Goal: Information Seeking & Learning: Learn about a topic

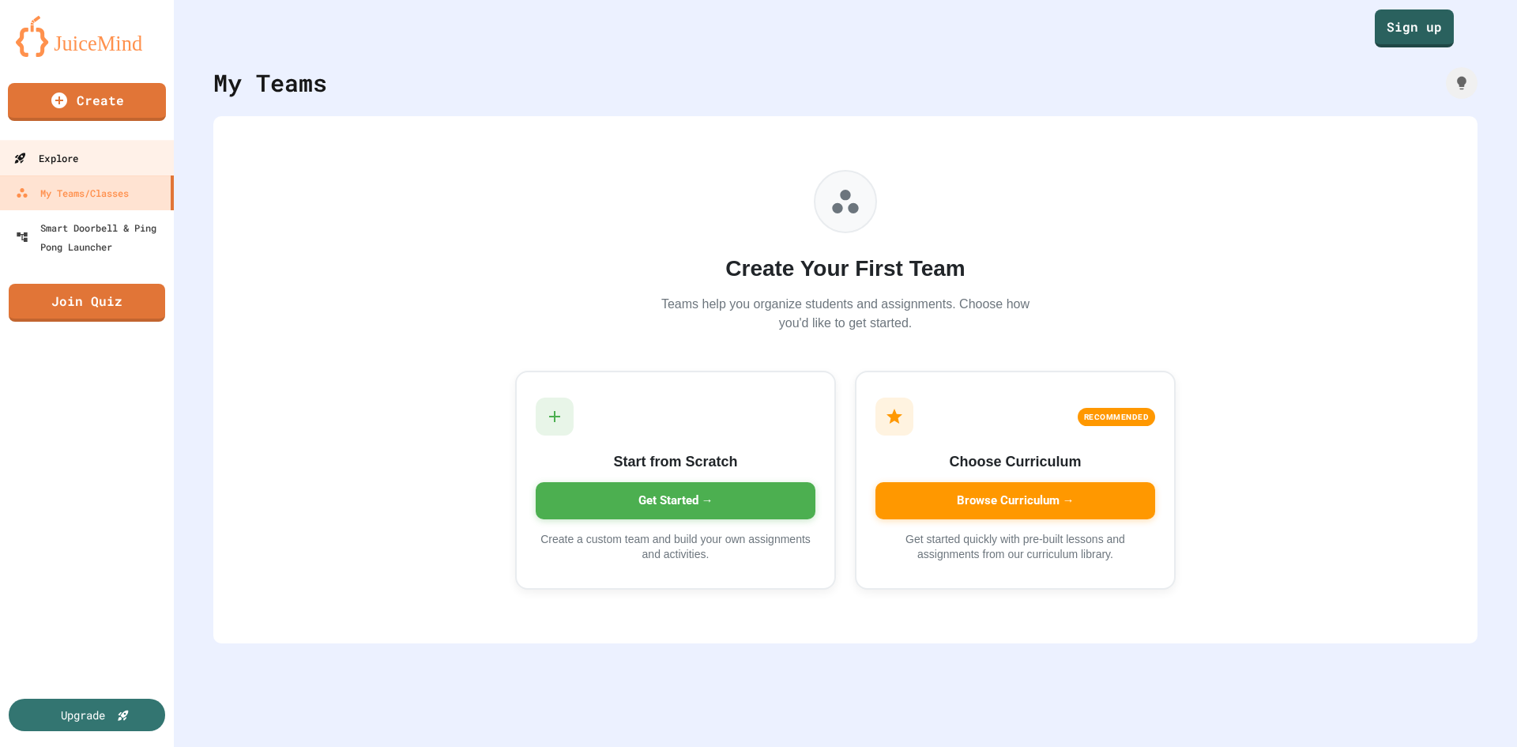
click at [114, 170] on link "Explore" at bounding box center [87, 158] width 179 height 36
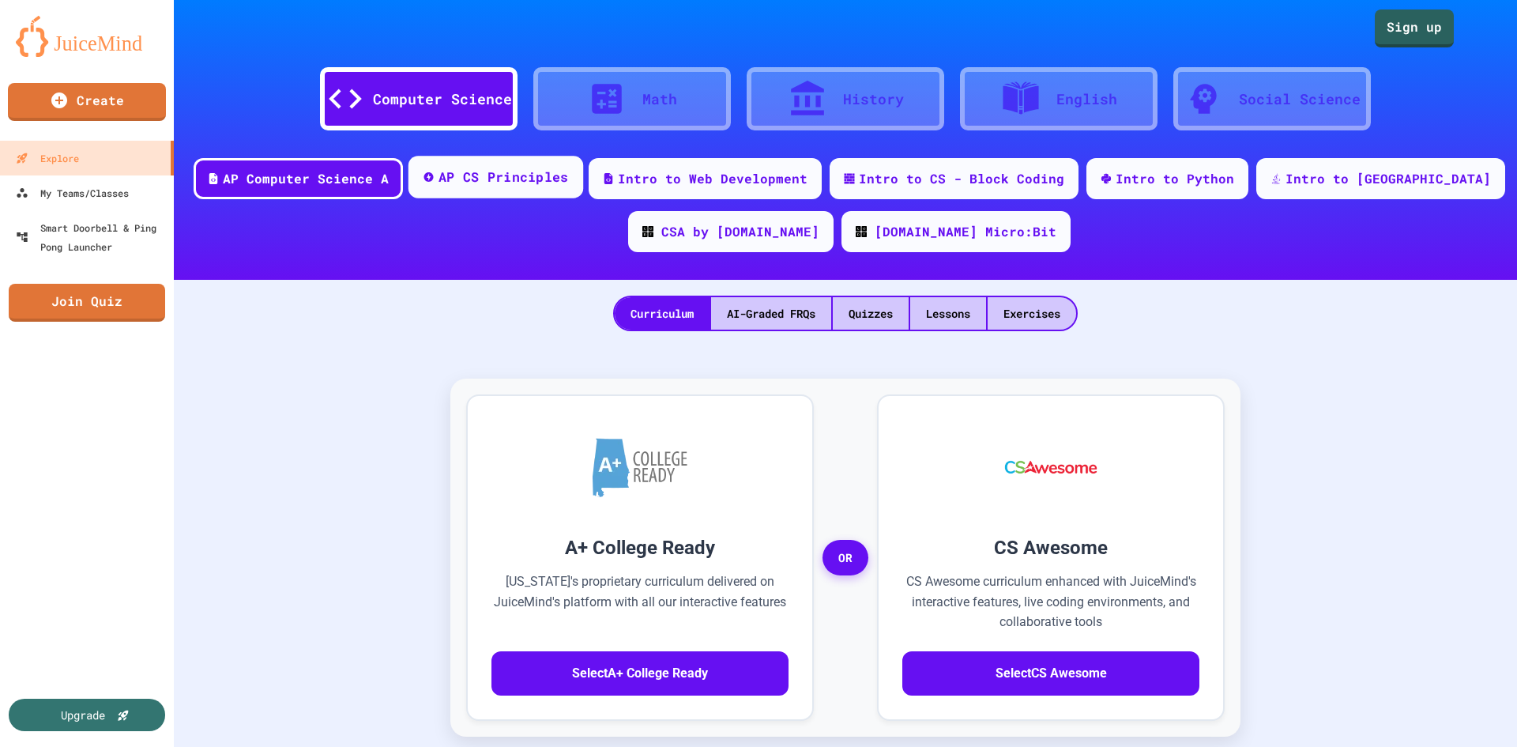
click at [508, 195] on div "AP CS Principles" at bounding box center [495, 177] width 175 height 43
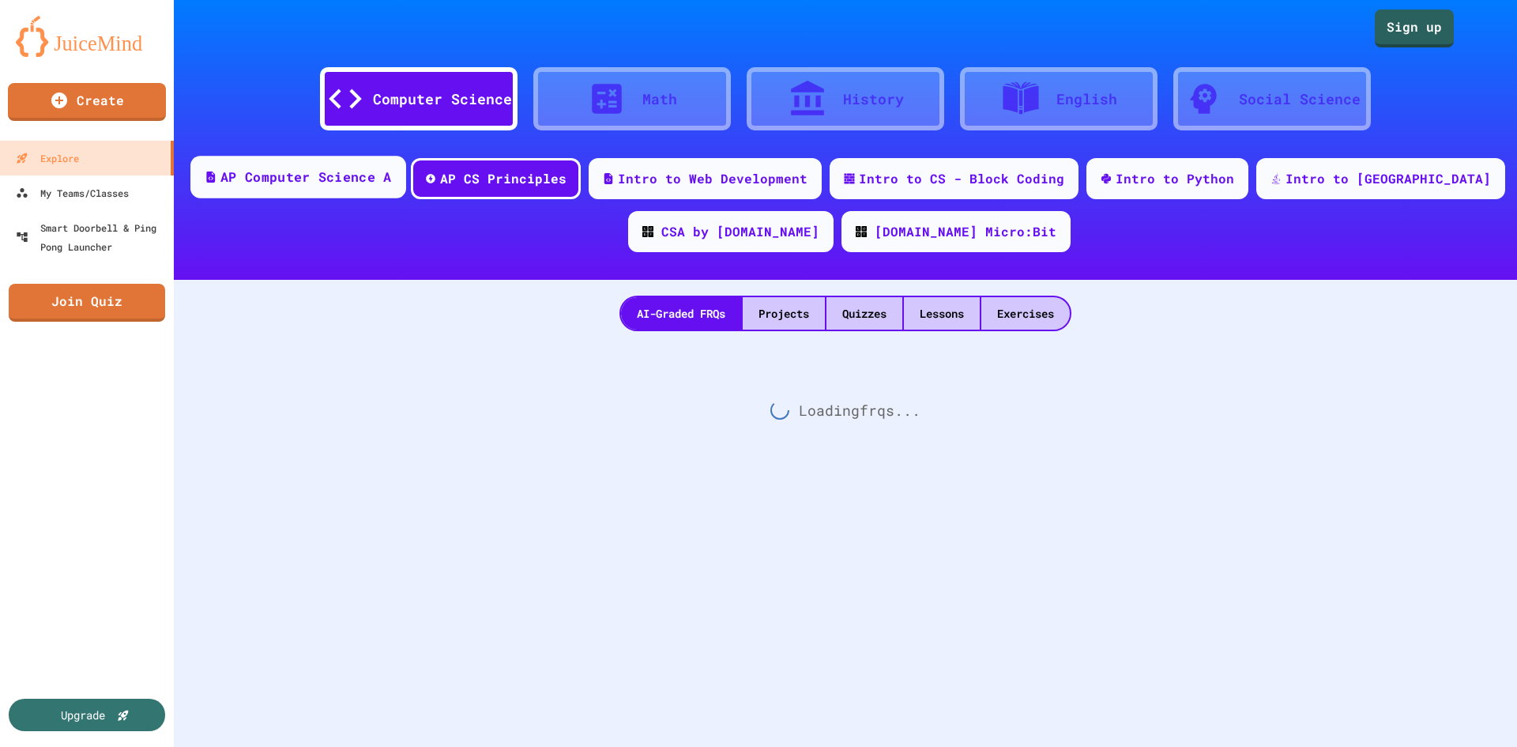
click at [329, 171] on div "AP Computer Science A" at bounding box center [305, 177] width 171 height 20
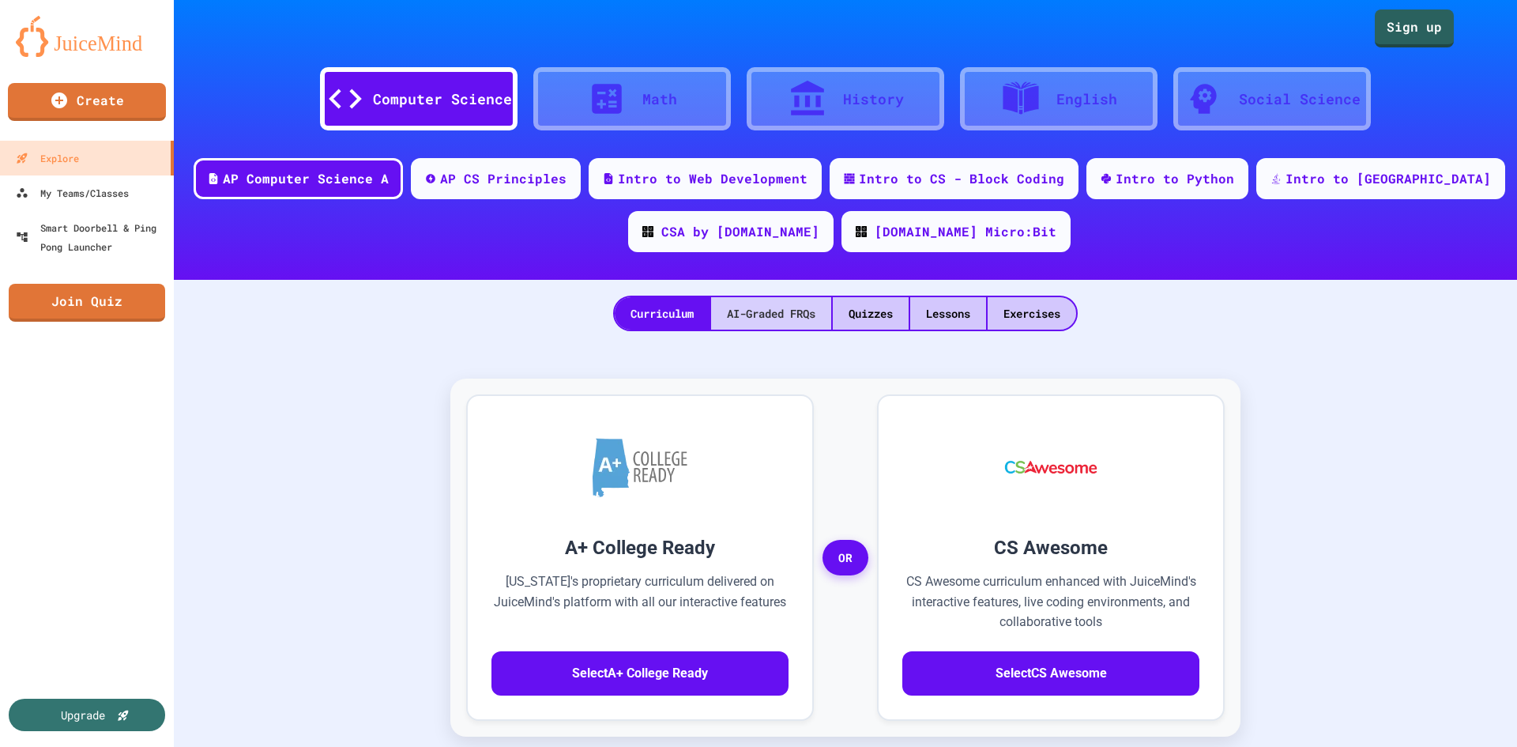
click at [772, 320] on div "AI-Graded FRQs" at bounding box center [771, 313] width 120 height 32
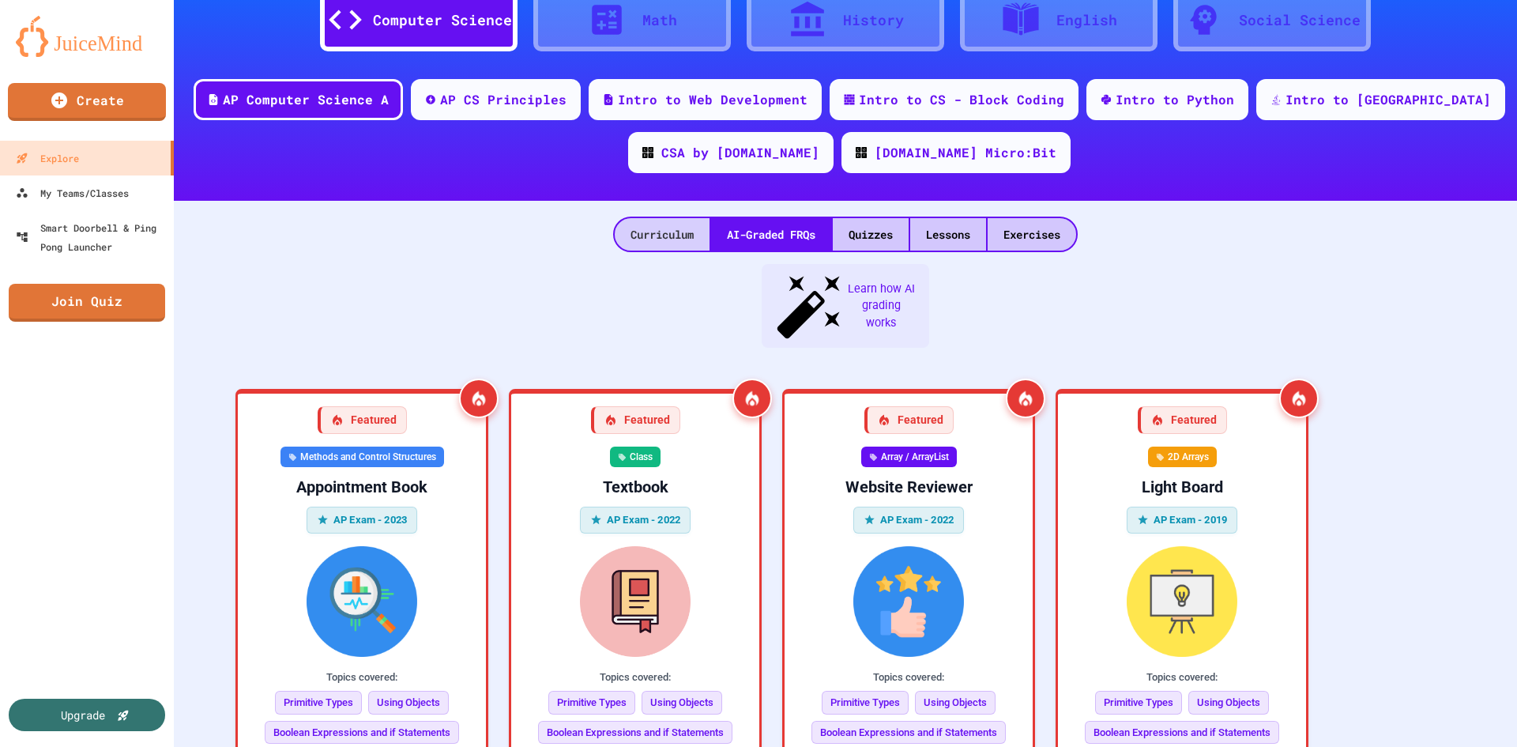
scroll to position [158, 0]
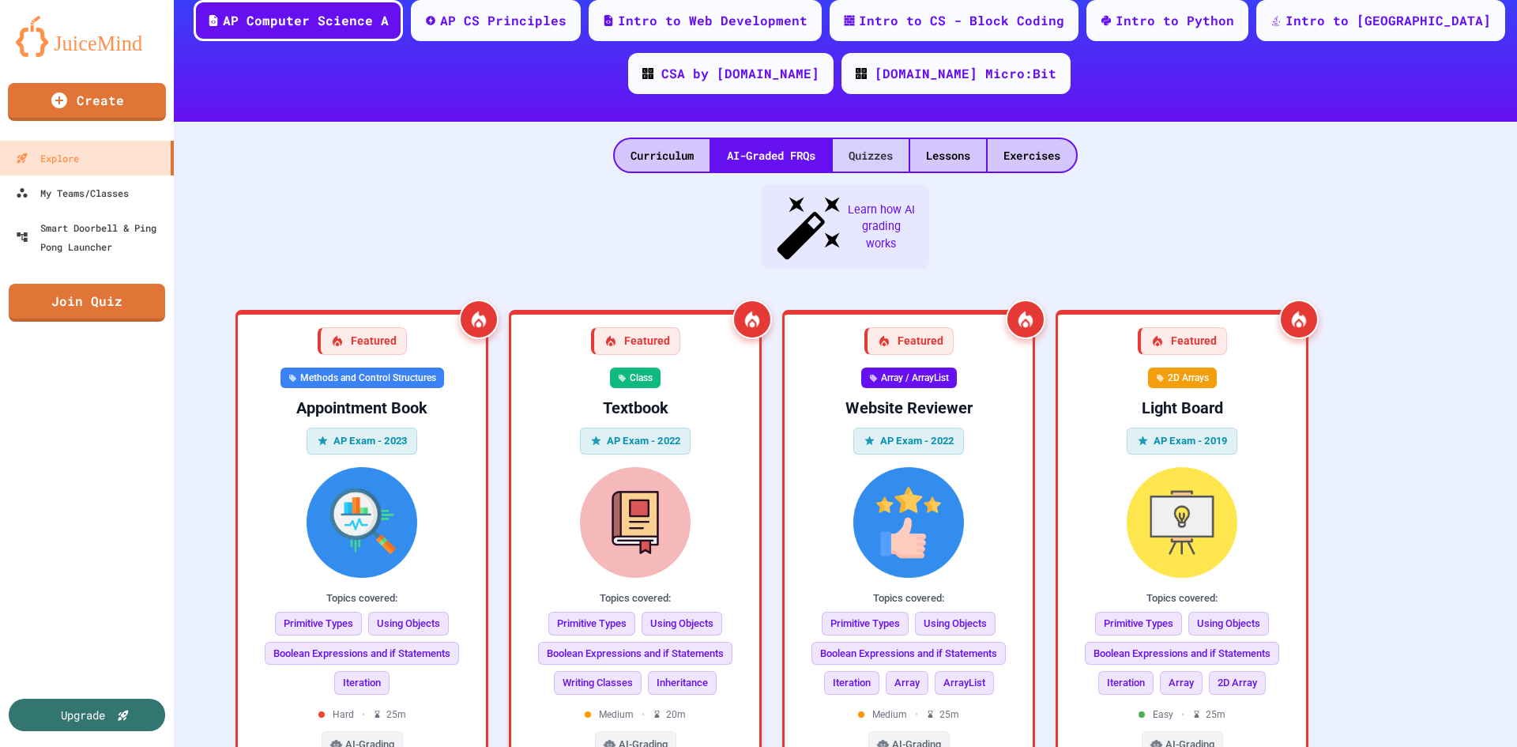
click at [867, 163] on div "Quizzes" at bounding box center [871, 155] width 76 height 32
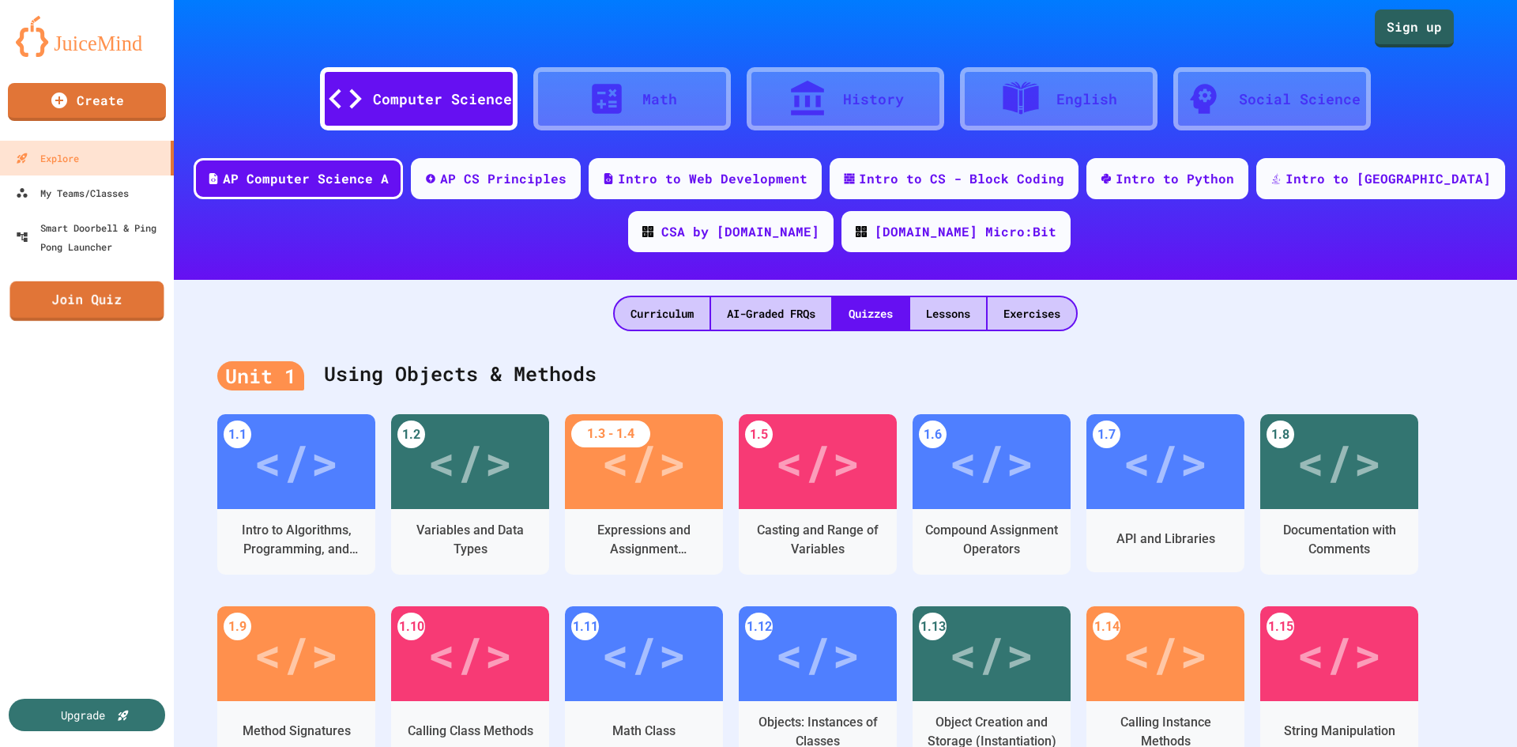
click at [127, 289] on link "Join Quiz" at bounding box center [86, 301] width 154 height 40
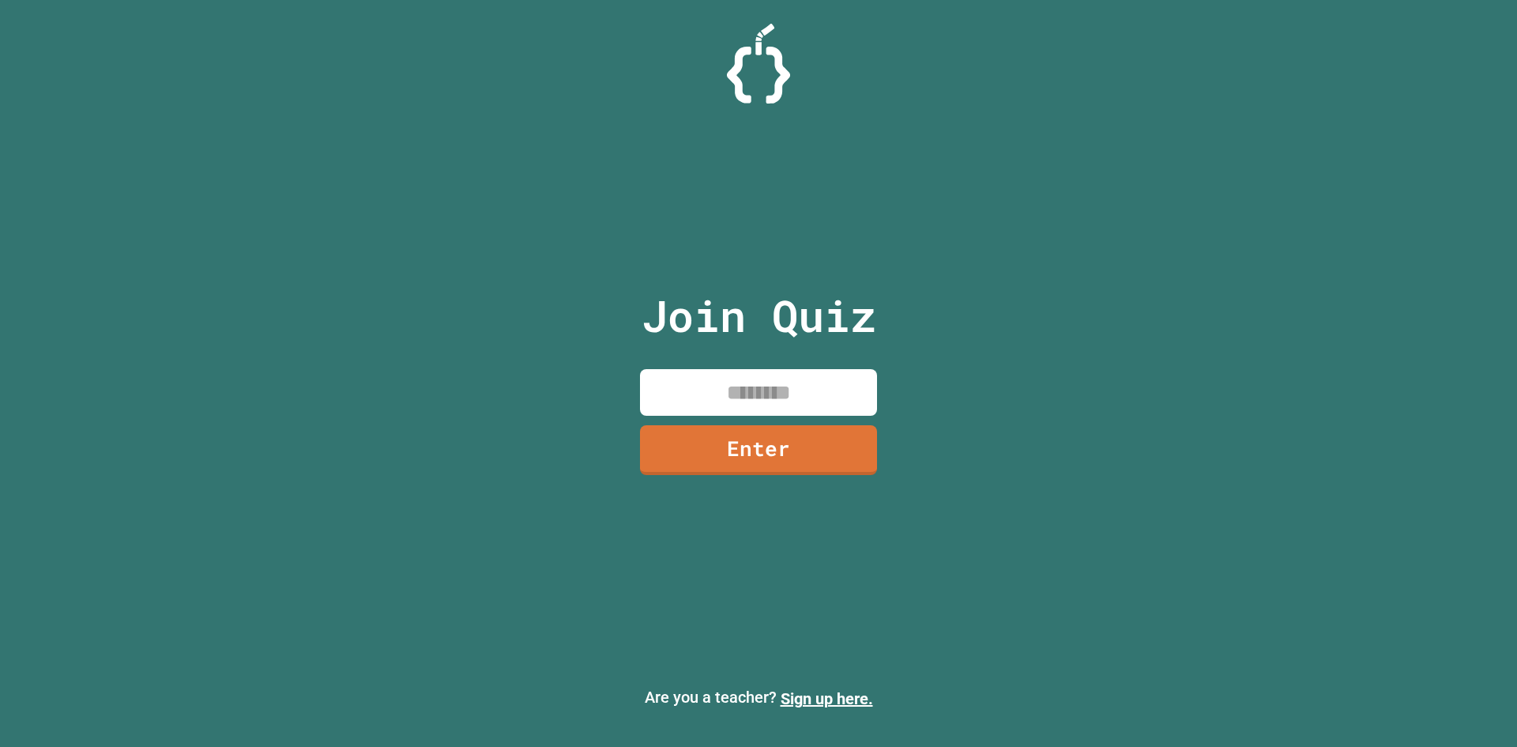
click at [675, 373] on input at bounding box center [758, 392] width 237 height 47
click at [683, 364] on div "Join Quiz Enter" at bounding box center [759, 374] width 266 height 668
click at [685, 379] on input at bounding box center [758, 392] width 237 height 47
type input "********"
click at [789, 452] on link "Enter" at bounding box center [758, 447] width 215 height 52
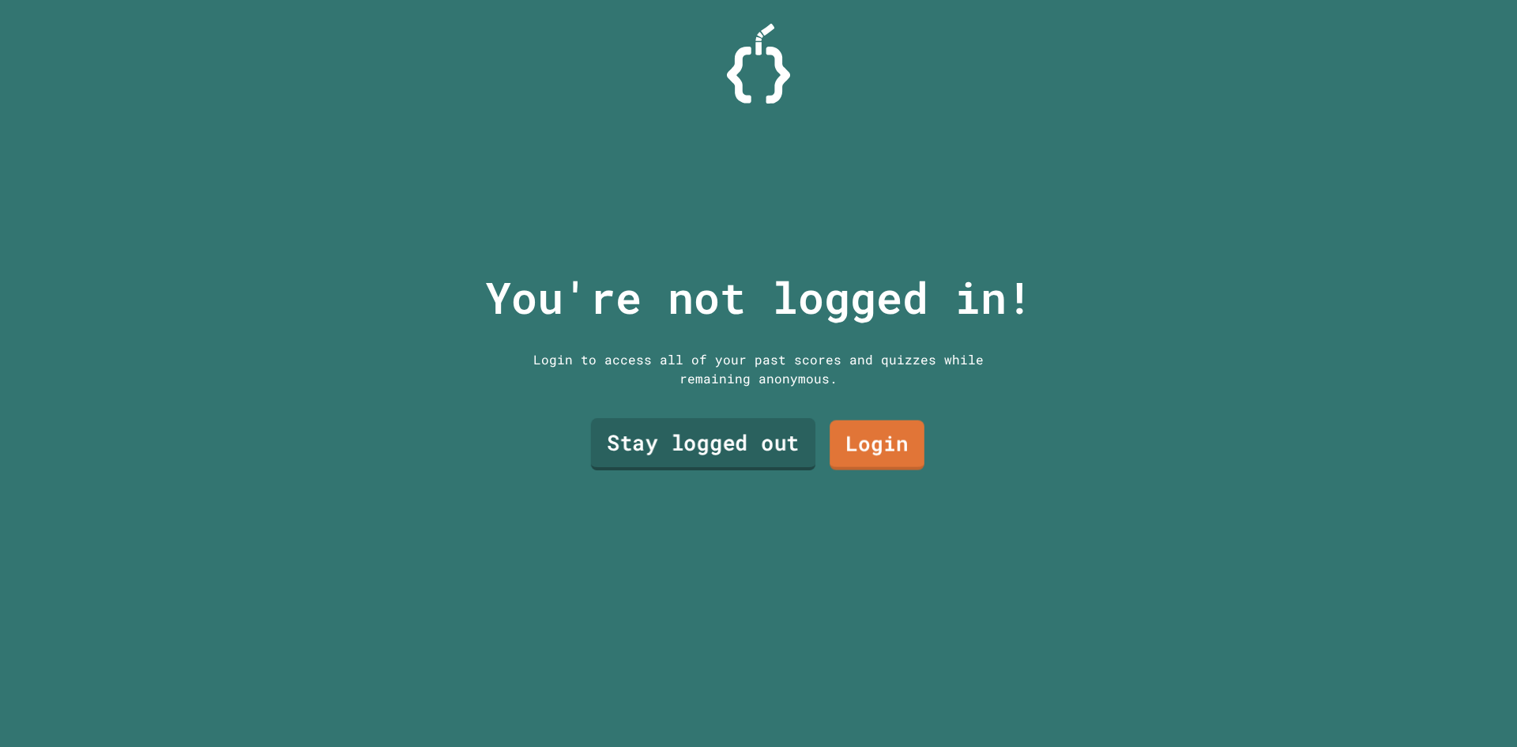
click at [773, 447] on link "Stay logged out" at bounding box center [703, 444] width 225 height 52
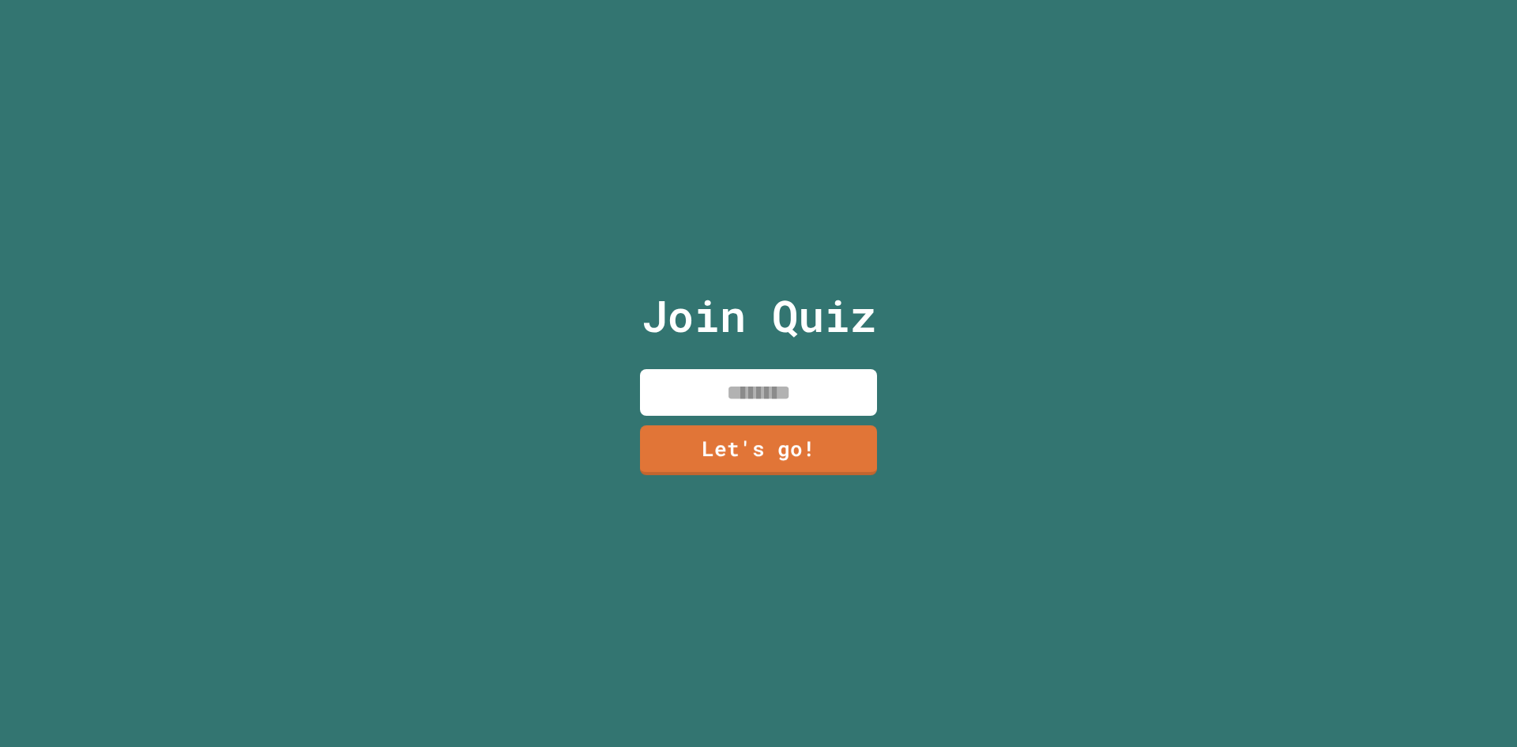
click at [796, 375] on input at bounding box center [758, 392] width 237 height 47
type input "******"
click at [745, 425] on link "Let's go!" at bounding box center [759, 448] width 230 height 52
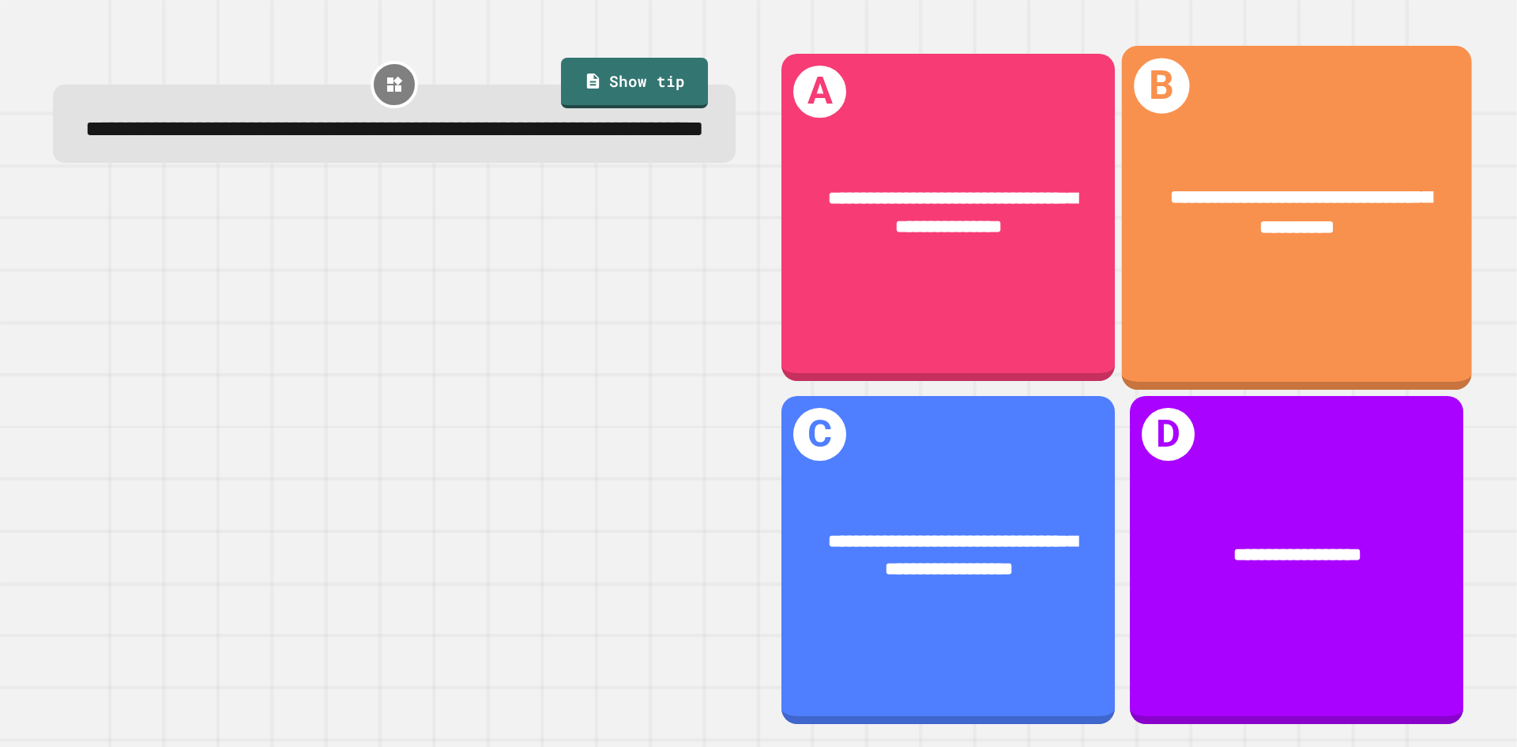
click at [1152, 267] on div "**********" at bounding box center [1297, 213] width 350 height 136
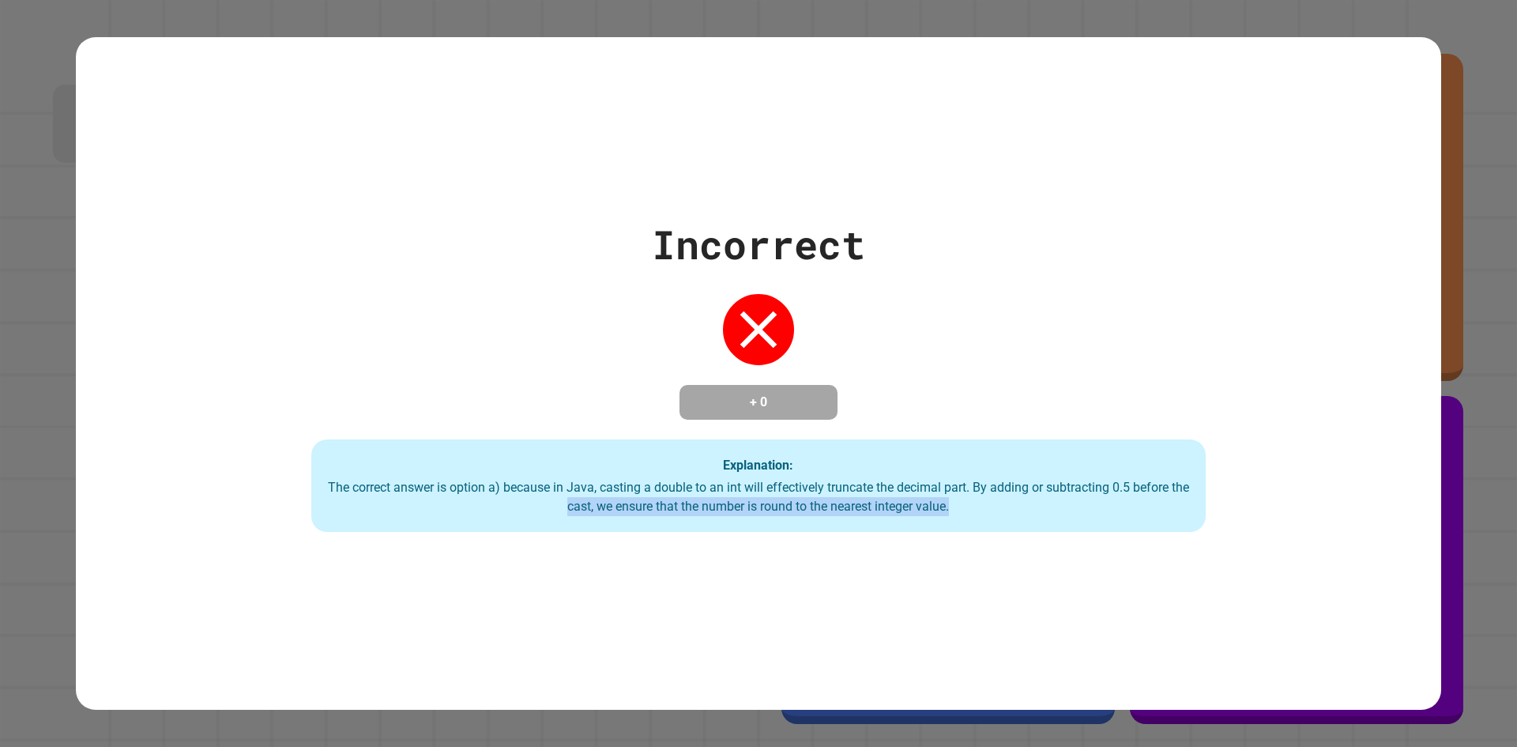
drag, startPoint x: 599, startPoint y: 506, endPoint x: 1238, endPoint y: 489, distance: 639.4
click at [1231, 497] on div "Incorrect + 0 Explanation: The correct answer is option a) because in Java, cas…" at bounding box center [758, 374] width 1277 height 318
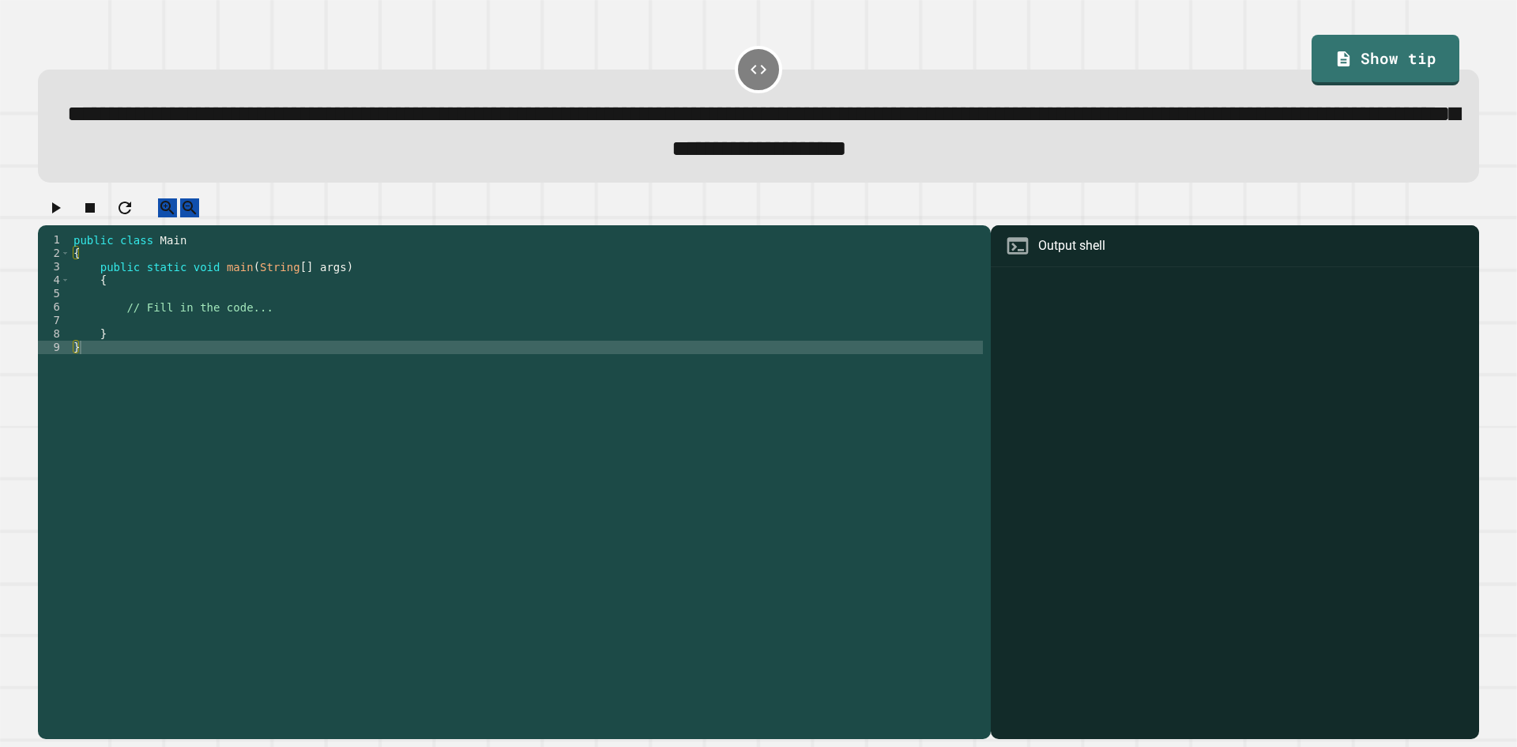
click at [364, 338] on div "public class Main { public static void main ( String [ ] args ) { // Fill in th…" at bounding box center [526, 468] width 912 height 470
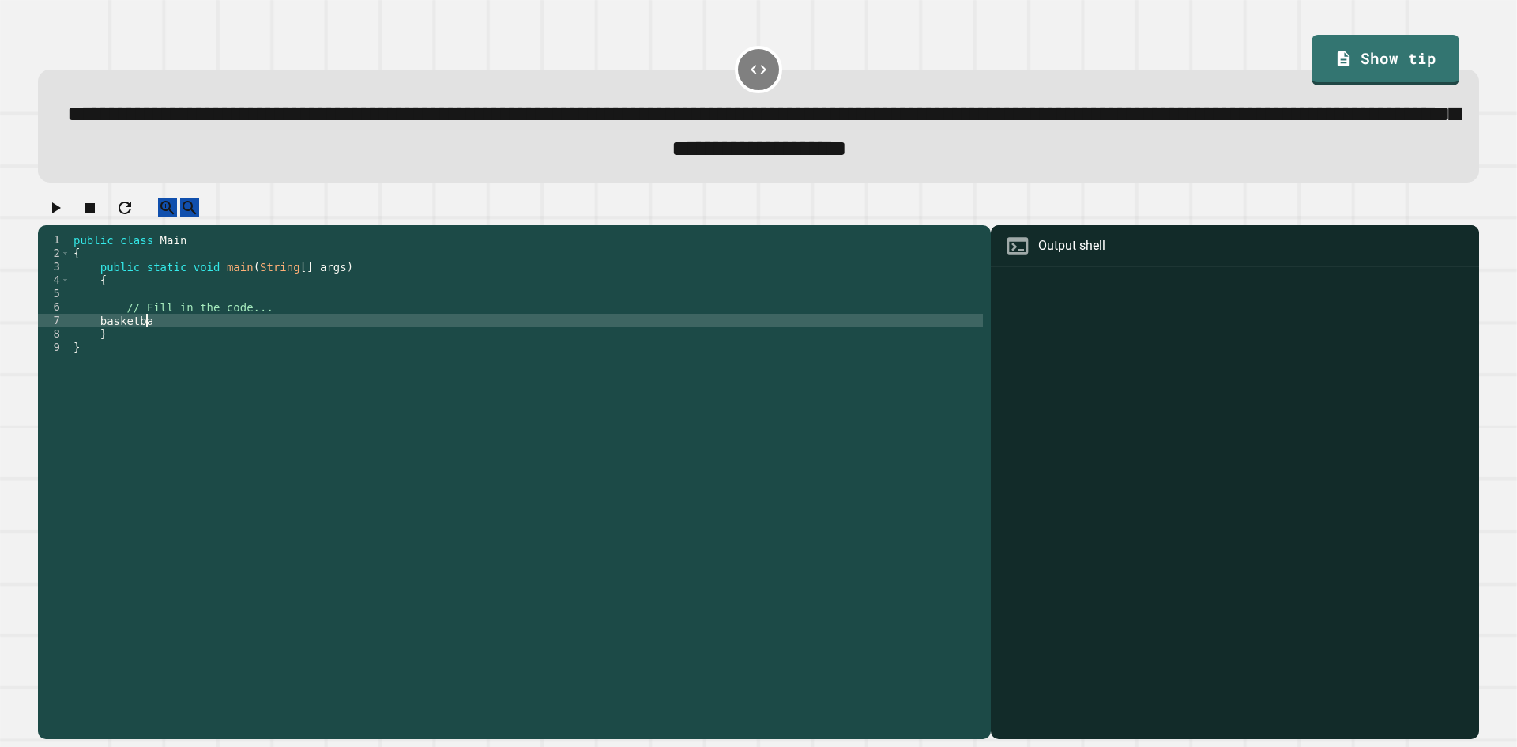
scroll to position [0, 5]
type textarea "*"
type textarea "**********"
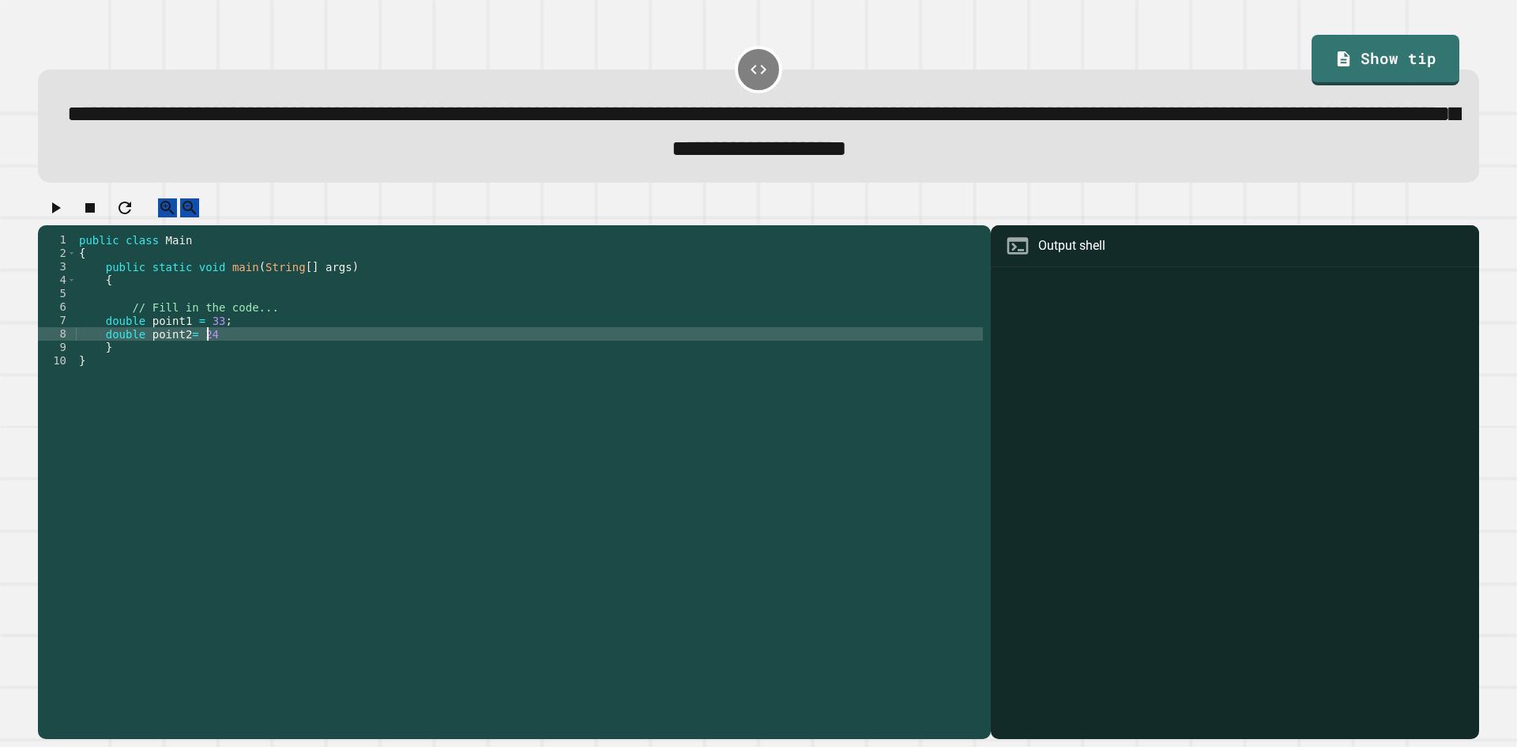
type textarea "**********"
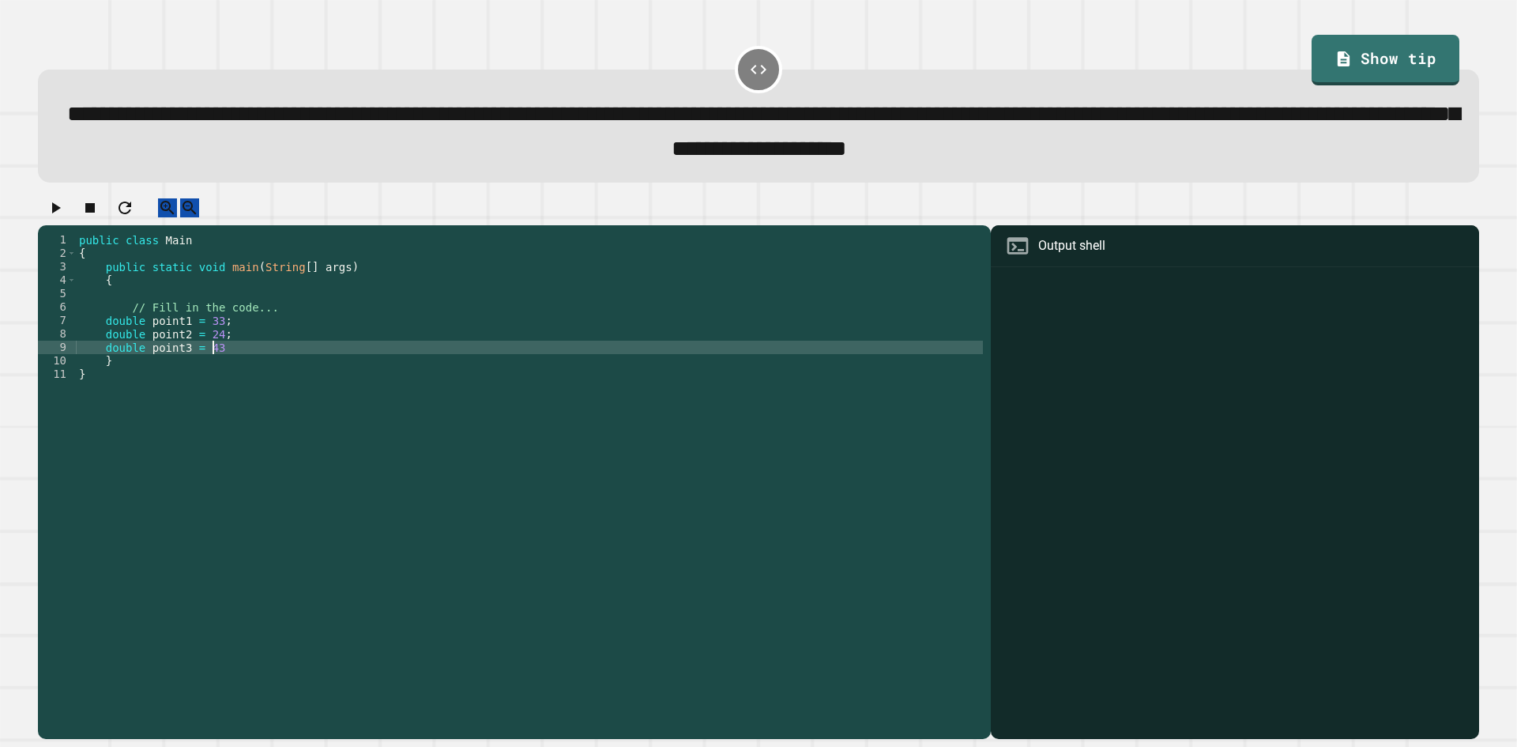
scroll to position [0, 9]
type textarea "**********"
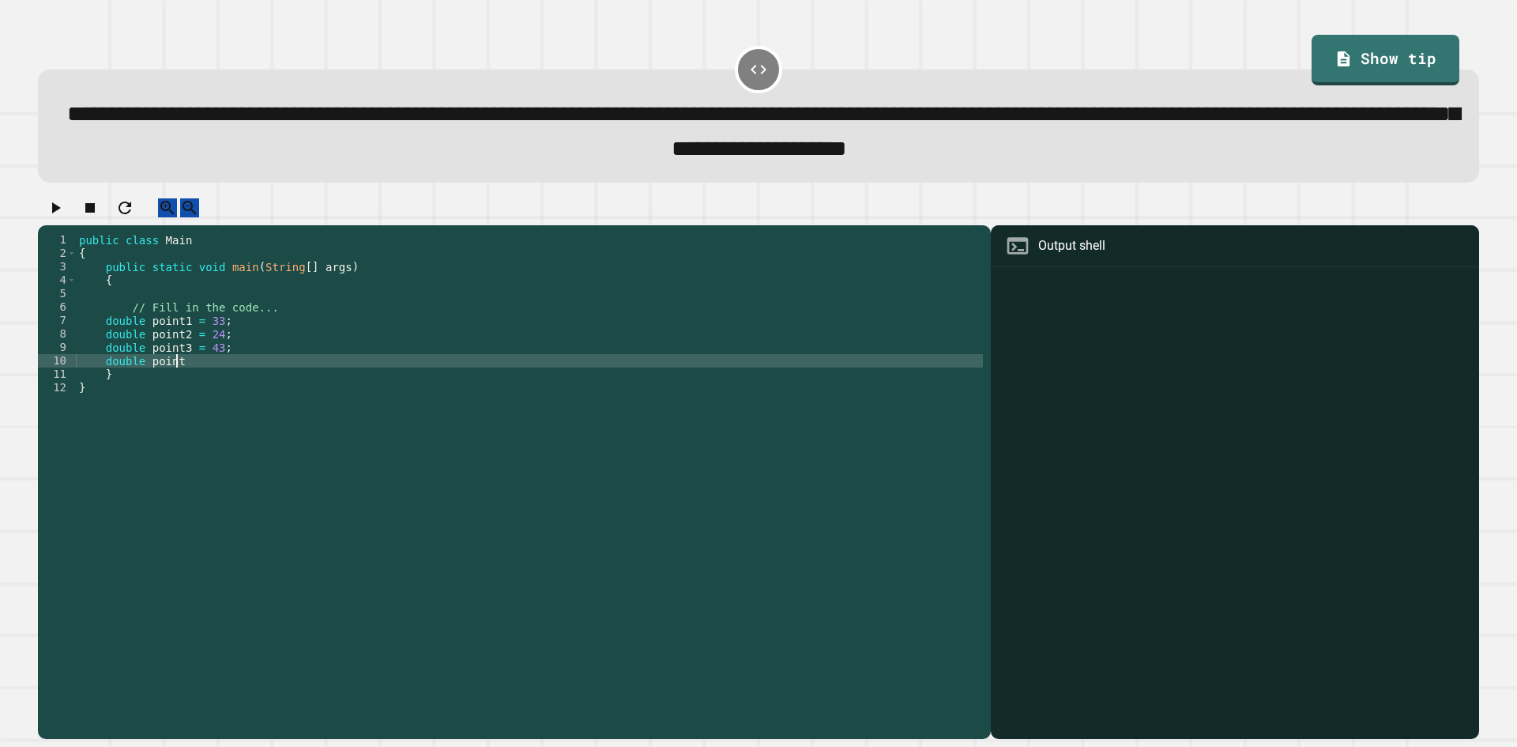
scroll to position [0, 6]
type textarea "**********"
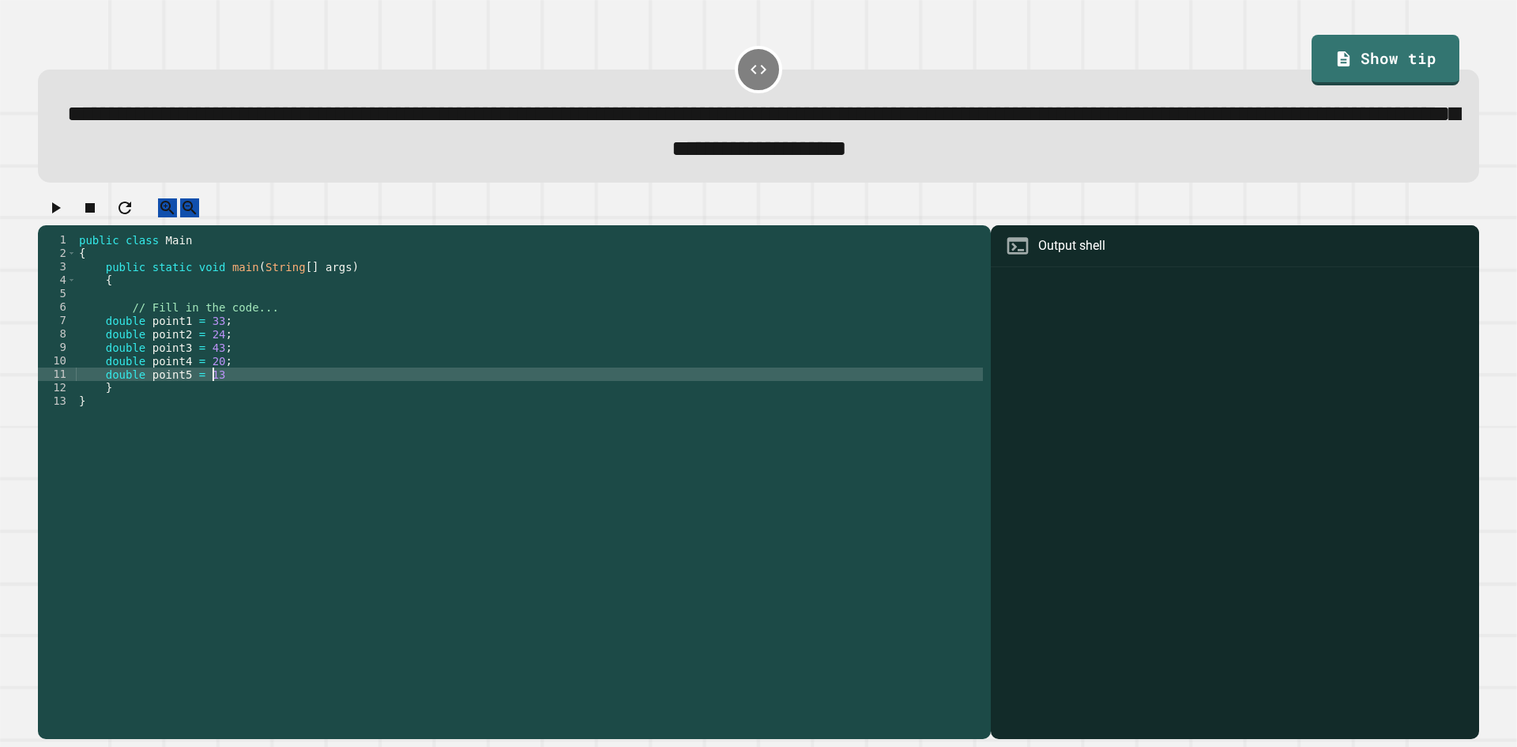
type textarea "**********"
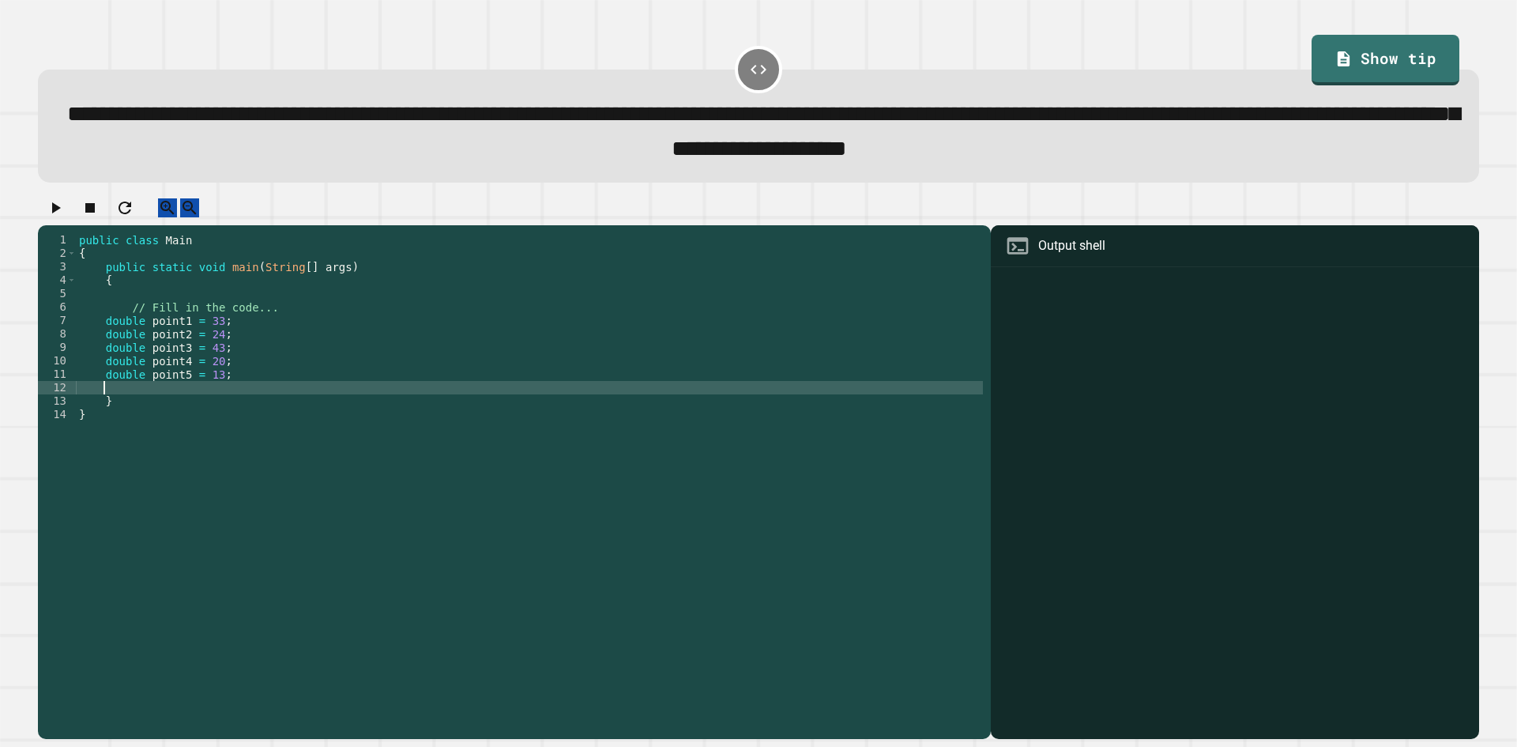
scroll to position [0, 1]
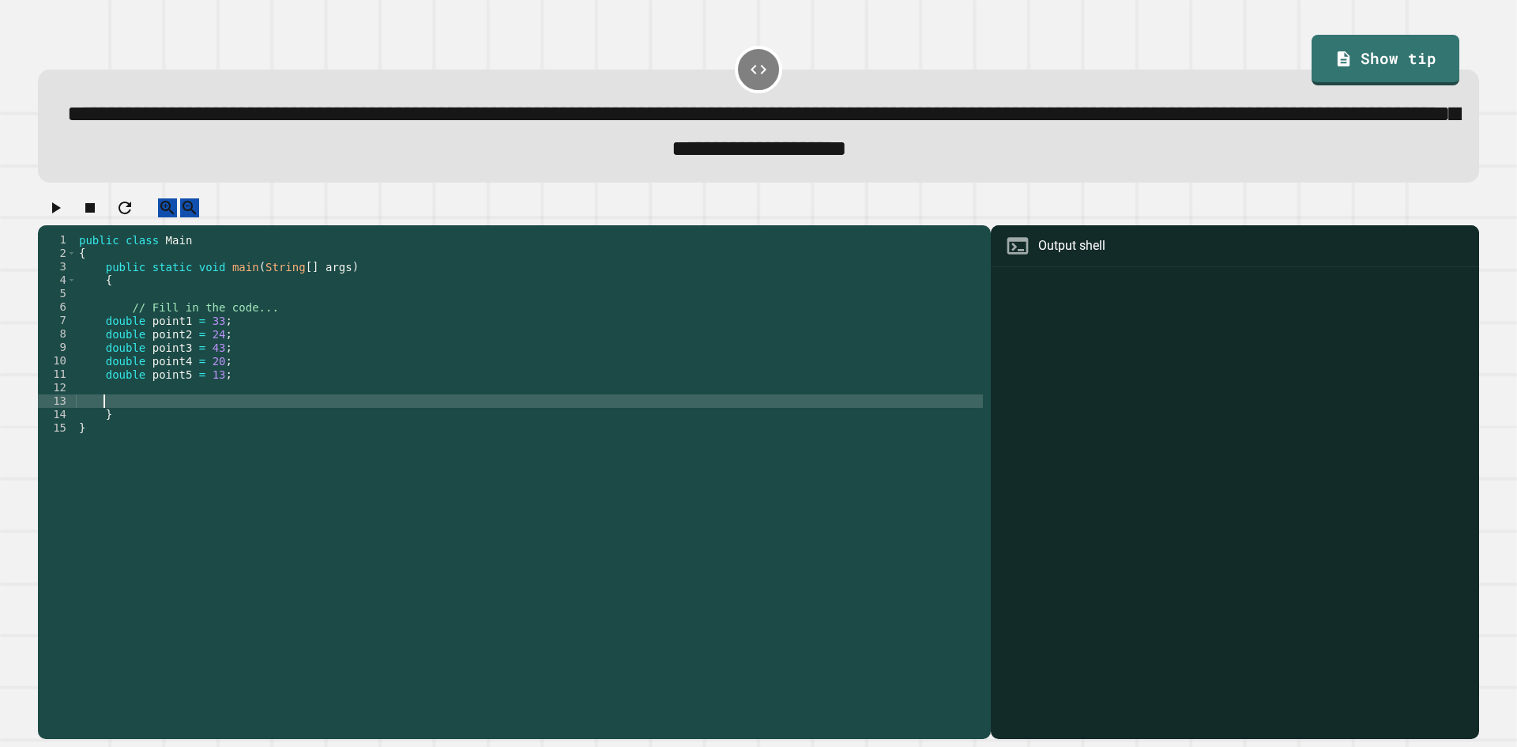
type textarea "*"
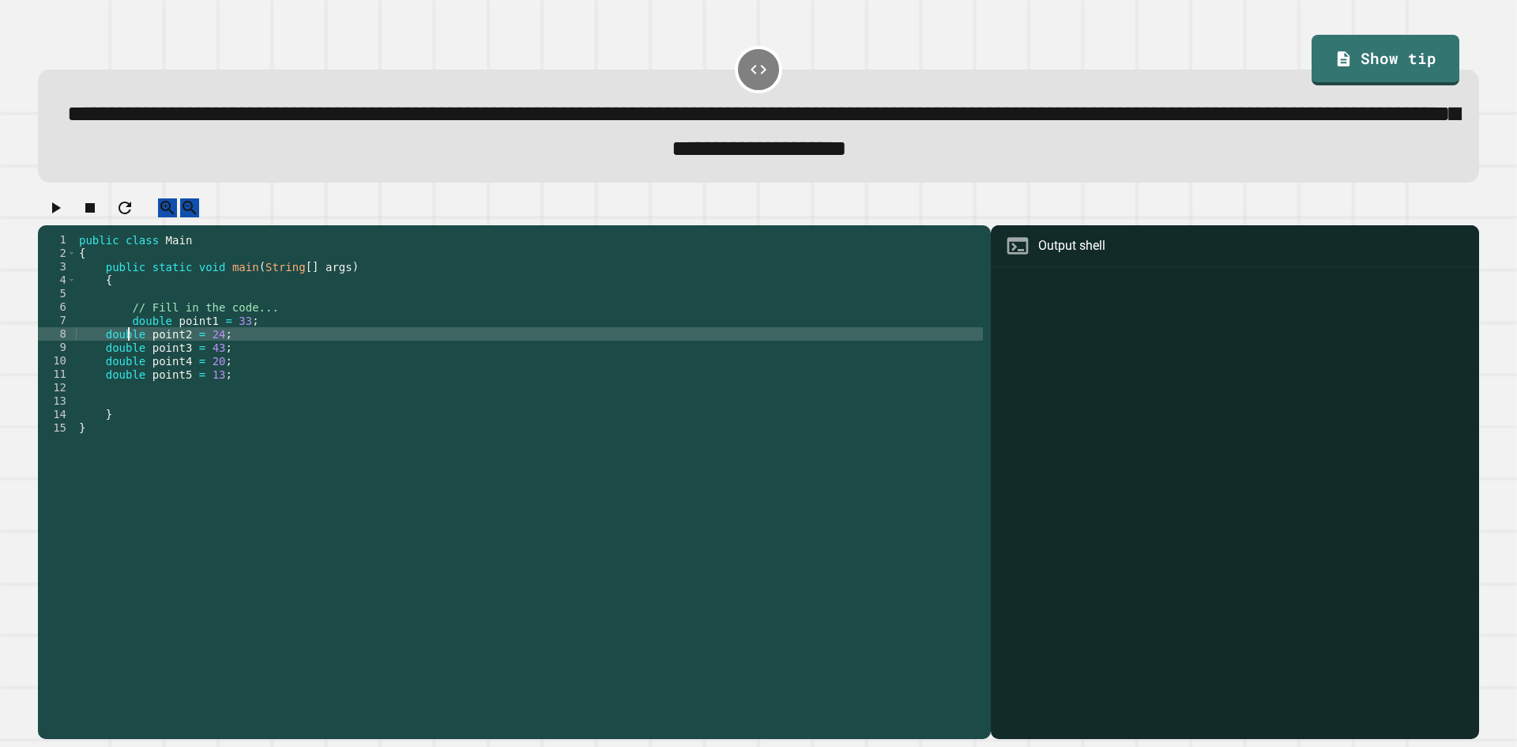
click at [94, 348] on div "public class Main { public static void main ( String [ ] args ) { // Fill in th…" at bounding box center [529, 468] width 907 height 470
click at [102, 352] on div "public class Main { public static void main ( String [ ] args ) { // Fill in th…" at bounding box center [529, 468] width 907 height 470
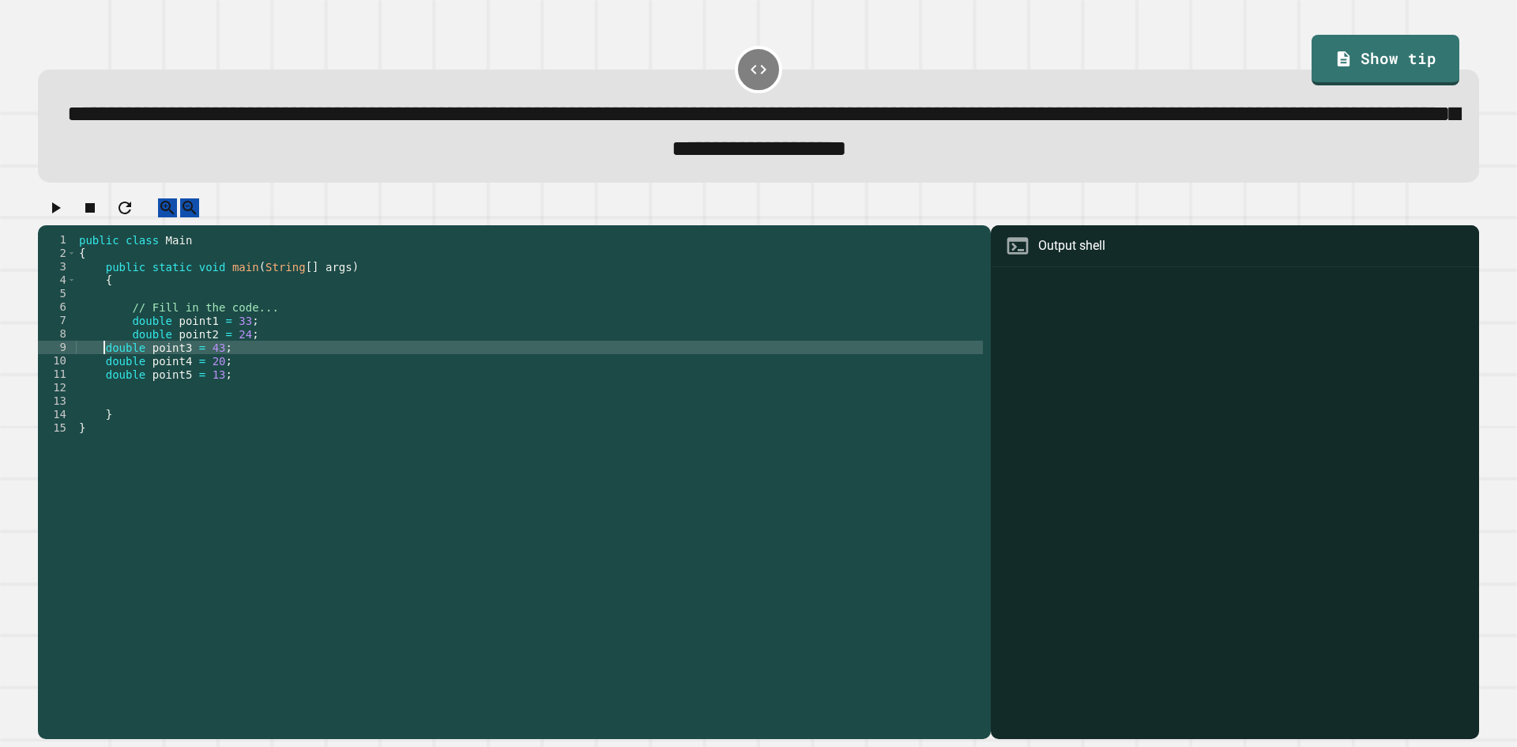
click at [104, 367] on div "public class Main { public static void main ( String [ ] args ) { // Fill in th…" at bounding box center [529, 468] width 907 height 470
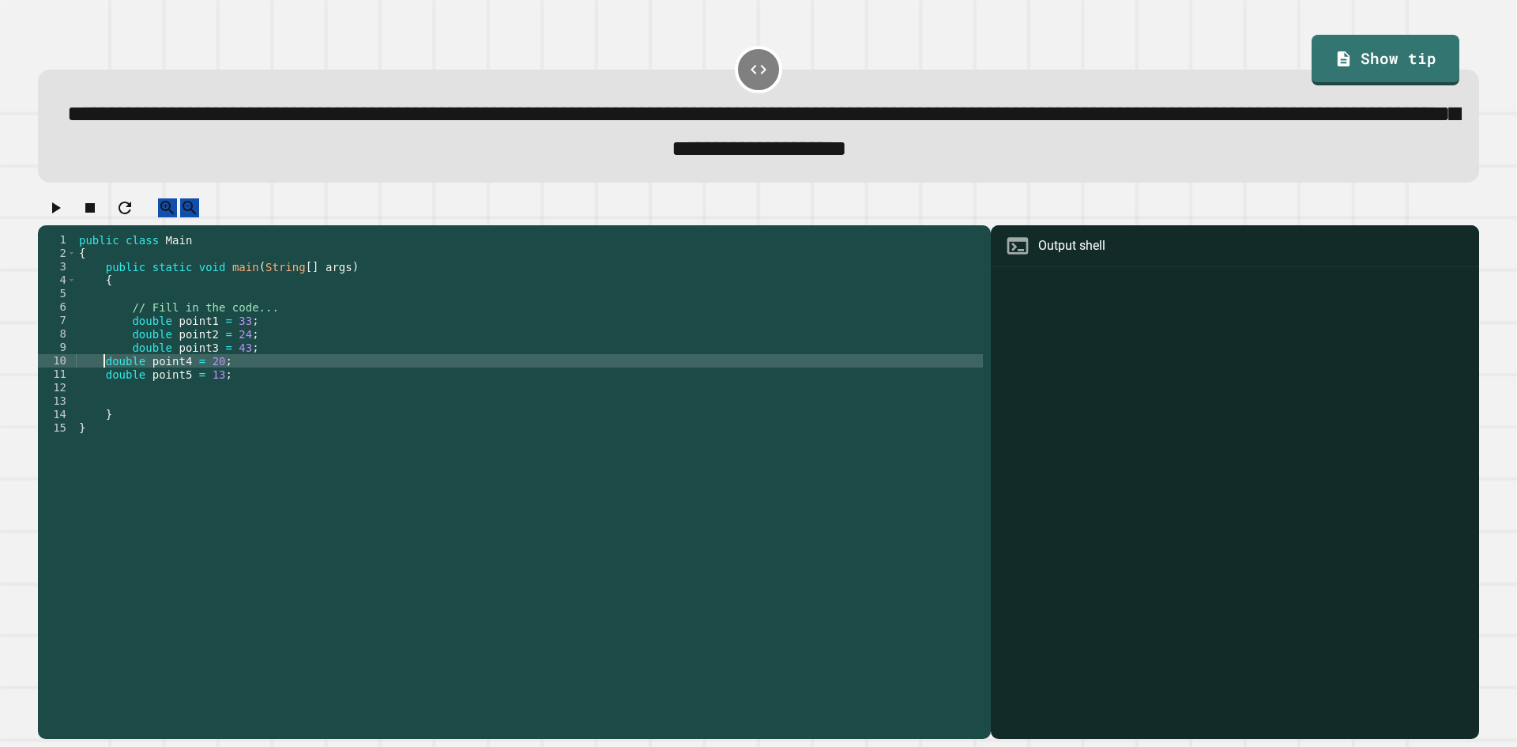
click at [104, 378] on div "public class Main { public static void main ( String [ ] args ) { // Fill in th…" at bounding box center [529, 468] width 907 height 470
click at [104, 393] on div "public class Main { public static void main ( String [ ] args ) { // Fill in th…" at bounding box center [529, 468] width 907 height 470
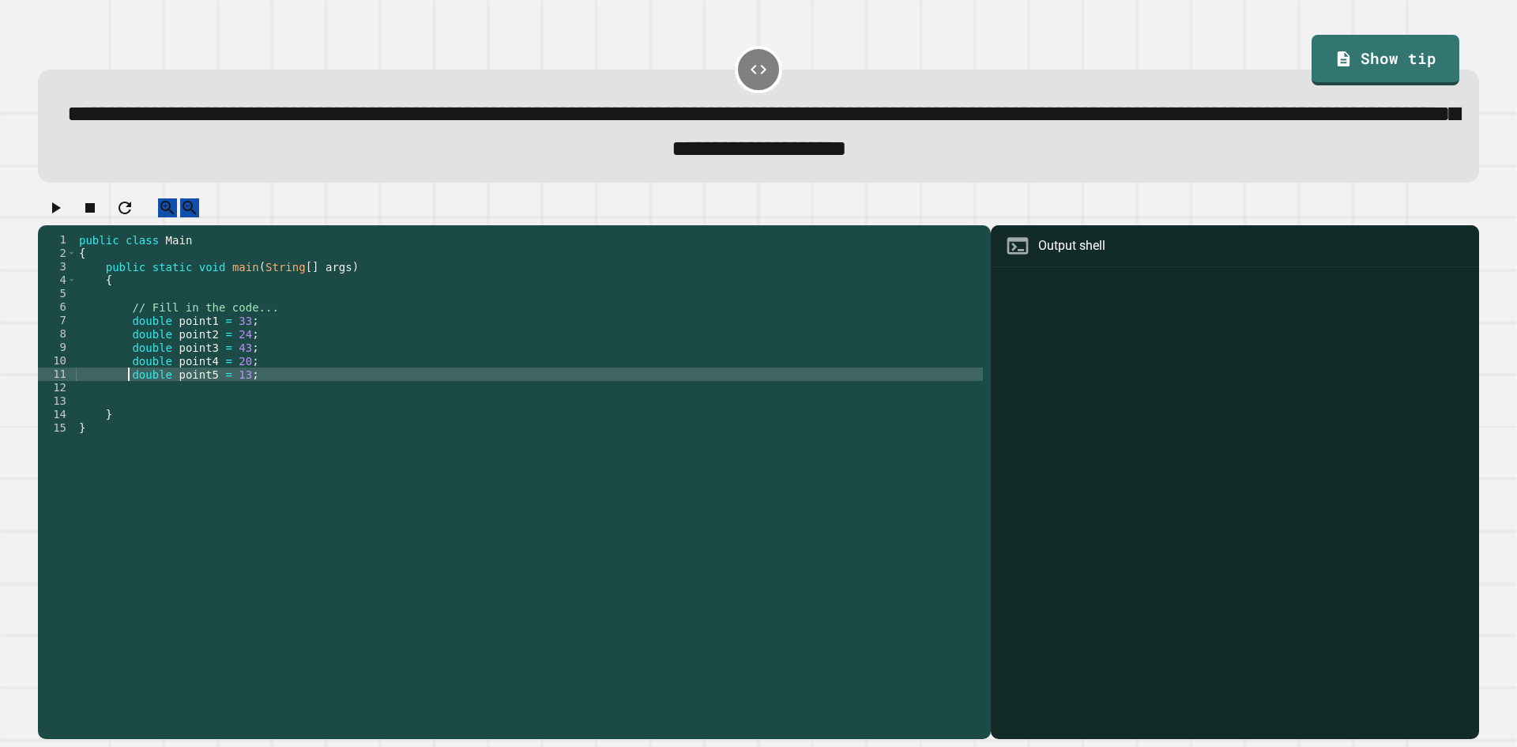
type textarea "**********"
click at [303, 408] on div "public class Main { public static void main ( String [ ] args ) { // Fill in th…" at bounding box center [529, 468] width 907 height 470
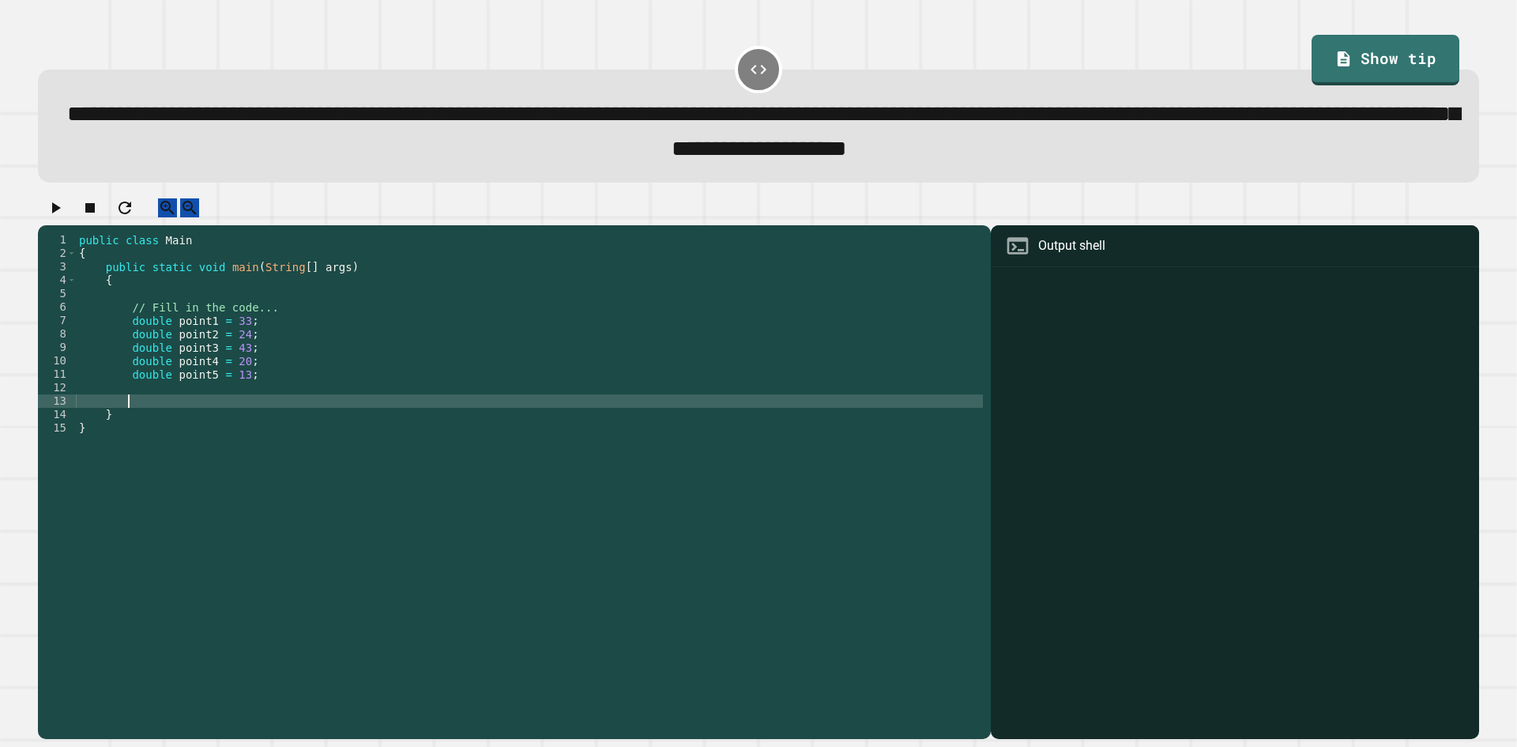
click at [303, 423] on div "public class Main { public static void main ( String [ ] args ) { // Fill in th…" at bounding box center [529, 468] width 907 height 470
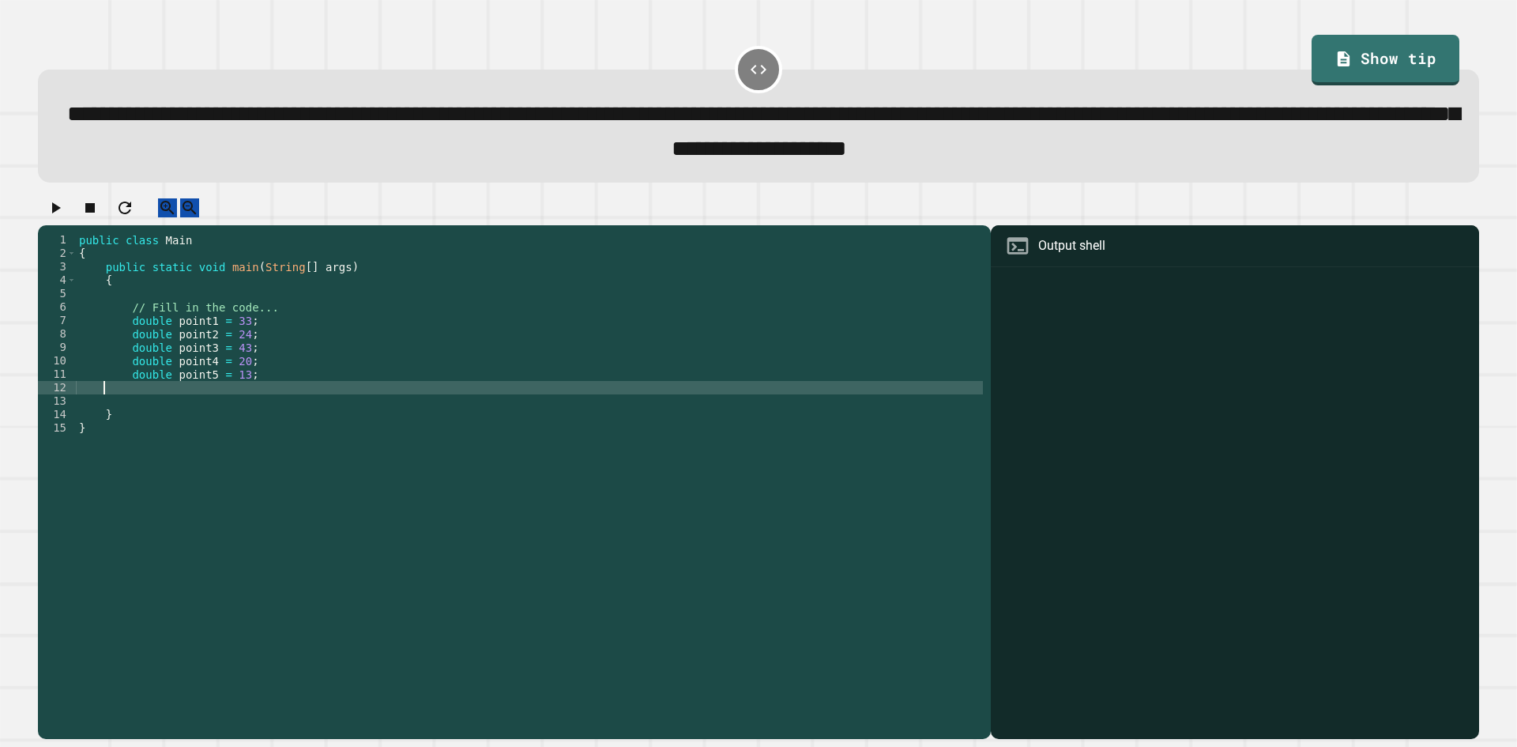
click at [311, 406] on div "public class Main { public static void main ( String [ ] args ) { // Fill in th…" at bounding box center [529, 468] width 907 height 470
click at [311, 419] on div "public class Main { public static void main ( String [ ] args ) { // Fill in th…" at bounding box center [529, 468] width 907 height 470
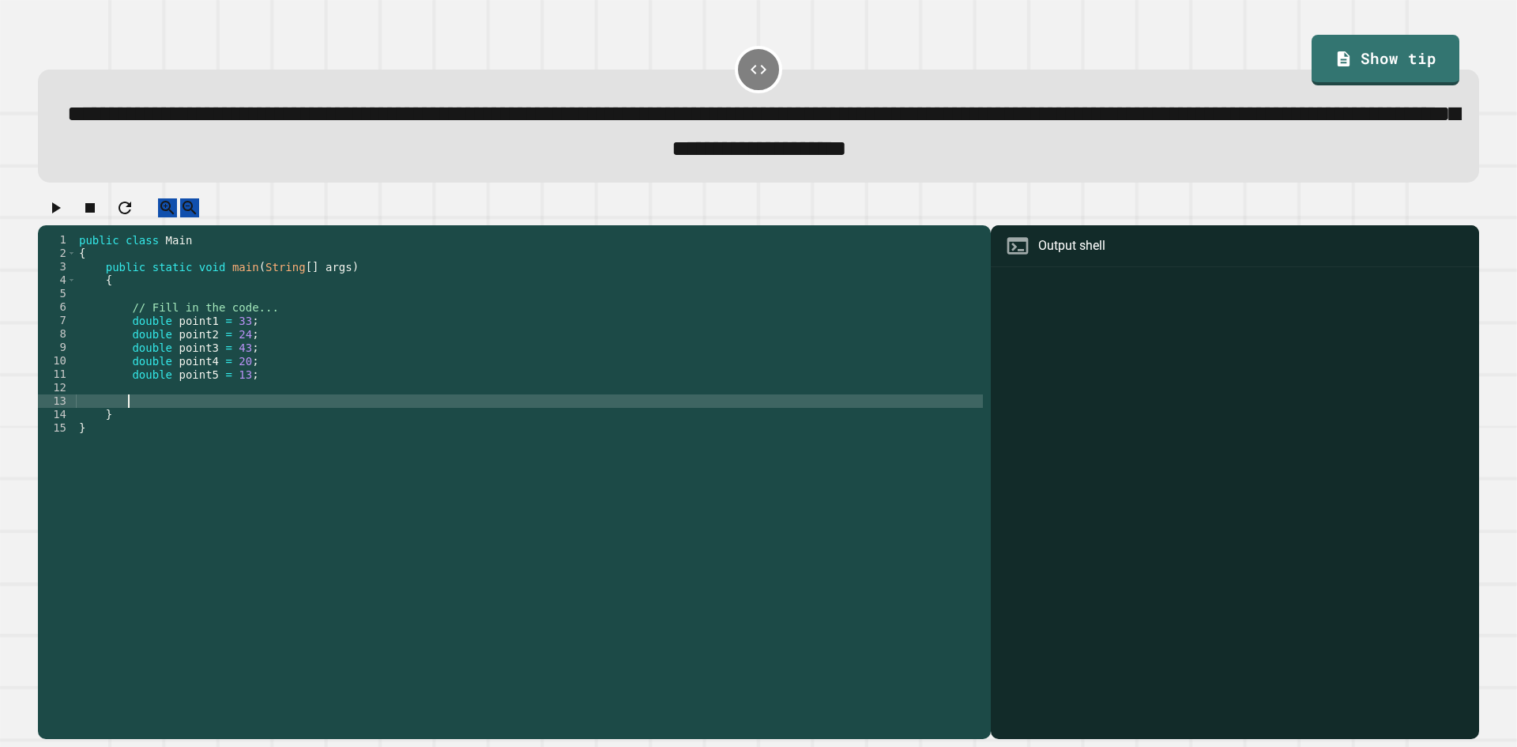
click at [323, 398] on div "public class Main { public static void main ( String [ ] args ) { // Fill in th…" at bounding box center [529, 468] width 907 height 470
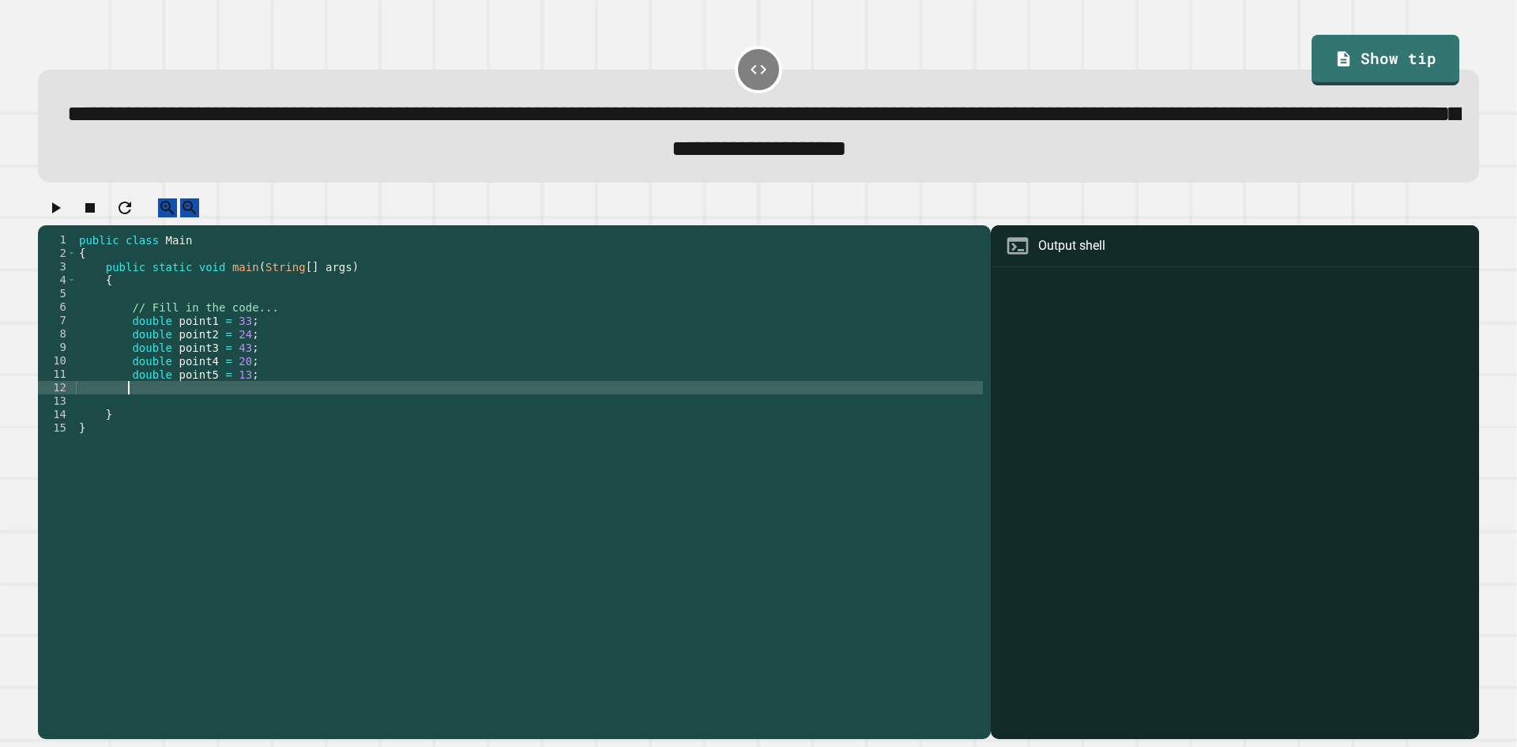
click at [174, 342] on div "public class Main { public static void main ( String [ ] args ) { // Fill in th…" at bounding box center [529, 468] width 907 height 470
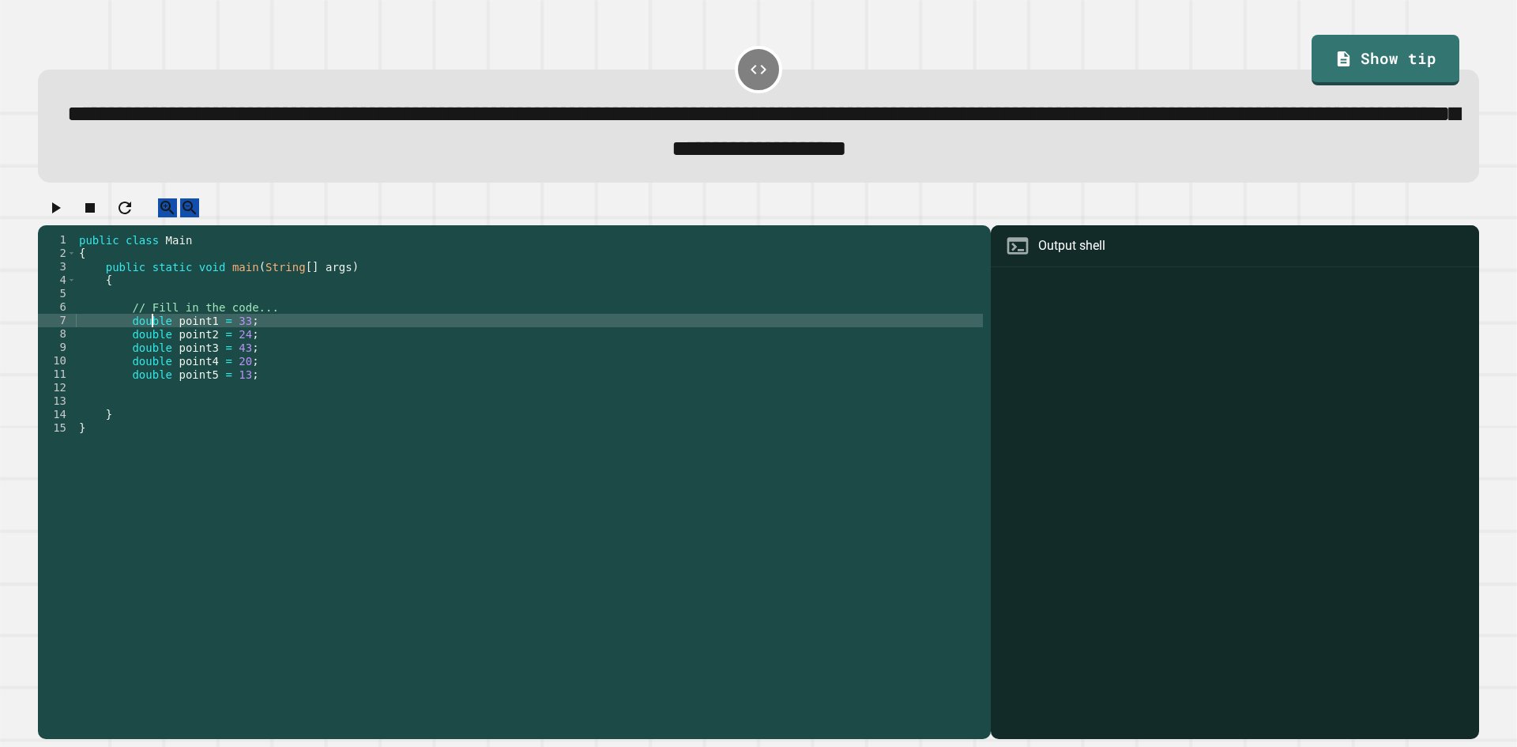
click at [152, 338] on div "public class Main { public static void main ( String [ ] args ) { // Fill in th…" at bounding box center [529, 468] width 907 height 470
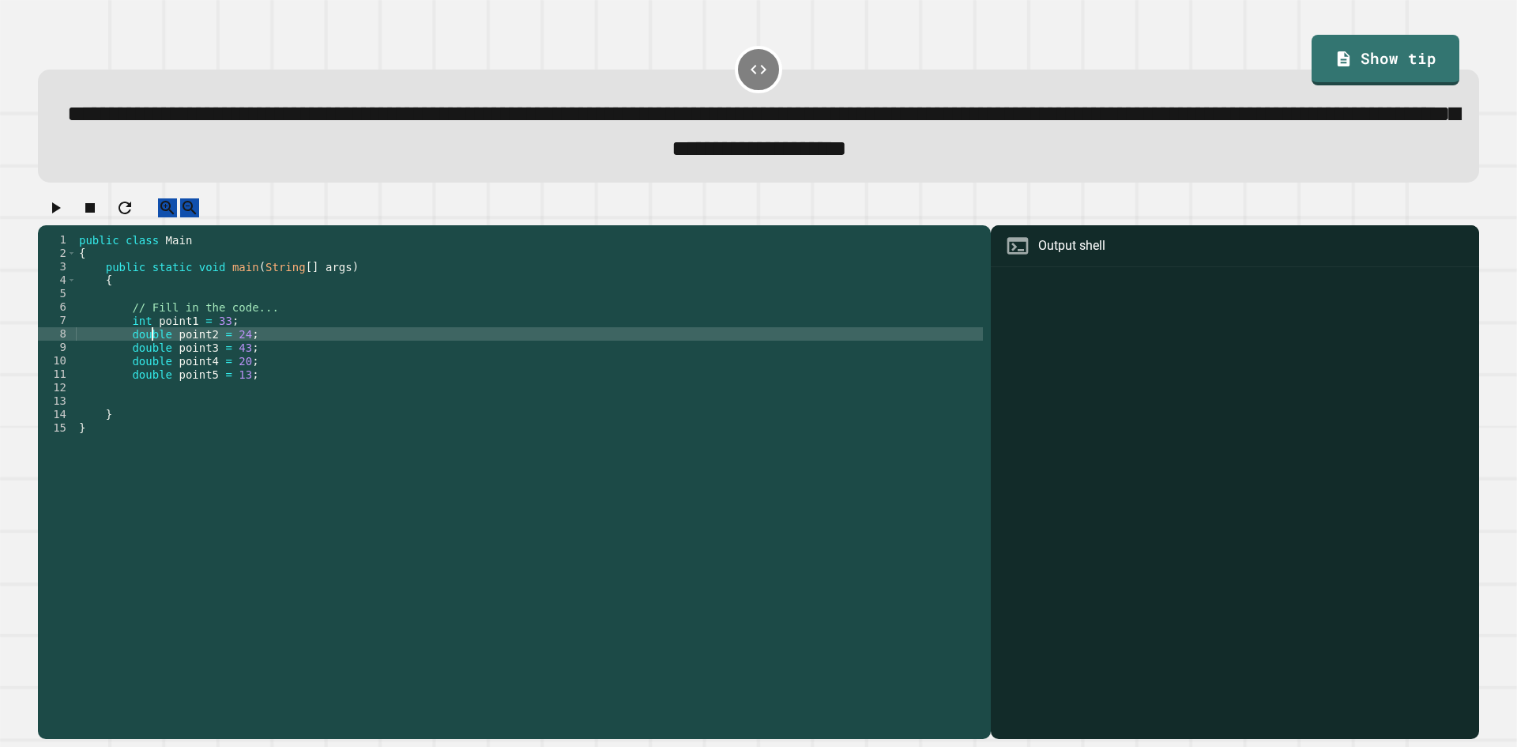
click at [152, 354] on div "public class Main { public static void main ( String [ ] args ) { // Fill in th…" at bounding box center [529, 468] width 907 height 470
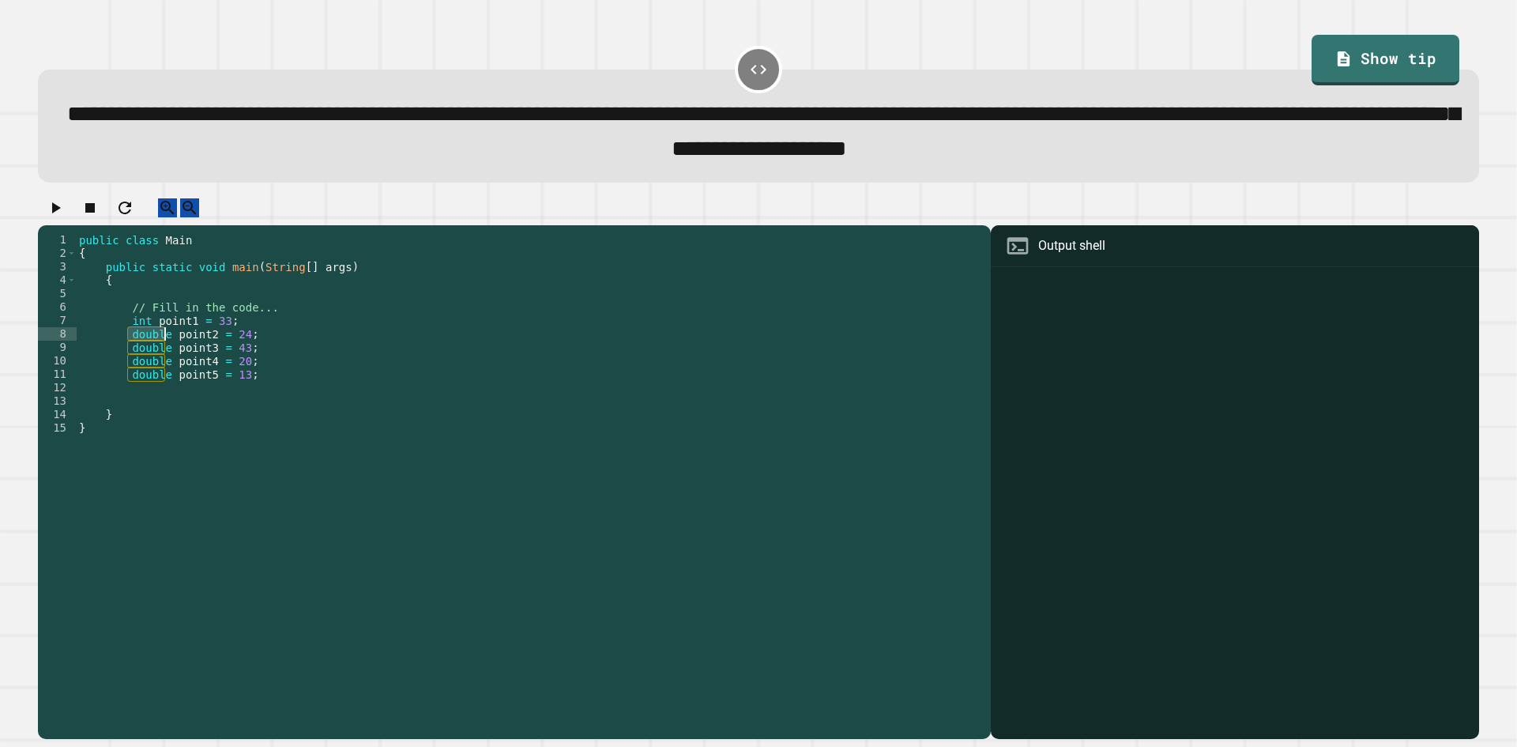
click at [152, 354] on div "public class Main { public static void main ( String [ ] args ) { // Fill in th…" at bounding box center [529, 468] width 907 height 470
click at [152, 354] on div "public class Main { public static void main ( String [ ] args ) { // Fill in th…" at bounding box center [529, 454] width 907 height 443
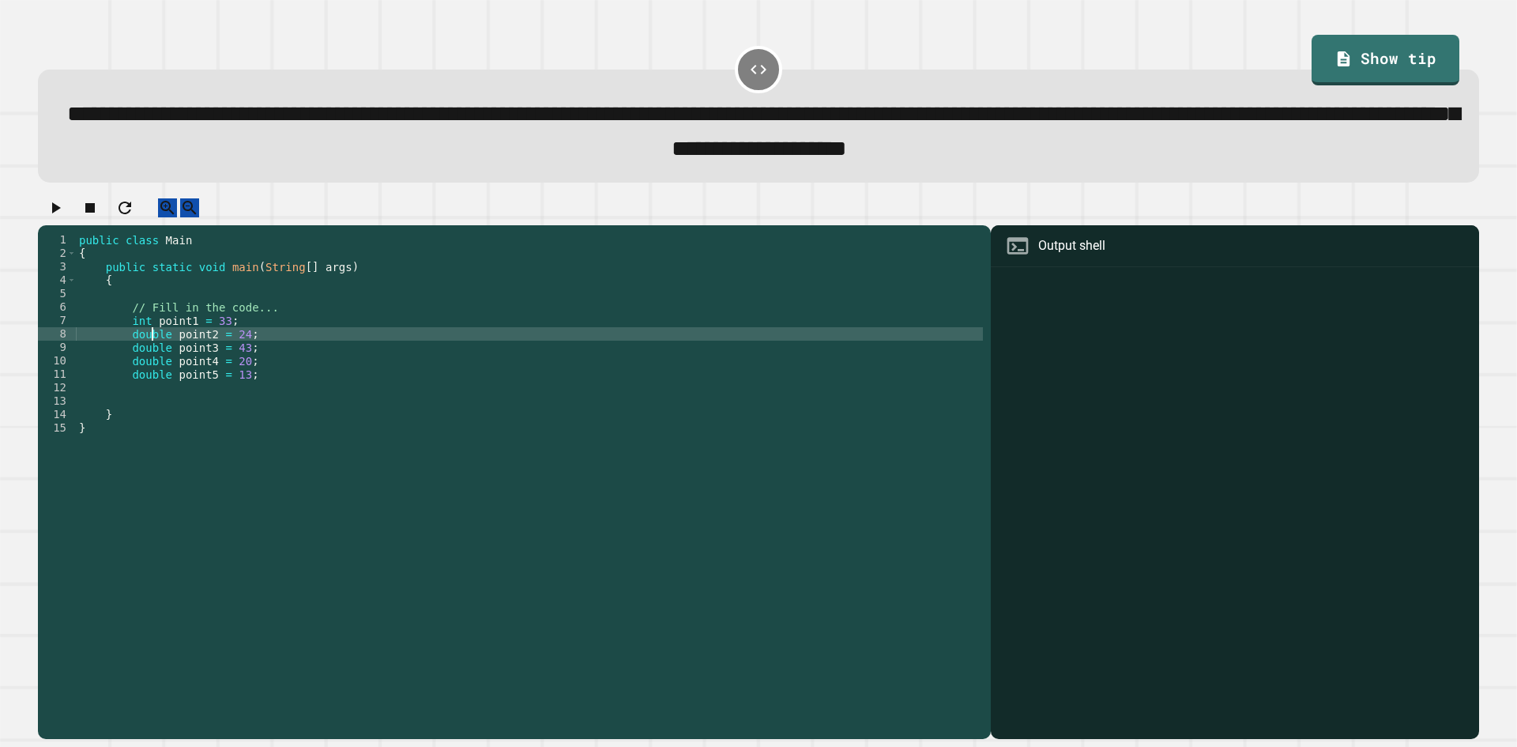
click at [152, 354] on div "public class Main { public static void main ( String [ ] args ) { // Fill in th…" at bounding box center [529, 468] width 907 height 470
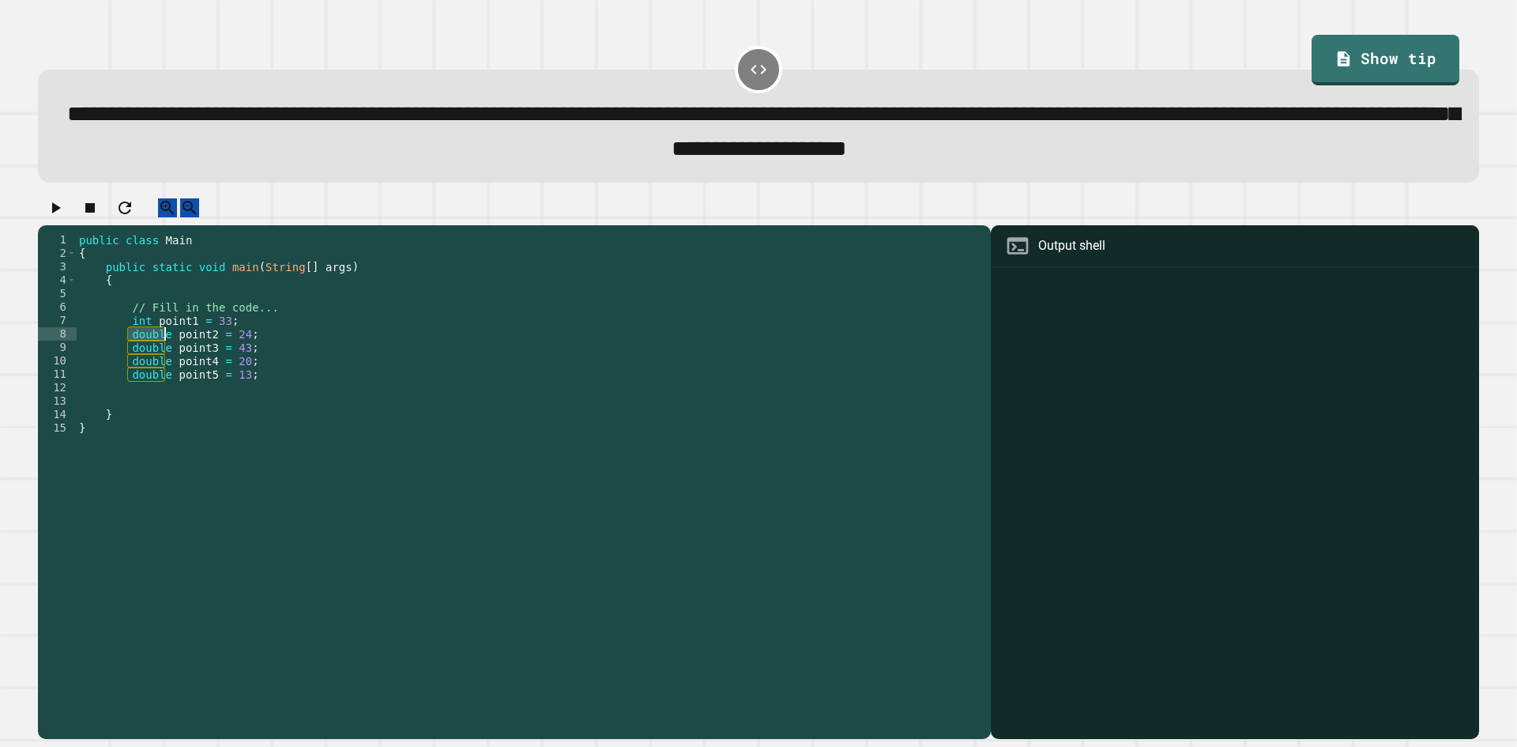
click at [152, 354] on div "public class Main { public static void main ( String [ ] args ) { // Fill in th…" at bounding box center [529, 468] width 907 height 470
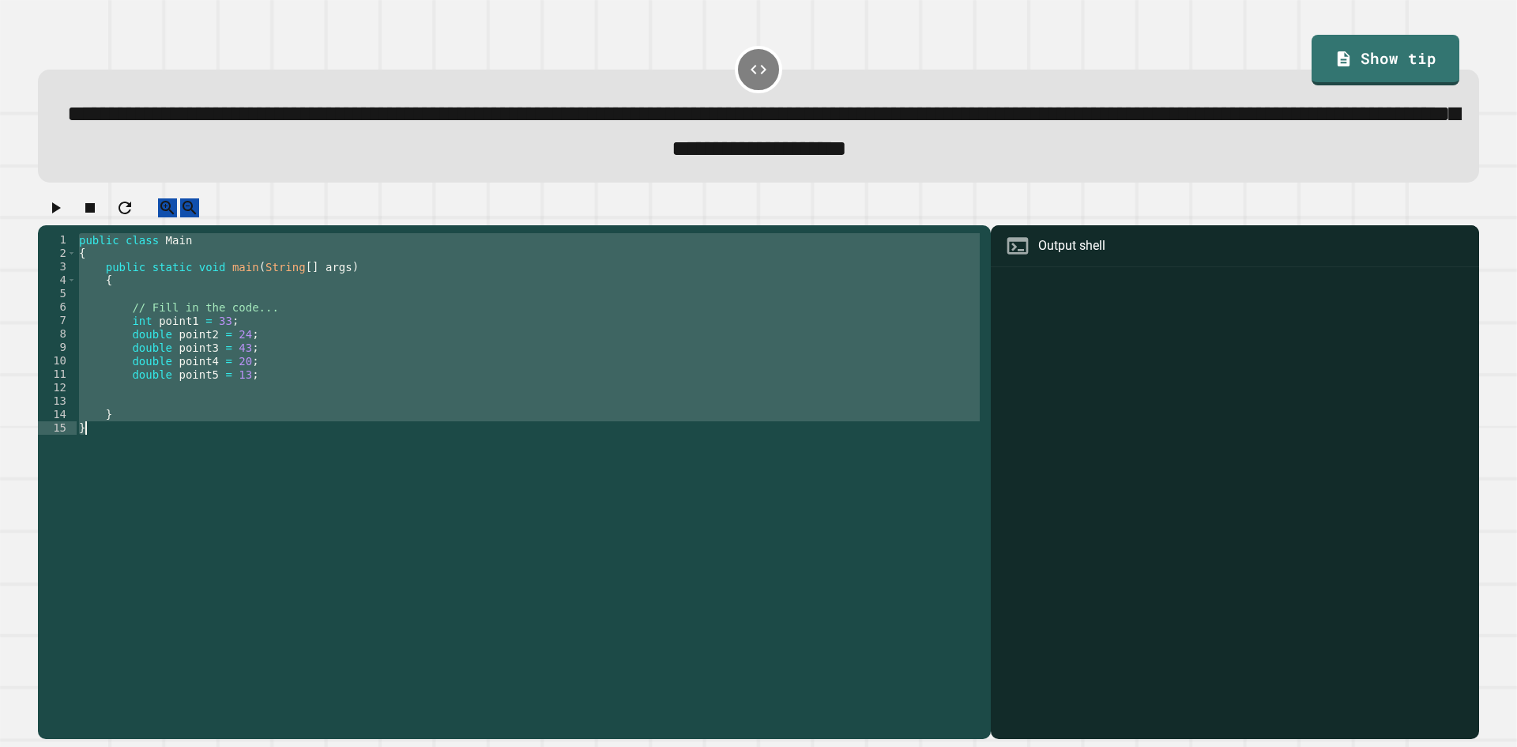
click at [152, 354] on div "public class Main { public static void main ( String [ ] args ) { // Fill in th…" at bounding box center [529, 468] width 907 height 470
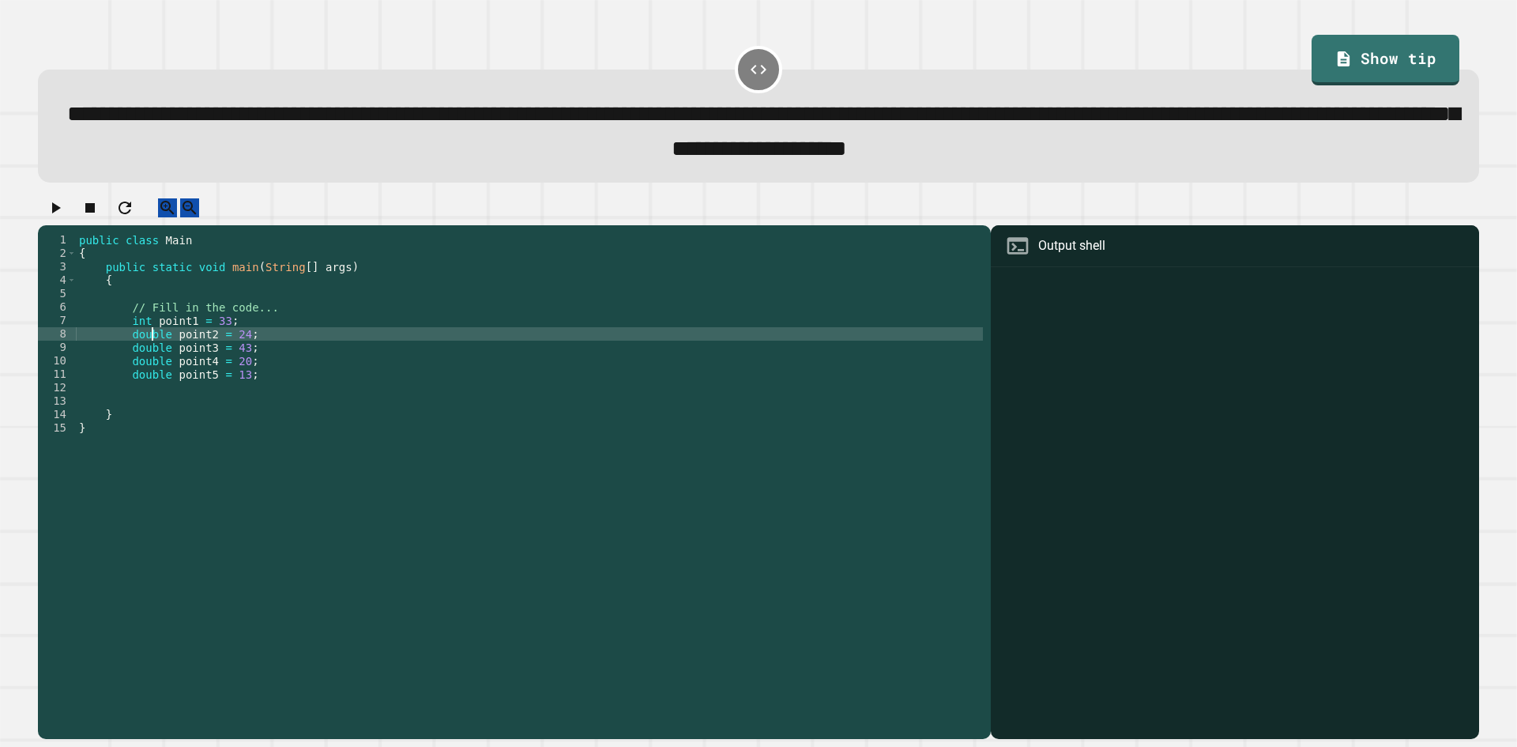
click at [152, 354] on div "public class Main { public static void main ( String [ ] args ) { // Fill in th…" at bounding box center [529, 468] width 907 height 470
click at [142, 367] on div "public class Main { public static void main ( String [ ] args ) { // Fill in th…" at bounding box center [529, 468] width 907 height 470
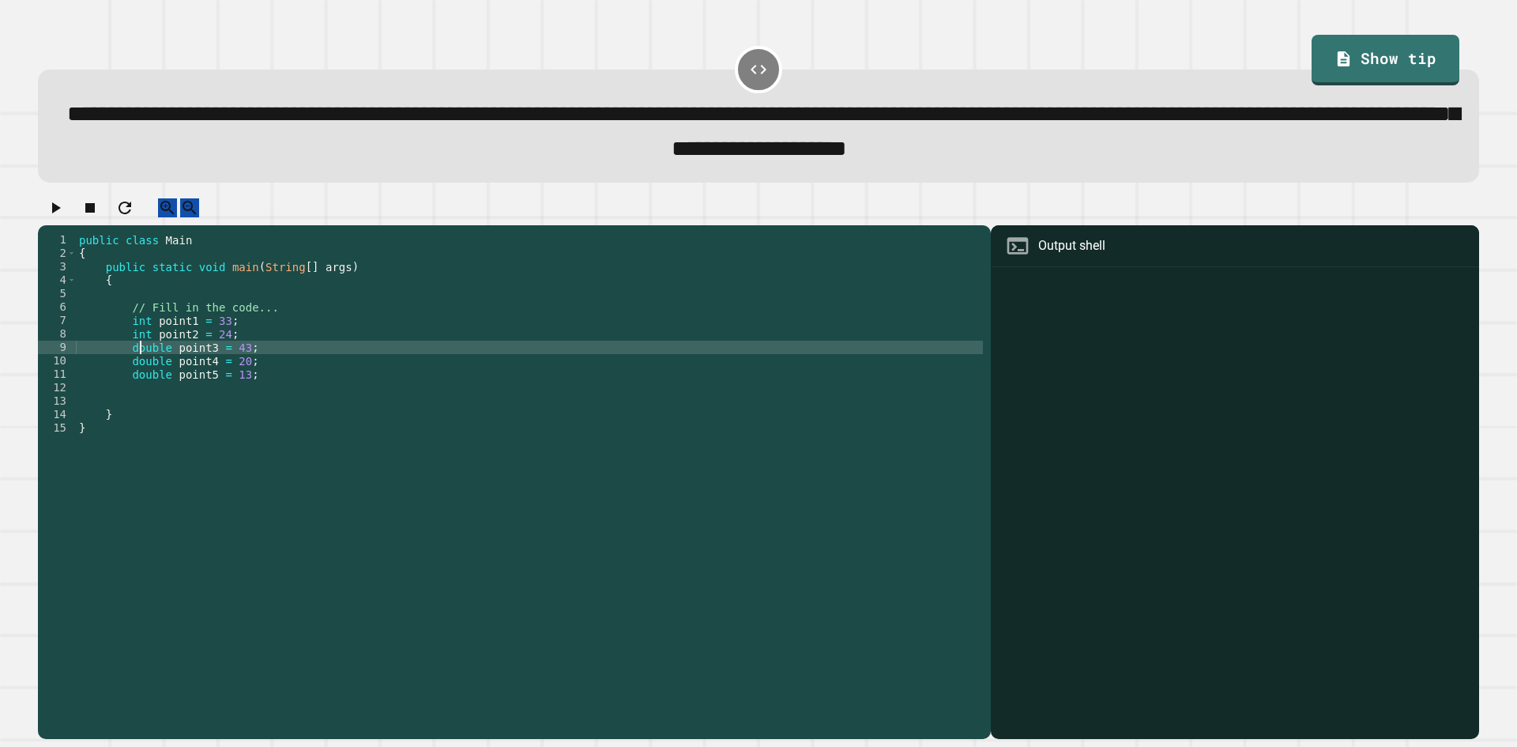
click at [142, 367] on div "public class Main { public static void main ( String [ ] args ) { // Fill in th…" at bounding box center [529, 468] width 907 height 470
click at [140, 386] on div "public class Main { public static void main ( String [ ] args ) { // Fill in th…" at bounding box center [529, 468] width 907 height 470
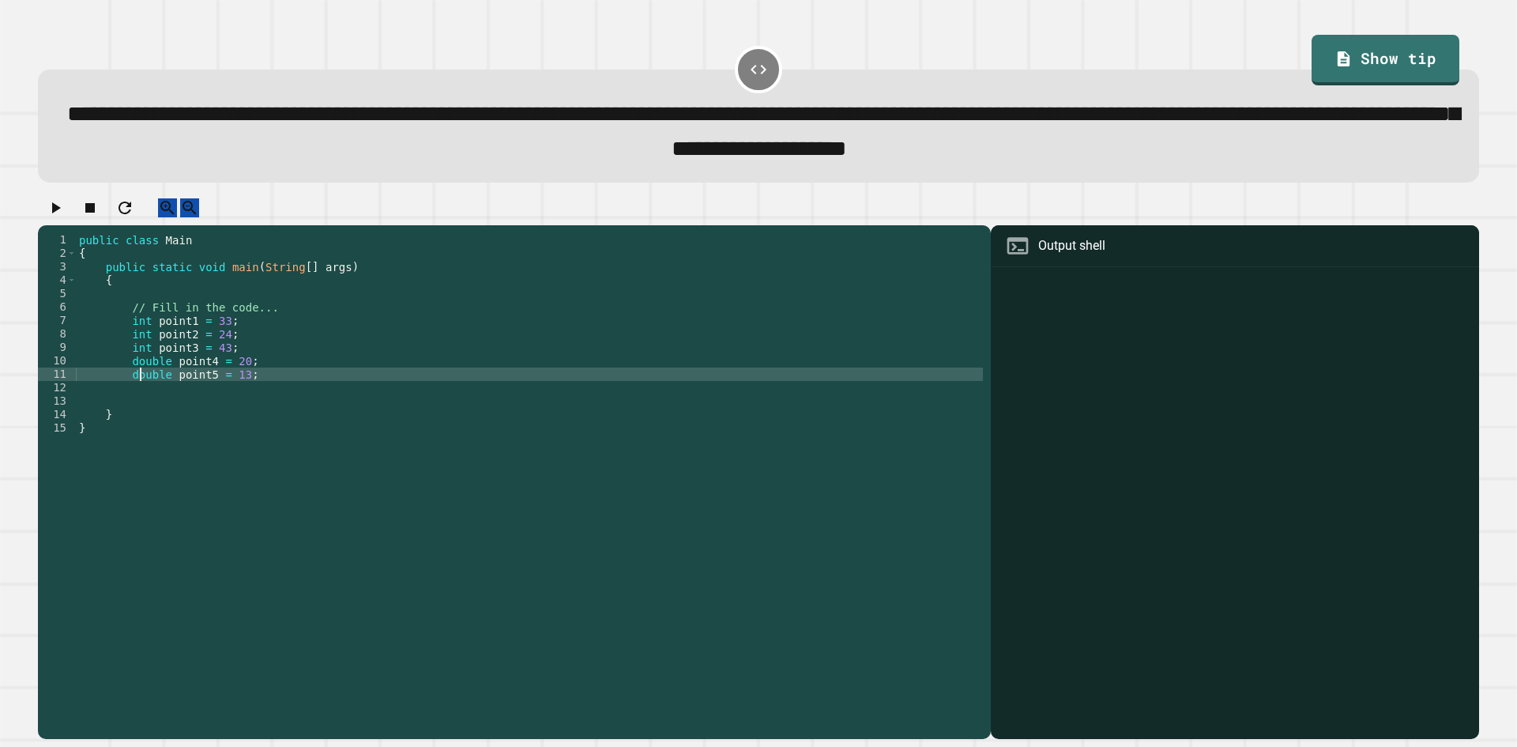
click at [141, 379] on div "public class Main { public static void main ( String [ ] args ) { // Fill in th…" at bounding box center [529, 468] width 907 height 470
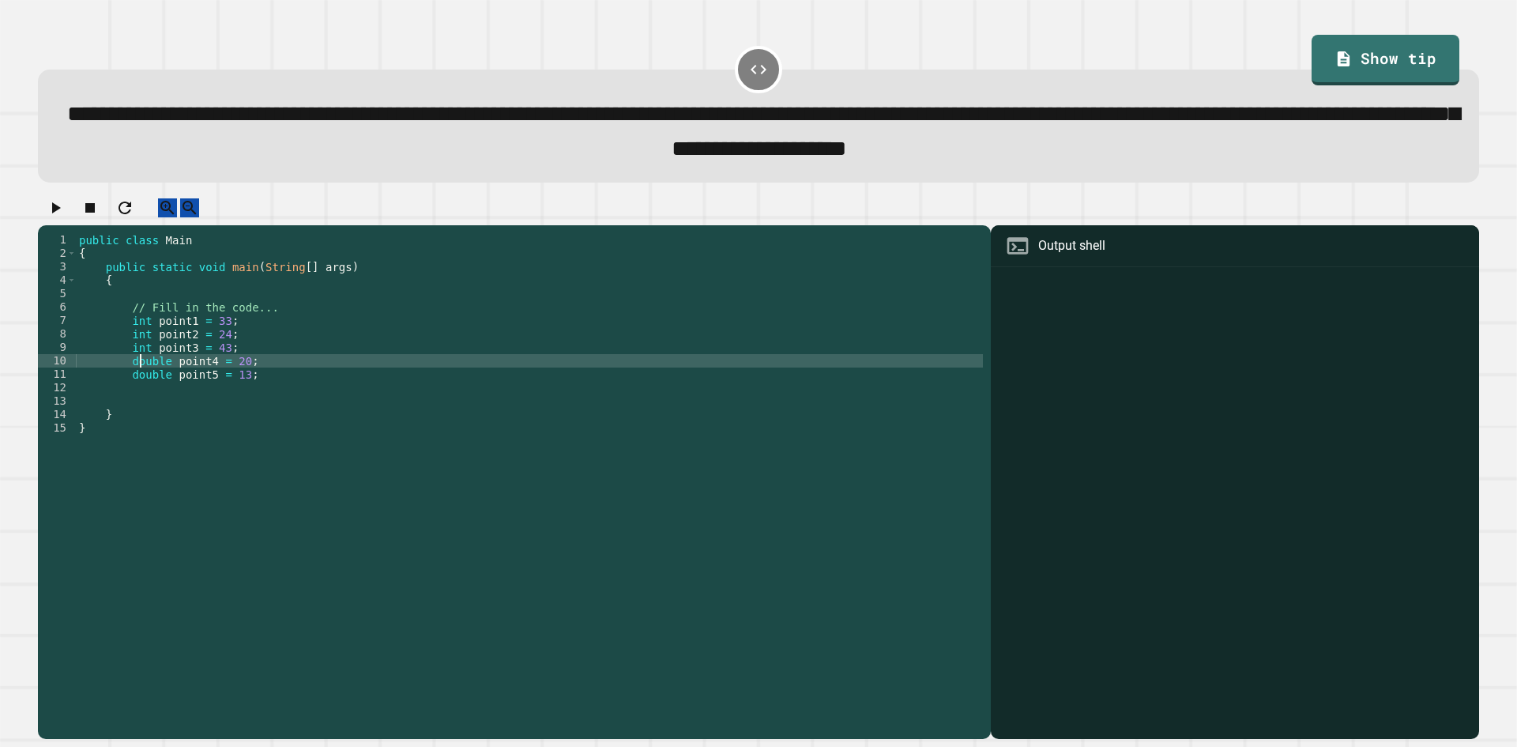
click at [141, 379] on div "public class Main { public static void main ( String [ ] args ) { // Fill in th…" at bounding box center [529, 468] width 907 height 470
click at [129, 395] on div "public class Main { public static void main ( String [ ] args ) { // Fill in th…" at bounding box center [529, 468] width 907 height 470
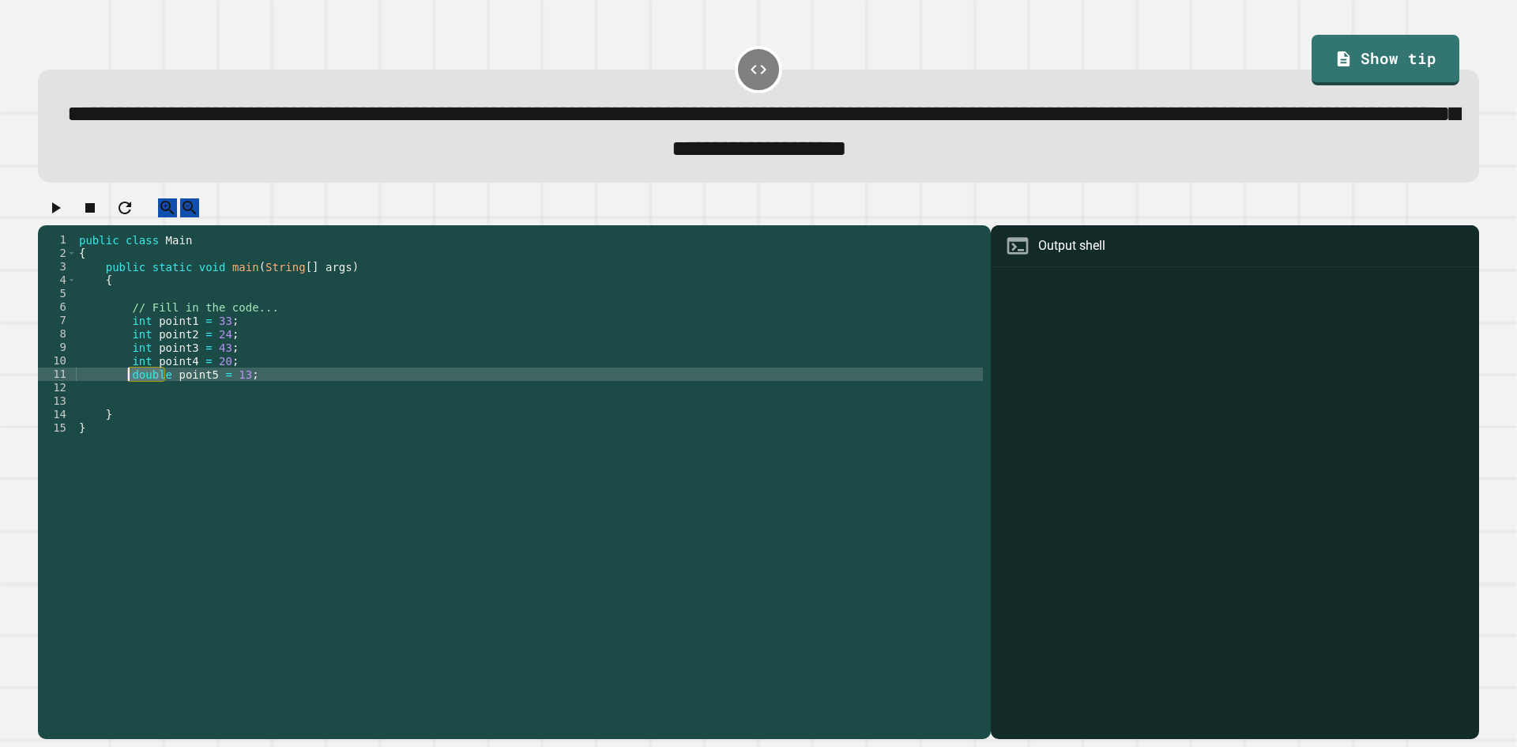
click at [129, 395] on div "public class Main { public static void main ( String [ ] args ) { // Fill in th…" at bounding box center [529, 468] width 907 height 470
type textarea "**********"
click at [325, 392] on div "public class Main { public static void main ( String [ ] args ) { // Fill in th…" at bounding box center [529, 468] width 907 height 470
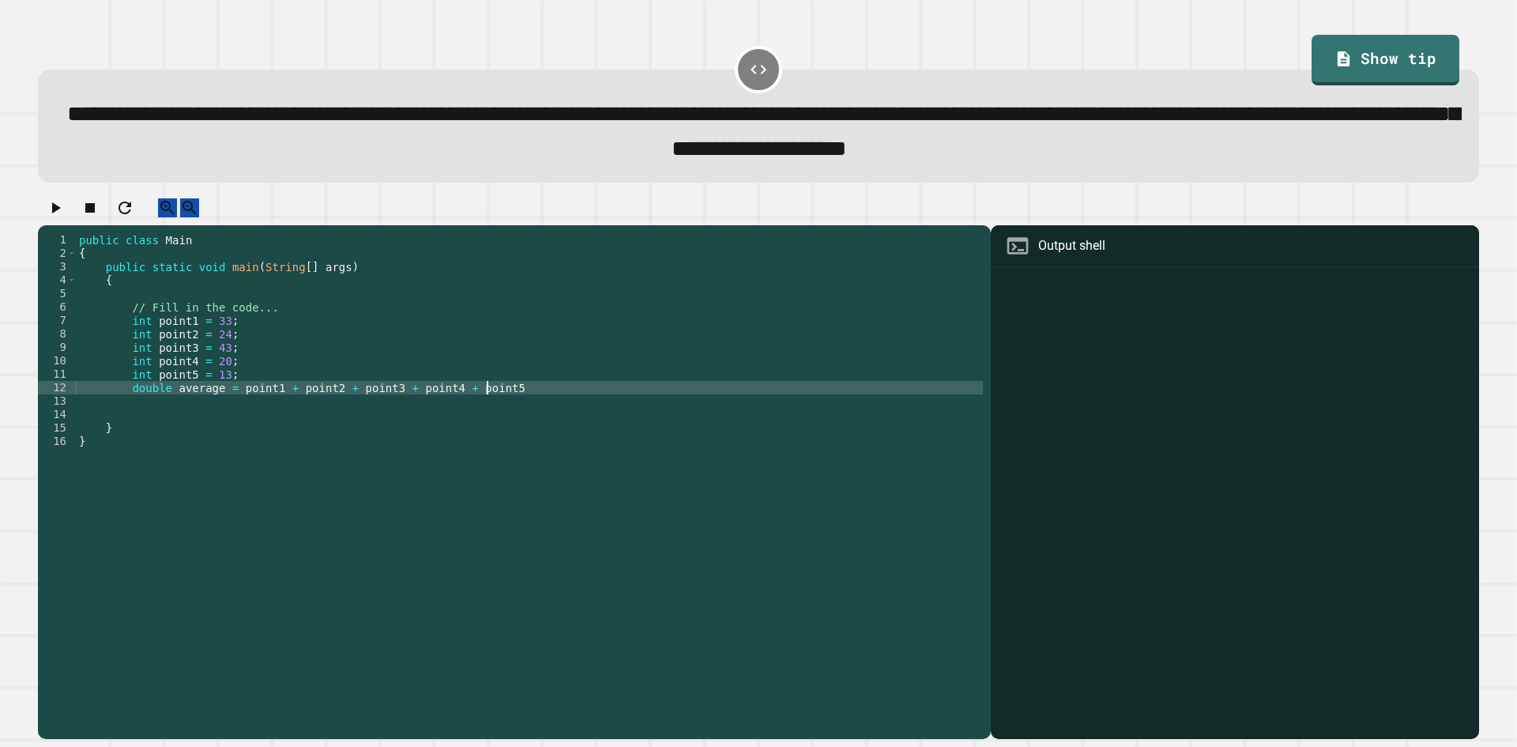
scroll to position [0, 28]
type textarea "**********"
click at [65, 218] on button "button" at bounding box center [55, 208] width 19 height 20
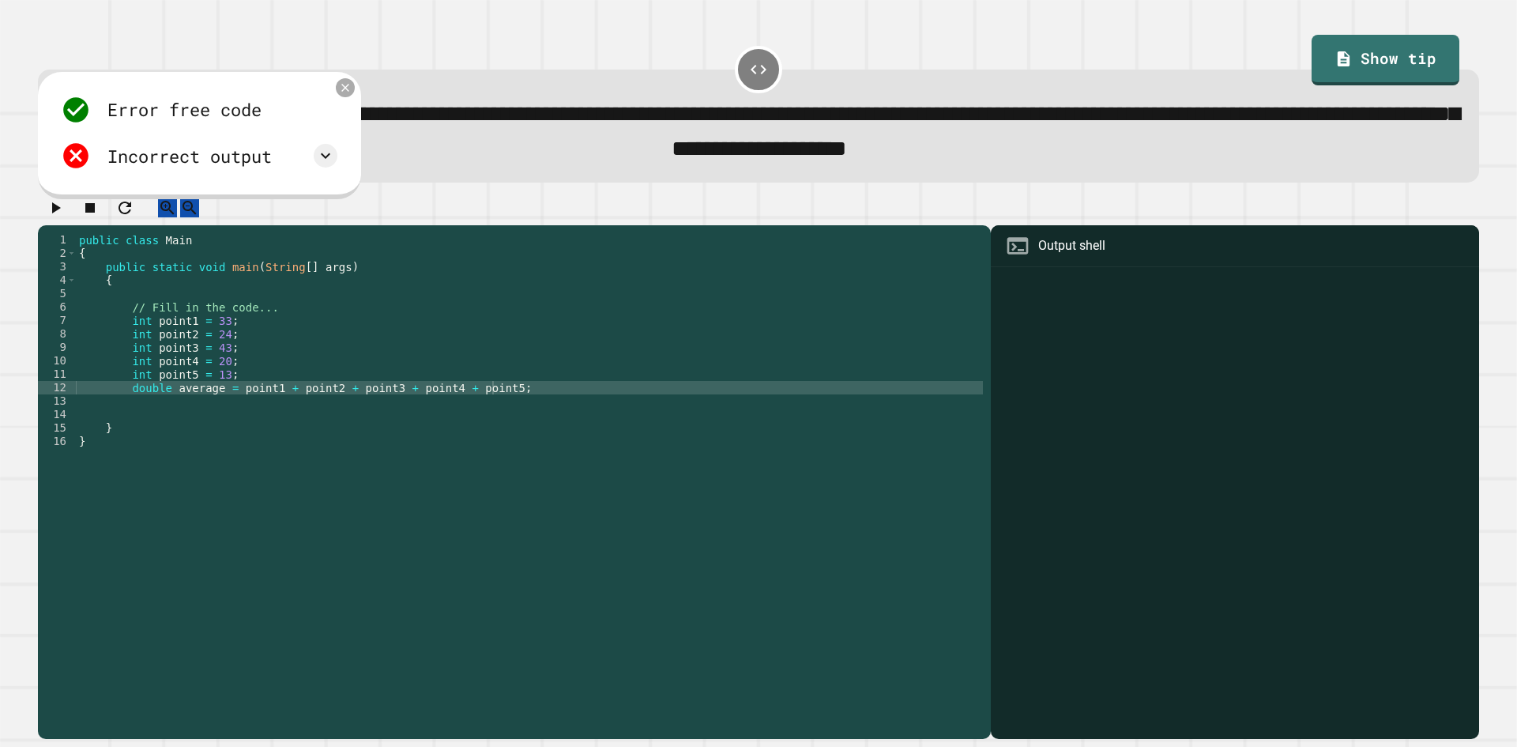
click at [352, 94] on icon at bounding box center [345, 87] width 13 height 13
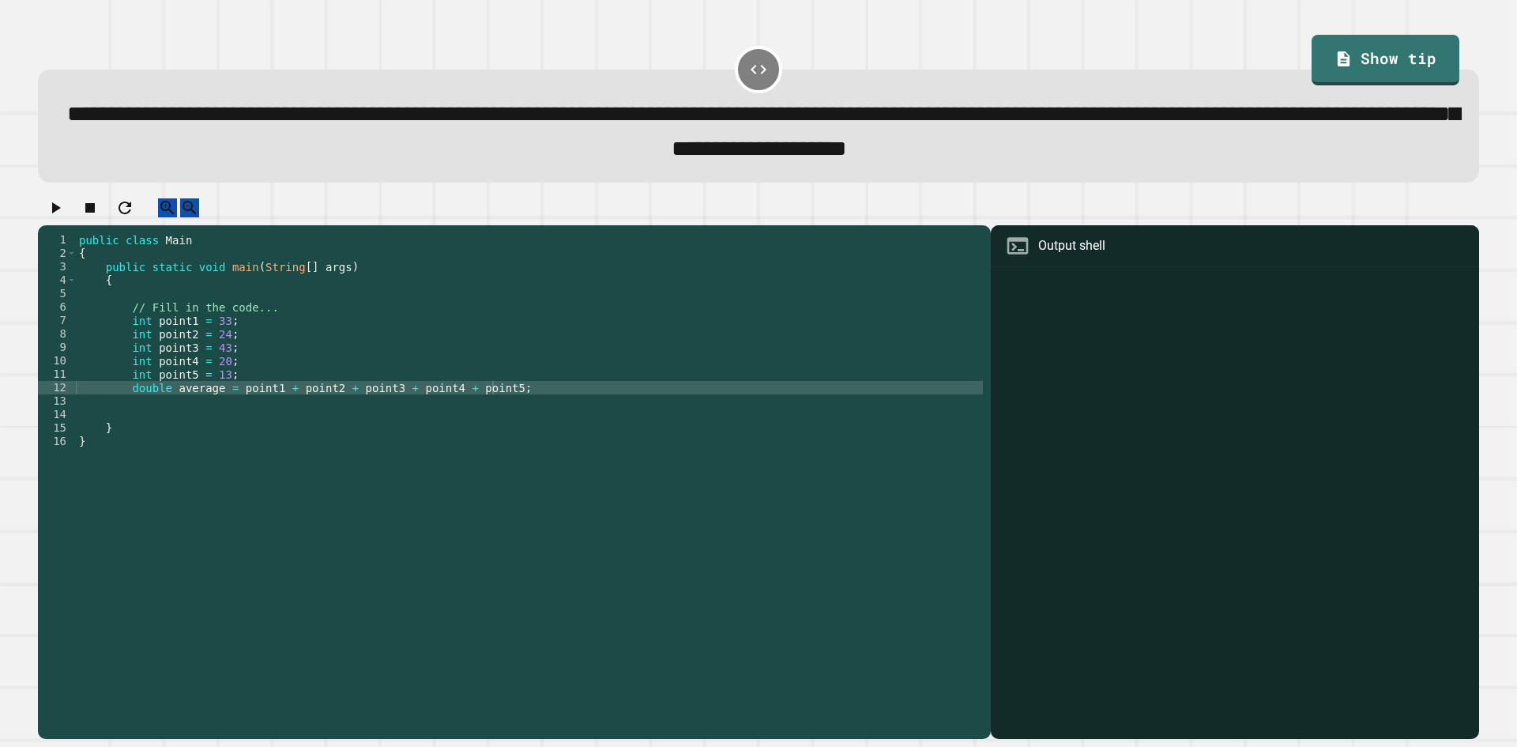
click at [582, 404] on div "public class Main { public static void main ( String [ ] args ) { // Fill in th…" at bounding box center [529, 468] width 907 height 470
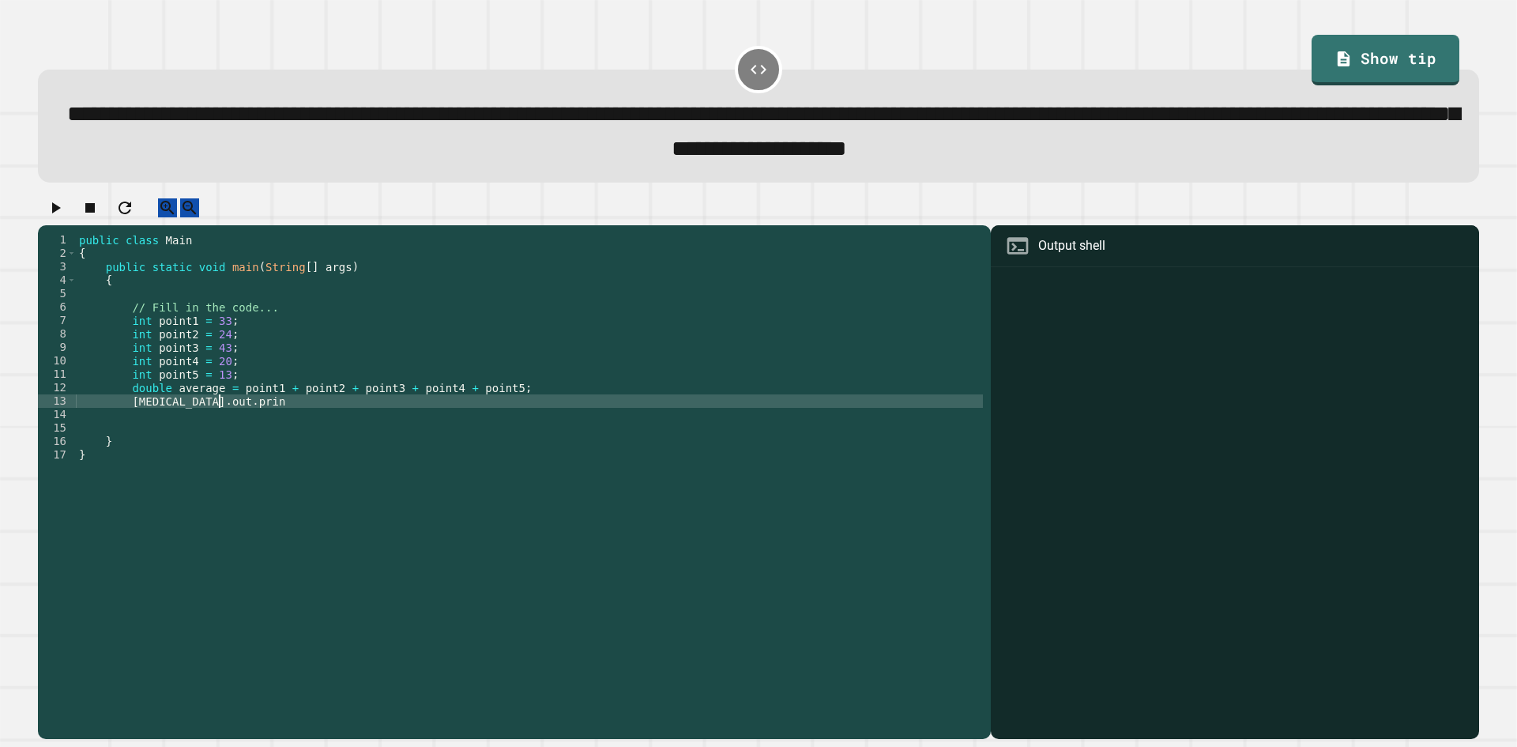
scroll to position [0, 9]
type textarea "**********"
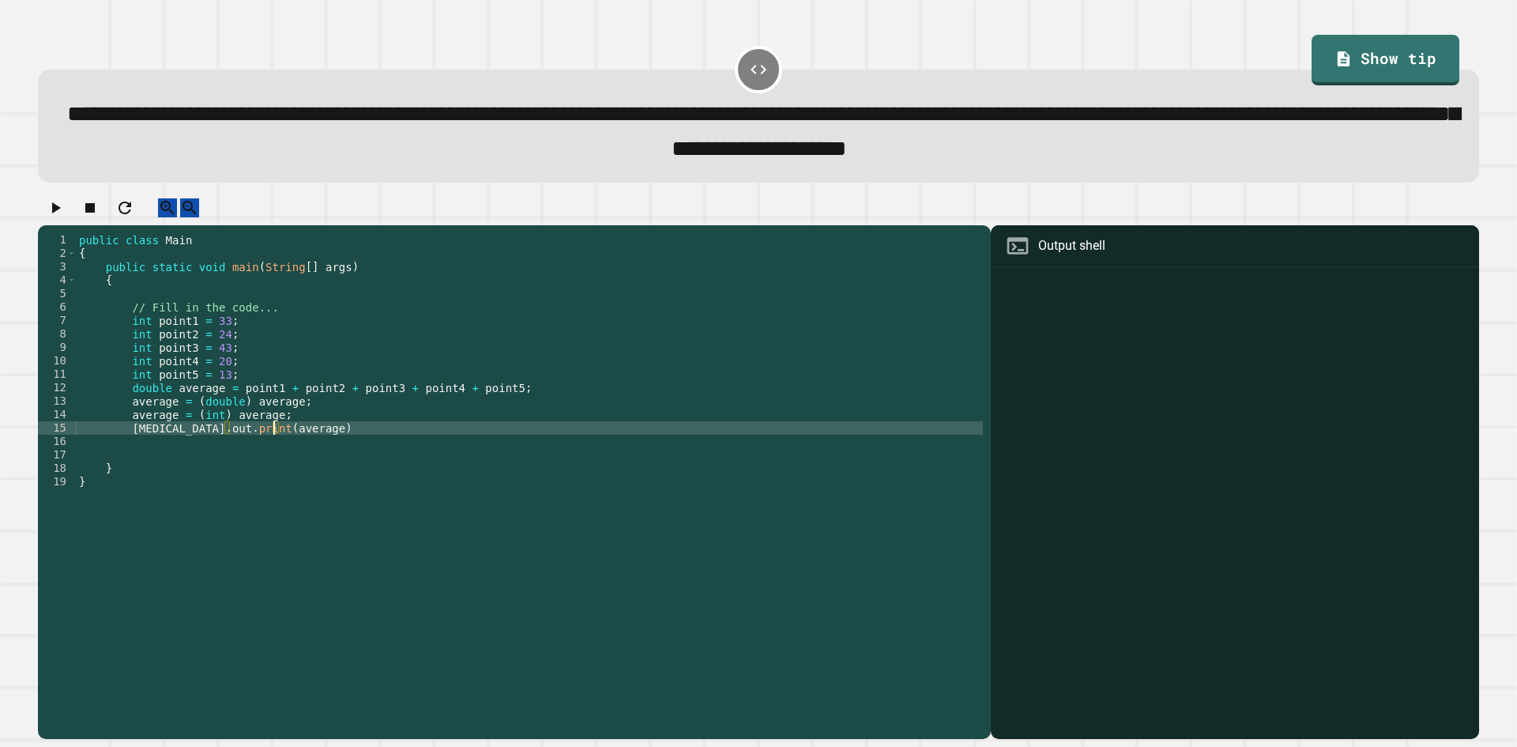
scroll to position [0, 13]
drag, startPoint x: 570, startPoint y: 452, endPoint x: 574, endPoint y: 436, distance: 16.3
click at [570, 451] on div "public class Main { public static void main ( String [ ] args ) { // Fill in th…" at bounding box center [529, 468] width 907 height 470
click at [574, 436] on div "public class Main { public static void main ( String [ ] args ) { // Fill in th…" at bounding box center [529, 468] width 907 height 470
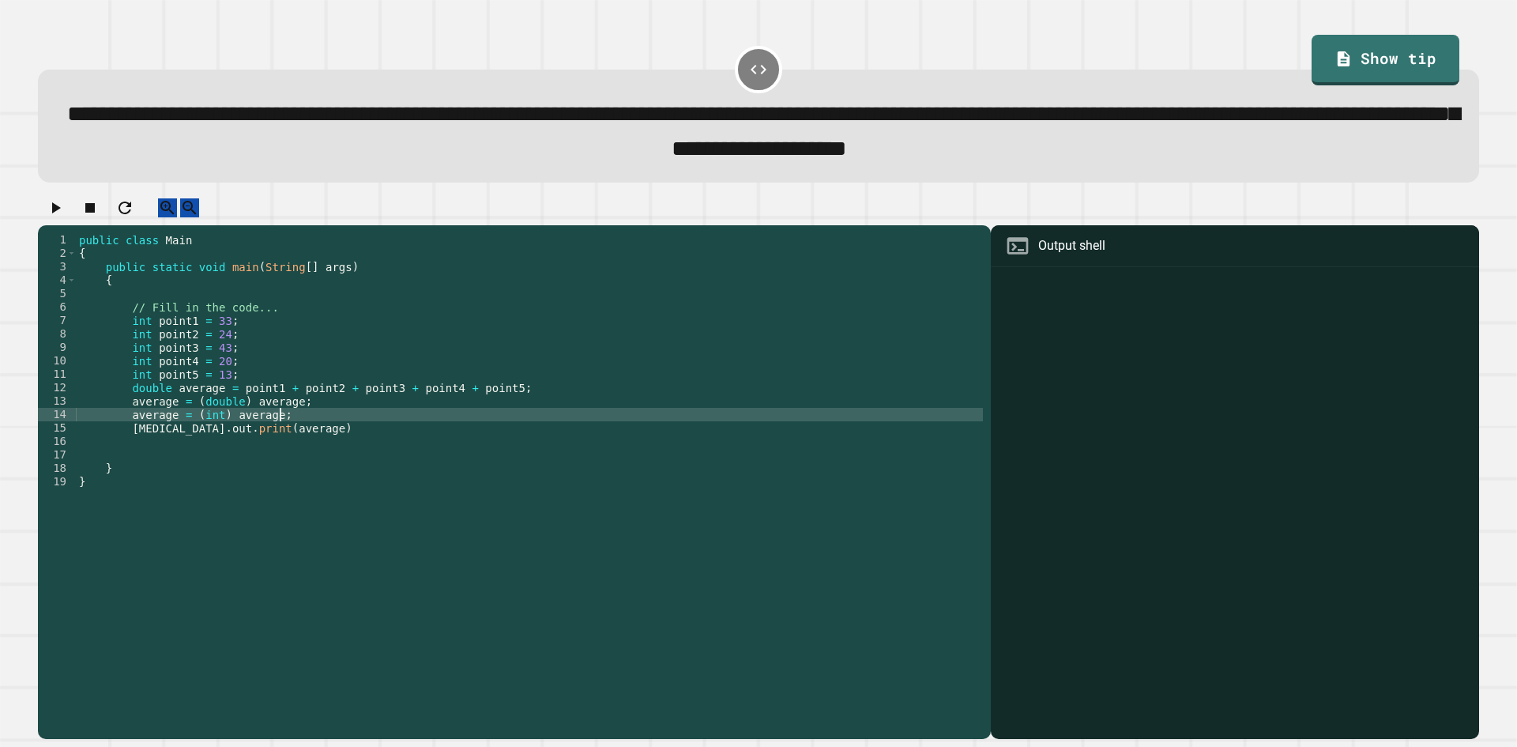
click at [575, 449] on div "public class Main { public static void main ( String [ ] args ) { // Fill in th…" at bounding box center [529, 468] width 907 height 470
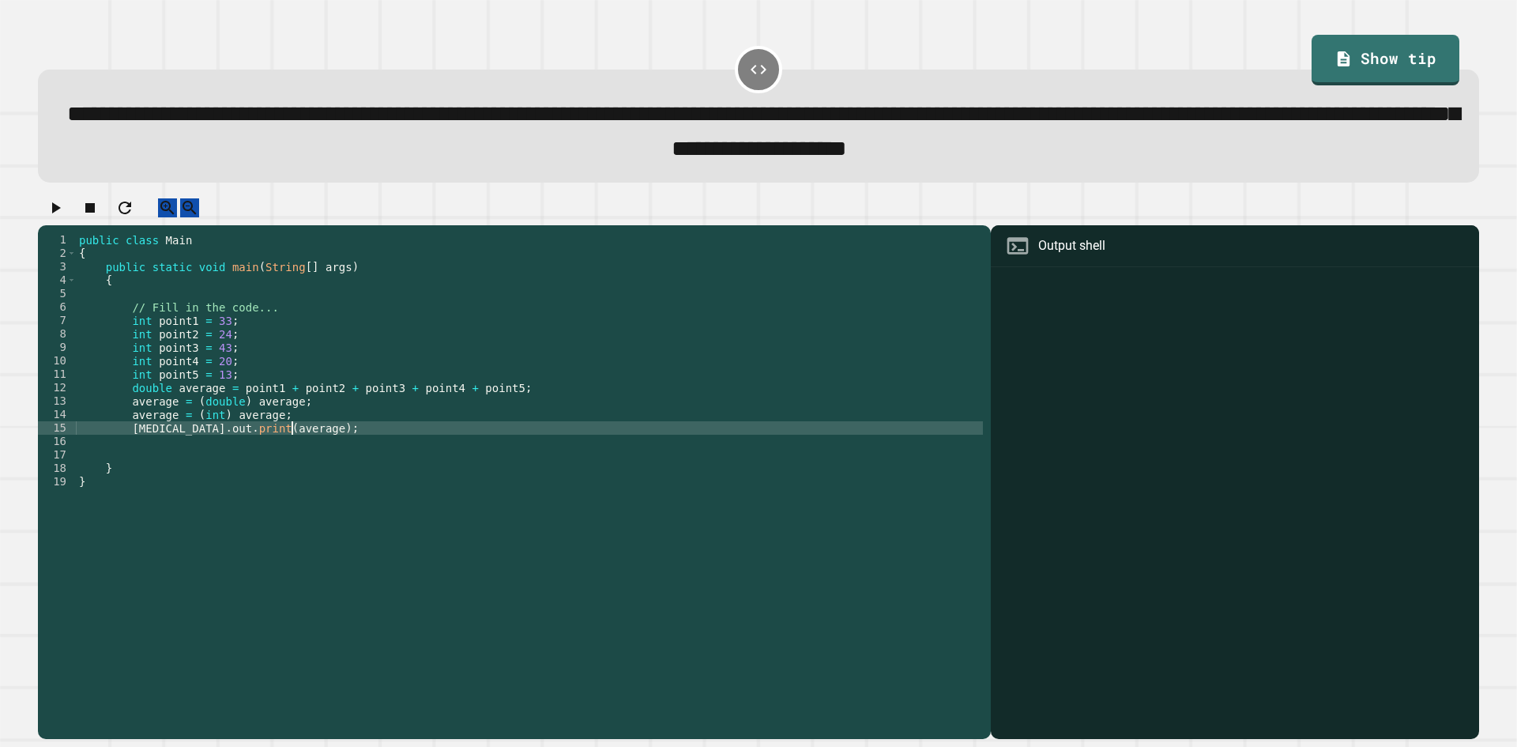
scroll to position [0, 14]
click at [65, 217] on icon "button" at bounding box center [55, 207] width 19 height 19
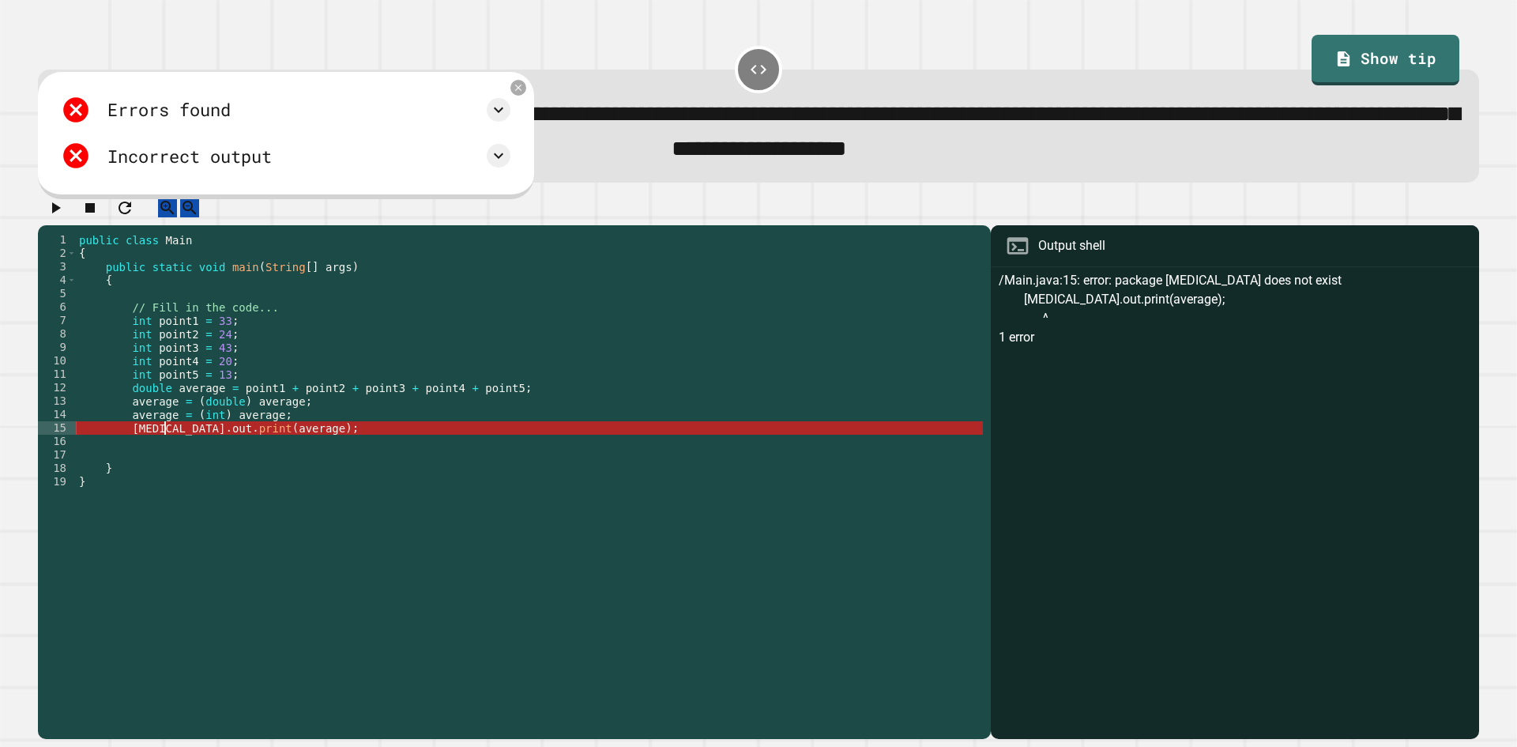
click at [164, 446] on div "public class Main { public static void main ( String [ ] args ) { // Fill in th…" at bounding box center [529, 468] width 907 height 470
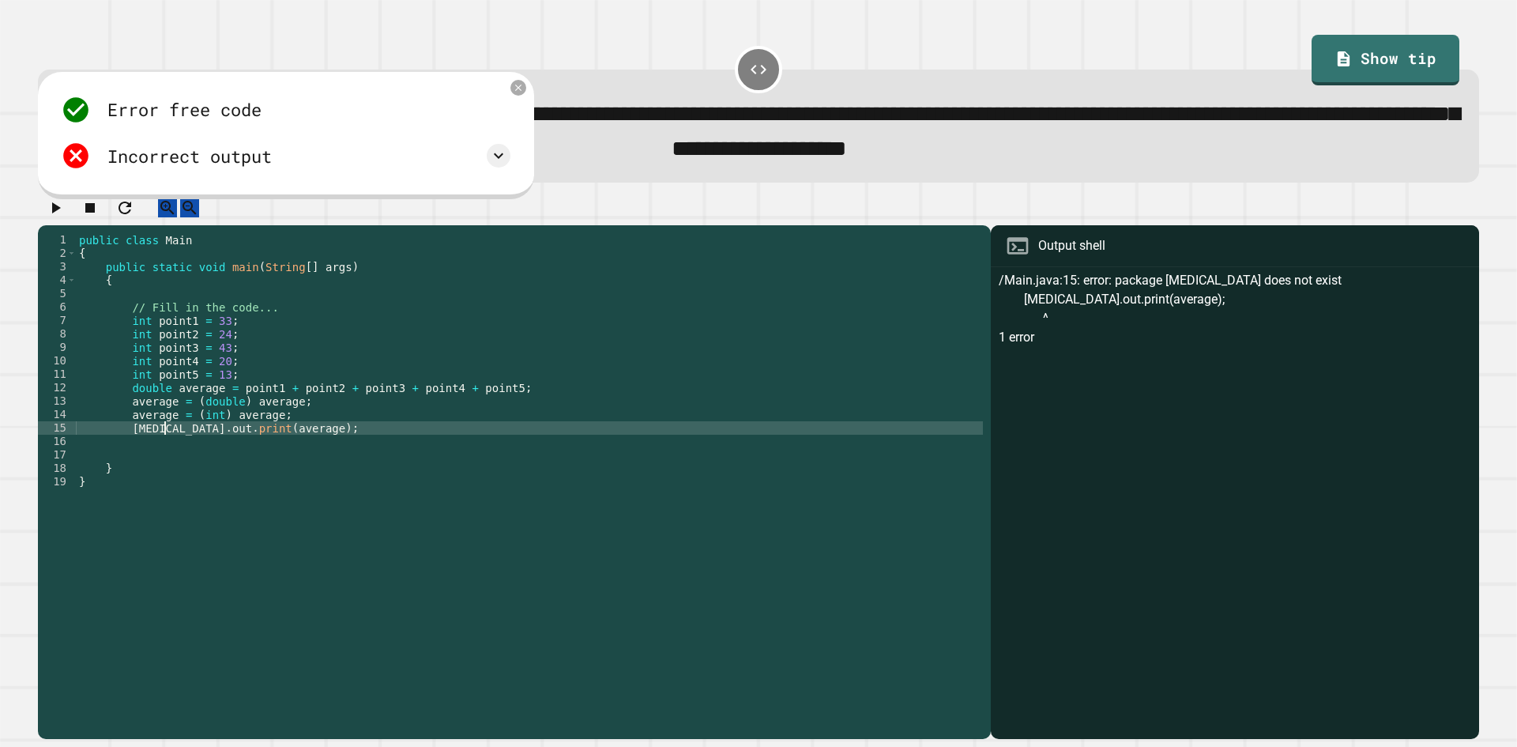
scroll to position [0, 6]
type textarea "**********"
click at [58, 213] on icon "button" at bounding box center [56, 207] width 9 height 11
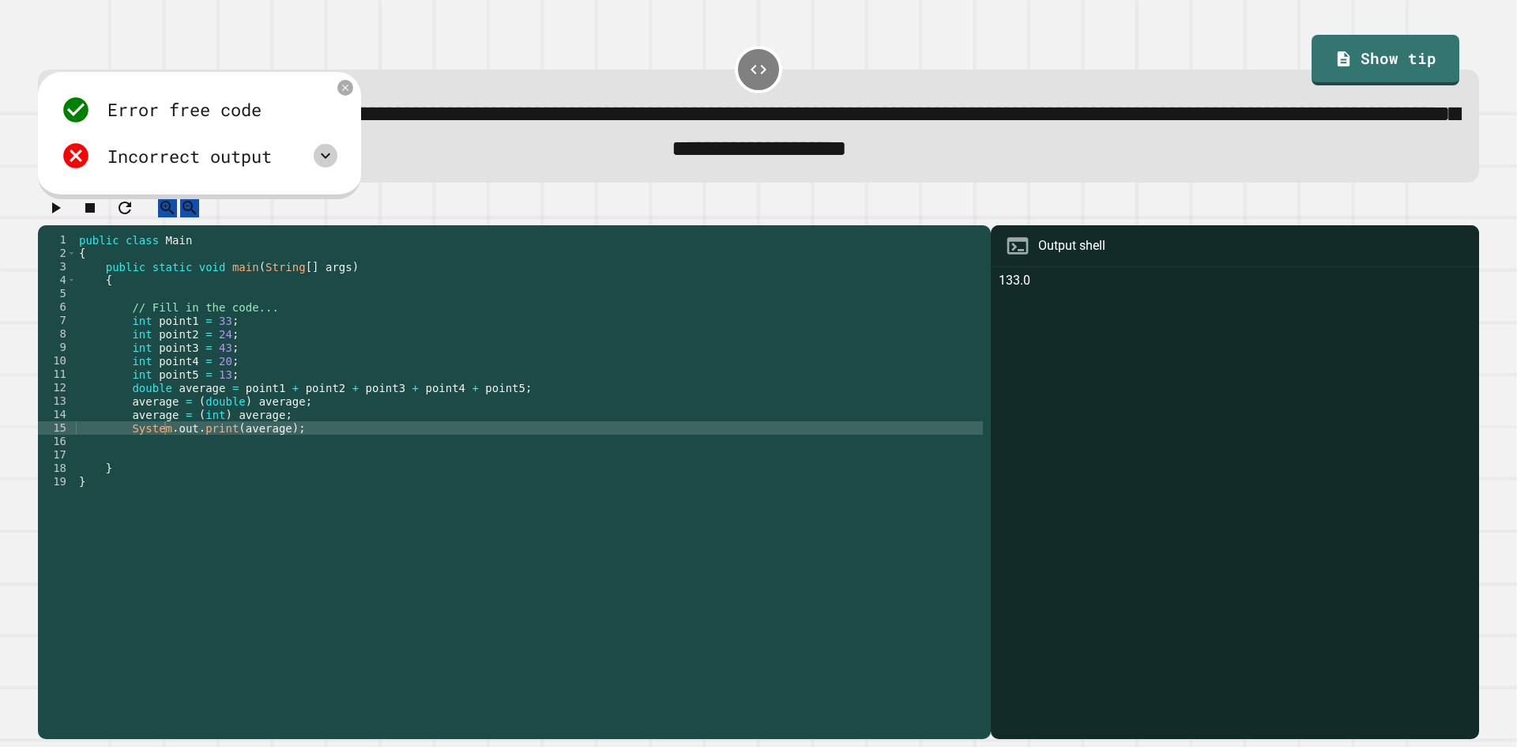
click at [318, 159] on icon at bounding box center [325, 155] width 19 height 19
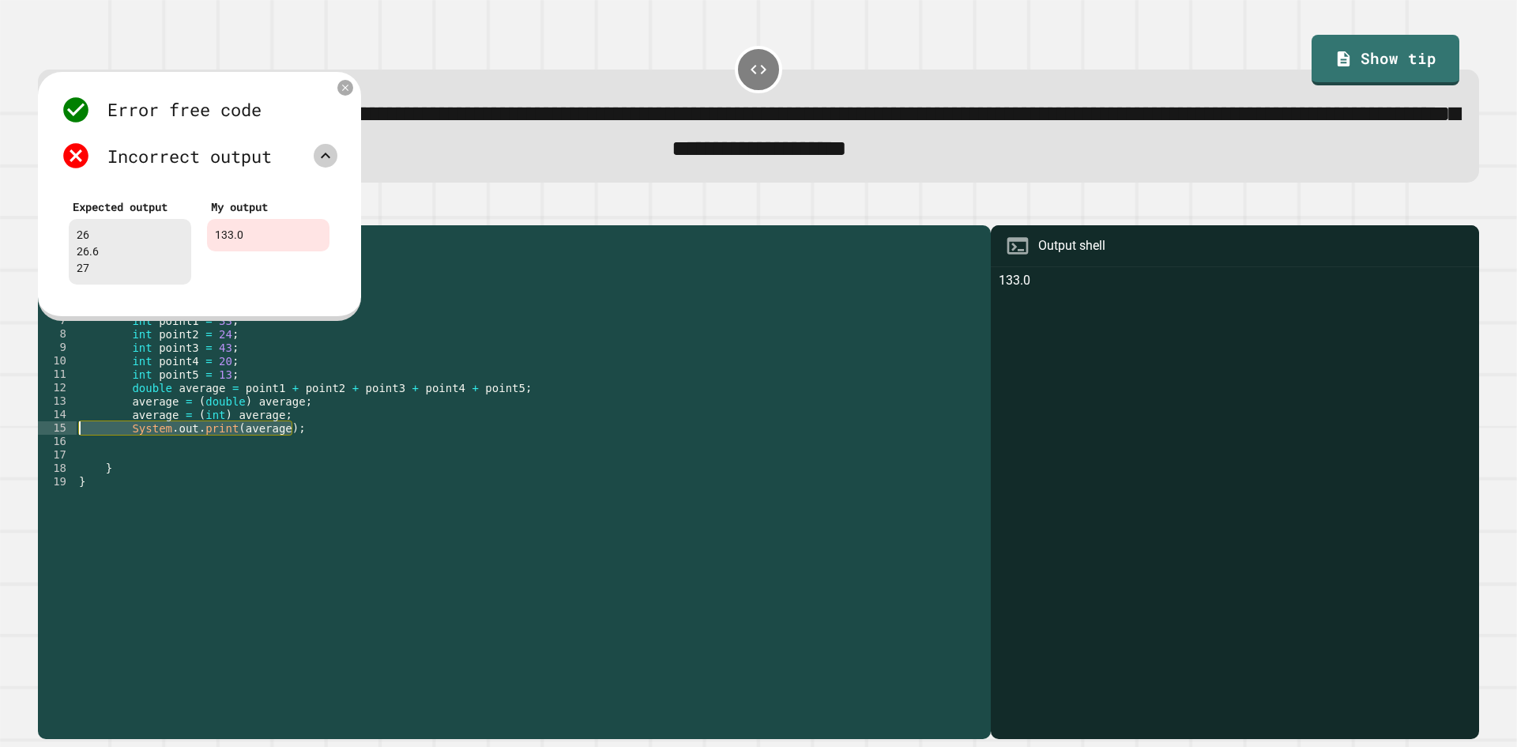
drag, startPoint x: 315, startPoint y: 443, endPoint x: 24, endPoint y: 443, distance: 291.5
click at [24, 443] on div "**********" at bounding box center [758, 373] width 1517 height 747
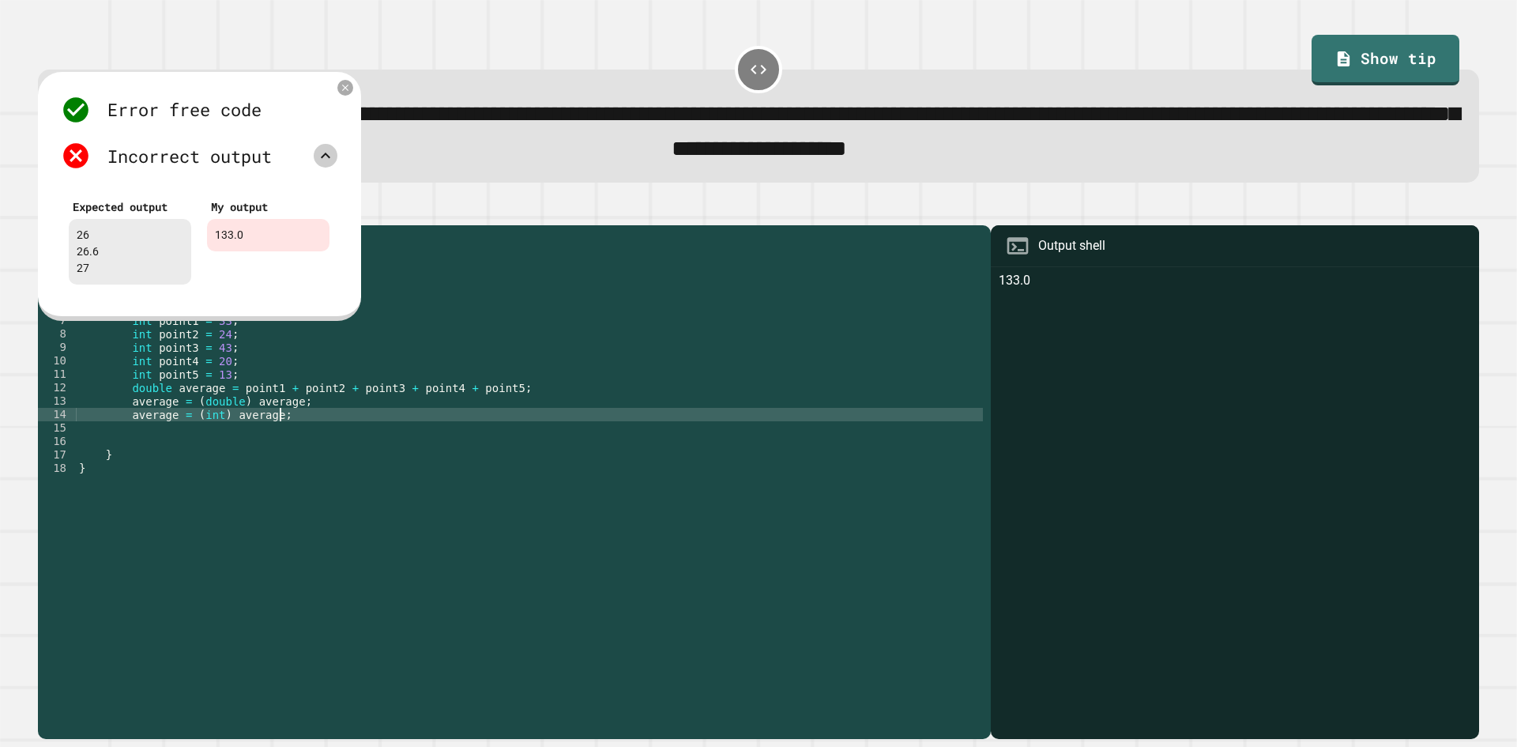
click at [594, 393] on div "public class Main { public static void main ( String [ ] args ) { // Fill in th…" at bounding box center [529, 468] width 907 height 470
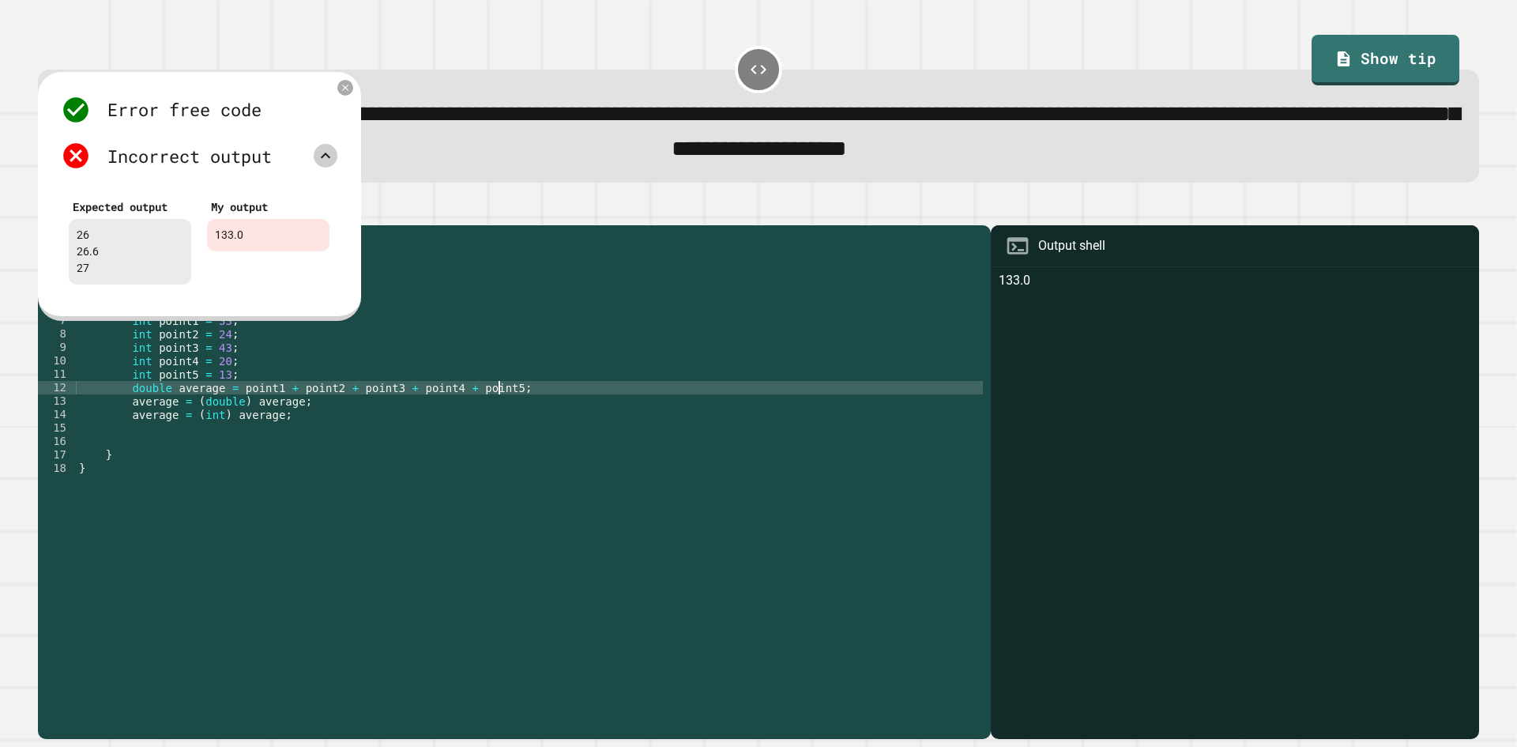
click at [593, 404] on div "public class Main { public static void main ( String [ ] args ) { // Fill in th…" at bounding box center [529, 468] width 907 height 470
type textarea "**********"
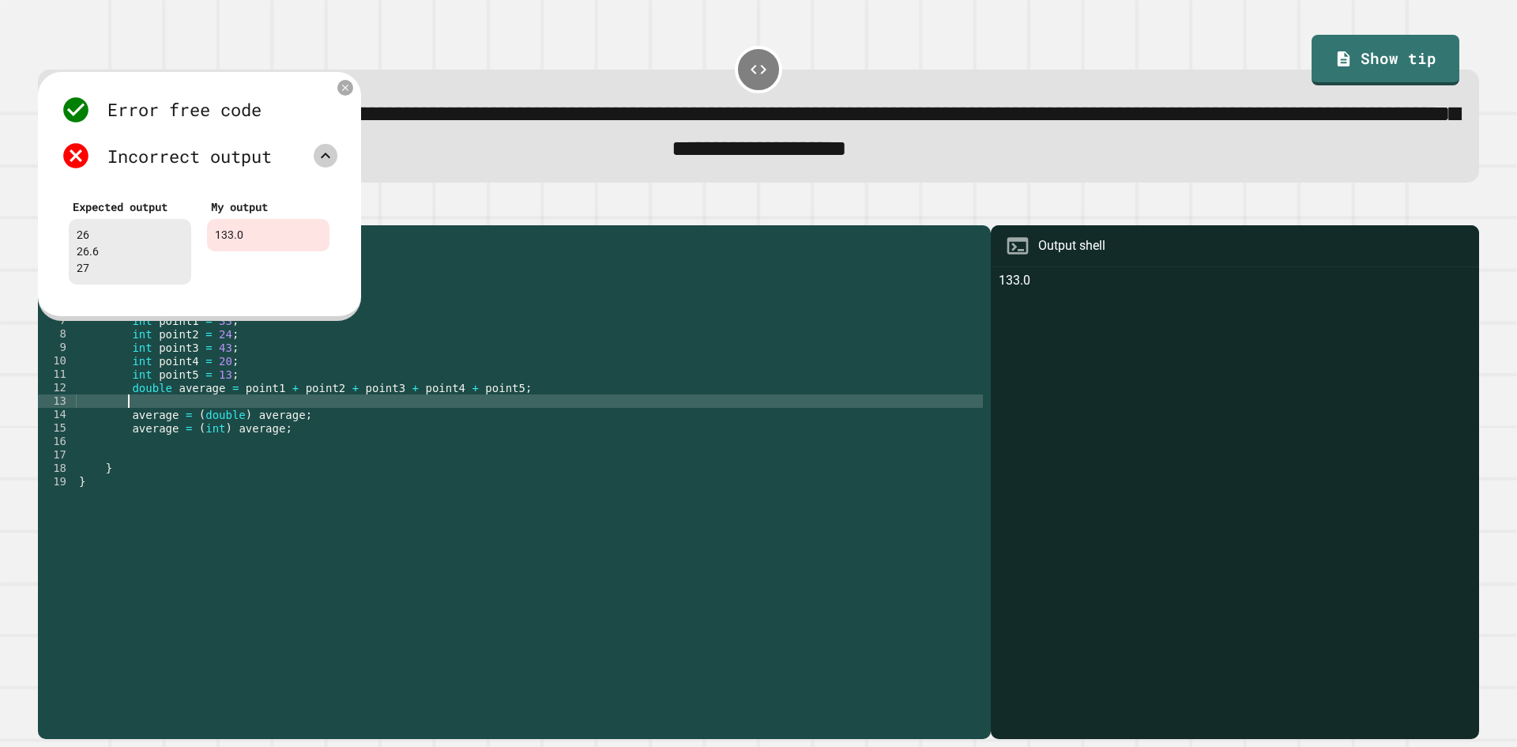
paste textarea "**********"
click at [179, 417] on div "public class Main { public static void main ( String [ ] args ) { // Fill in th…" at bounding box center [529, 468] width 907 height 470
click at [351, 90] on icon at bounding box center [345, 87] width 13 height 13
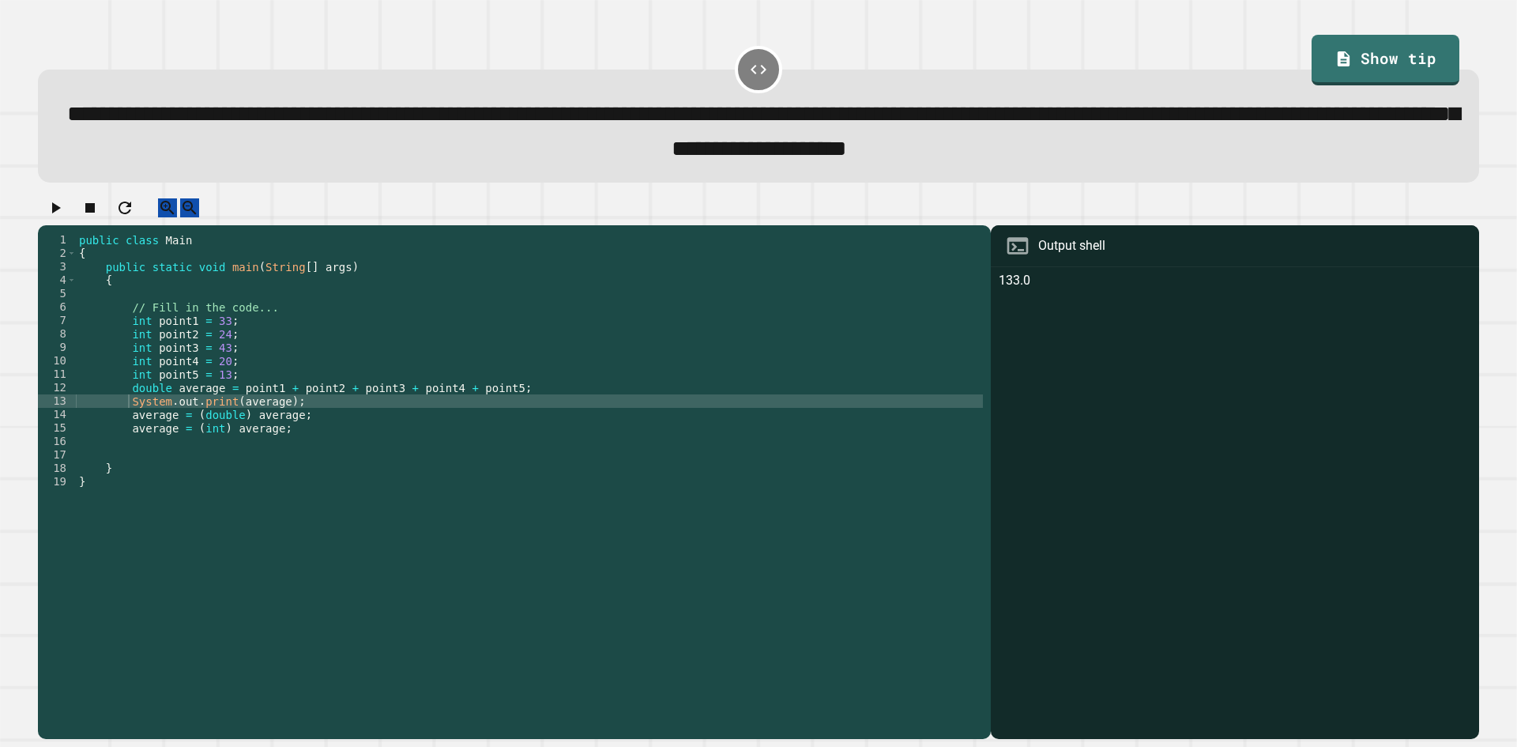
click at [65, 217] on icon "button" at bounding box center [55, 207] width 19 height 19
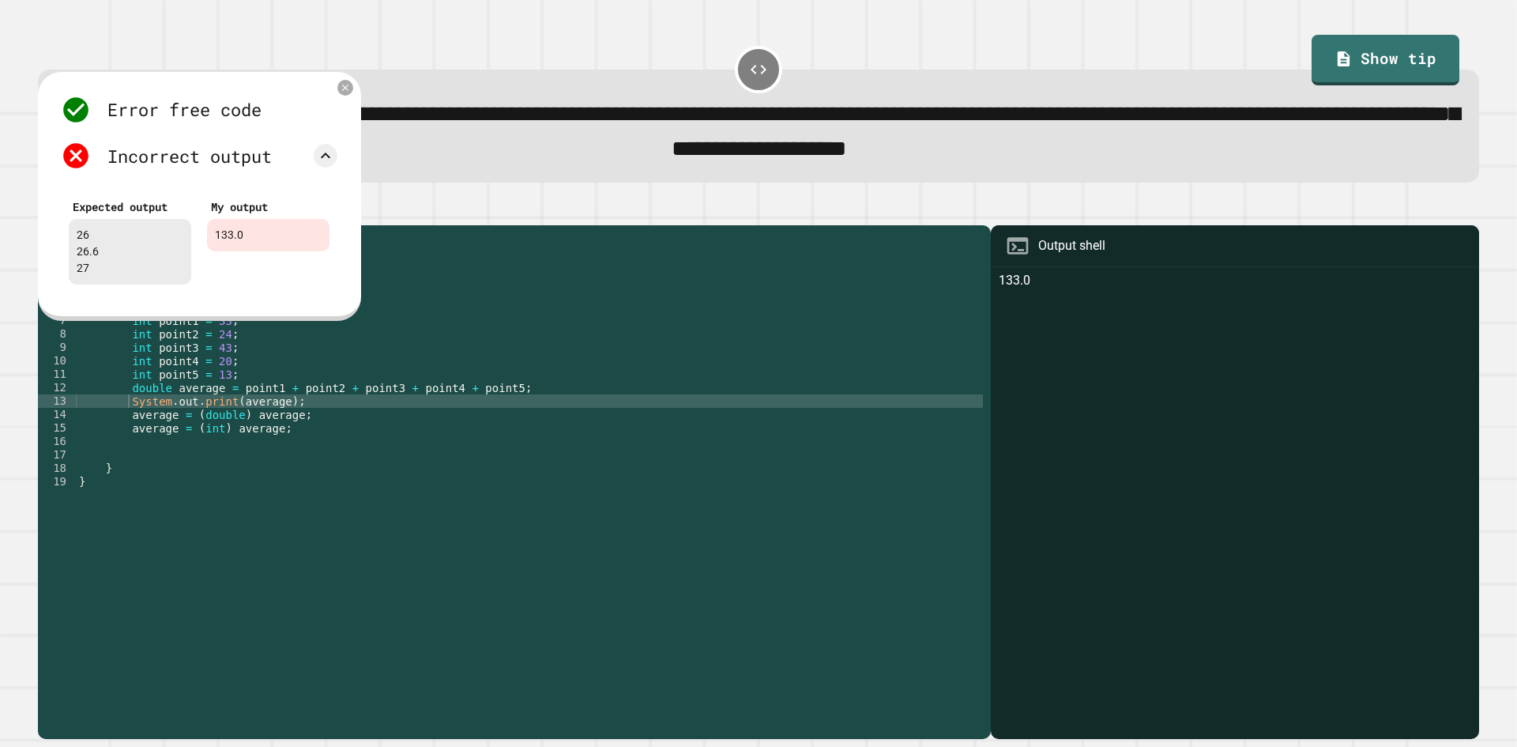
click at [319, 412] on div "public class Main { public static void main ( String [ ] args ) { // Fill in th…" at bounding box center [529, 468] width 907 height 470
click at [278, 412] on div "public class Main { public static void main ( String [ ] args ) { // Fill in th…" at bounding box center [529, 468] width 907 height 470
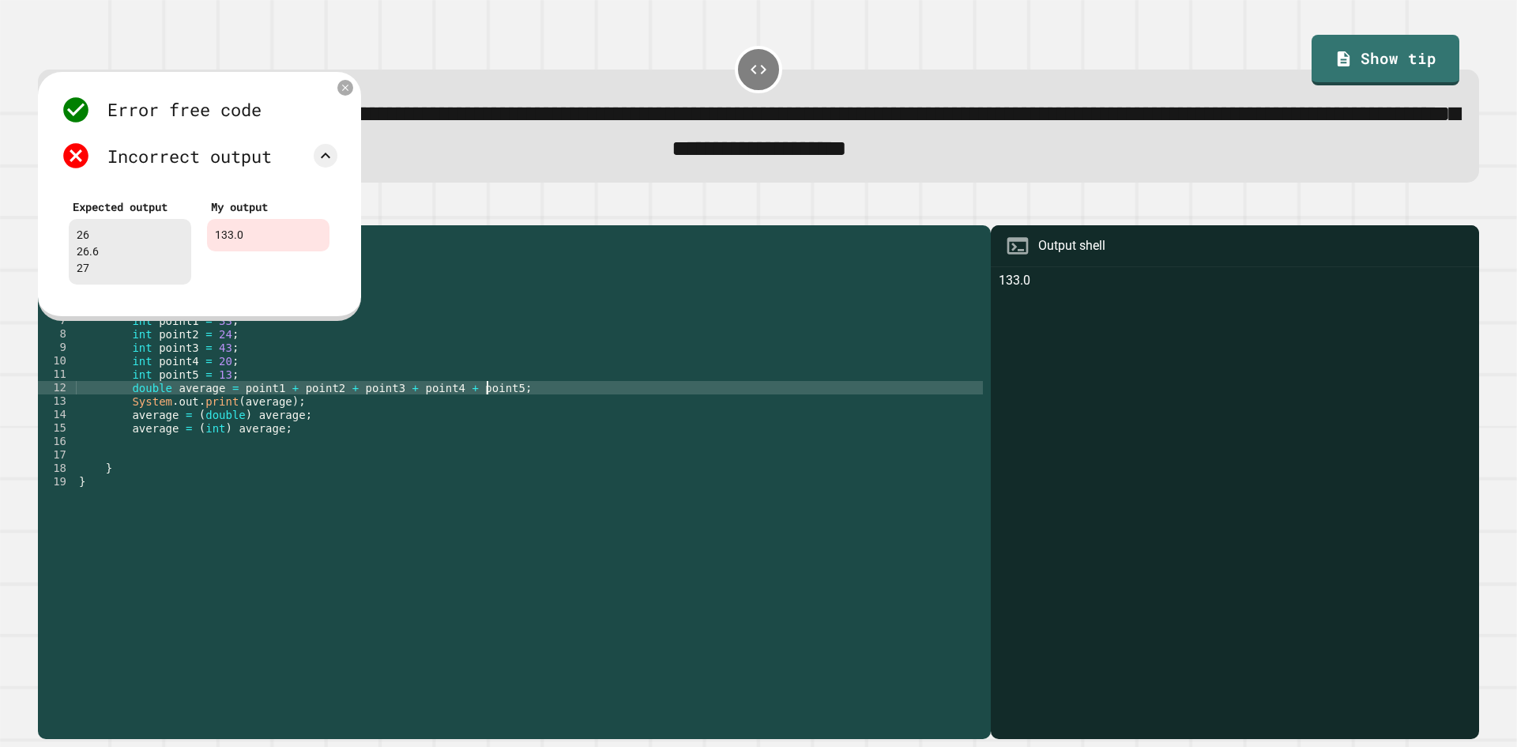
click at [487, 405] on div "public class Main { public static void main ( String [ ] args ) { // Fill in th…" at bounding box center [529, 468] width 907 height 470
click at [231, 406] on div "public class Main { public static void main ( String [ ] args ) { // Fill in th…" at bounding box center [529, 468] width 907 height 470
click at [344, 88] on icon at bounding box center [345, 87] width 11 height 11
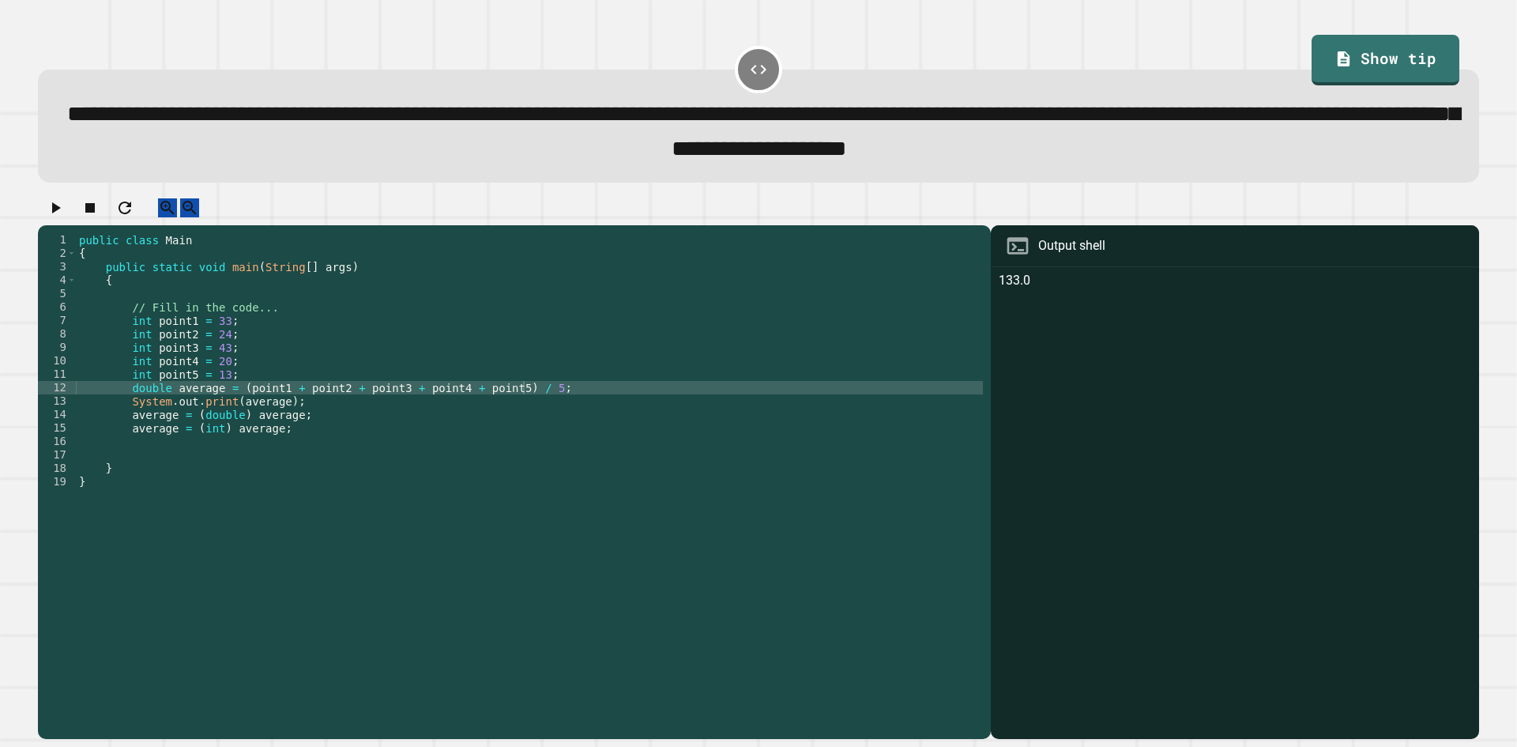
click at [65, 213] on button "button" at bounding box center [55, 208] width 19 height 20
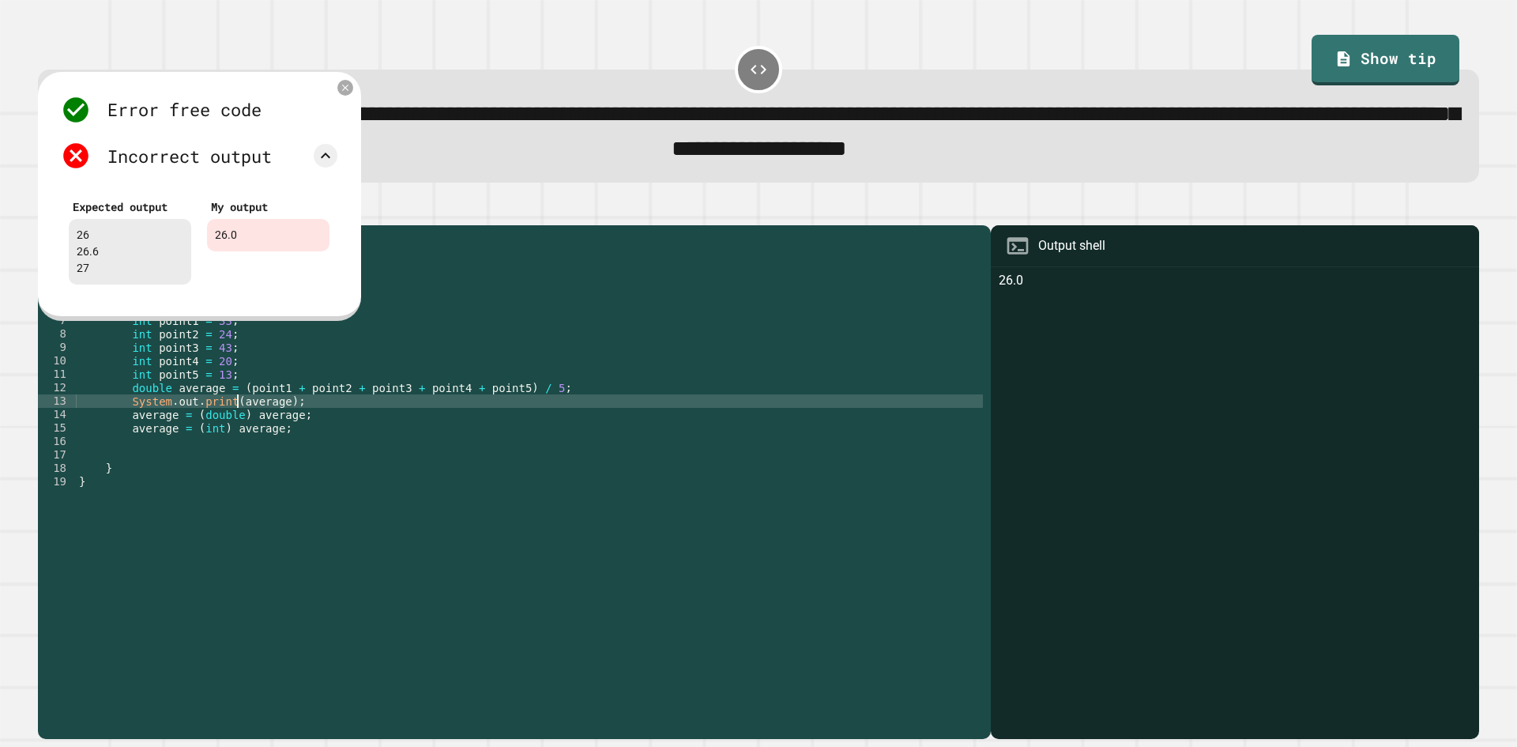
scroll to position [0, 14]
click at [235, 423] on div "public class Main { public static void main ( String [ ] args ) { // Fill in th…" at bounding box center [529, 468] width 907 height 470
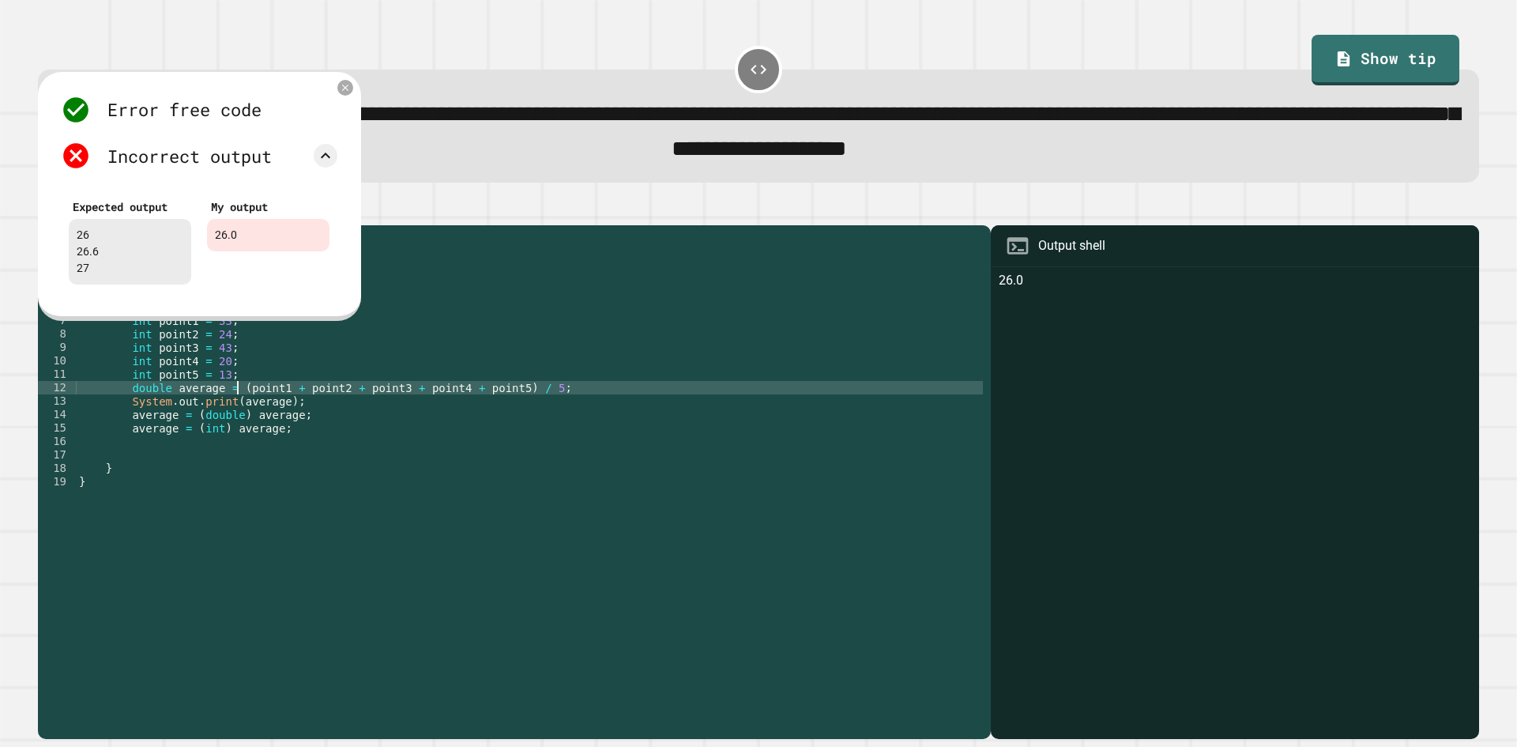
click at [235, 402] on div "public class Main { public static void main ( String [ ] args ) { // Fill in th…" at bounding box center [529, 468] width 907 height 470
click at [231, 407] on div "public class Main { public static void main ( String [ ] args ) { // Fill in th…" at bounding box center [529, 468] width 907 height 470
click at [547, 409] on div "public class Main { public static void main ( String [ ] args ) { // Fill in th…" at bounding box center [529, 468] width 907 height 470
click at [556, 406] on div "public class Main { public static void main ( String [ ] args ) { // Fill in th…" at bounding box center [529, 468] width 907 height 470
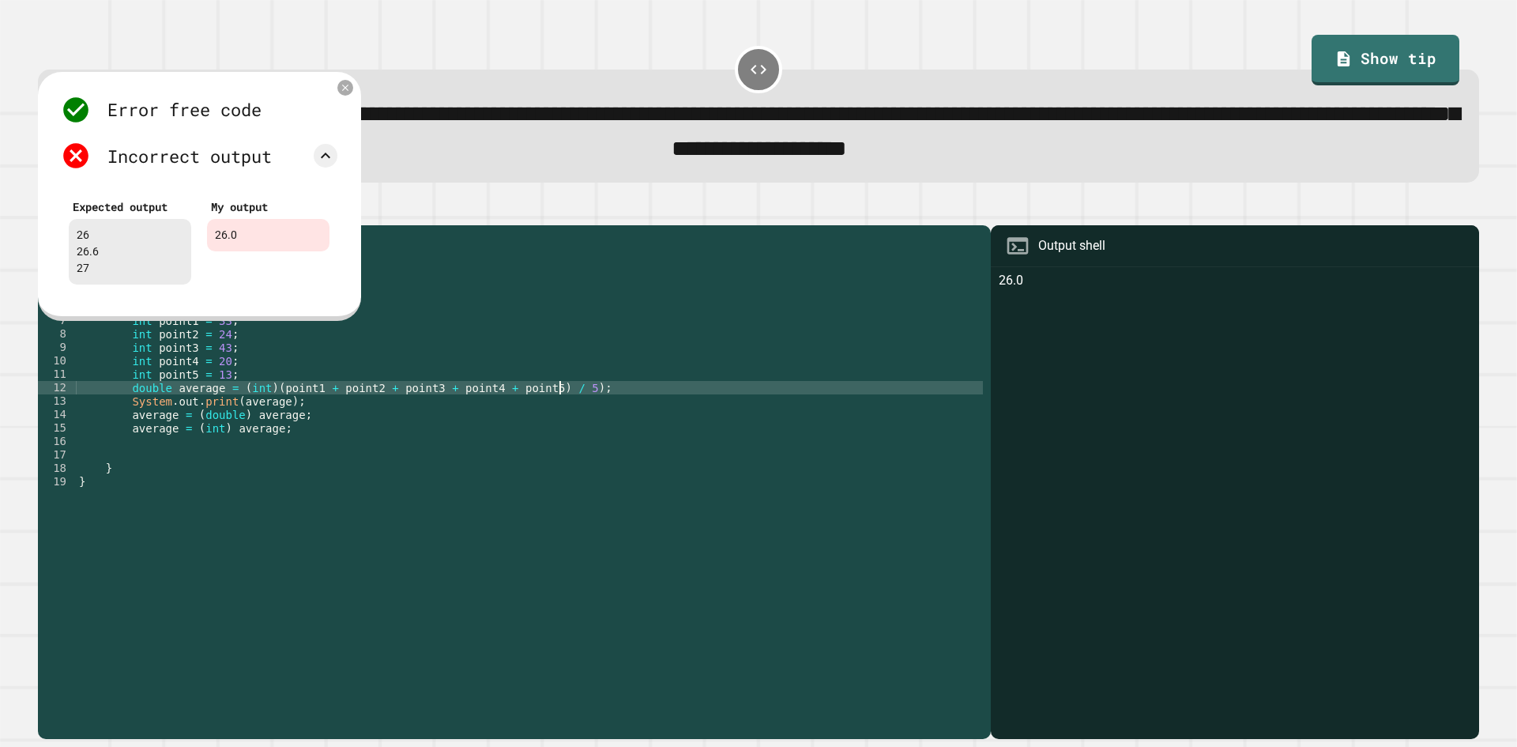
scroll to position [0, 34]
click at [265, 409] on div "public class Main { public static void main ( String [ ] args ) { // Fill in th…" at bounding box center [529, 468] width 907 height 470
click at [565, 406] on div "public class Main { public static void main ( String [ ] args ) { // Fill in th…" at bounding box center [529, 468] width 907 height 470
click at [337, 99] on div "Error free code 26.0 Incorrect output Expected output 26 26.6 27 My output 26.0" at bounding box center [199, 194] width 292 height 214
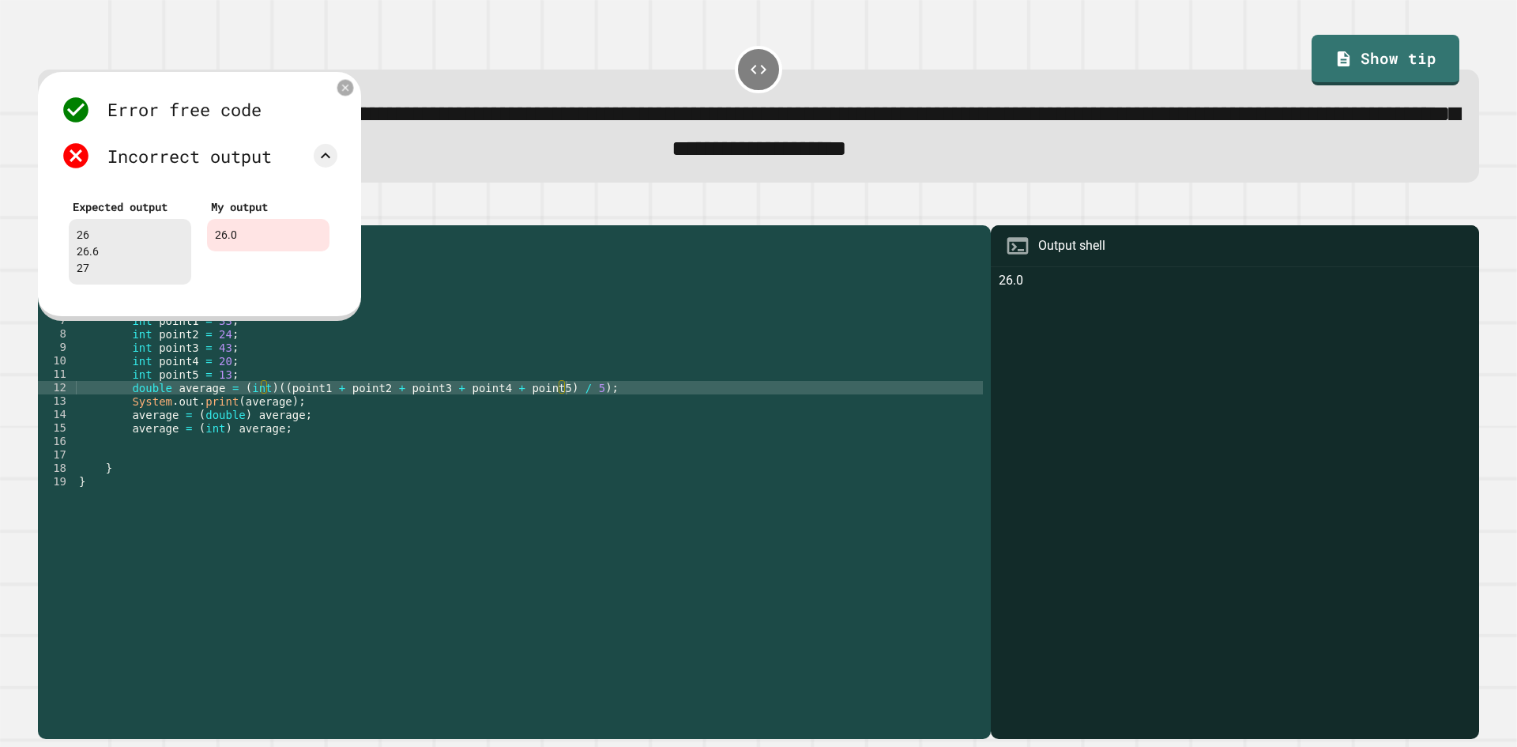
click at [350, 93] on icon at bounding box center [346, 87] width 12 height 12
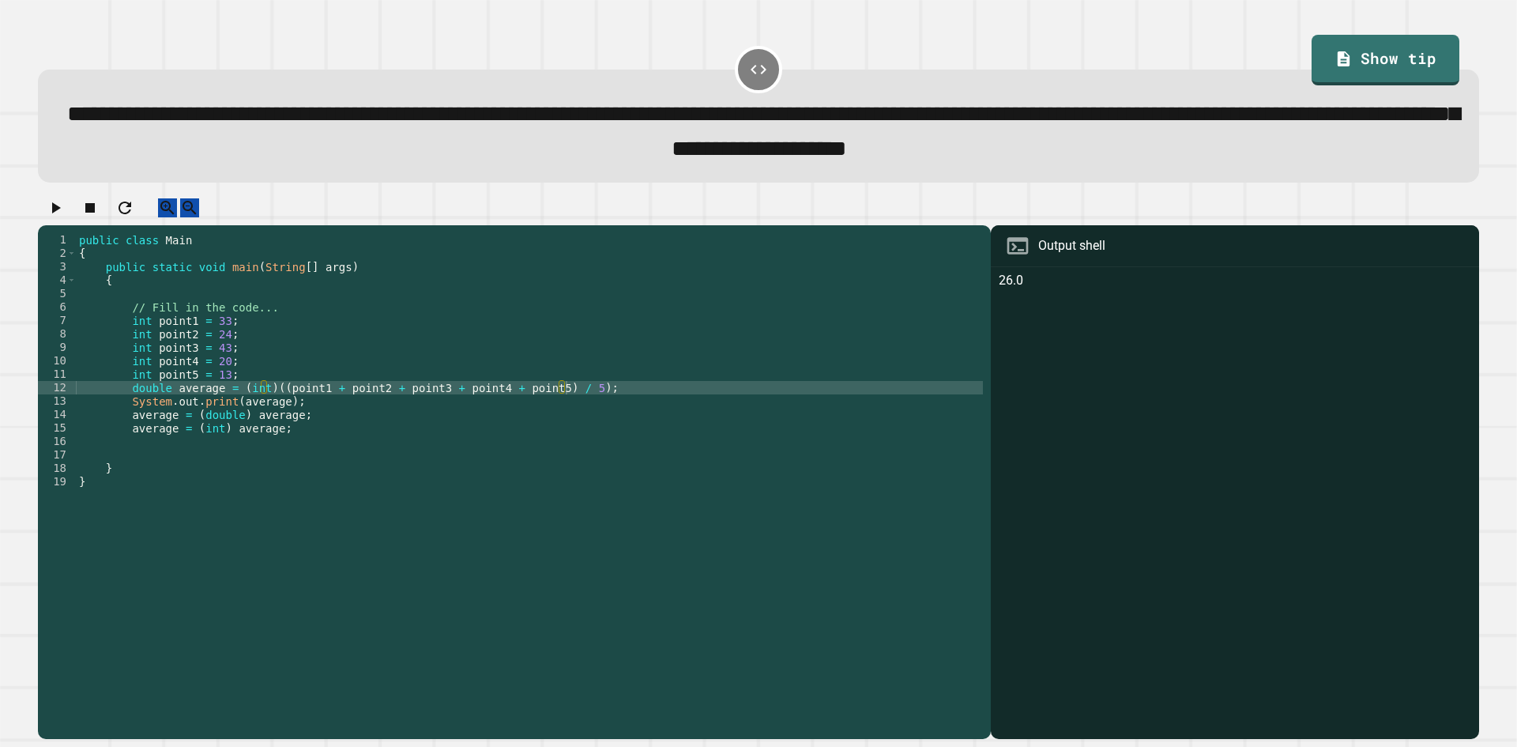
click at [59, 213] on icon "button" at bounding box center [56, 207] width 9 height 11
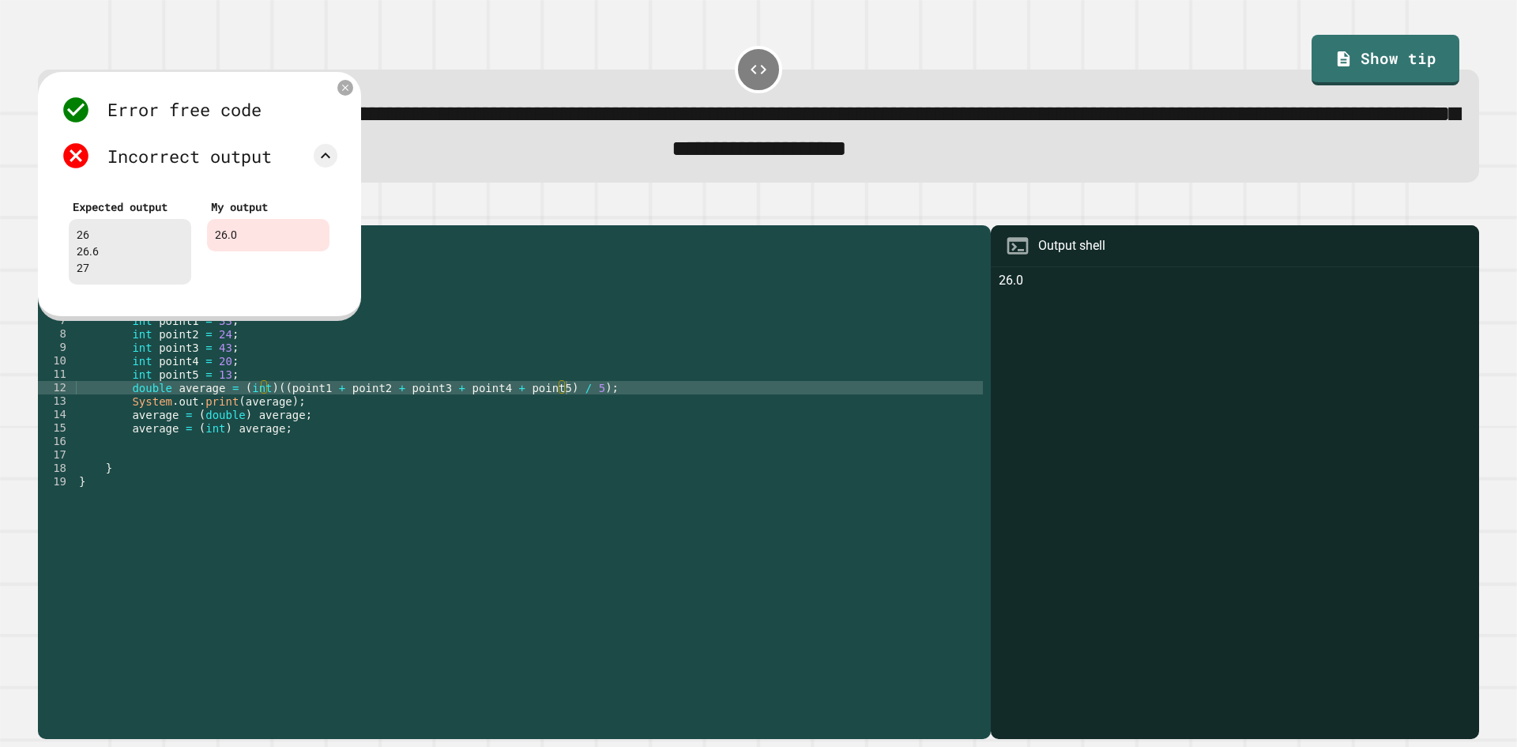
click at [246, 267] on div "My output 26.0" at bounding box center [268, 239] width 138 height 106
click at [252, 244] on div "26.0" at bounding box center [268, 235] width 122 height 32
click at [210, 235] on div "26.0" at bounding box center [268, 235] width 122 height 32
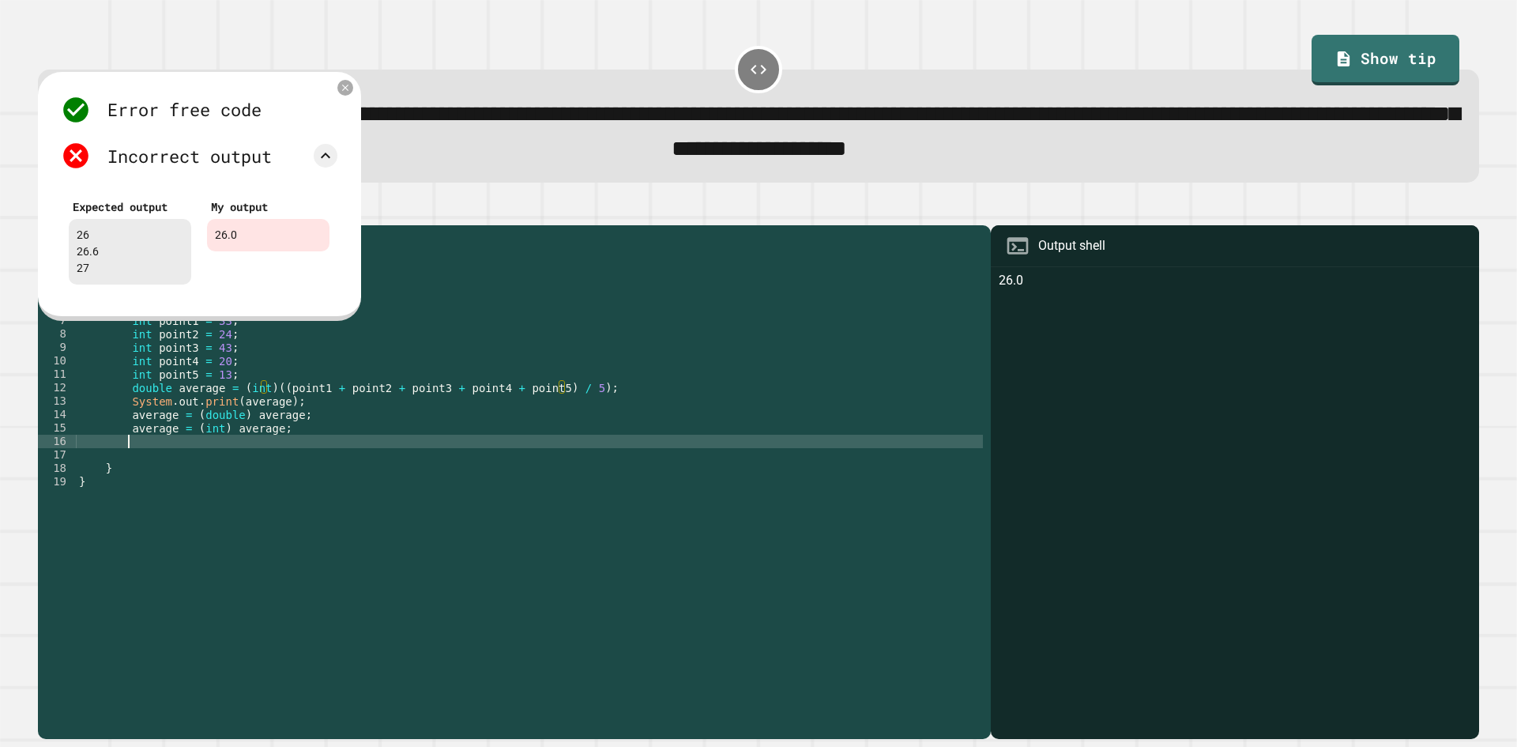
click at [389, 457] on div "public class Main { public static void main ( String [ ] args ) { // Fill in th…" at bounding box center [529, 468] width 907 height 470
click at [371, 414] on div "public class Main { public static void main ( String [ ] args ) { // Fill in th…" at bounding box center [529, 468] width 907 height 470
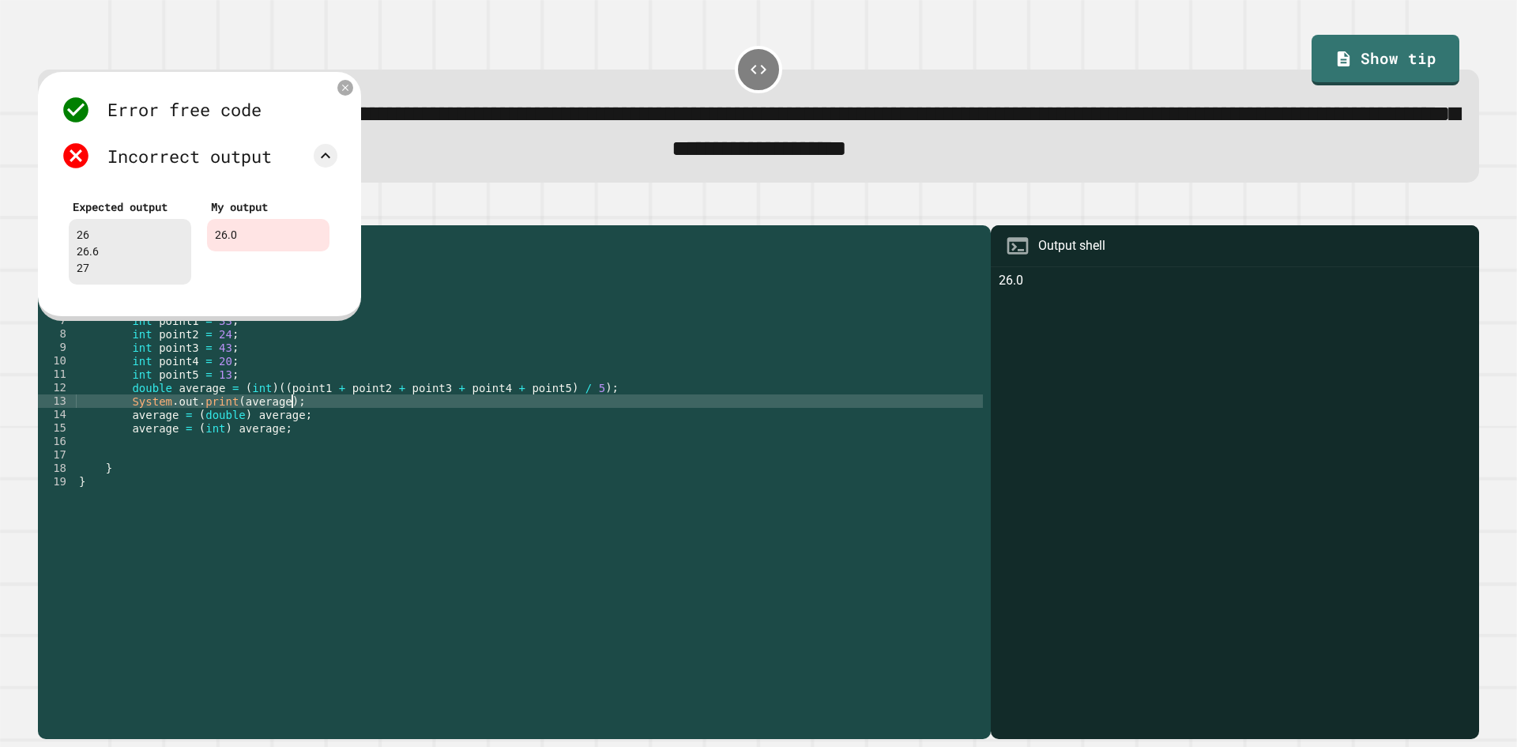
click at [249, 420] on div "public class Main { public static void main ( String [ ] args ) { // Fill in th…" at bounding box center [529, 468] width 907 height 470
click at [258, 418] on div "public class Main { public static void main ( String [ ] args ) { // Fill in th…" at bounding box center [529, 468] width 907 height 470
click at [358, 458] on div "public class Main { public static void main ( String [ ] args ) { // Fill in th…" at bounding box center [529, 468] width 907 height 470
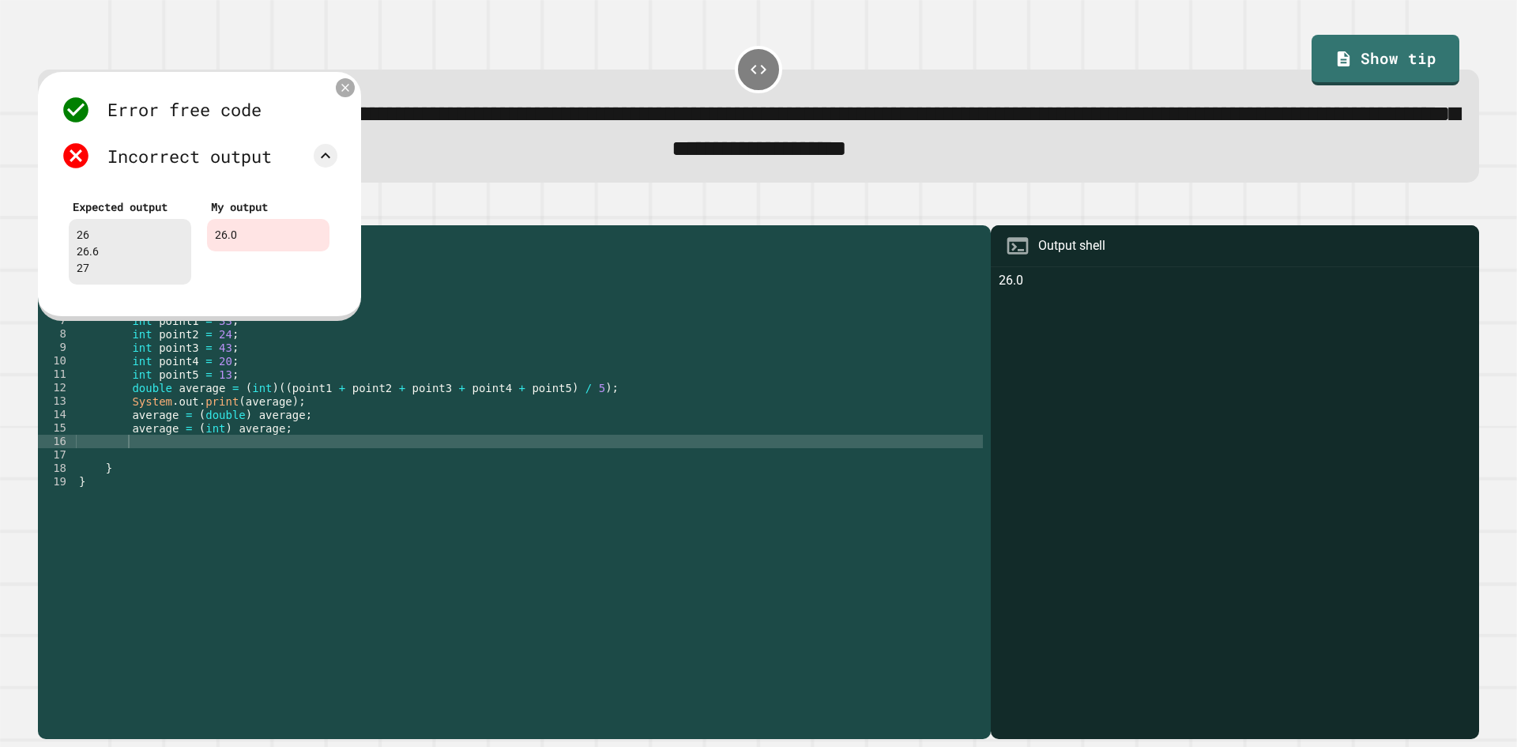
click at [348, 91] on icon at bounding box center [345, 87] width 13 height 13
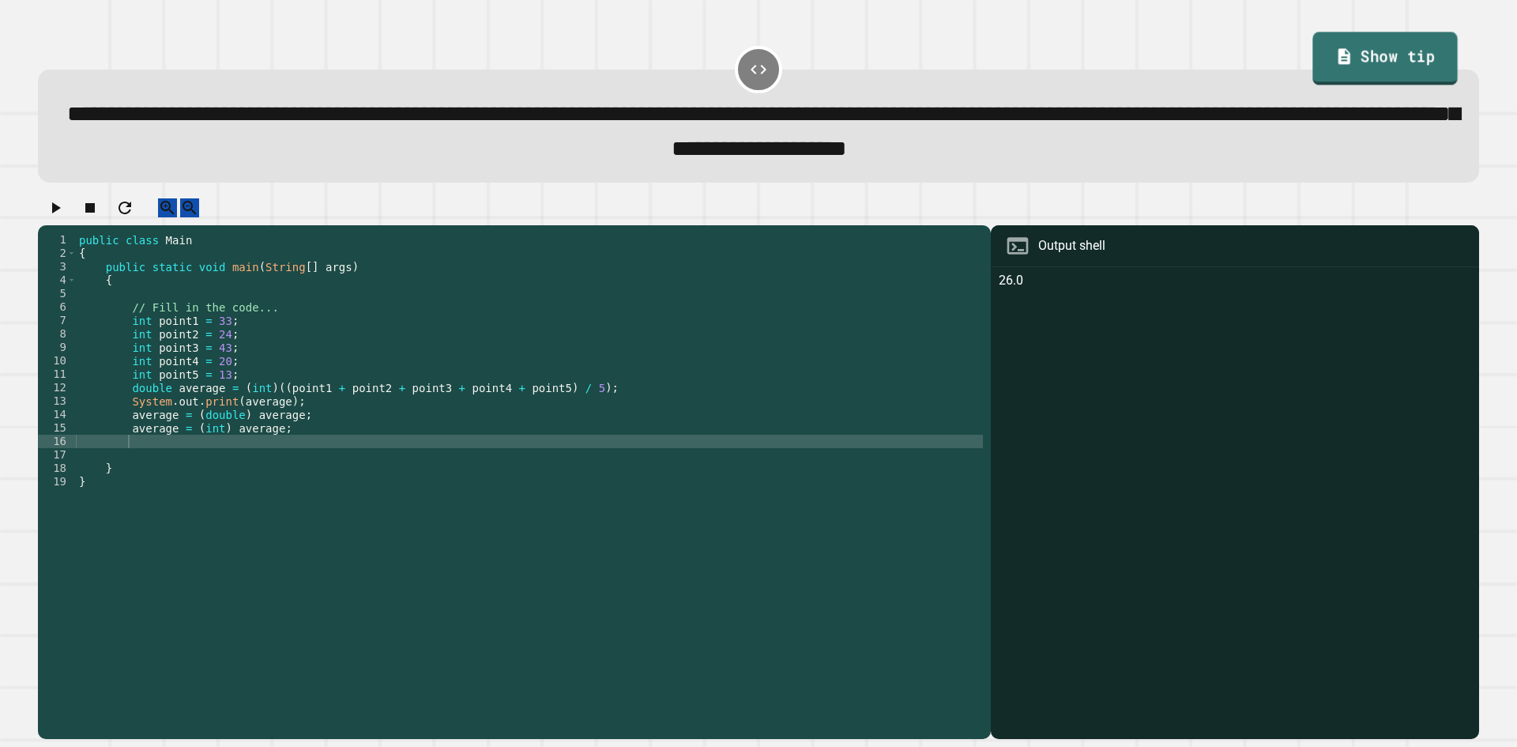
click at [1371, 70] on link "Show tip" at bounding box center [1385, 58] width 145 height 53
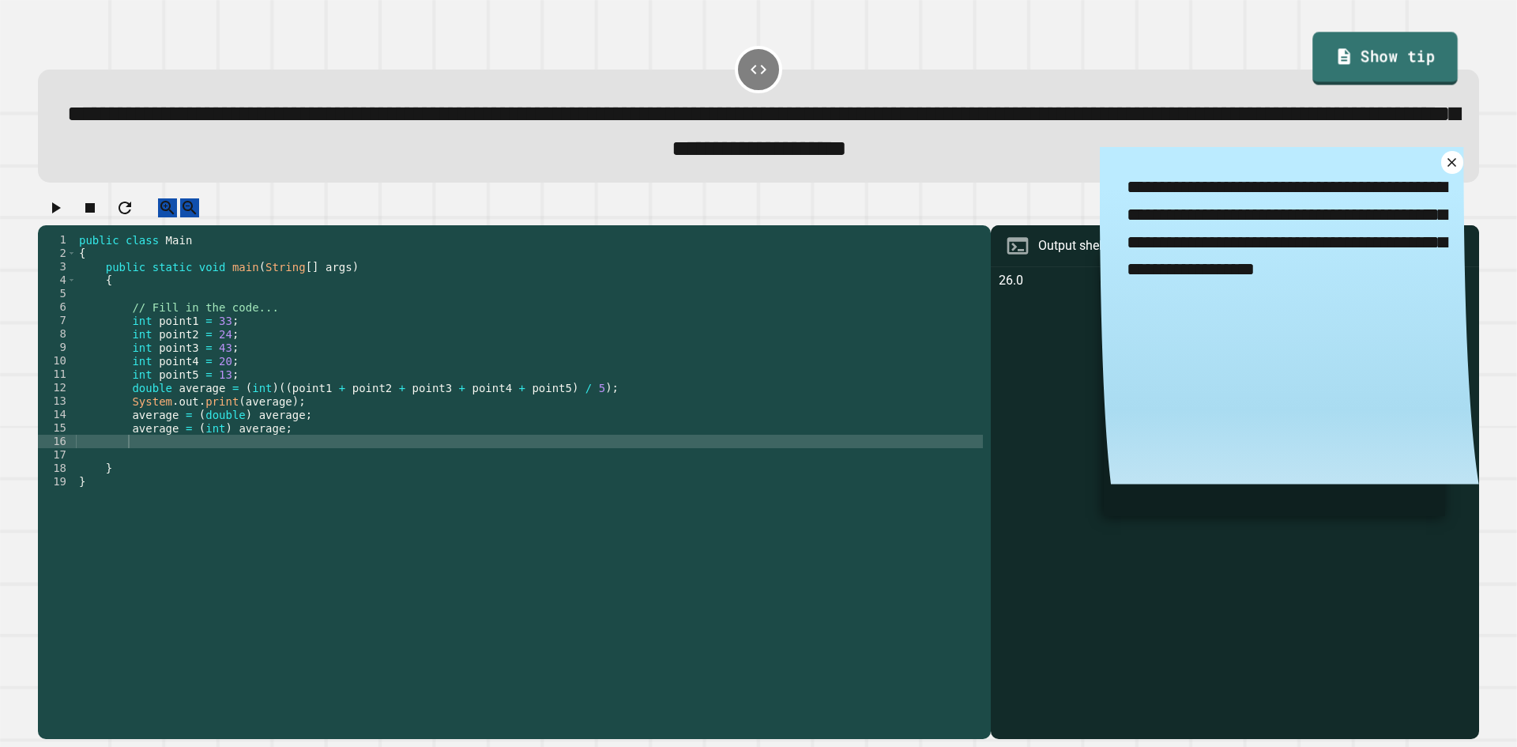
click at [1371, 70] on link "Show tip" at bounding box center [1385, 58] width 145 height 53
click at [749, 73] on icon at bounding box center [758, 69] width 19 height 19
click at [64, 217] on icon "button" at bounding box center [55, 207] width 19 height 19
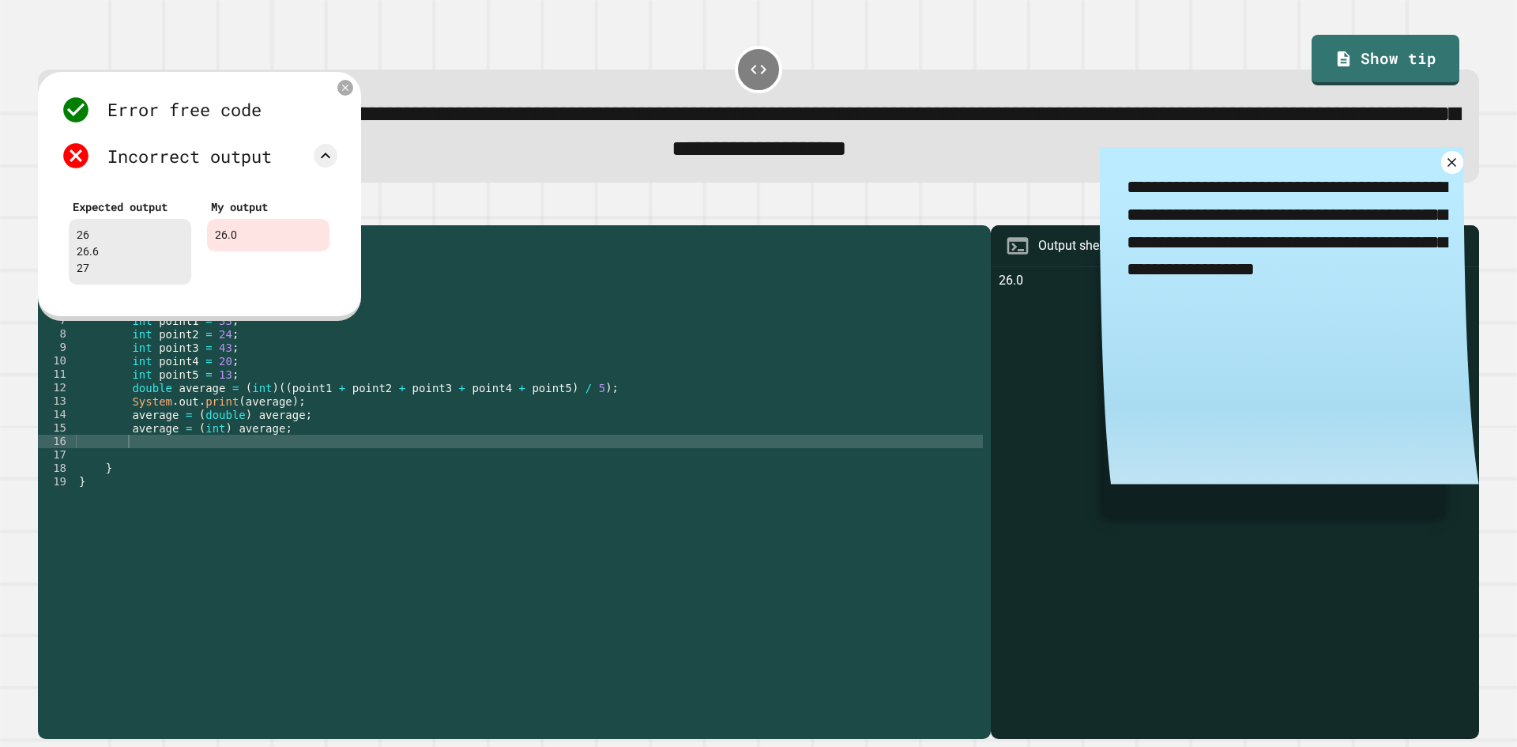
click at [346, 93] on icon at bounding box center [345, 87] width 11 height 11
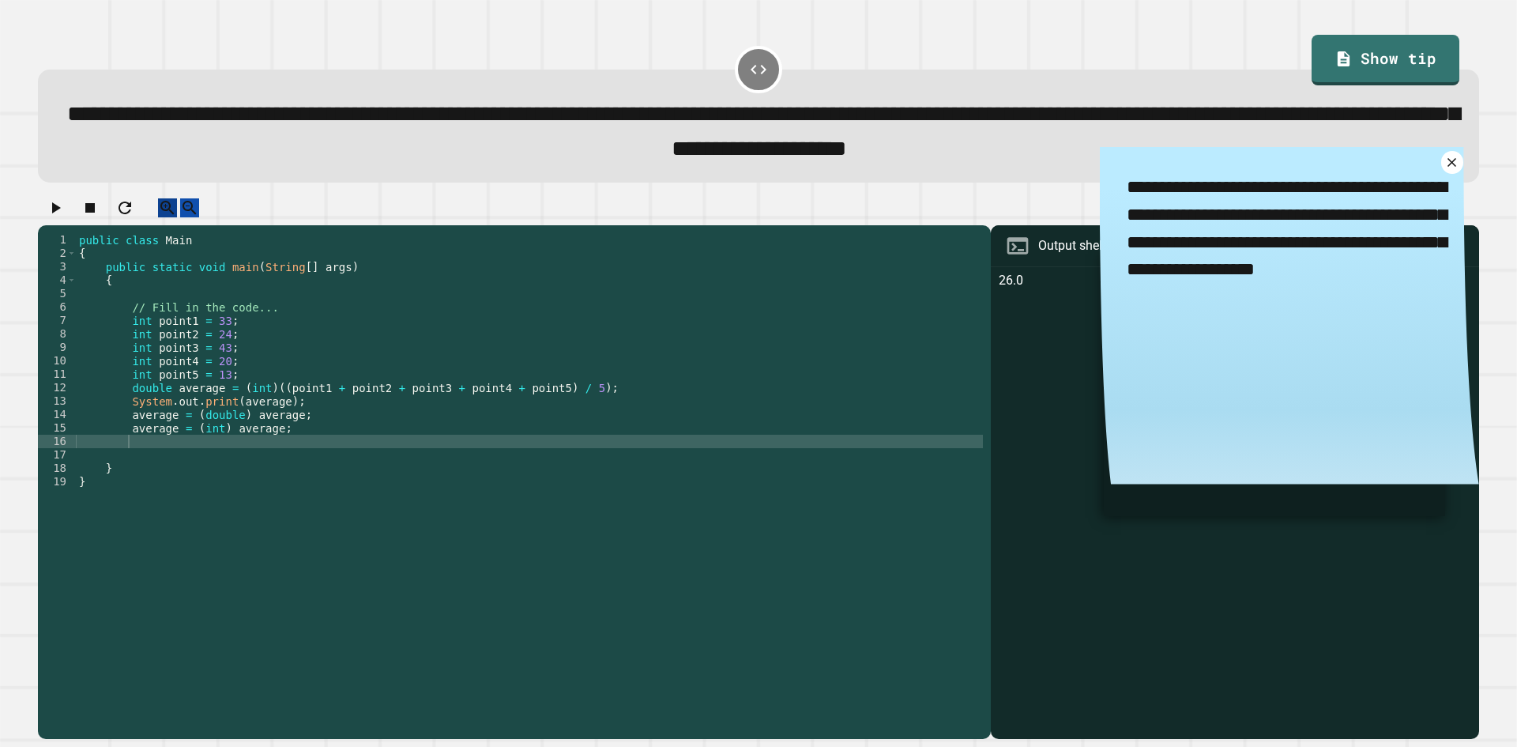
click at [177, 204] on button "button" at bounding box center [167, 208] width 19 height 20
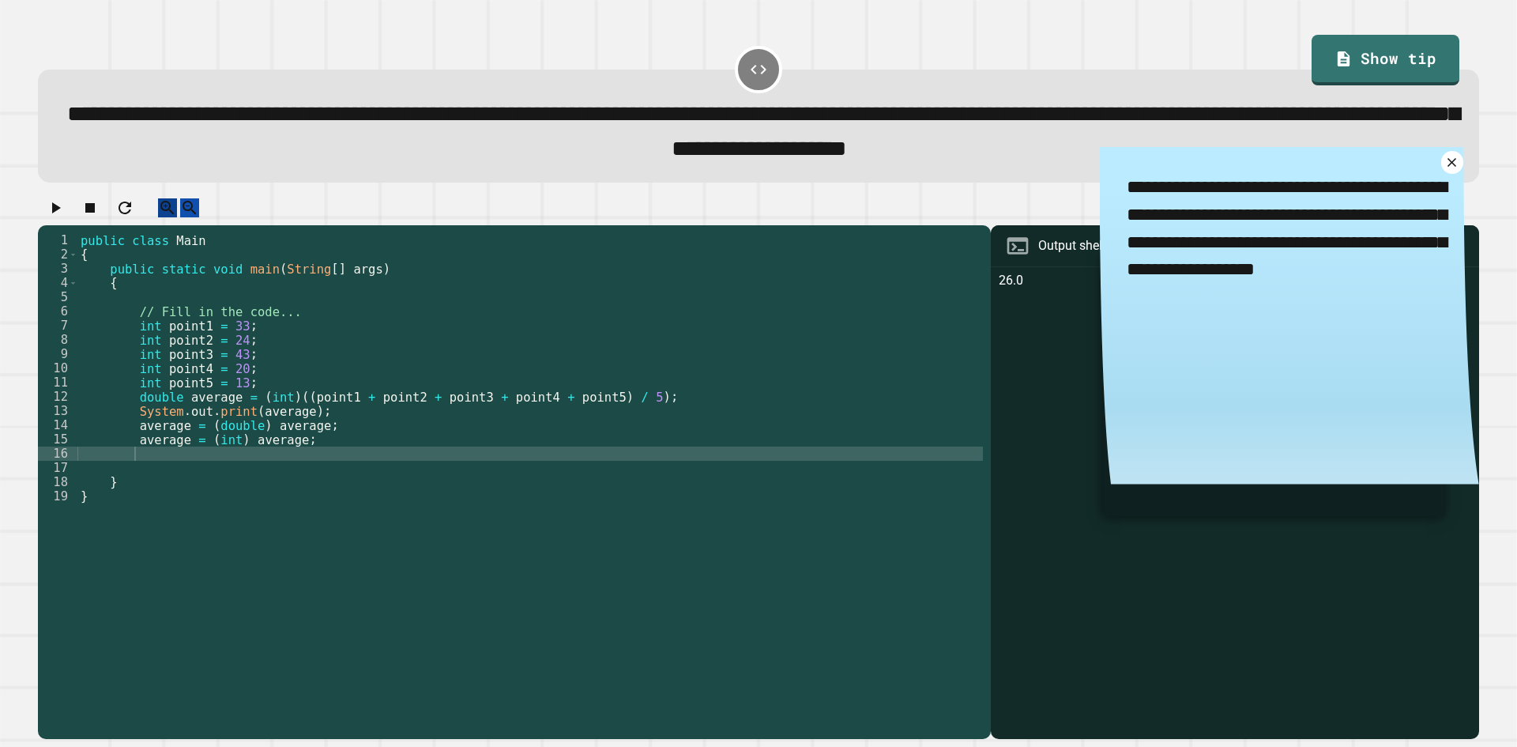
click at [177, 204] on button "button" at bounding box center [167, 208] width 19 height 20
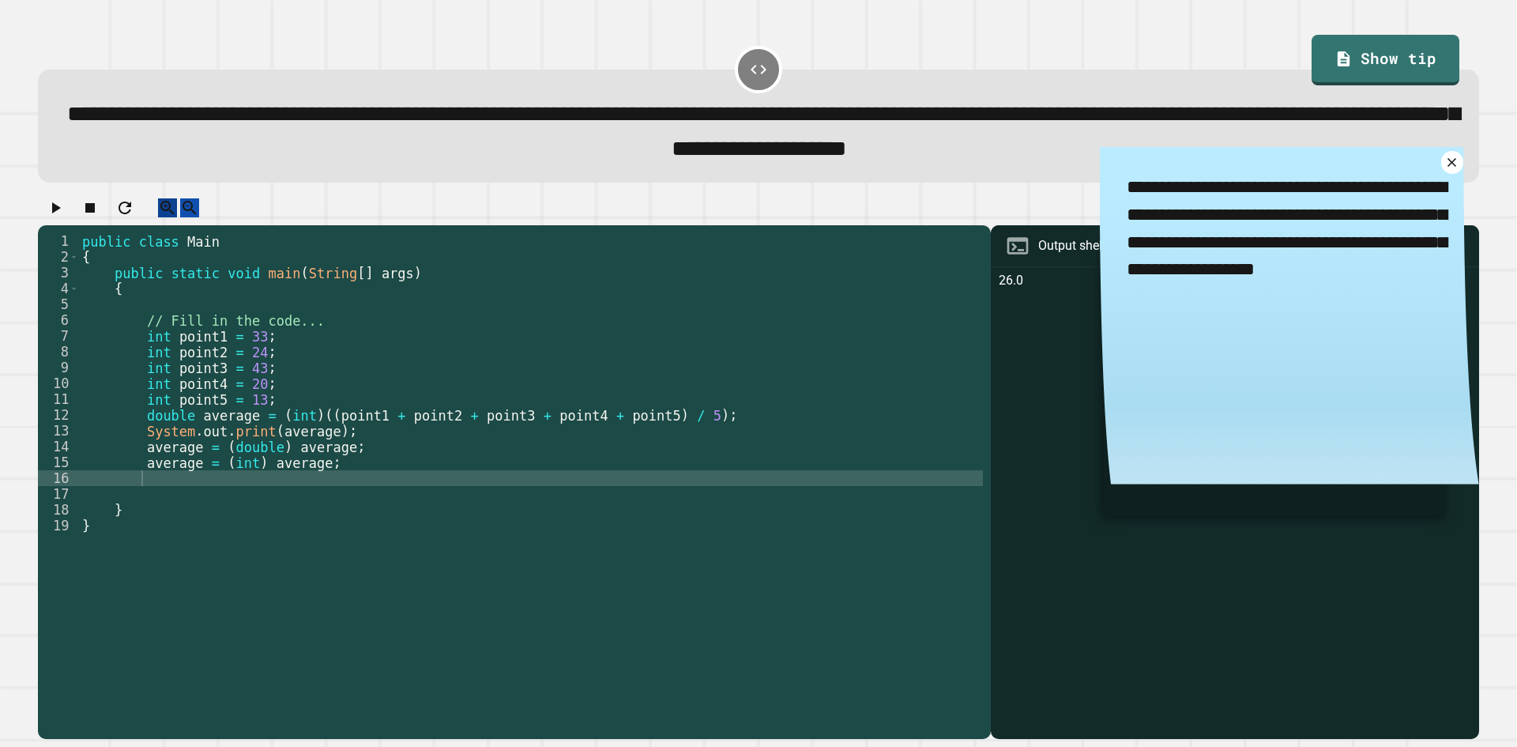
click at [177, 204] on button "button" at bounding box center [167, 208] width 19 height 20
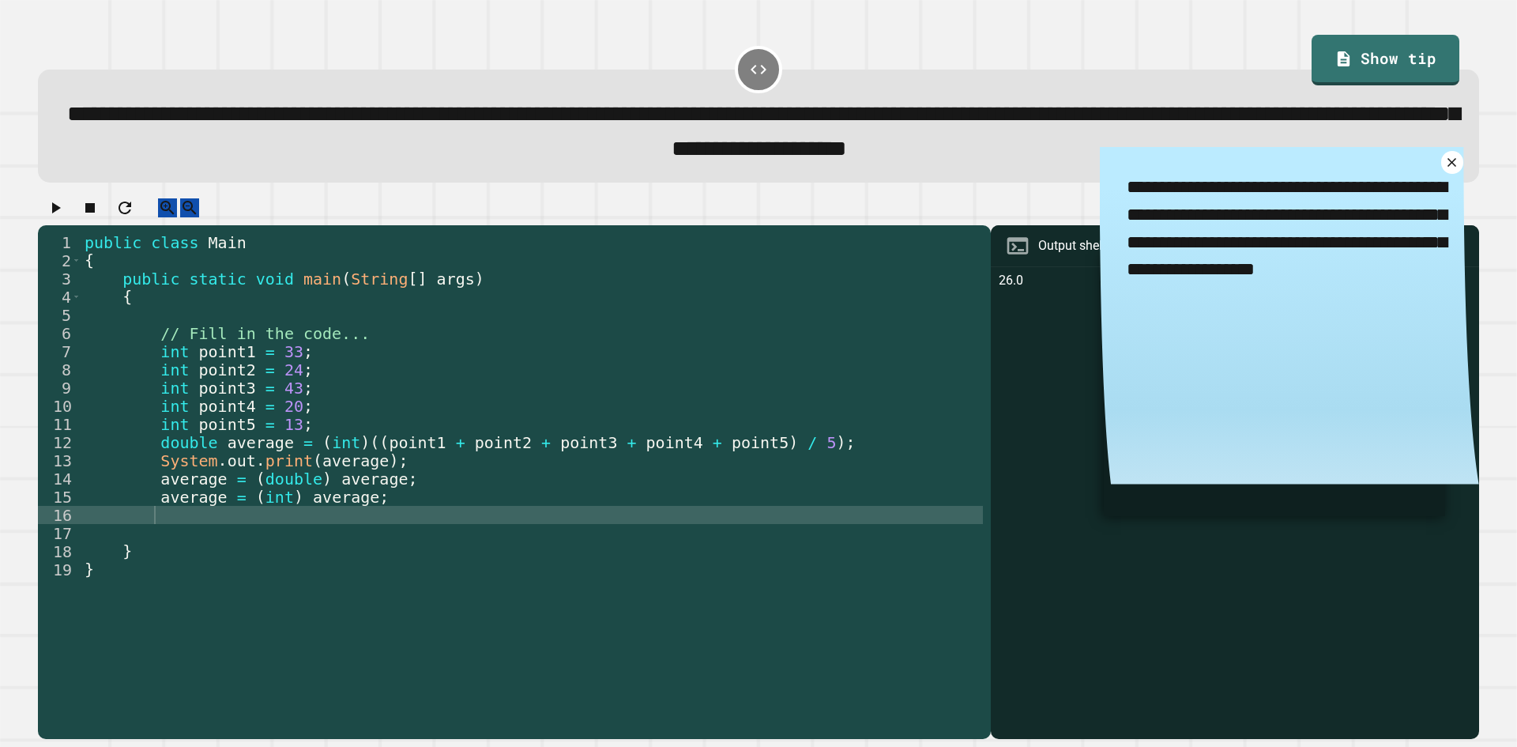
drag, startPoint x: 254, startPoint y: 223, endPoint x: 258, endPoint y: 235, distance: 12.8
click at [258, 226] on div at bounding box center [758, 212] width 1441 height 28
drag, startPoint x: 254, startPoint y: 209, endPoint x: 535, endPoint y: 254, distance: 284.7
click at [329, 262] on div "**********" at bounding box center [758, 468] width 1441 height 541
click at [199, 217] on icon "button" at bounding box center [189, 207] width 19 height 19
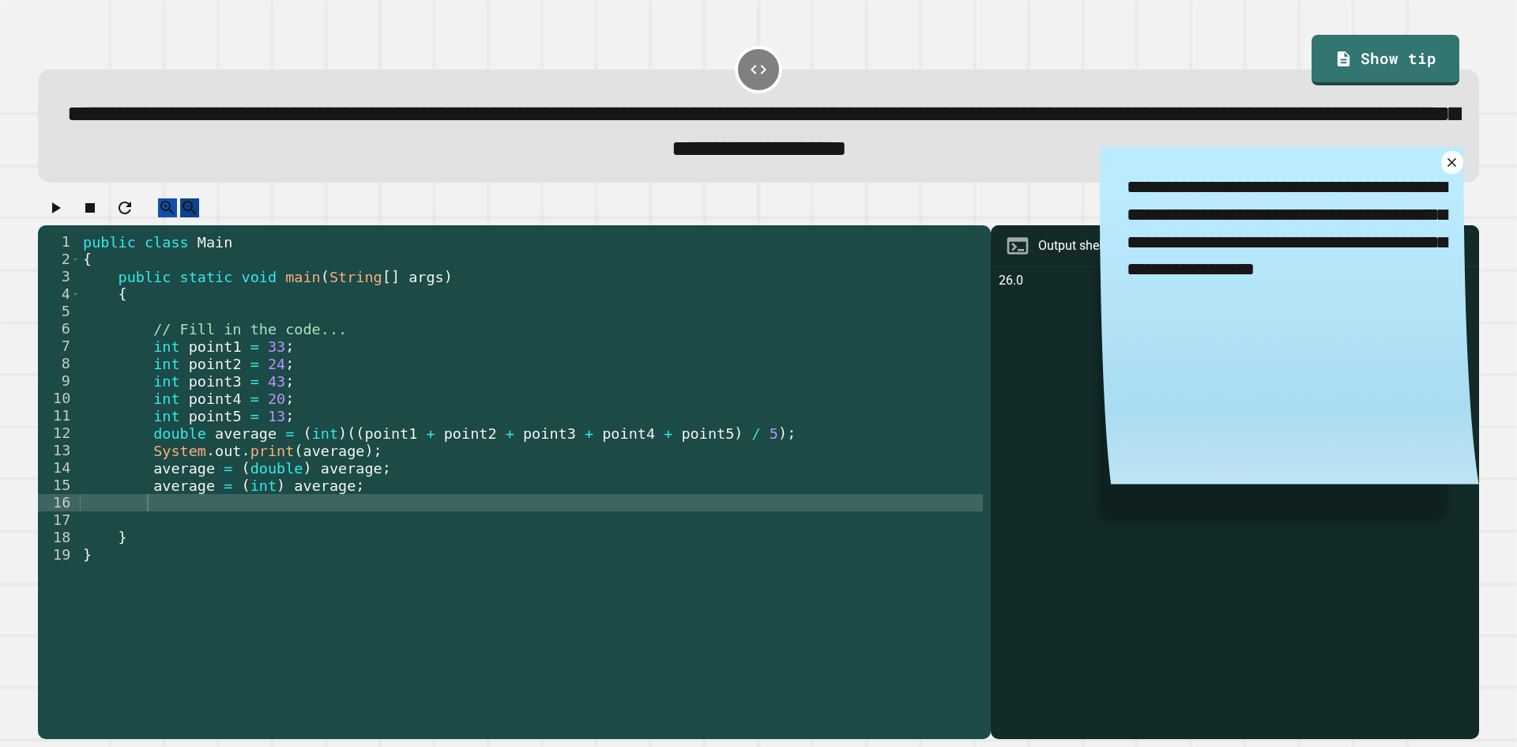
click at [199, 217] on icon "button" at bounding box center [189, 207] width 19 height 19
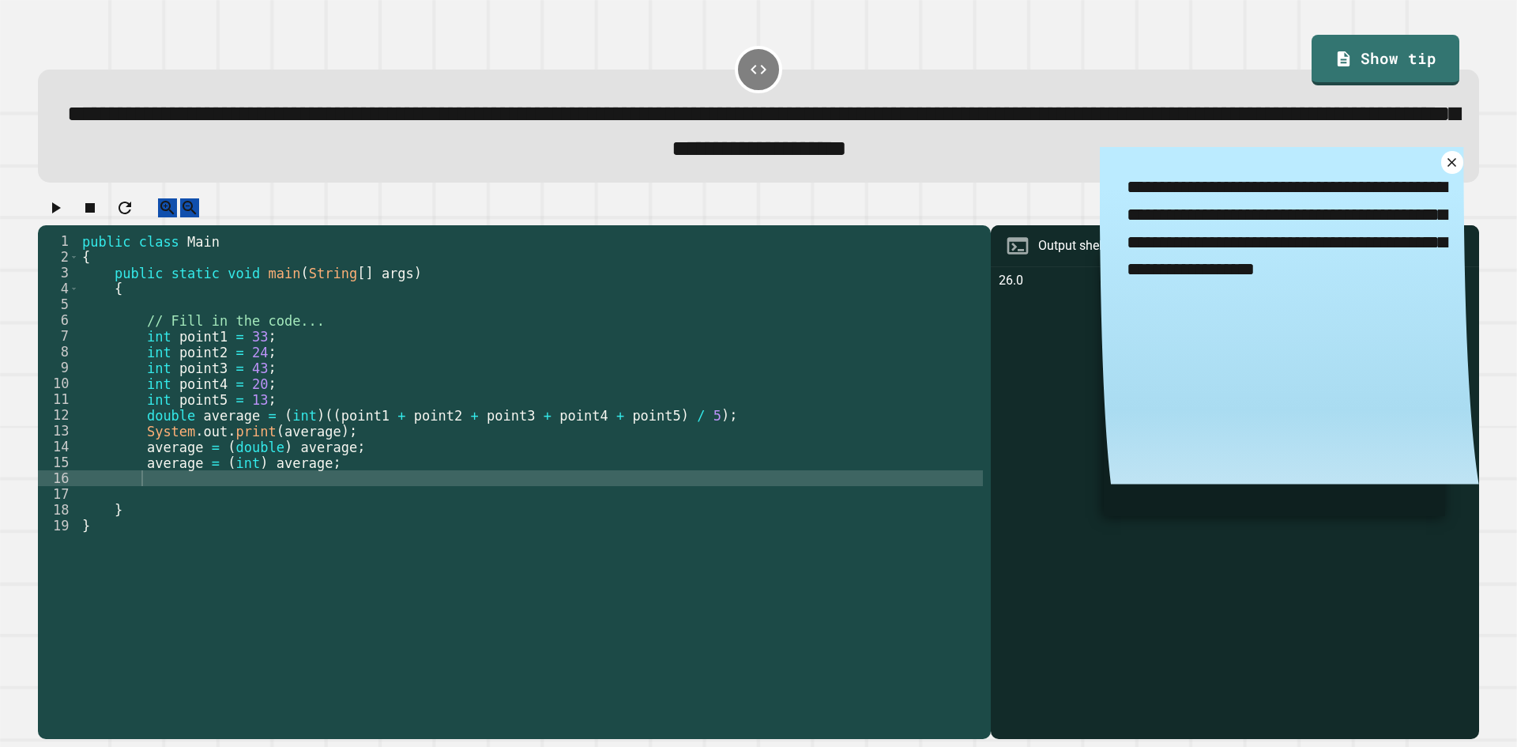
click at [1415, 147] on div "**********" at bounding box center [758, 132] width 1385 height 70
click at [1439, 162] on link at bounding box center [1453, 163] width 28 height 28
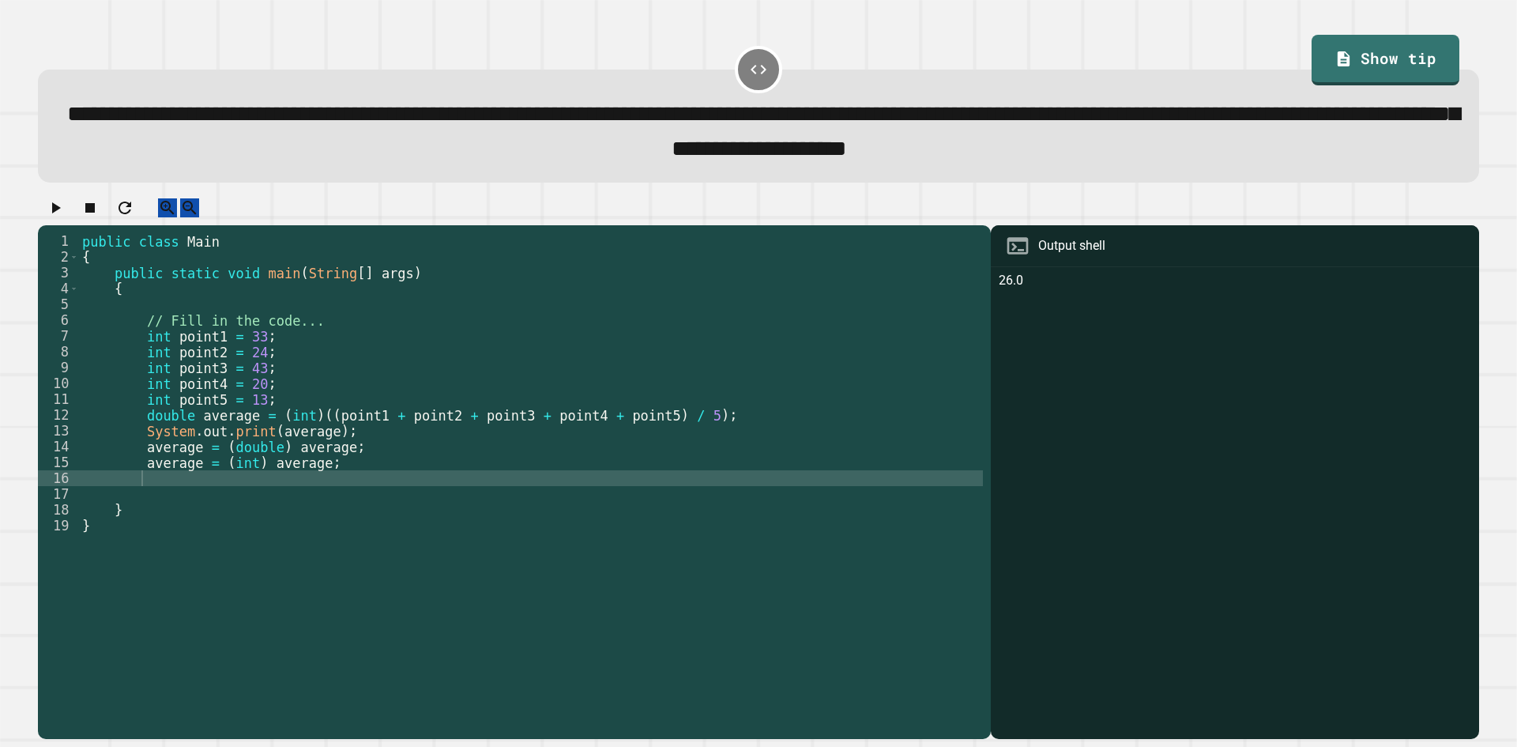
click at [1038, 254] on div "Output shell" at bounding box center [1071, 245] width 67 height 19
click at [972, 265] on div "**********" at bounding box center [514, 482] width 953 height 514
click at [65, 218] on button "button" at bounding box center [55, 208] width 19 height 20
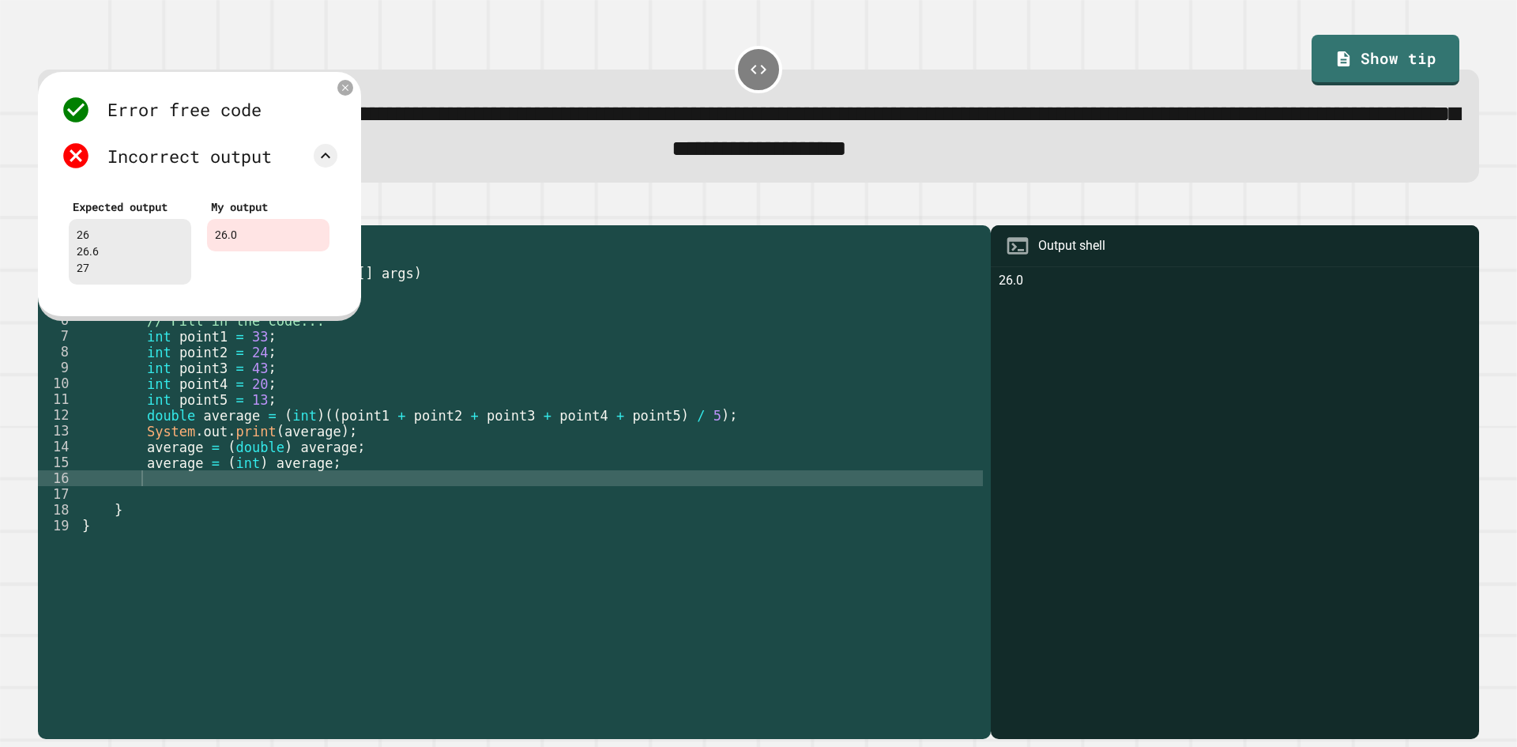
click at [299, 440] on div "public class Main { public static void main ( String [ ] args ) { // Fill in th…" at bounding box center [531, 509] width 904 height 553
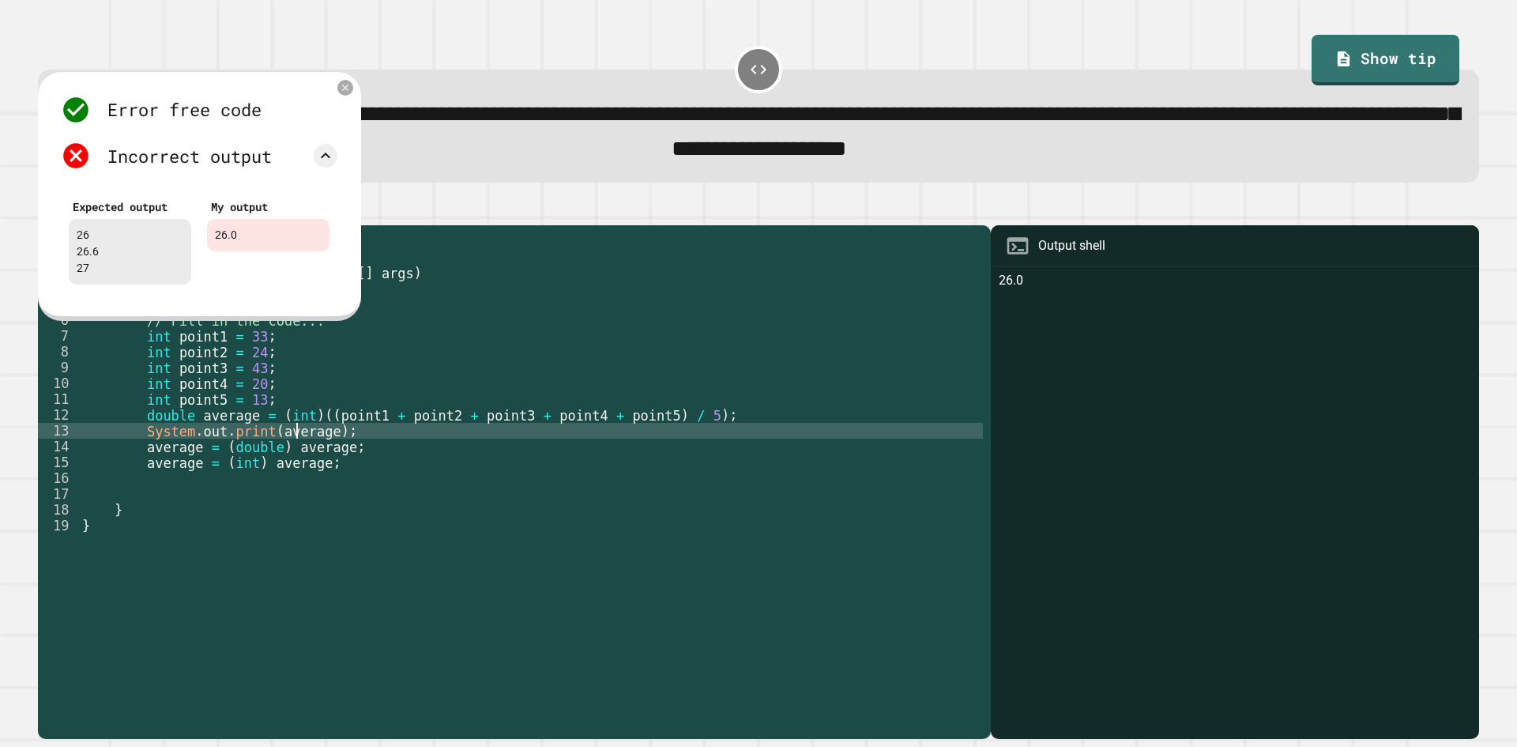
click at [298, 431] on div "public class Main { public static void main ( String [ ] args ) { // Fill in th…" at bounding box center [531, 509] width 904 height 553
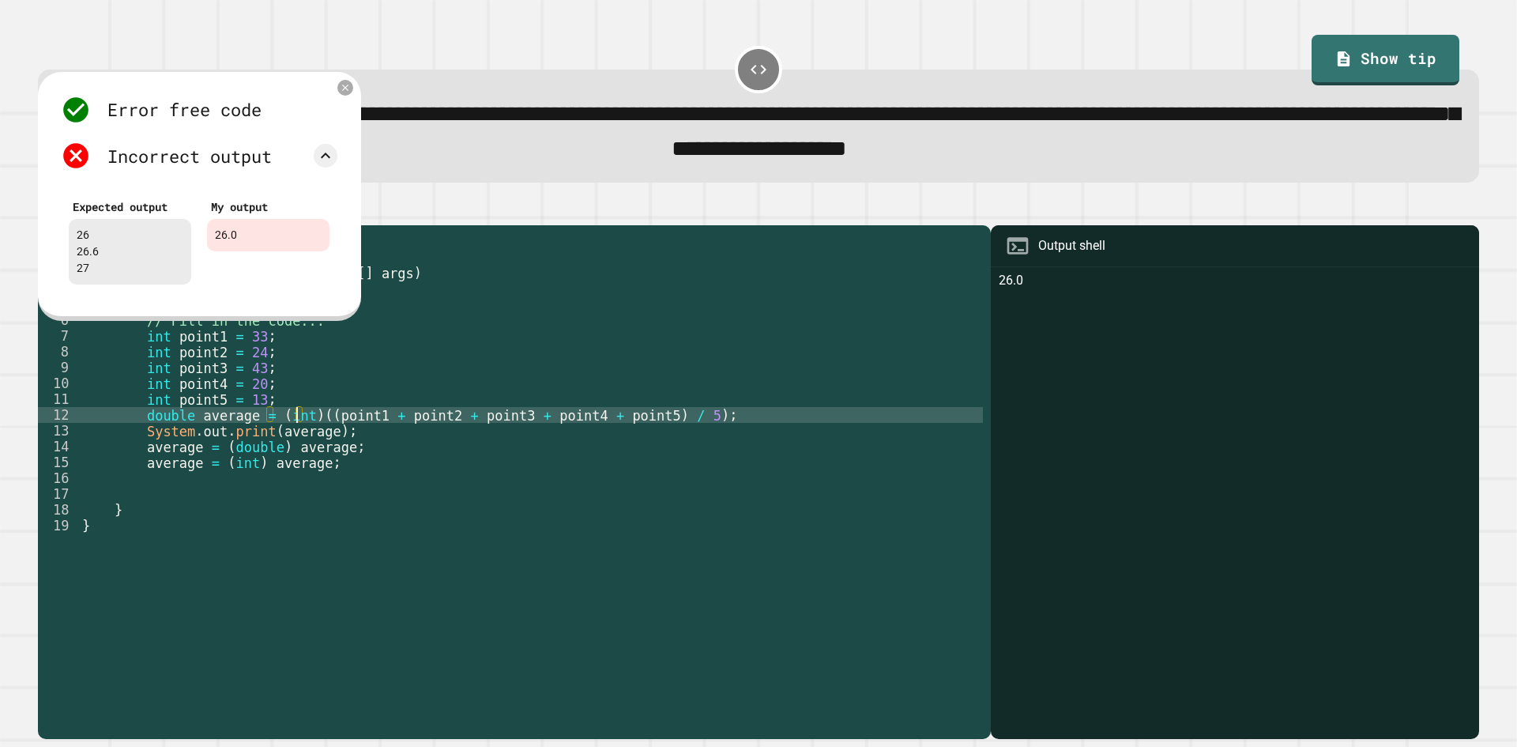
click at [317, 456] on div "public class Main { public static void main ( String [ ] args ) { // Fill in th…" at bounding box center [531, 509] width 904 height 553
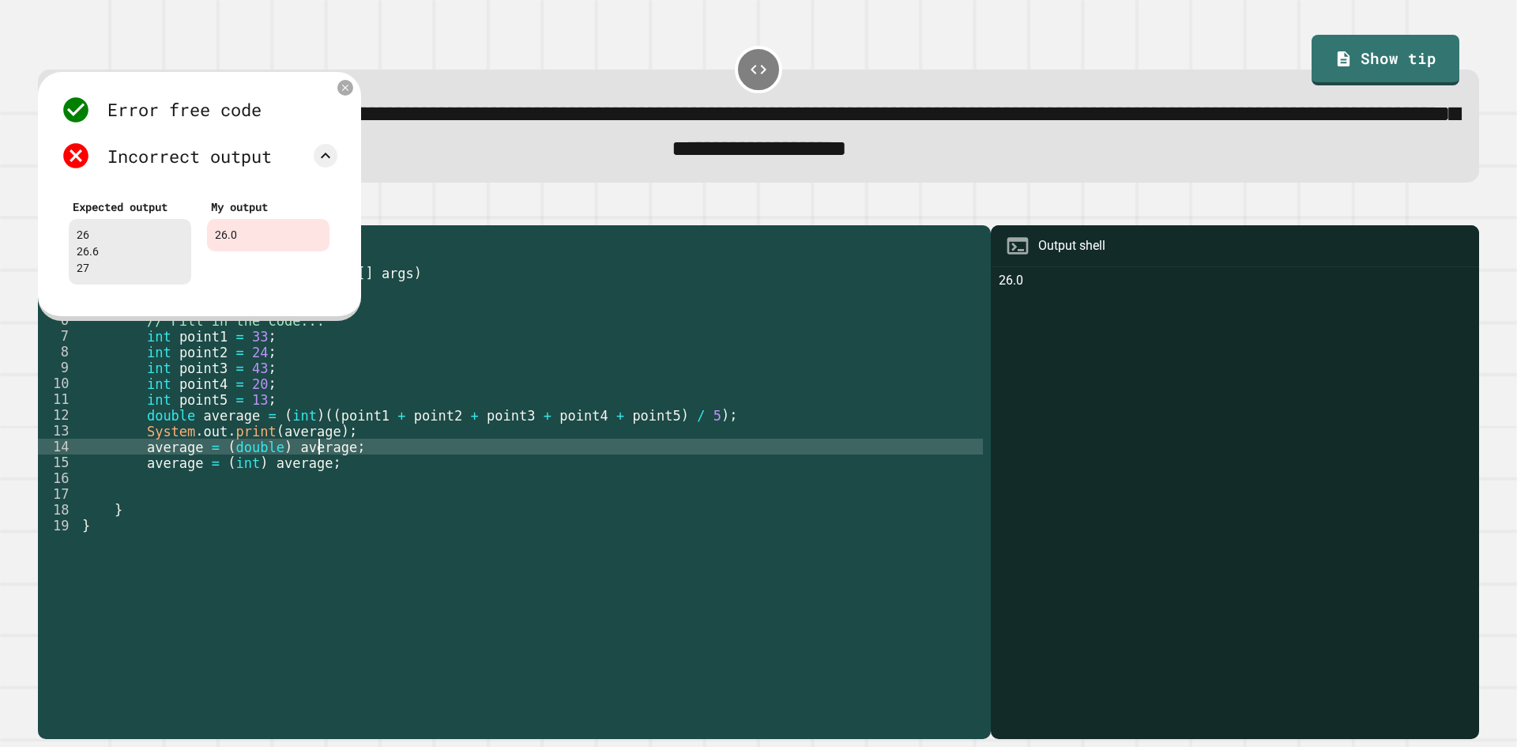
click at [312, 446] on div "public class Main { public static void main ( String [ ] args ) { // Fill in th…" at bounding box center [531, 509] width 904 height 553
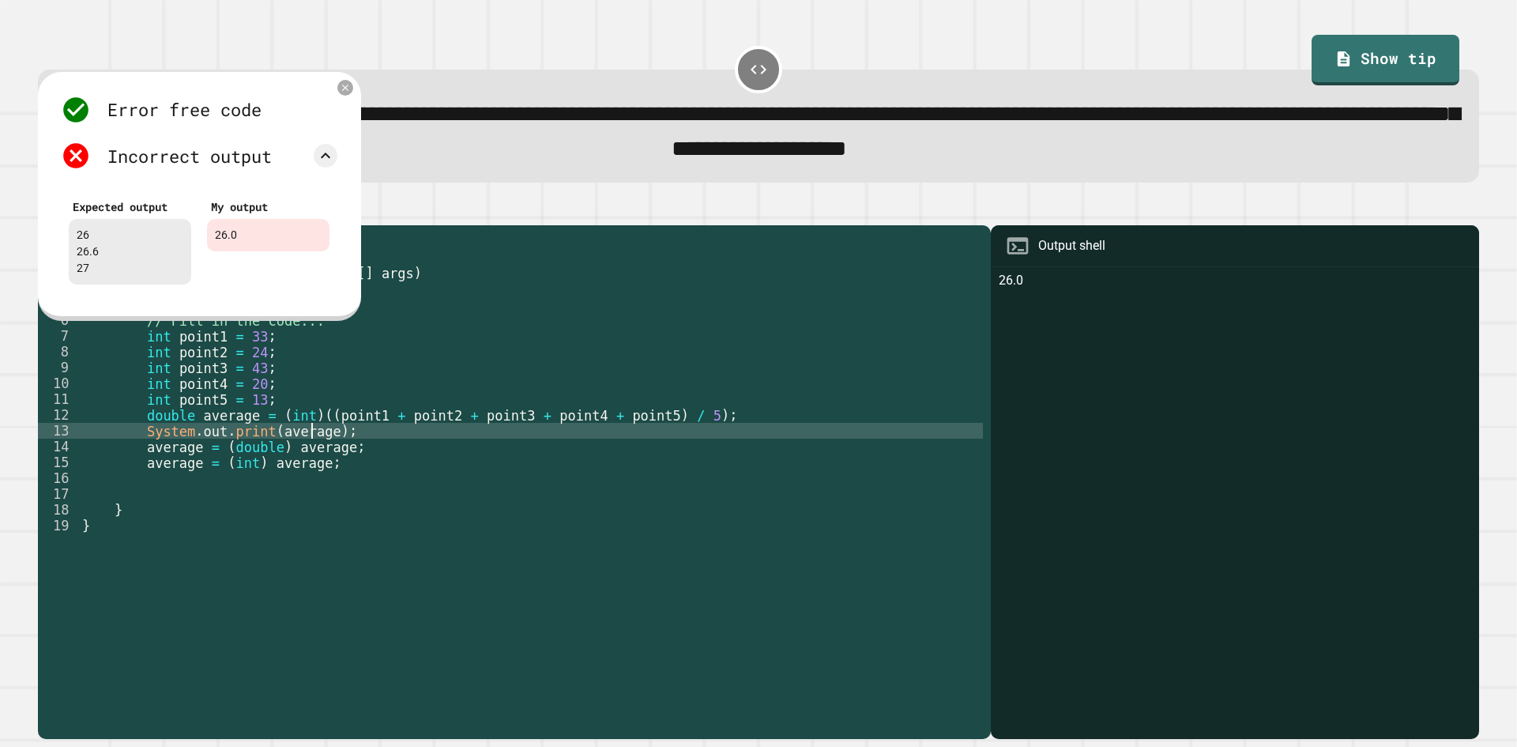
click at [321, 453] on div "public class Main { public static void main ( String [ ] args ) { // Fill in th…" at bounding box center [531, 509] width 904 height 553
click at [349, 89] on icon at bounding box center [345, 87] width 13 height 13
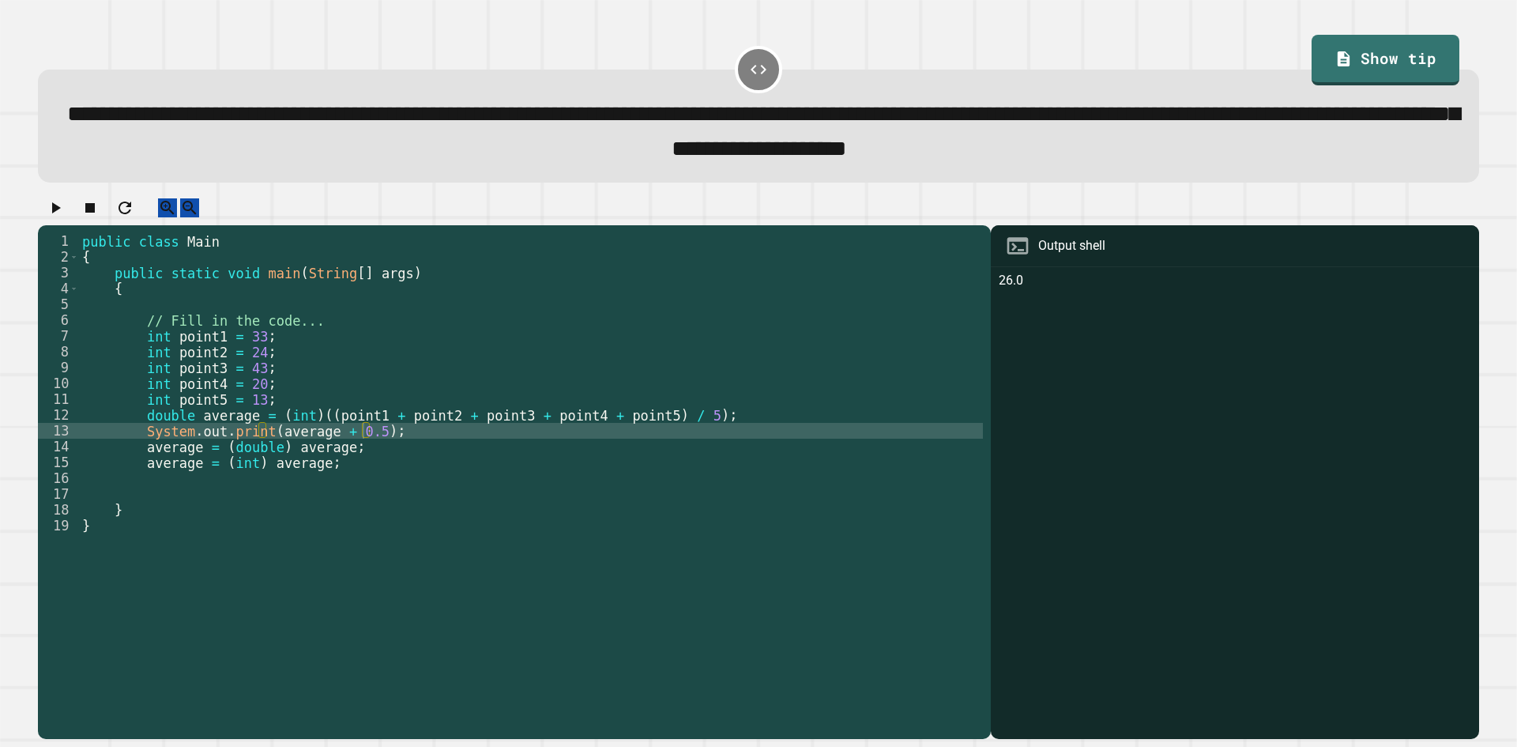
click at [65, 217] on icon "button" at bounding box center [55, 207] width 19 height 19
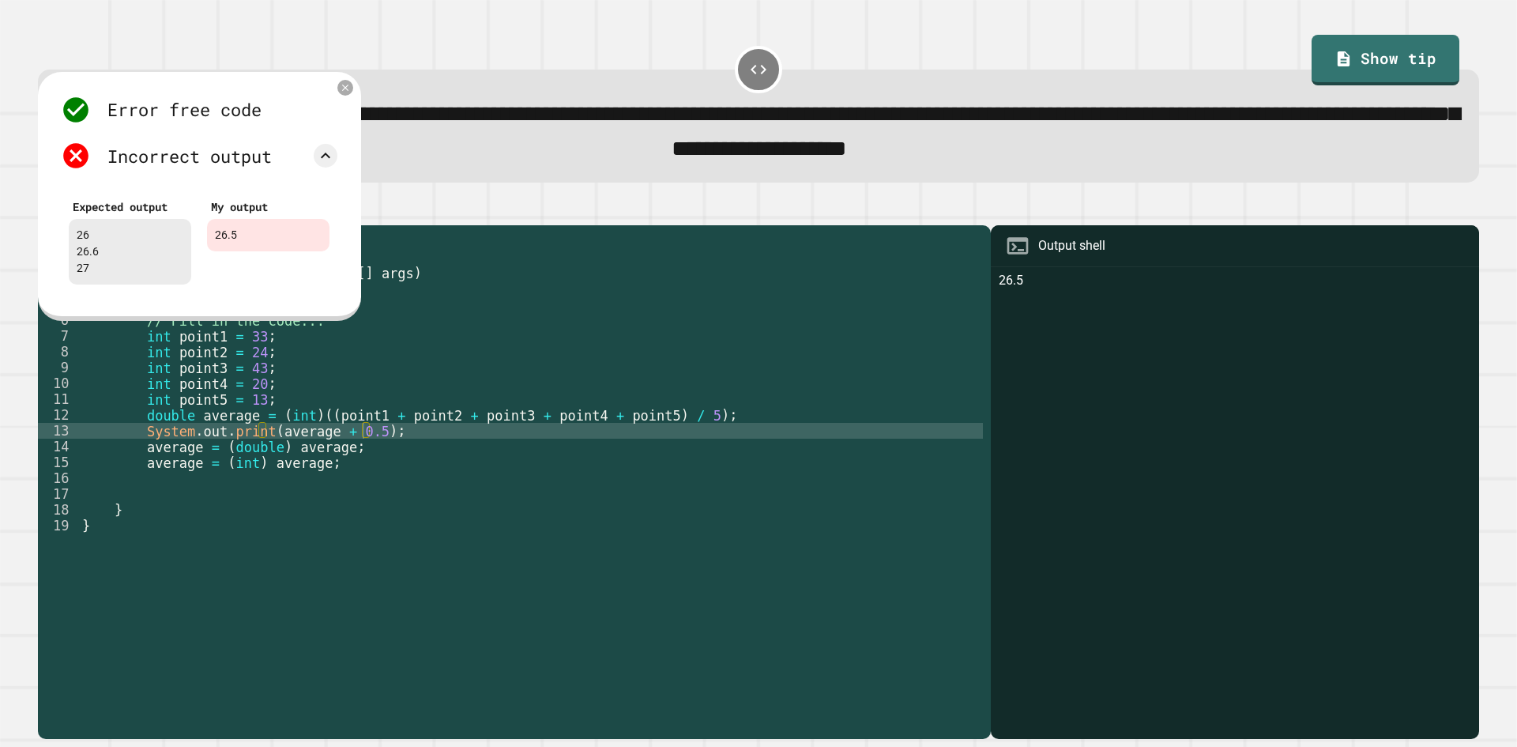
click at [375, 461] on div "public class Main { public static void main ( String [ ] args ) { // Fill in th…" at bounding box center [531, 509] width 904 height 553
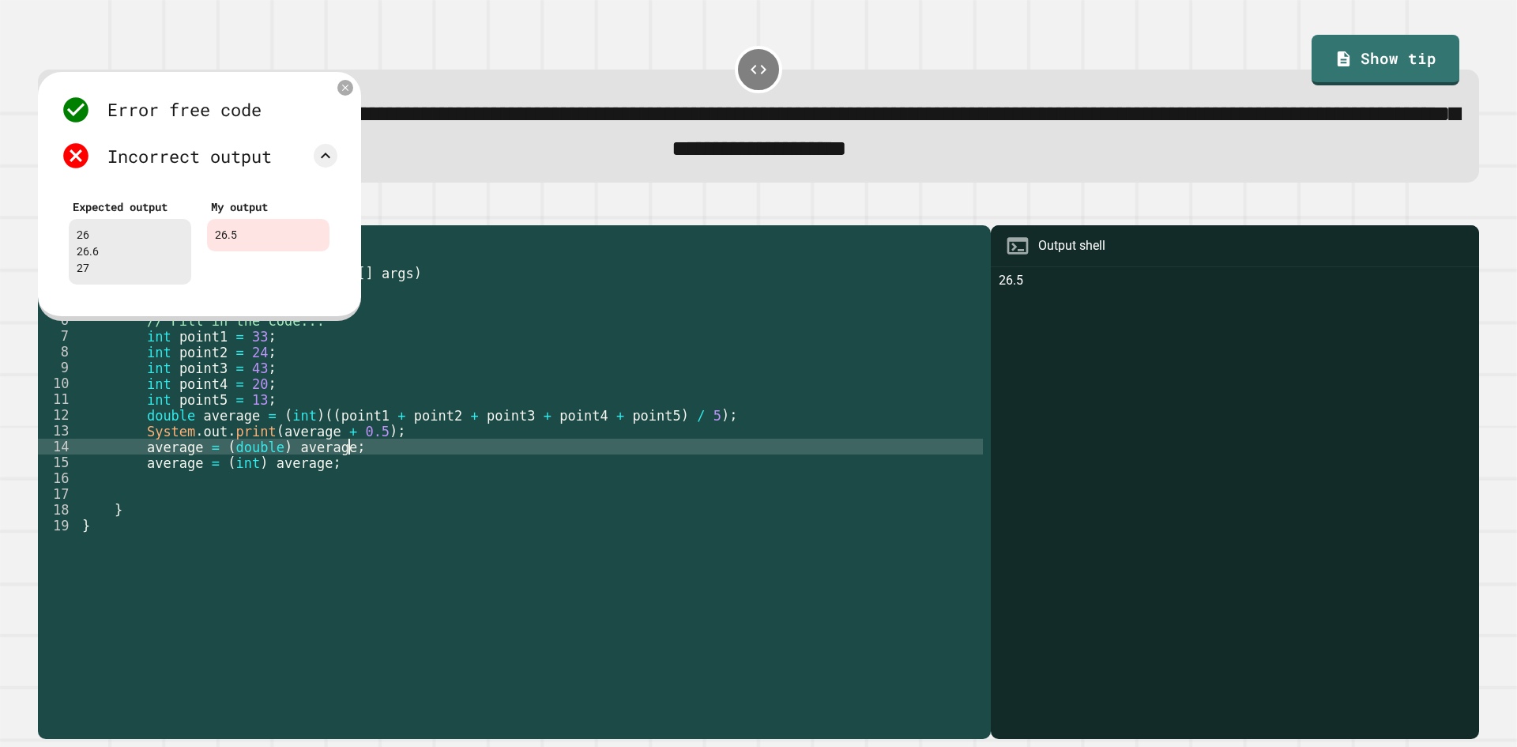
click at [370, 450] on div "public class Main { public static void main ( String [ ] args ) { // Fill in th…" at bounding box center [531, 509] width 904 height 553
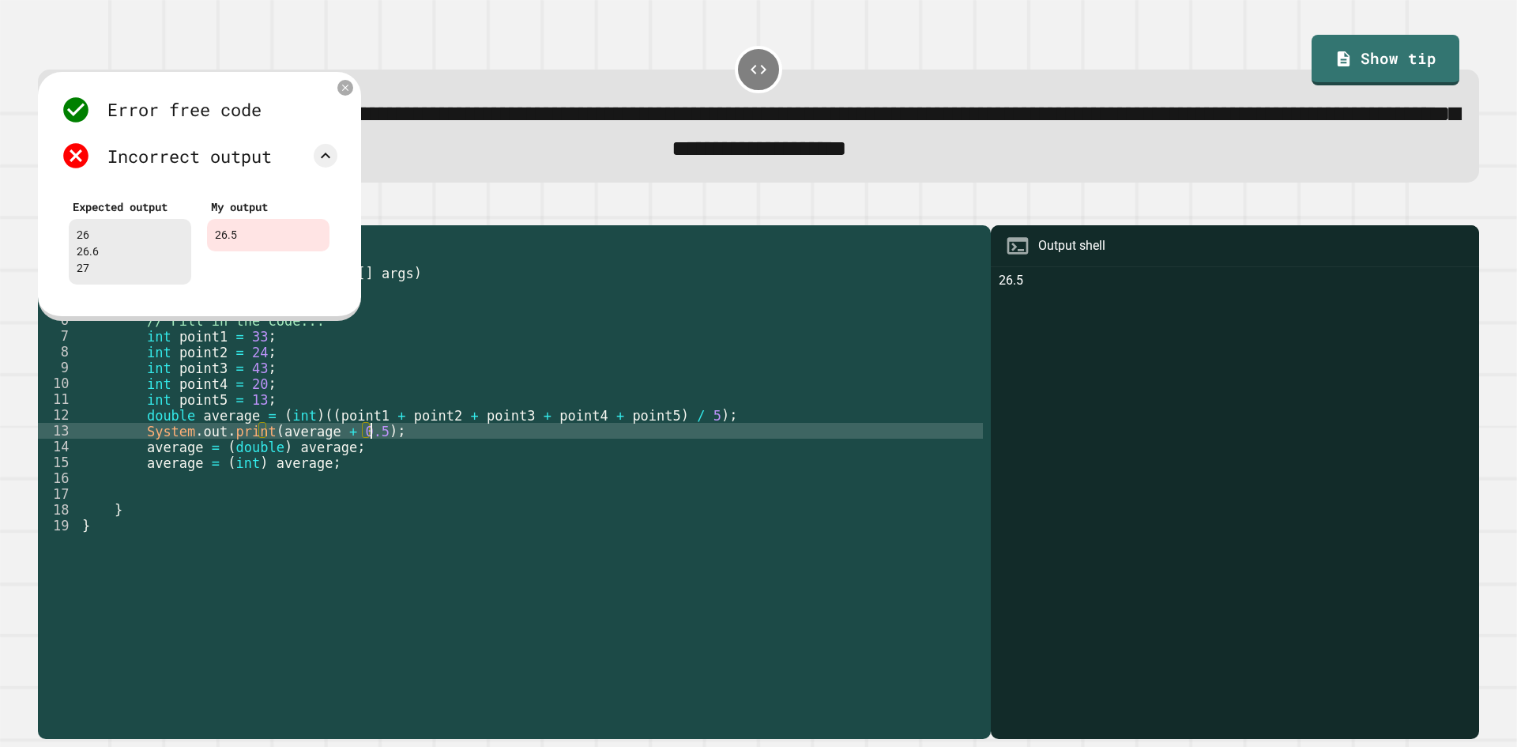
click at [367, 450] on div "public class Main { public static void main ( String [ ] args ) { // Fill in th…" at bounding box center [531, 509] width 904 height 553
click at [569, 525] on div "public class Main { public static void main ( String [ ] args ) { // Fill in th…" at bounding box center [531, 509] width 904 height 553
click at [644, 449] on div "public class Main { public static void main ( String [ ] args ) { // Fill in th…" at bounding box center [531, 509] width 904 height 553
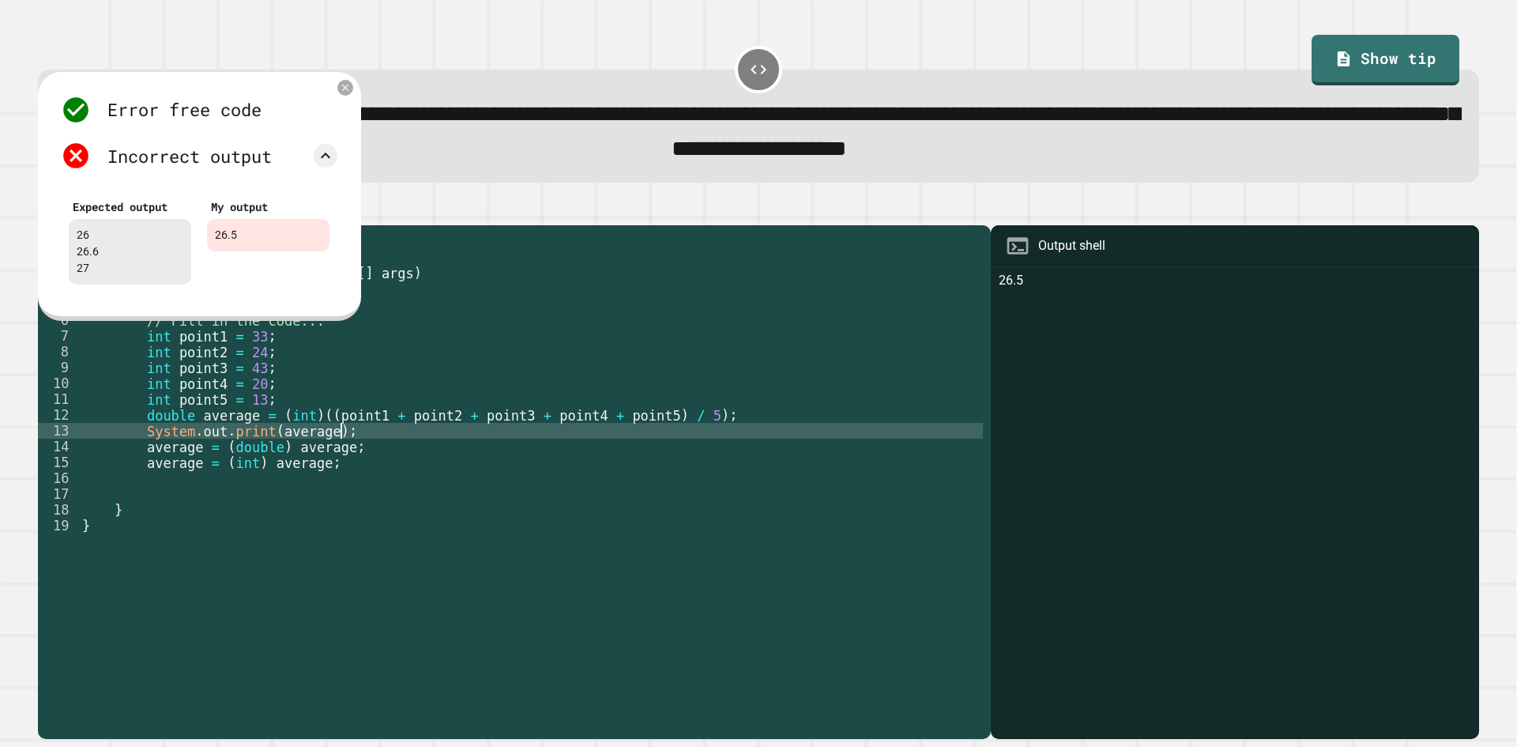
click at [635, 428] on div "public class Main { public static void main ( String [ ] args ) { // Fill in th…" at bounding box center [531, 509] width 904 height 553
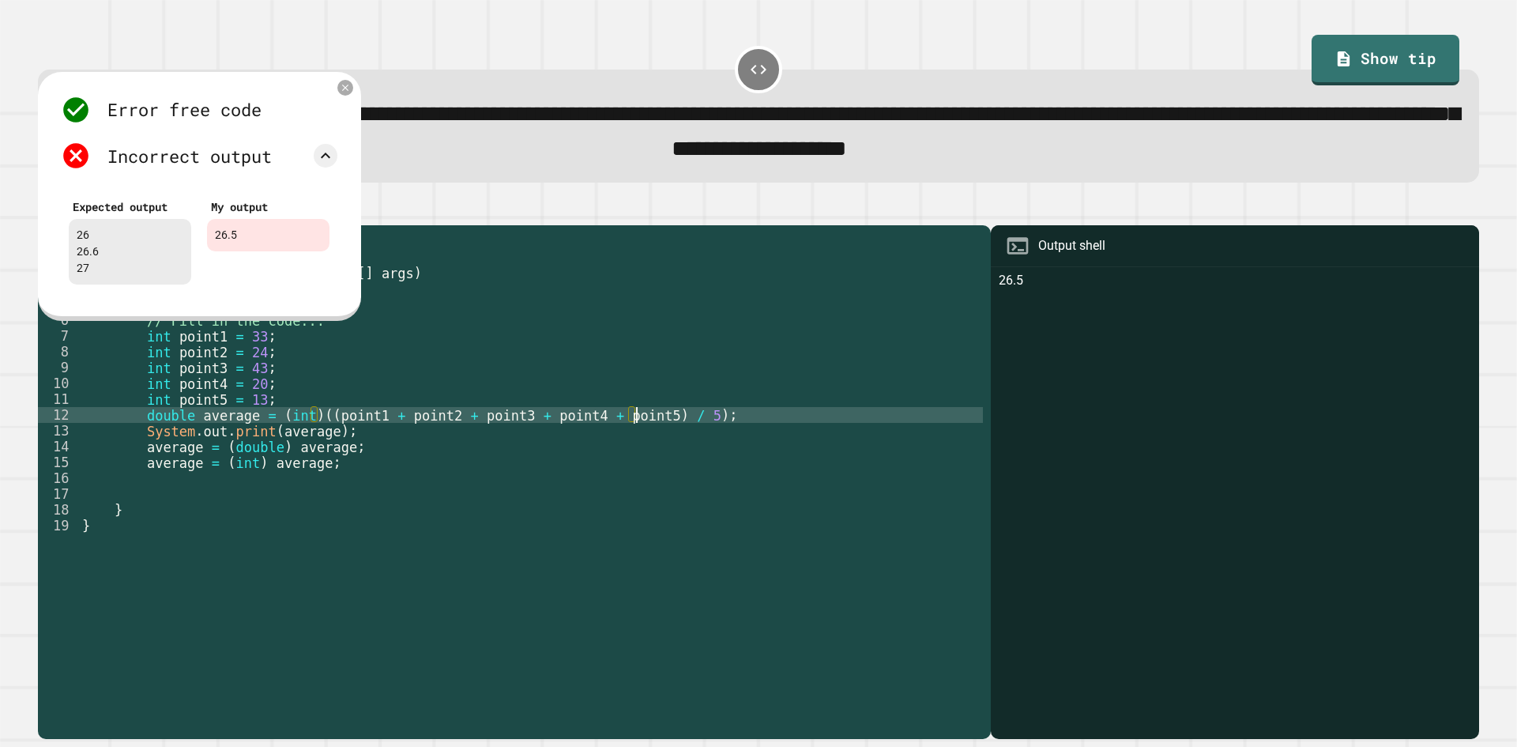
click at [291, 443] on div "public class Main { public static void main ( String [ ] args ) { // Fill in th…" at bounding box center [531, 509] width 904 height 553
click at [291, 438] on div "public class Main { public static void main ( String [ ] args ) { // Fill in th…" at bounding box center [531, 493] width 904 height 521
click at [295, 435] on div "public class Main { public static void main ( String [ ] args ) { // Fill in th…" at bounding box center [531, 509] width 904 height 553
click at [160, 432] on div "public class Main { public static void main ( String [ ] args ) { // Fill in th…" at bounding box center [531, 509] width 904 height 553
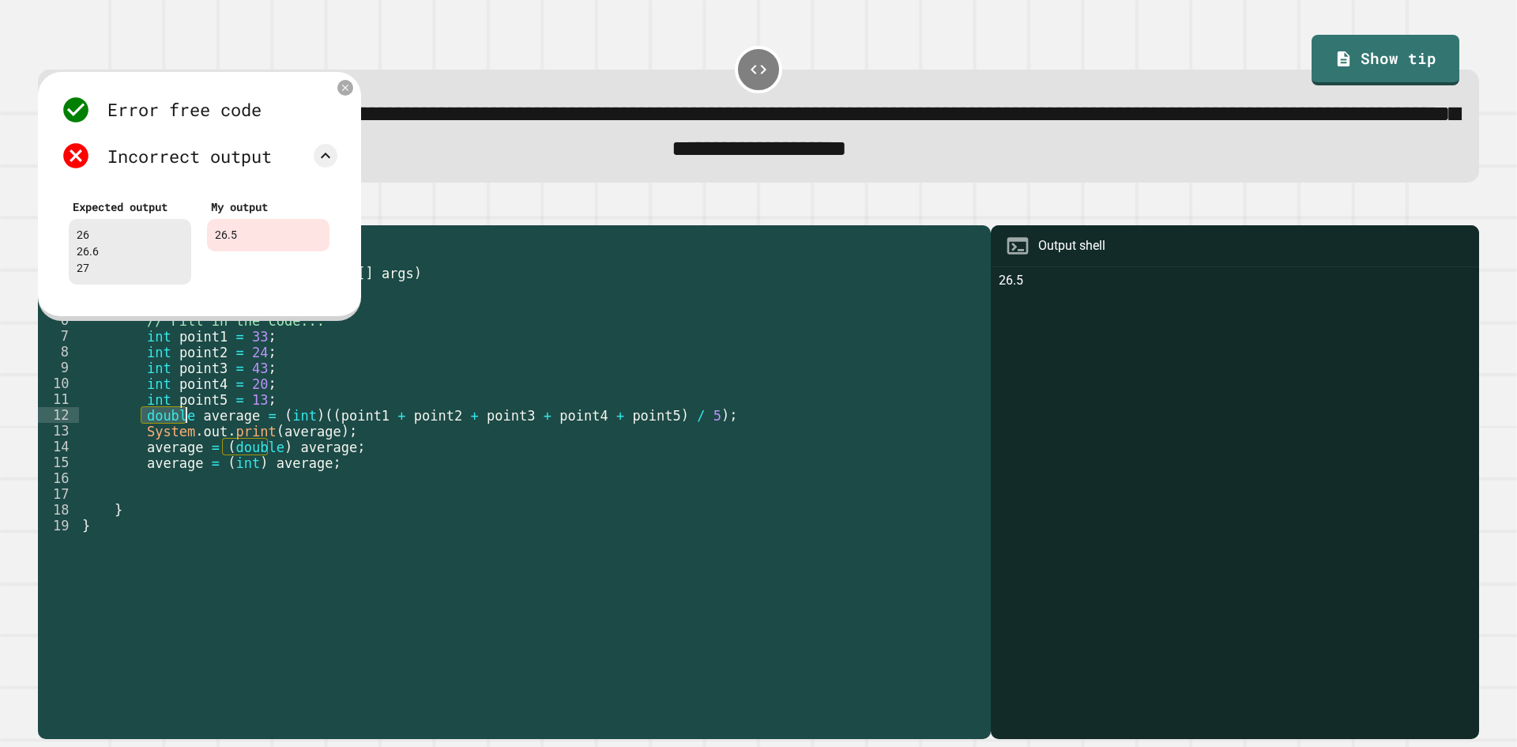
click at [160, 432] on div "public class Main { public static void main ( String [ ] args ) { // Fill in th…" at bounding box center [531, 509] width 904 height 553
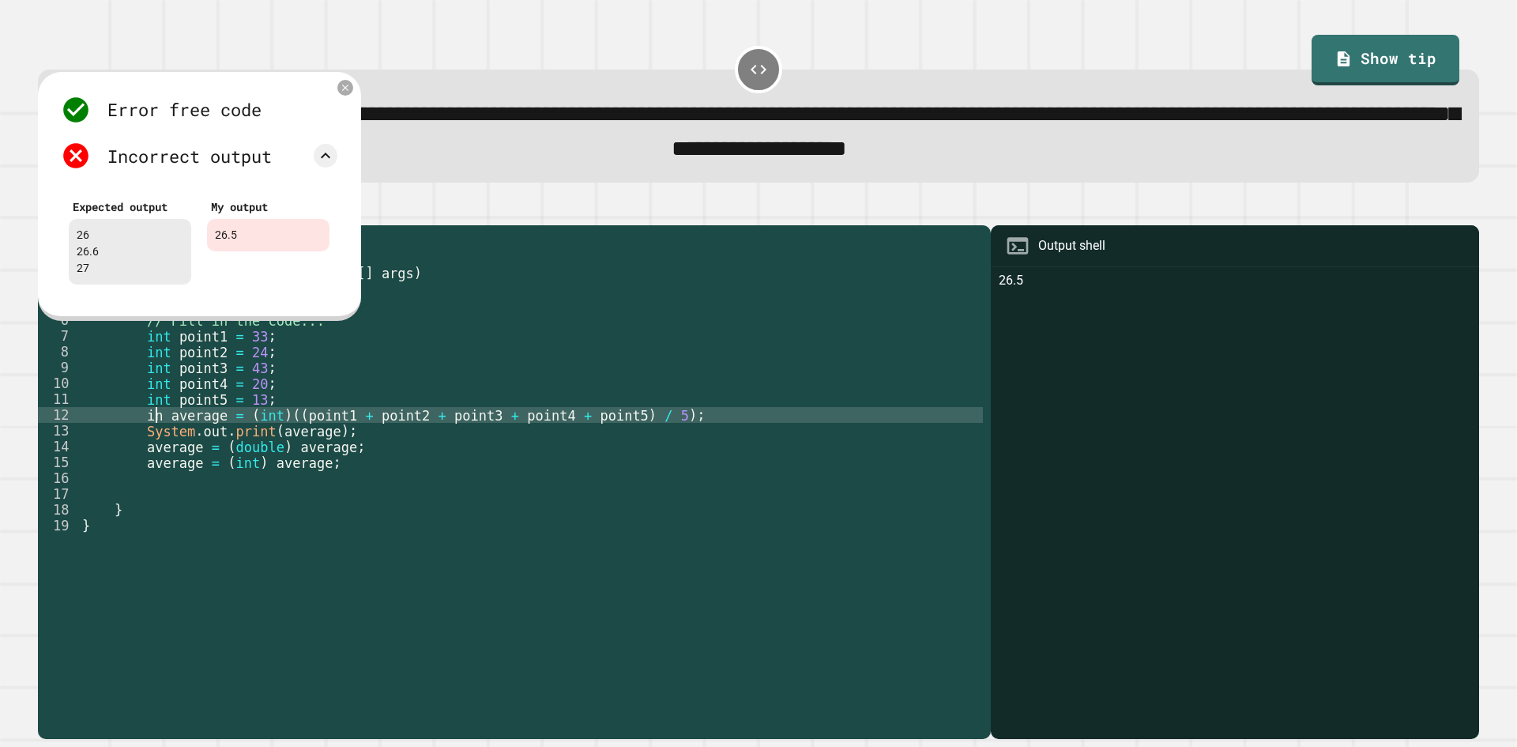
scroll to position [0, 5]
click at [345, 94] on icon at bounding box center [345, 87] width 13 height 13
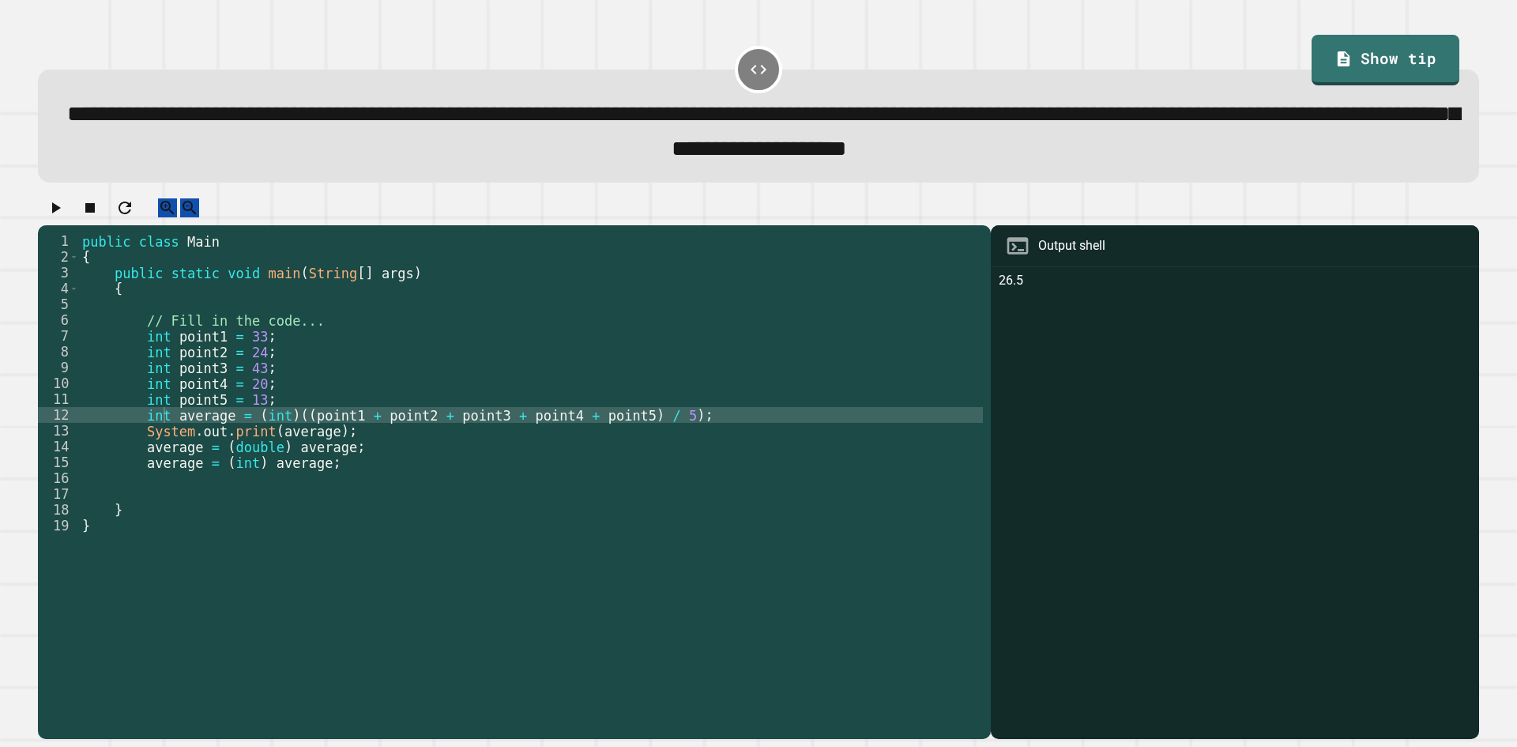
click at [42, 223] on div at bounding box center [758, 212] width 1441 height 28
click at [58, 216] on icon "button" at bounding box center [55, 207] width 19 height 19
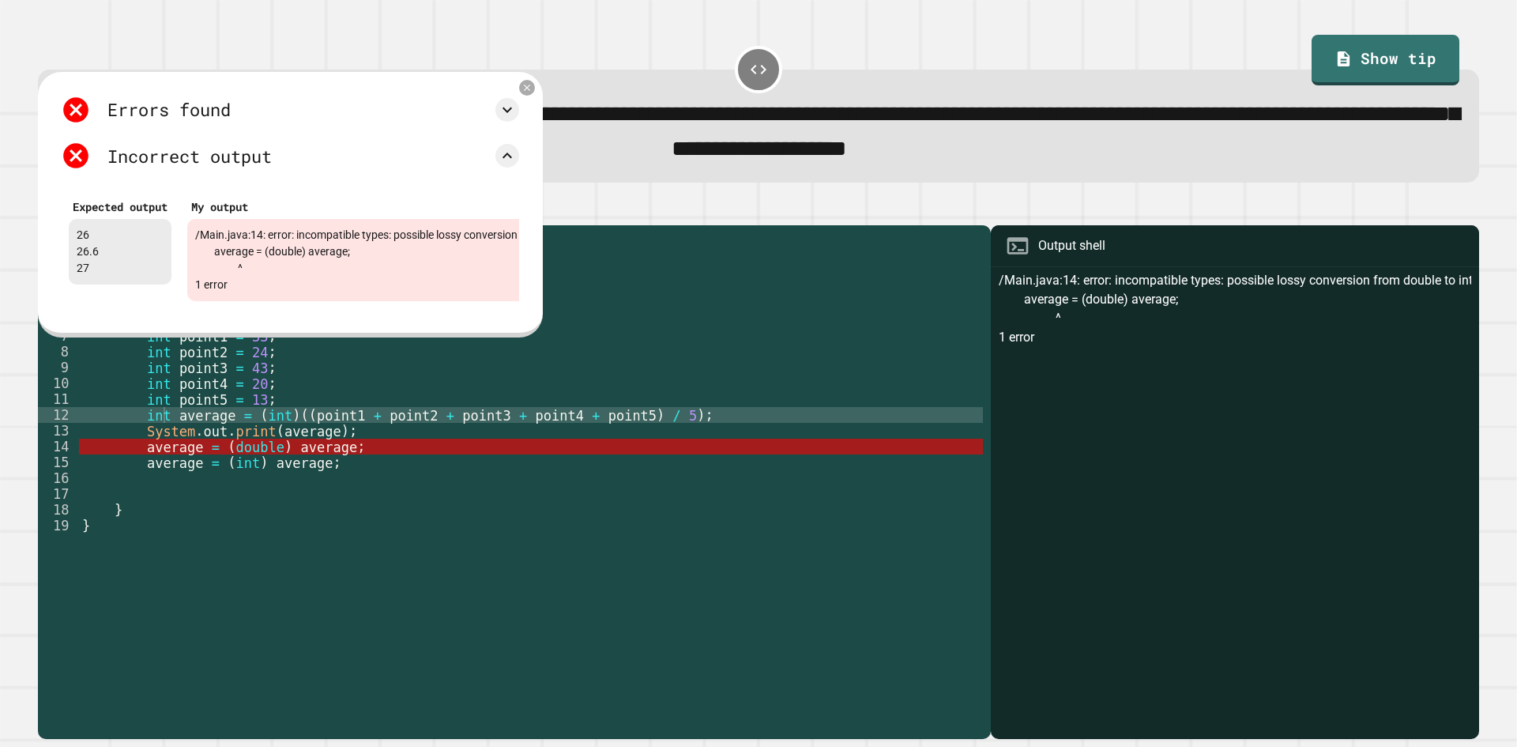
scroll to position [0, 7]
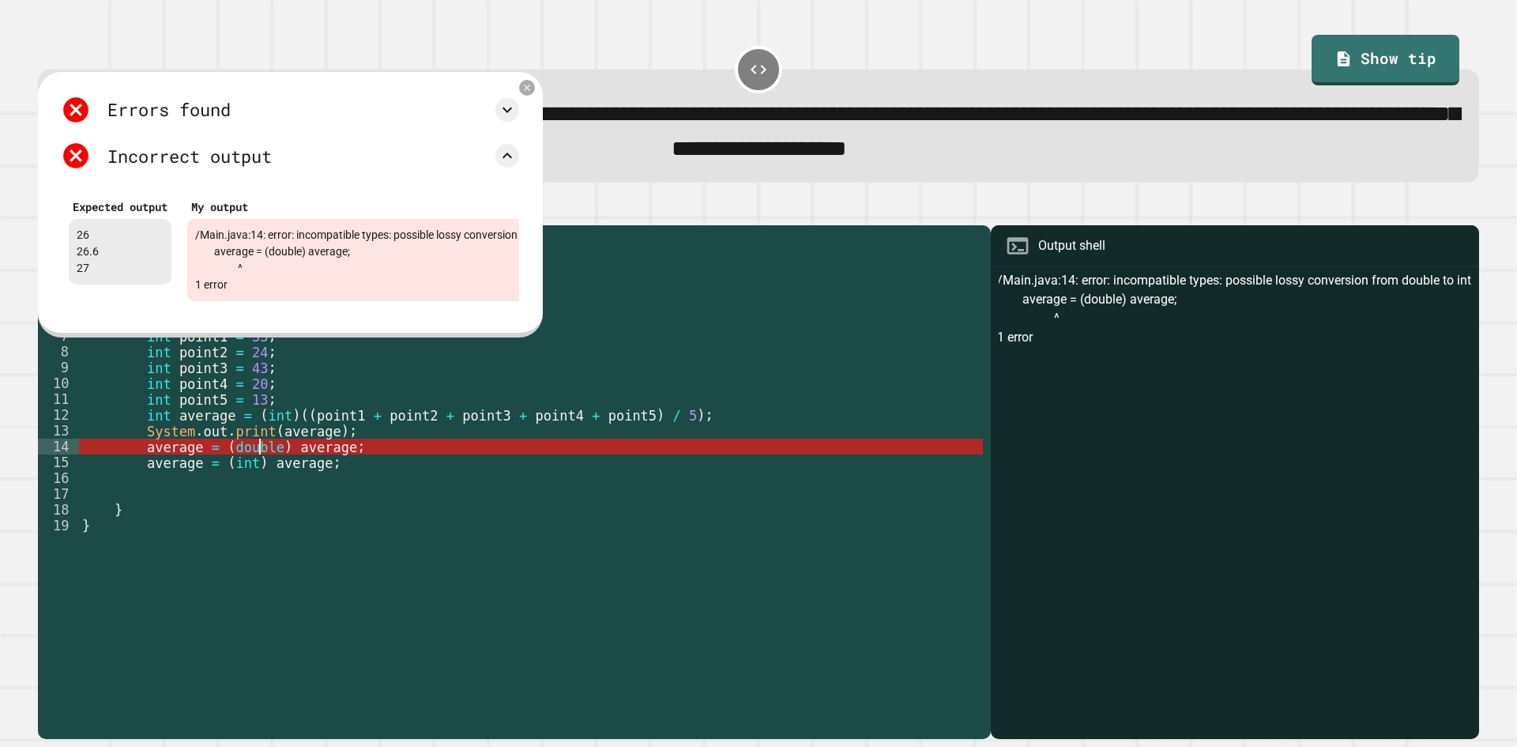
click at [257, 461] on div "public class Main { public static void main ( String [ ] args ) { // Fill in th…" at bounding box center [531, 509] width 904 height 553
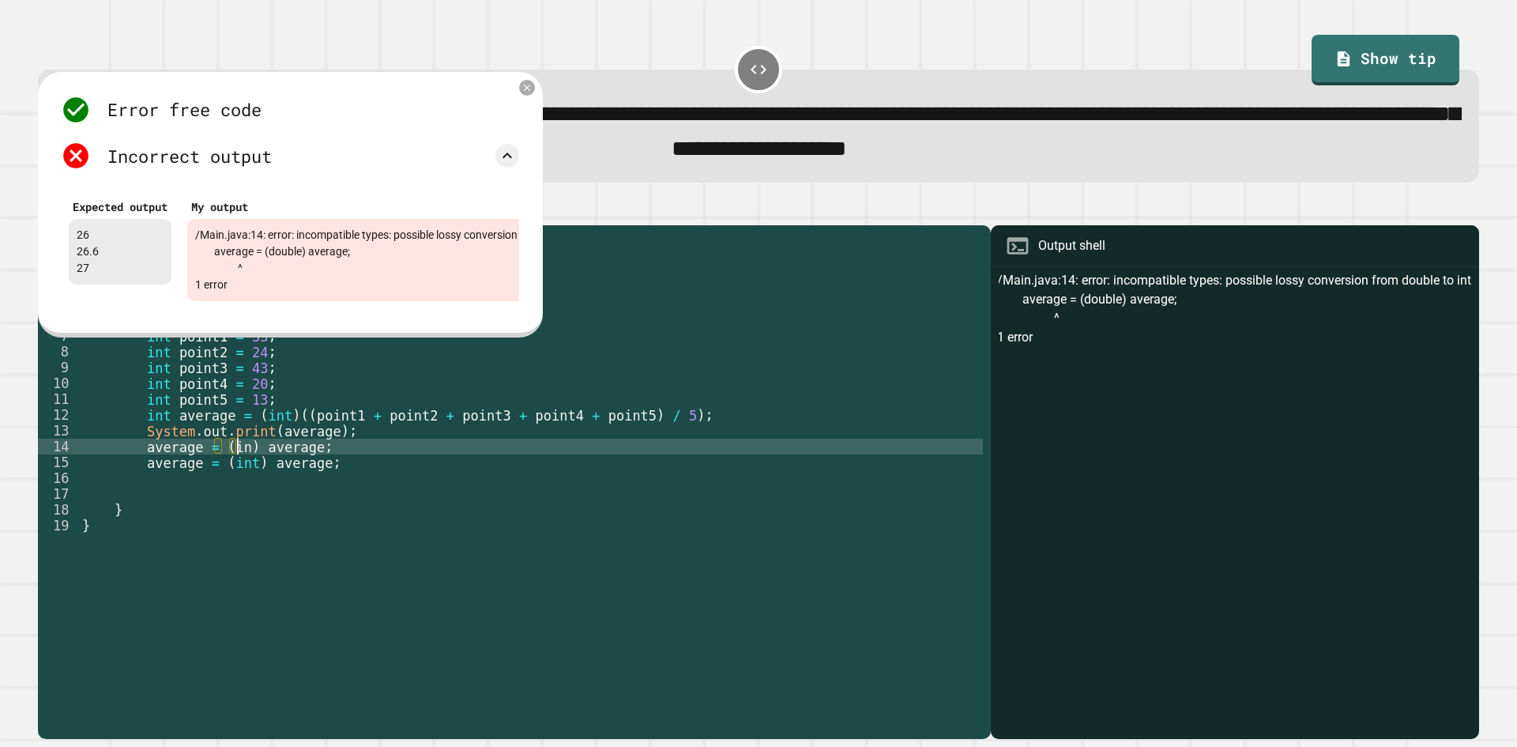
scroll to position [0, 9]
type textarea "**********"
click at [521, 80] on div "Error free code /Main.java:14: error: incompatible types: possible lossy conver…" at bounding box center [290, 204] width 505 height 265
click at [531, 93] on icon at bounding box center [527, 87] width 12 height 12
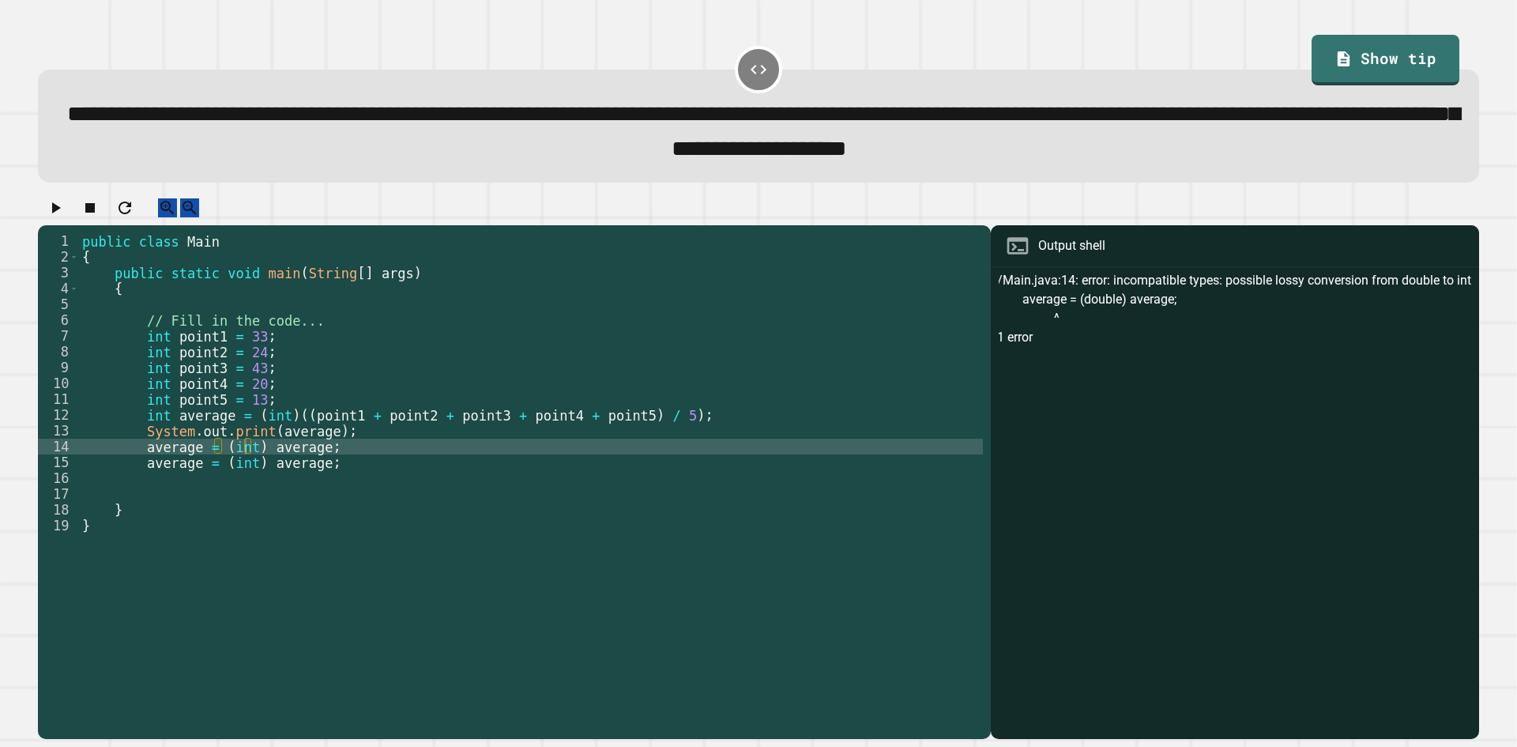
click at [57, 217] on icon "button" at bounding box center [55, 207] width 19 height 19
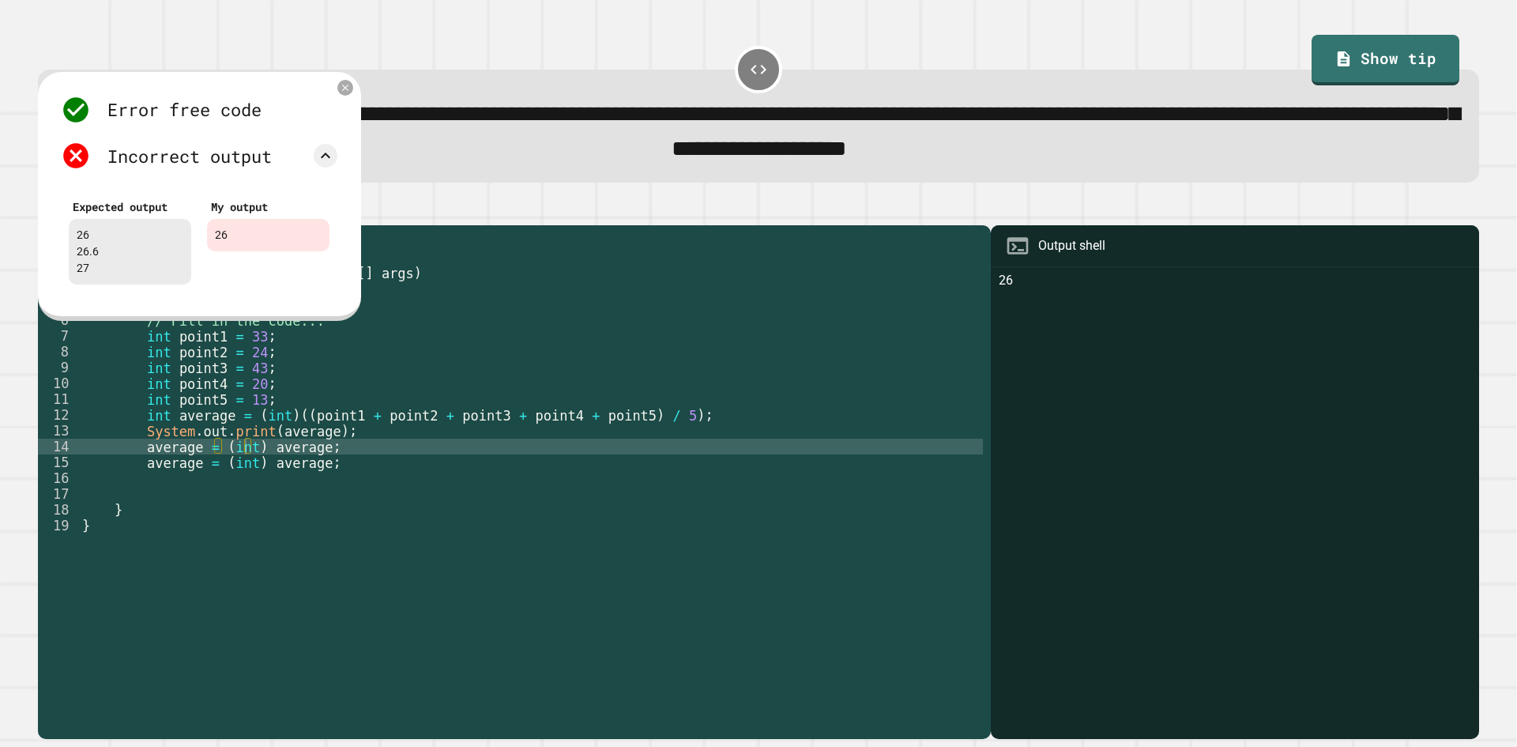
click at [323, 460] on div "public class Main { public static void main ( String [ ] args ) { // Fill in th…" at bounding box center [531, 509] width 904 height 553
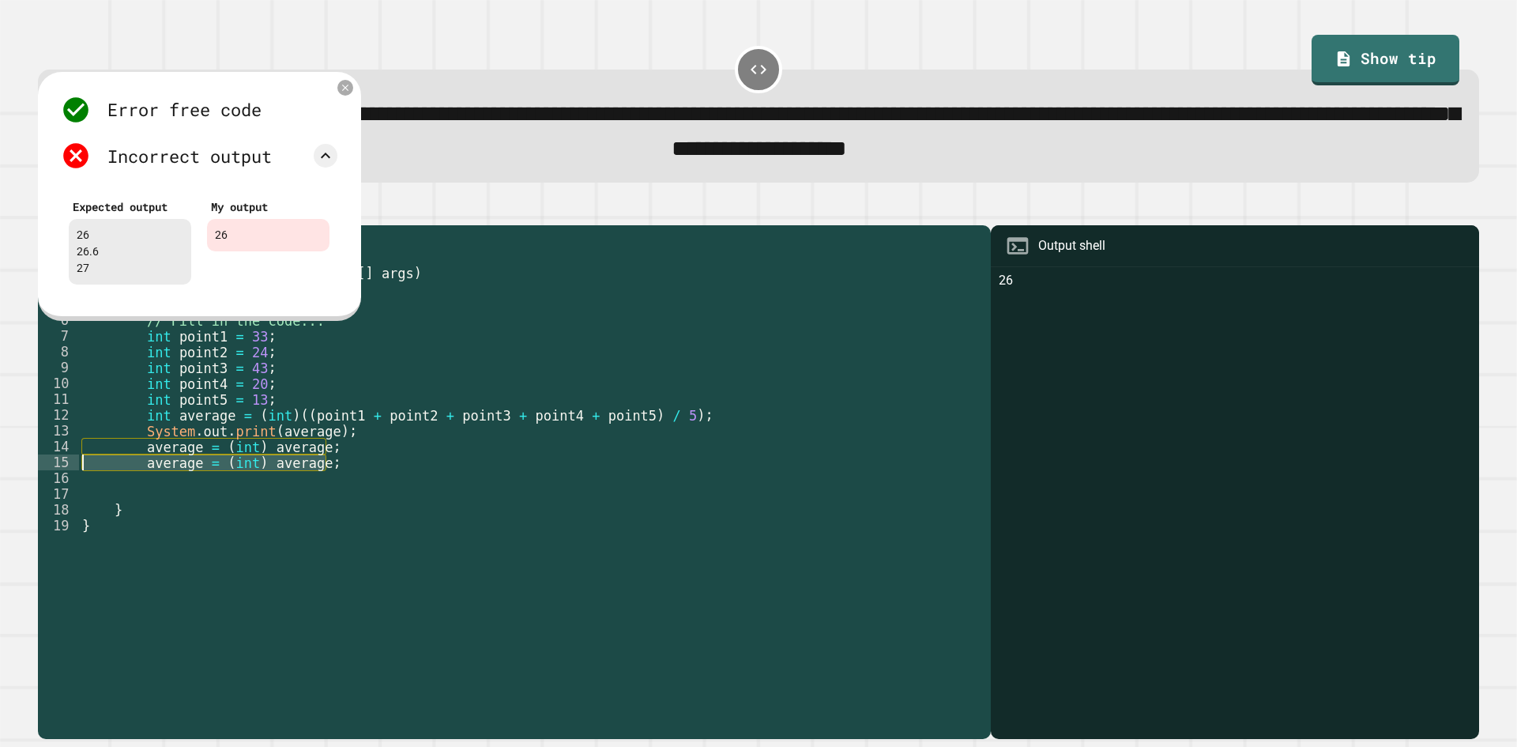
drag, startPoint x: 328, startPoint y: 477, endPoint x: 0, endPoint y: 484, distance: 327.9
click at [0, 484] on div "**********" at bounding box center [758, 373] width 1517 height 747
drag, startPoint x: 348, startPoint y: 467, endPoint x: 141, endPoint y: 471, distance: 207.0
click at [141, 471] on div "public class Main { public static void main ( String [ ] args ) { // Fill in th…" at bounding box center [531, 509] width 904 height 553
type textarea "**********"
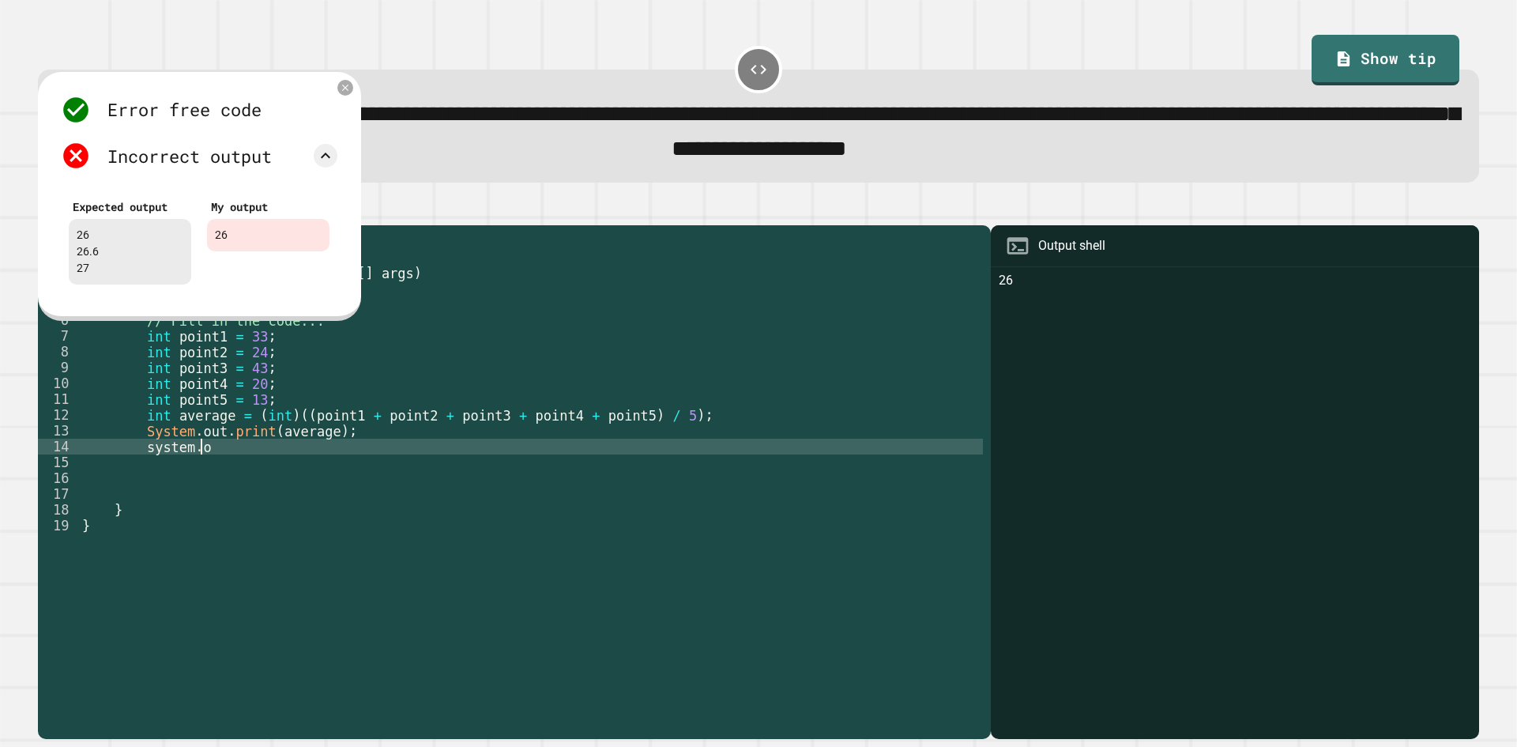
scroll to position [0, 6]
type textarea "**********"
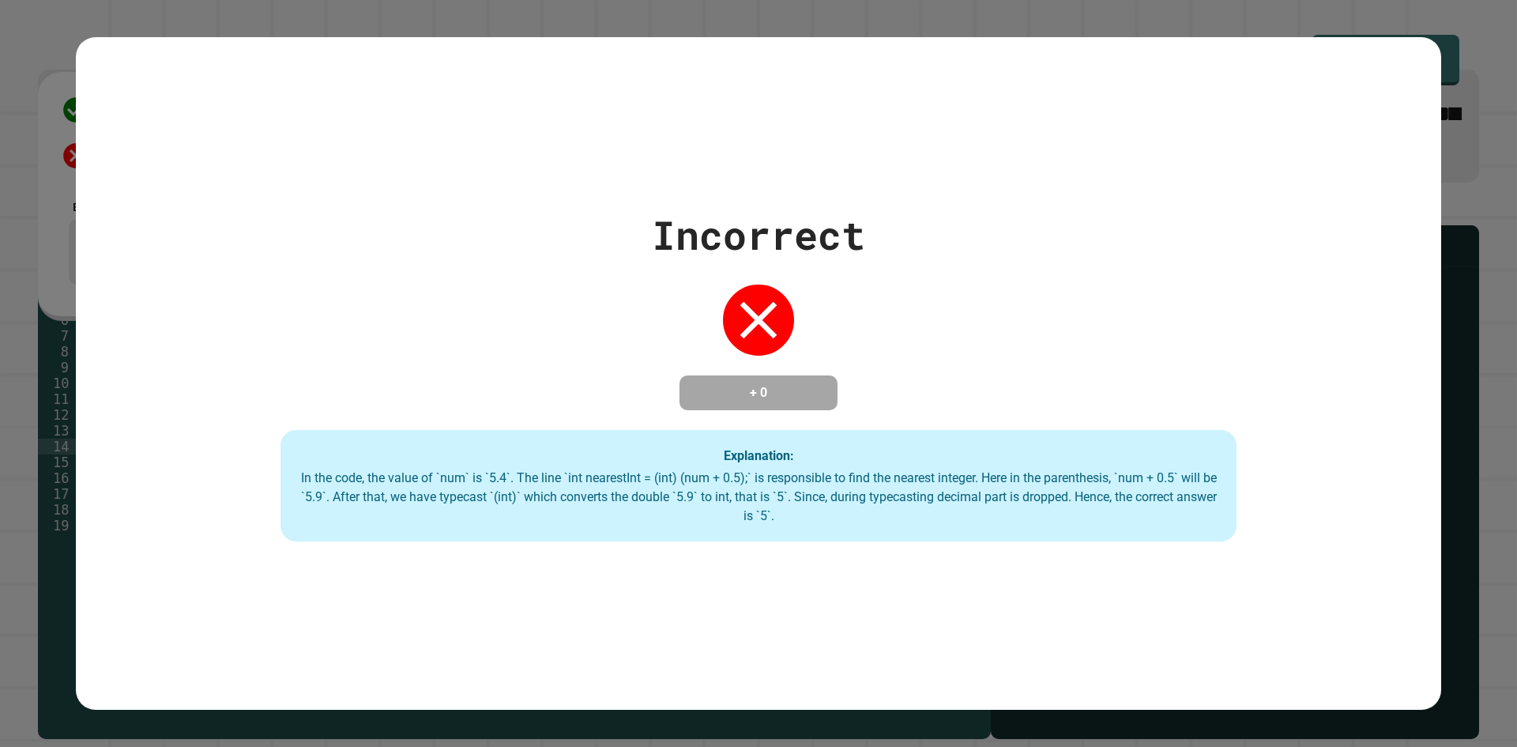
scroll to position [0, 9]
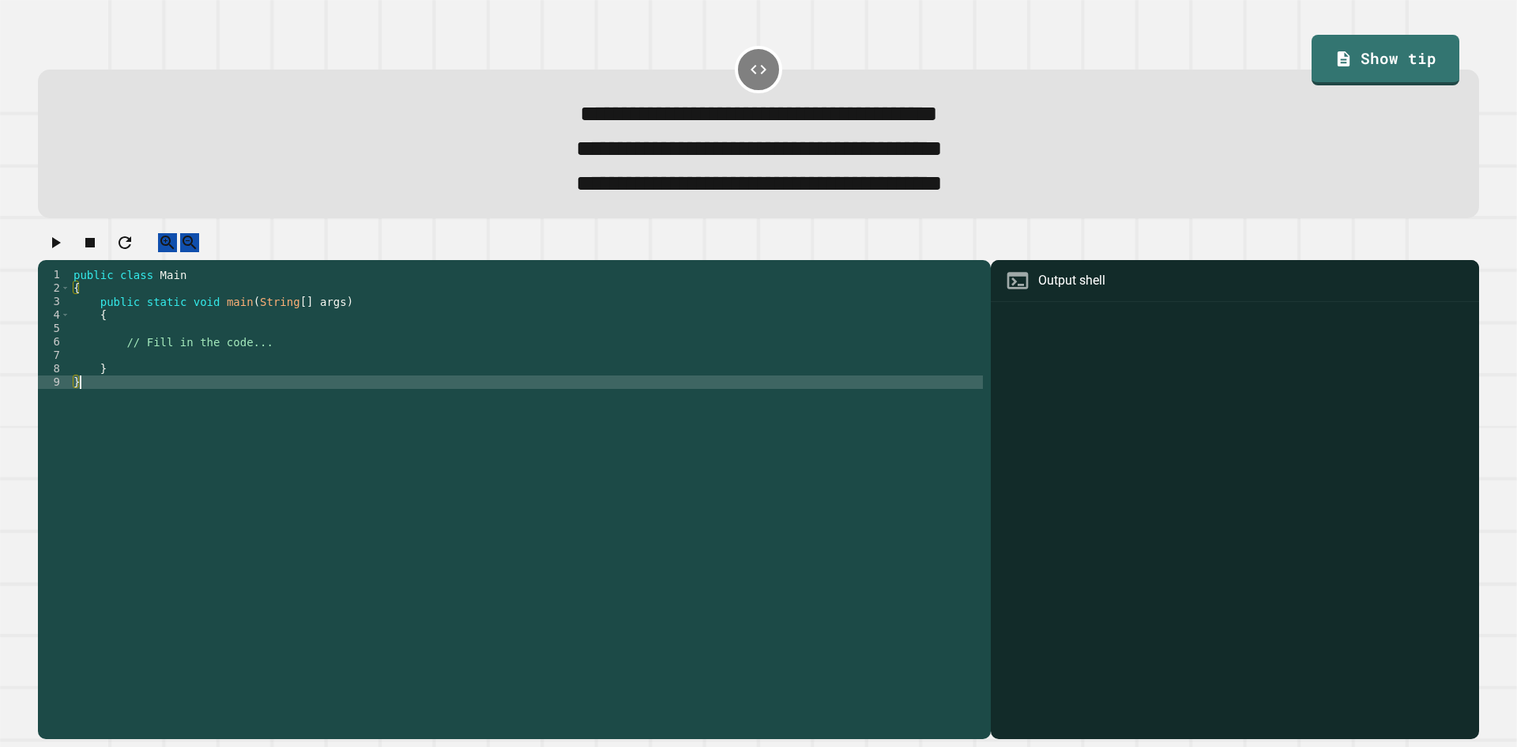
drag, startPoint x: 491, startPoint y: 495, endPoint x: 452, endPoint y: 492, distance: 39.6
click at [462, 501] on div "public class Main { public static void main ( String [ ] args ) { // Fill in th…" at bounding box center [526, 483] width 912 height 430
click at [317, 407] on div "public class Main { public static void main ( String [ ] args ) { // Fill in th…" at bounding box center [526, 483] width 912 height 430
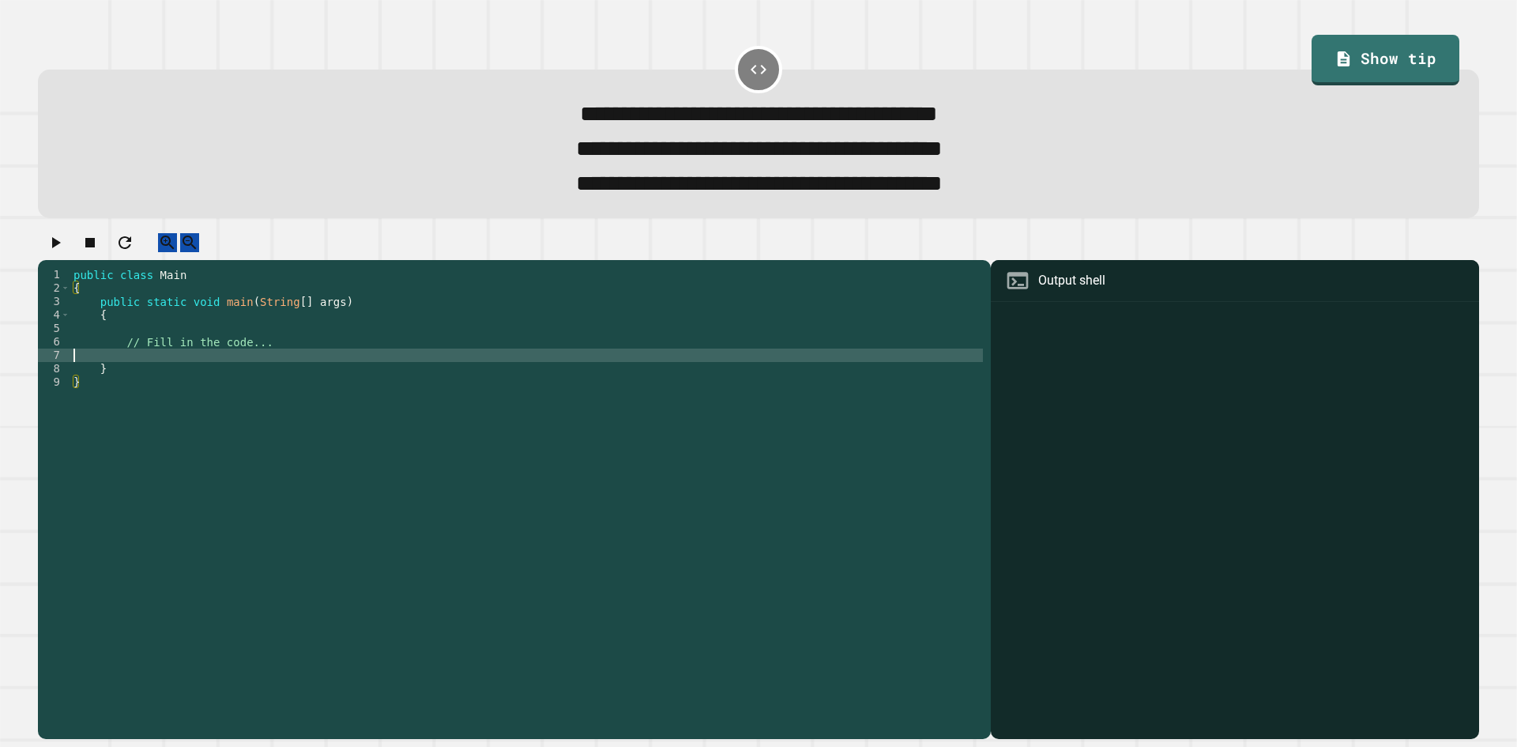
click at [319, 371] on div "public class Main { public static void main ( String [ ] args ) { // Fill in th…" at bounding box center [526, 483] width 912 height 430
type textarea "*"
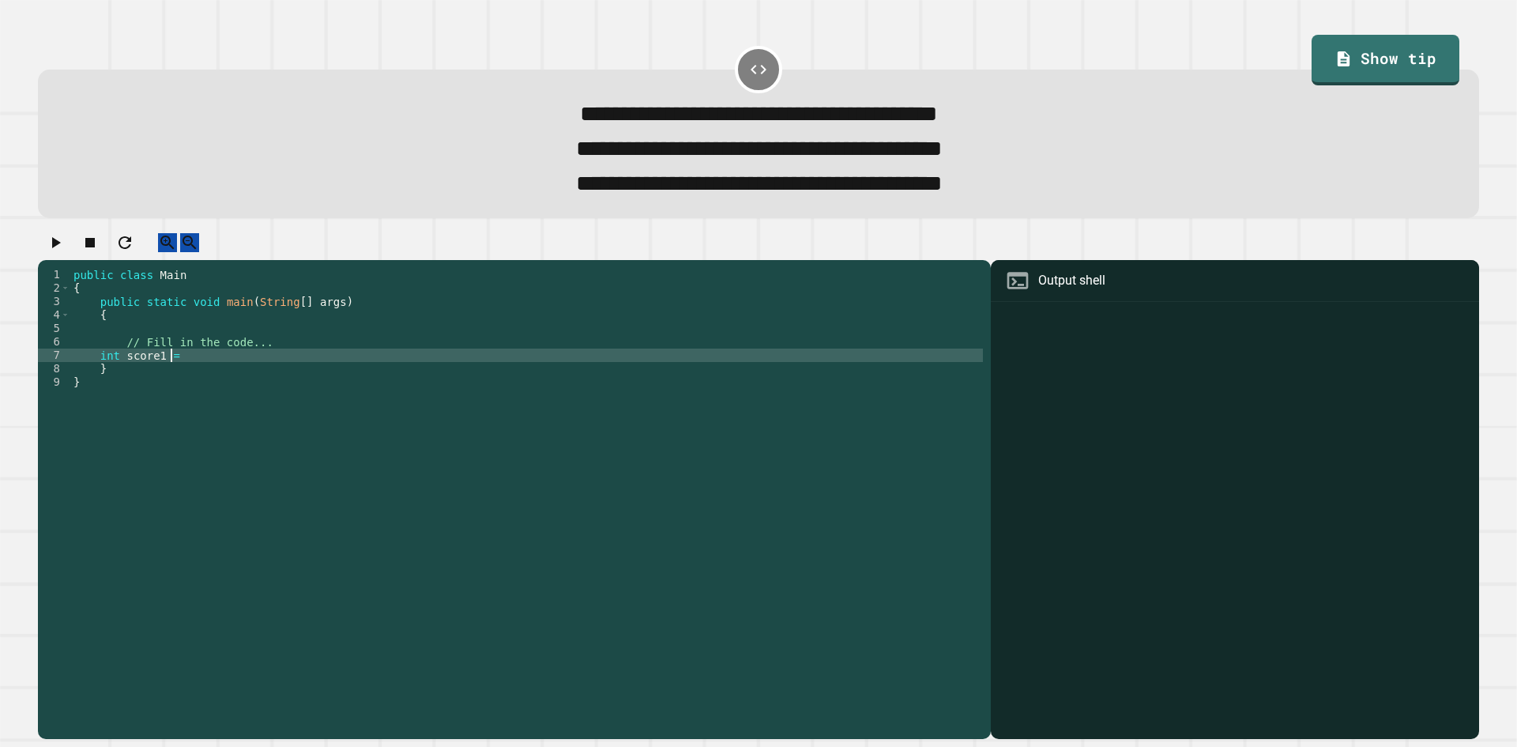
scroll to position [0, 6]
type textarea "**********"
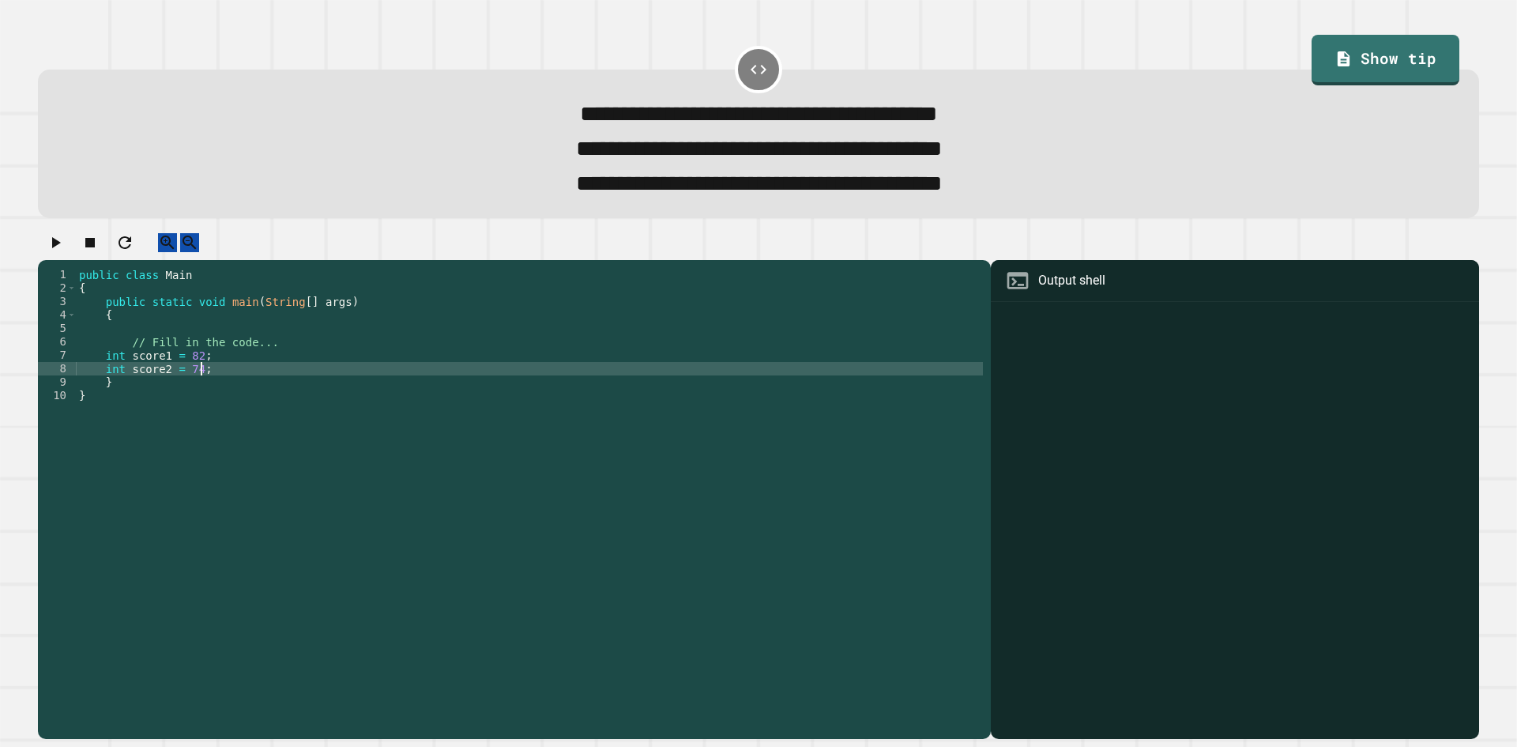
type textarea "**********"
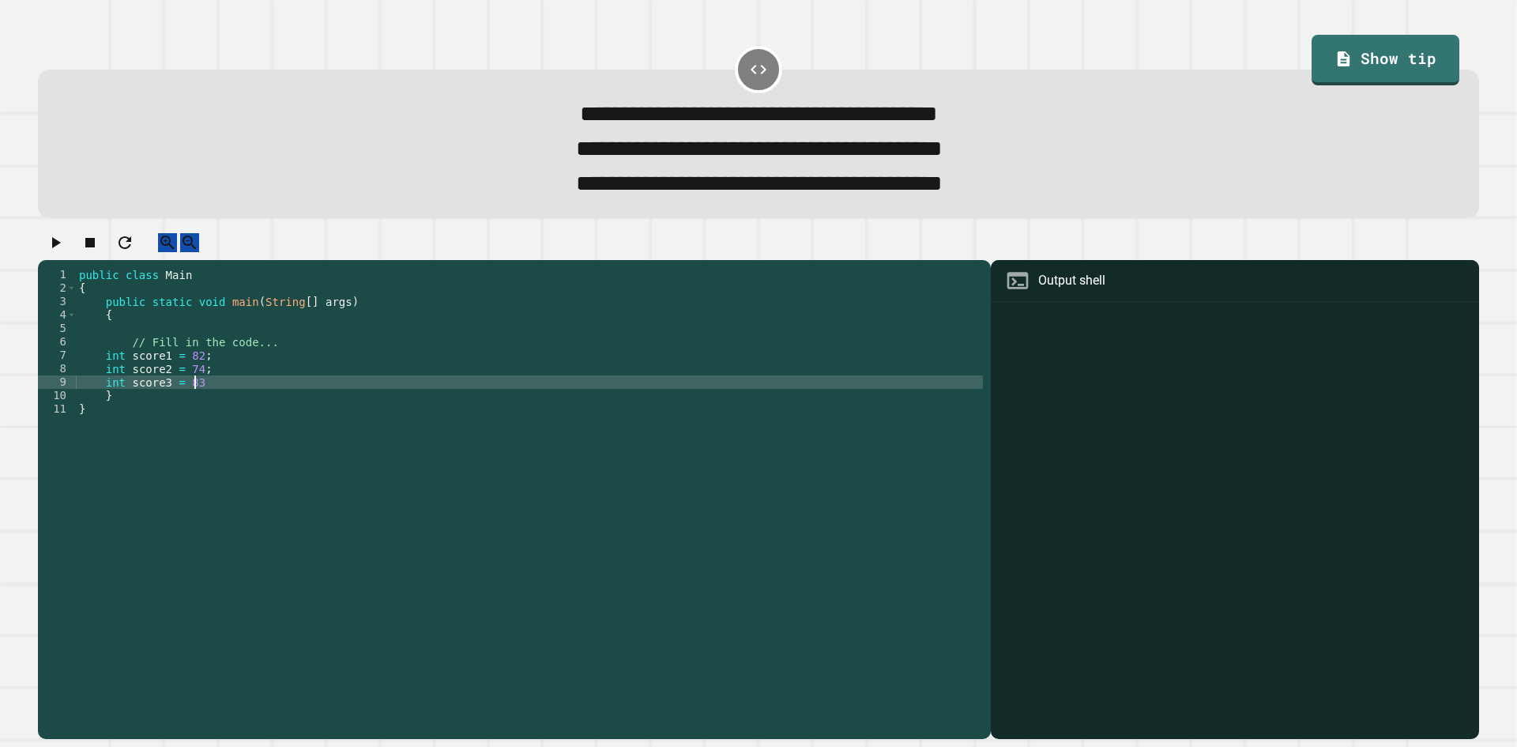
type textarea "**********"
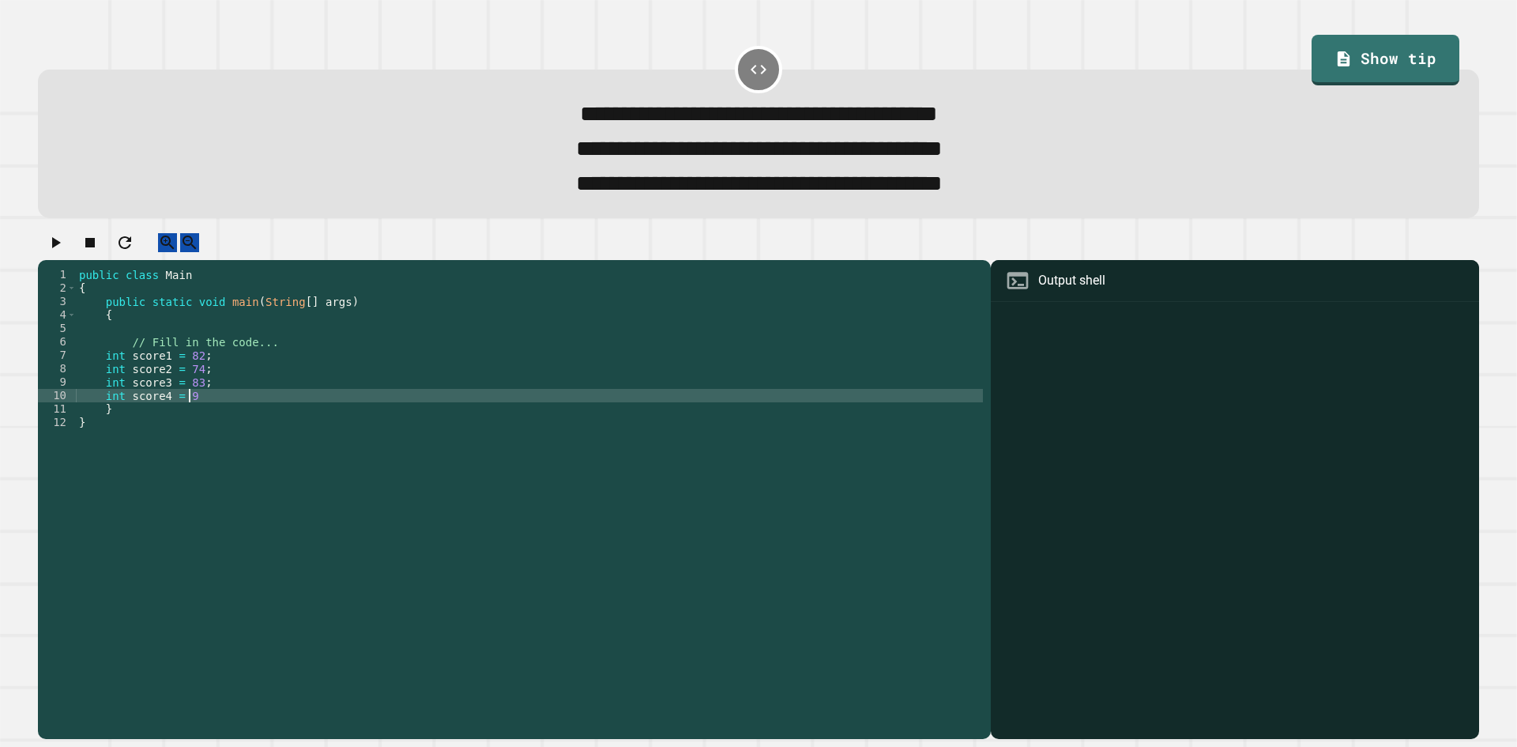
scroll to position [0, 7]
type textarea "**********"
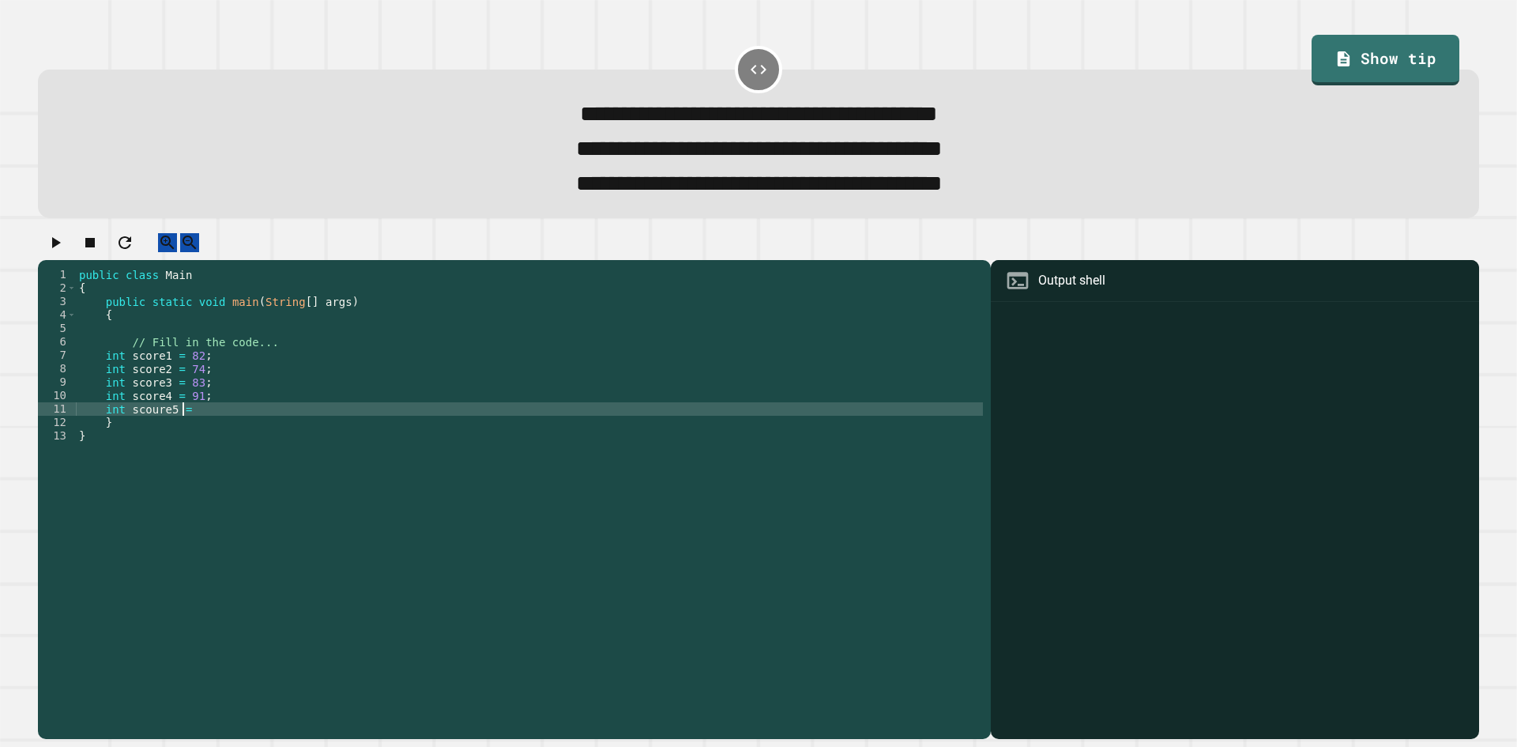
scroll to position [0, 6]
type textarea "**********"
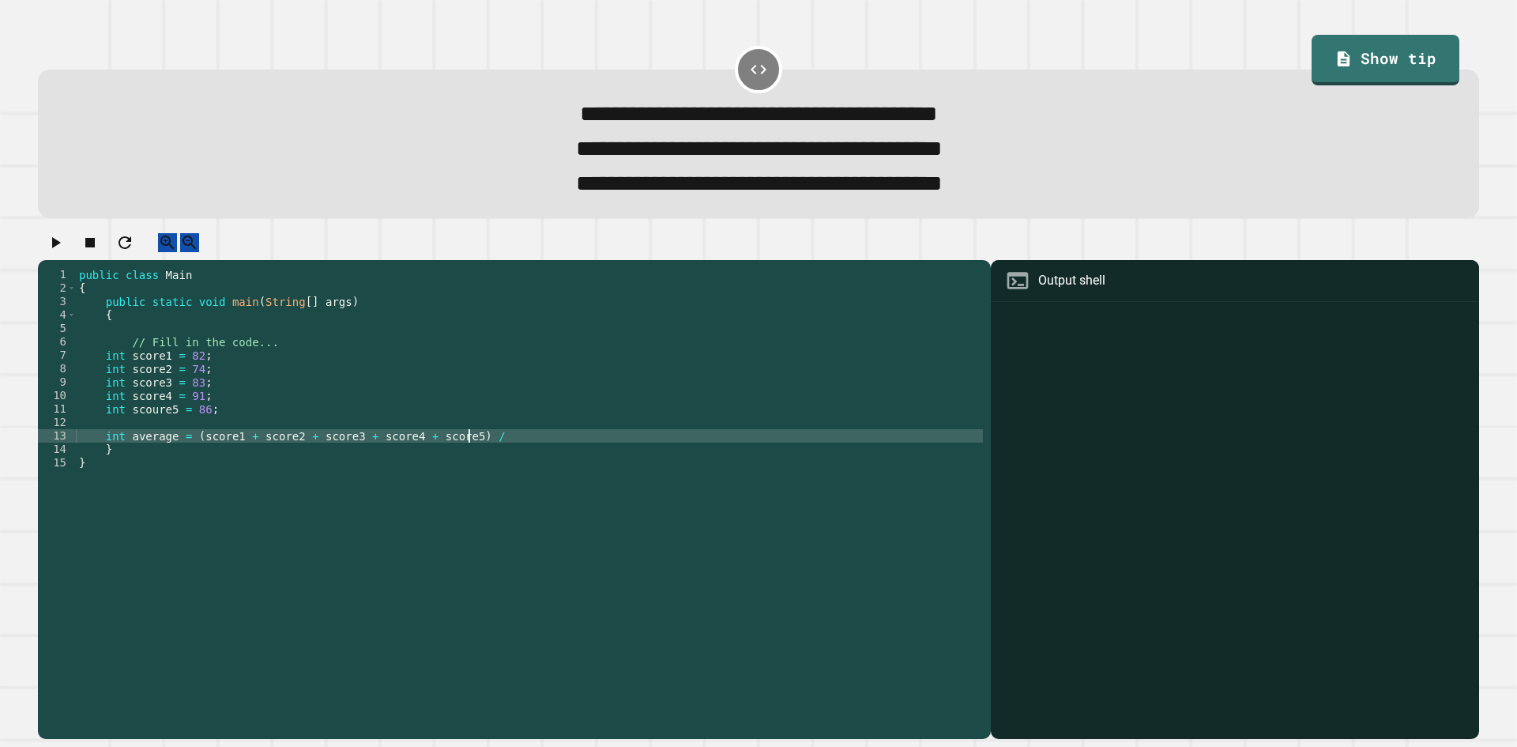
scroll to position [0, 27]
type textarea "**********"
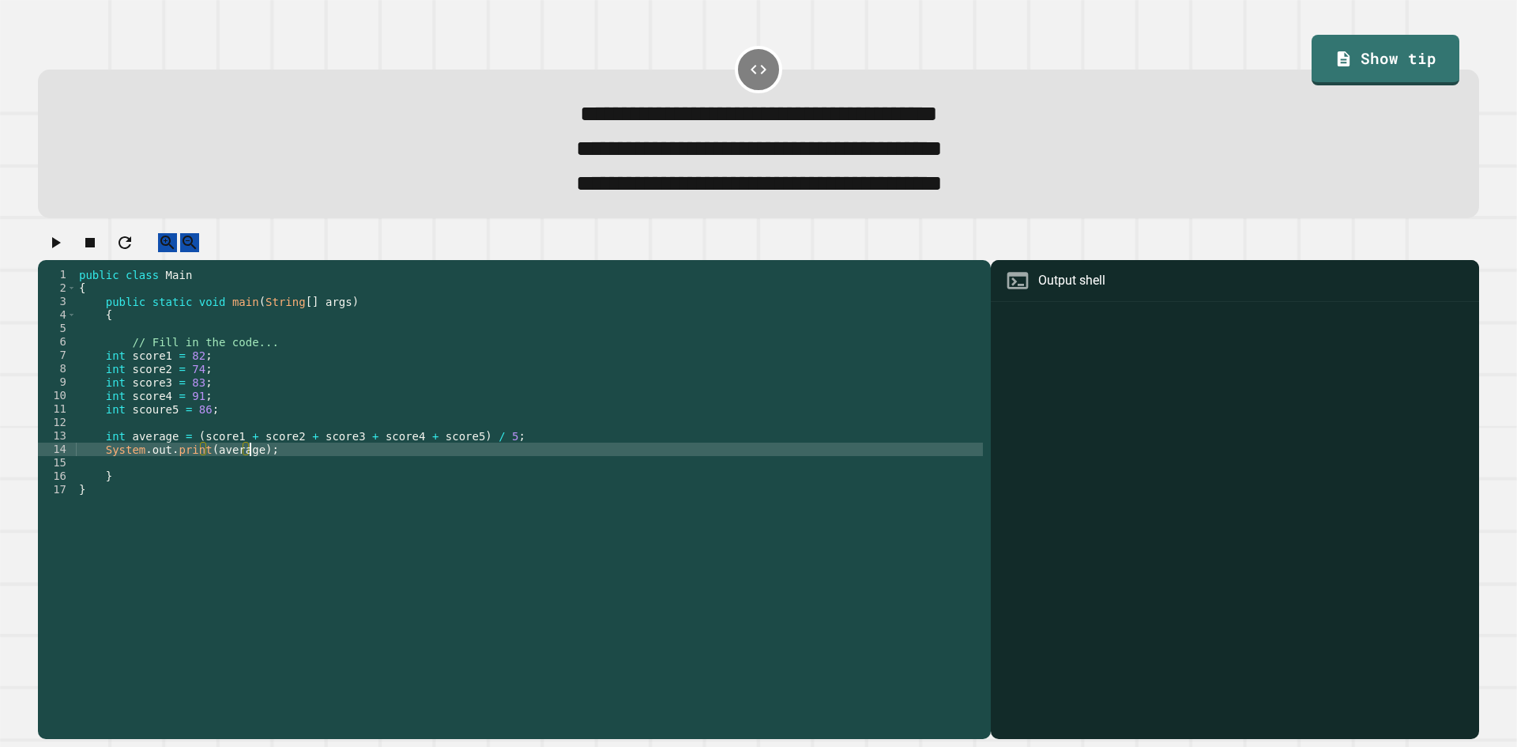
scroll to position [0, 12]
click at [65, 252] on icon "button" at bounding box center [55, 242] width 19 height 19
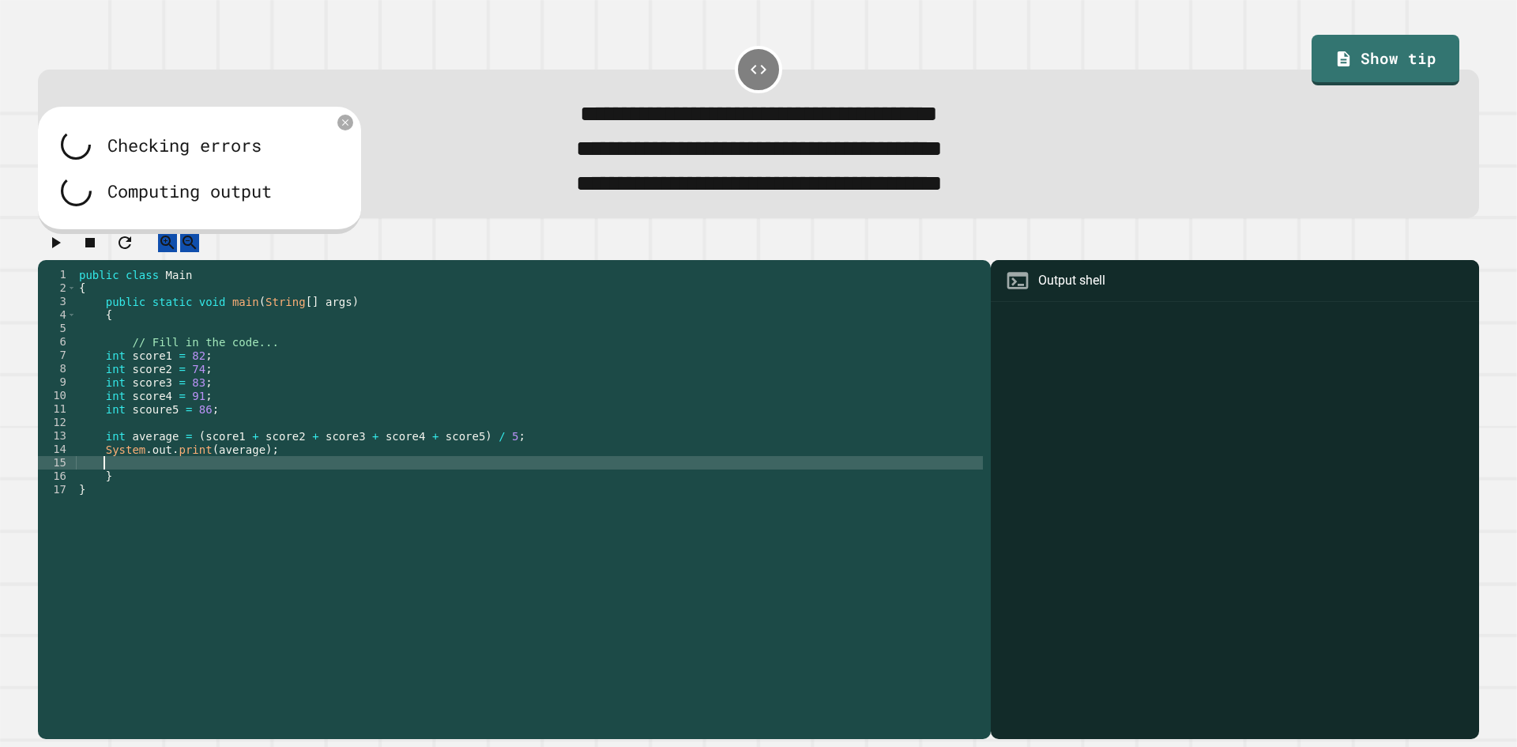
click at [345, 477] on div "public class Main { public static void main ( String [ ] args ) { // Fill in th…" at bounding box center [529, 483] width 907 height 430
click at [344, 471] on div "public class Main { public static void main ( String [ ] args ) { // Fill in th…" at bounding box center [529, 483] width 907 height 430
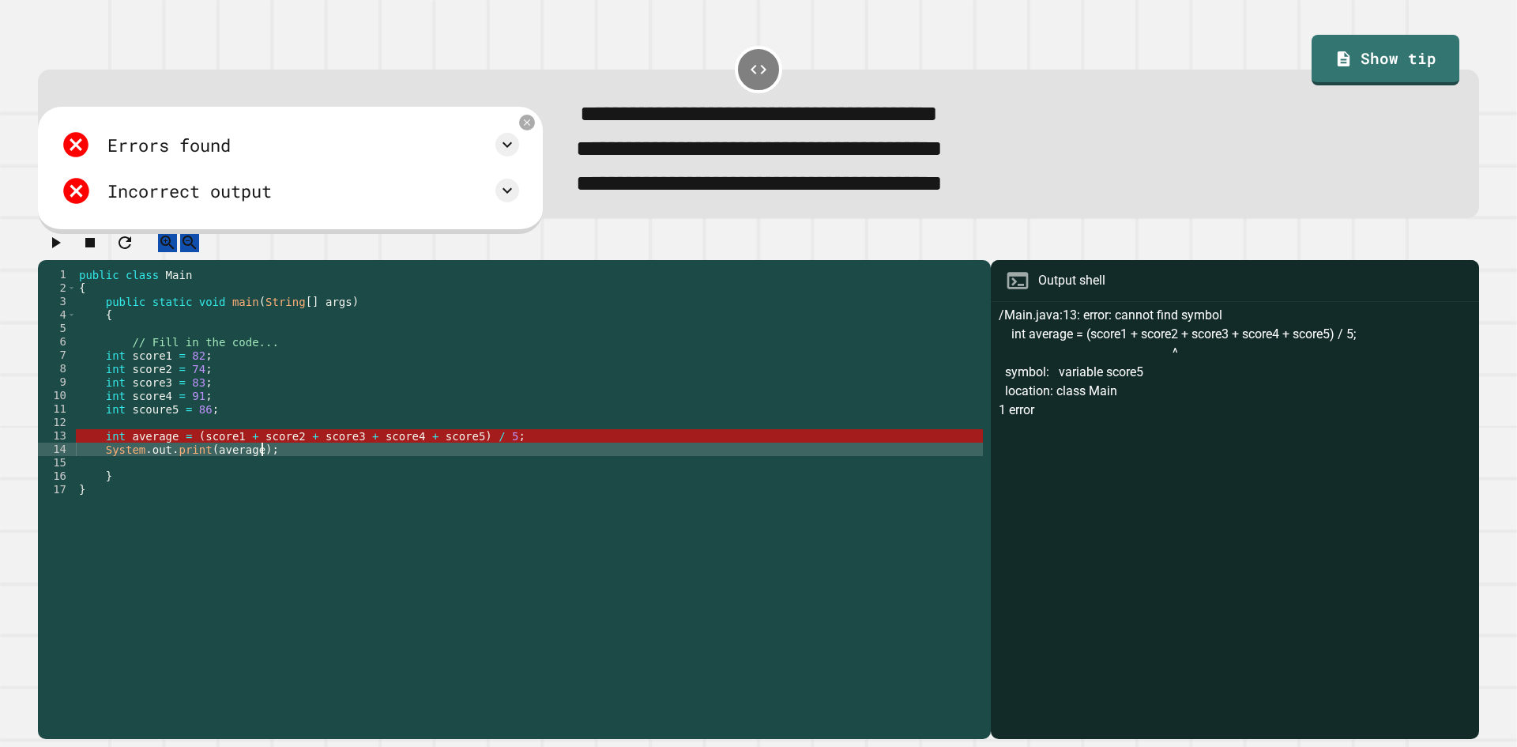
click at [1235, 348] on div "/Main.java:13: error: cannot find symbol int average = (score1 + score2 + score…" at bounding box center [1235, 522] width 472 height 433
click at [312, 474] on div "public class Main { public static void main ( String [ ] args ) { // Fill in th…" at bounding box center [529, 483] width 907 height 430
click at [194, 451] on div "public class Main { public static void main ( String [ ] args ) { // Fill in th…" at bounding box center [529, 483] width 907 height 430
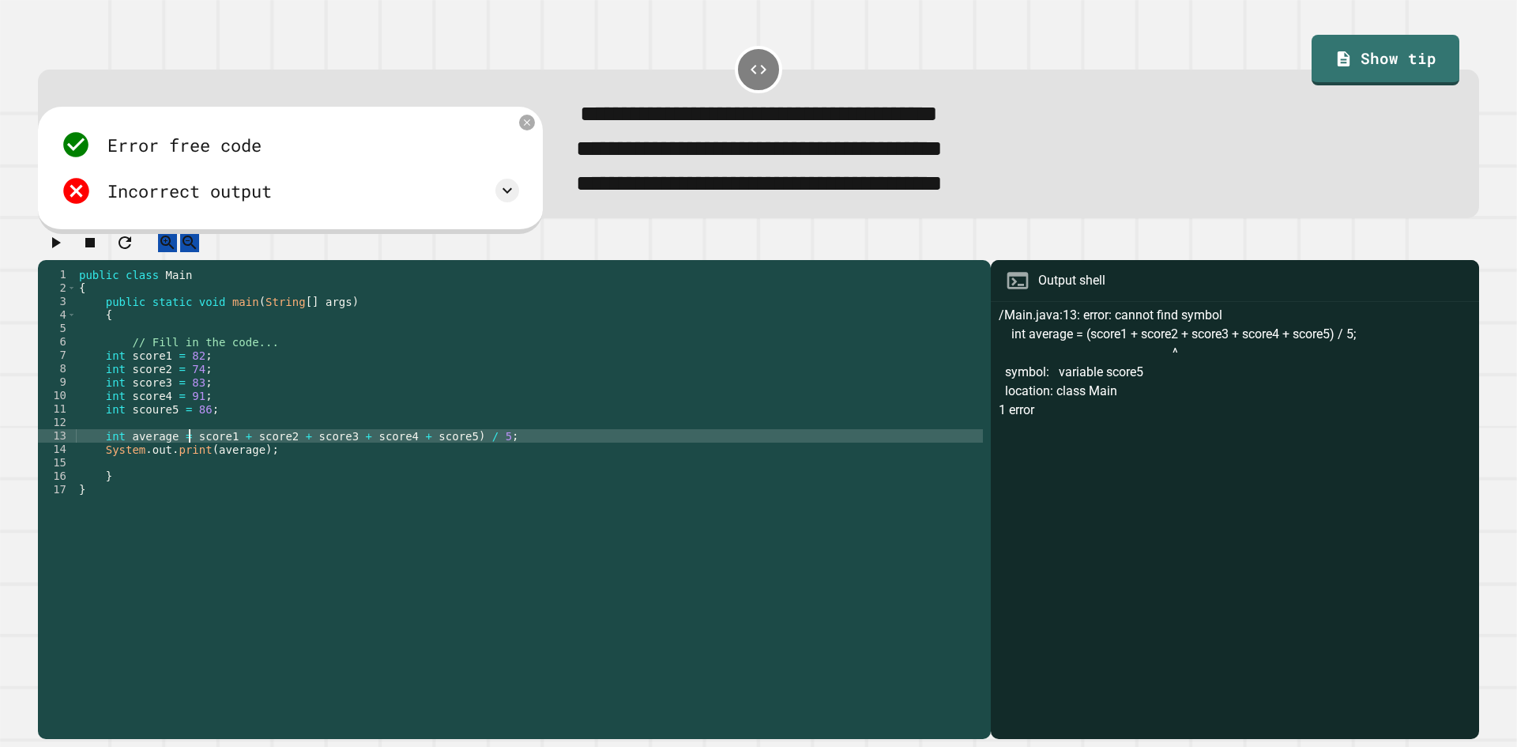
click at [451, 453] on div "public class Main { public static void main ( String [ ] args ) { // Fill in th…" at bounding box center [529, 483] width 907 height 430
click at [450, 450] on div "public class Main { public static void main ( String [ ] args ) { // Fill in th…" at bounding box center [529, 469] width 907 height 403
click at [61, 248] on icon "button" at bounding box center [56, 242] width 9 height 11
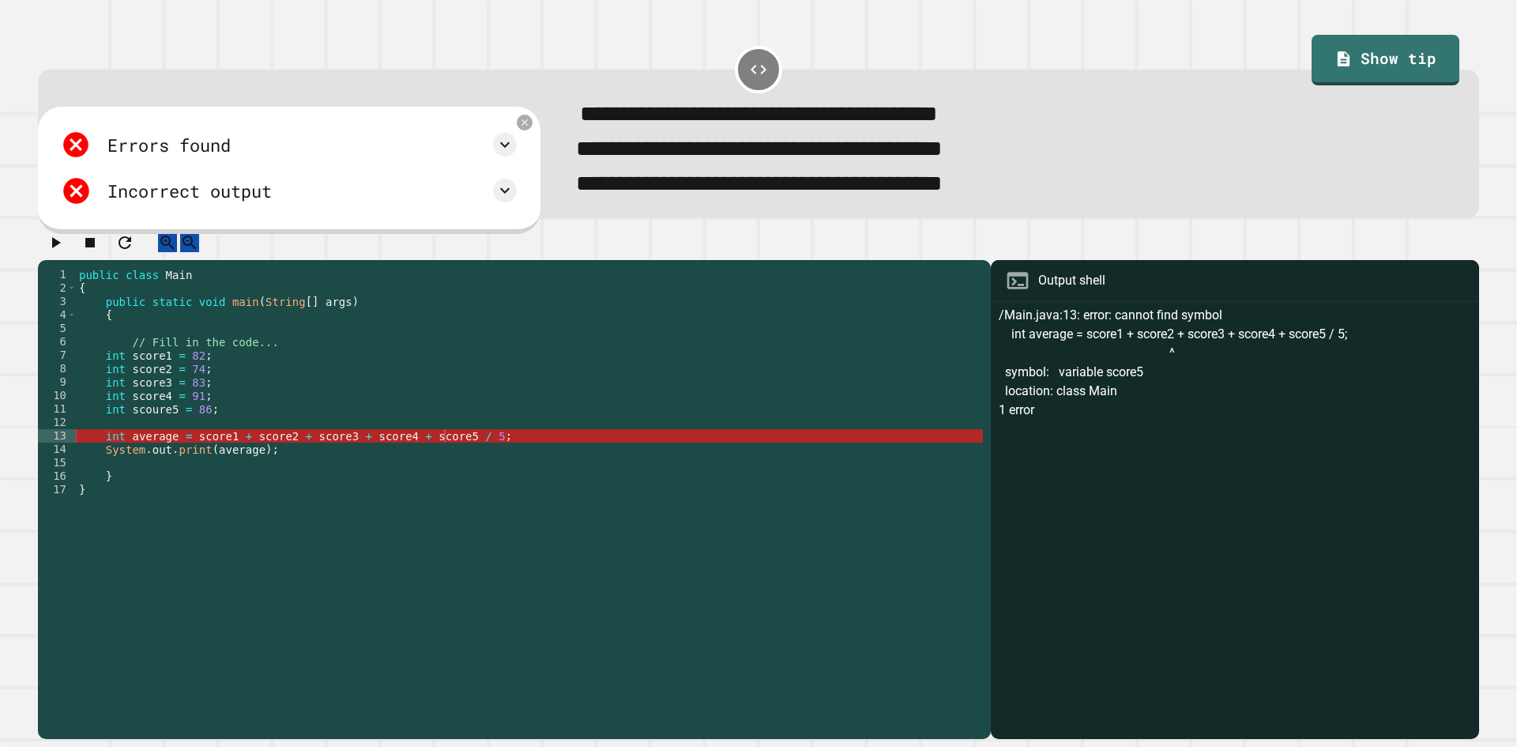
click at [145, 389] on div "public class Main { public static void main ( String [ ] args ) { // Fill in th…" at bounding box center [529, 483] width 907 height 430
click at [151, 385] on div "public class Main { public static void main ( String [ ] args ) { // Fill in th…" at bounding box center [529, 469] width 907 height 403
click at [151, 385] on div "public class Main { public static void main ( String [ ] args ) { // Fill in th…" at bounding box center [529, 483] width 907 height 430
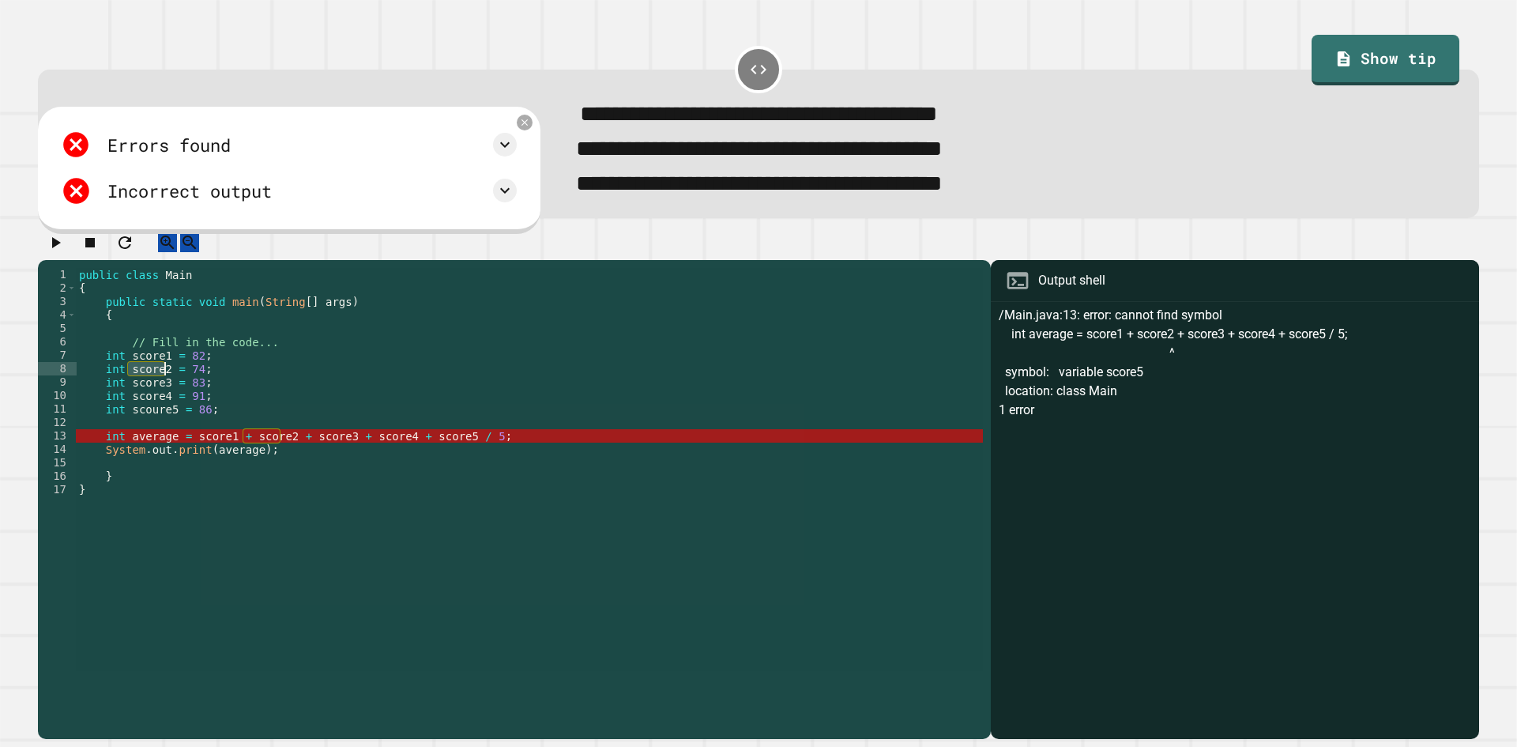
click at [148, 392] on div "public class Main { public static void main ( String [ ] args ) { // Fill in th…" at bounding box center [529, 469] width 907 height 403
click at [148, 392] on div "public class Main { public static void main ( String [ ] args ) { // Fill in th…" at bounding box center [529, 483] width 907 height 430
click at [260, 457] on div "public class Main { public static void main ( String [ ] args ) { // Fill in th…" at bounding box center [529, 483] width 907 height 430
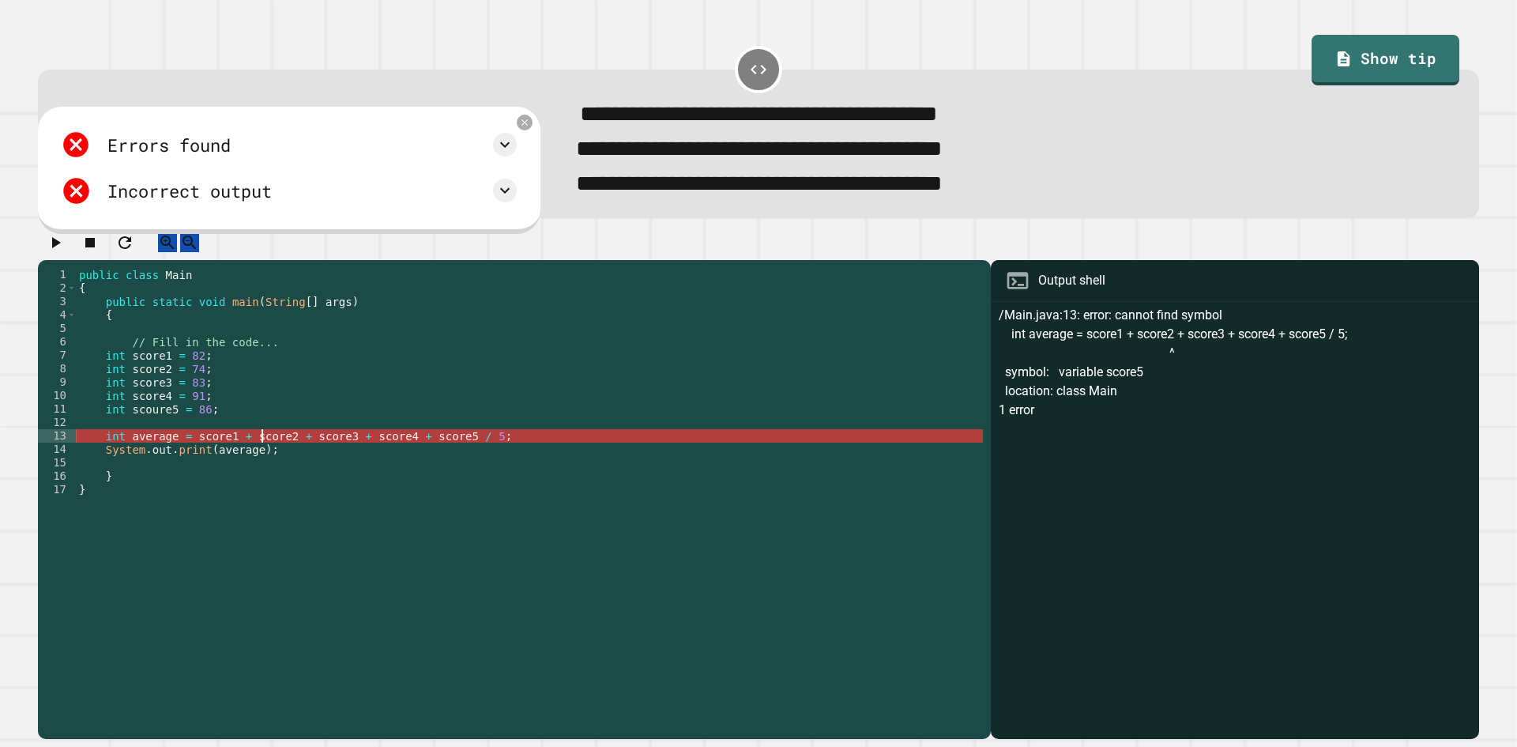
click at [260, 457] on div "public class Main { public static void main ( String [ ] args ) { // Fill in th…" at bounding box center [529, 483] width 907 height 430
paste textarea "Cursor at row 7"
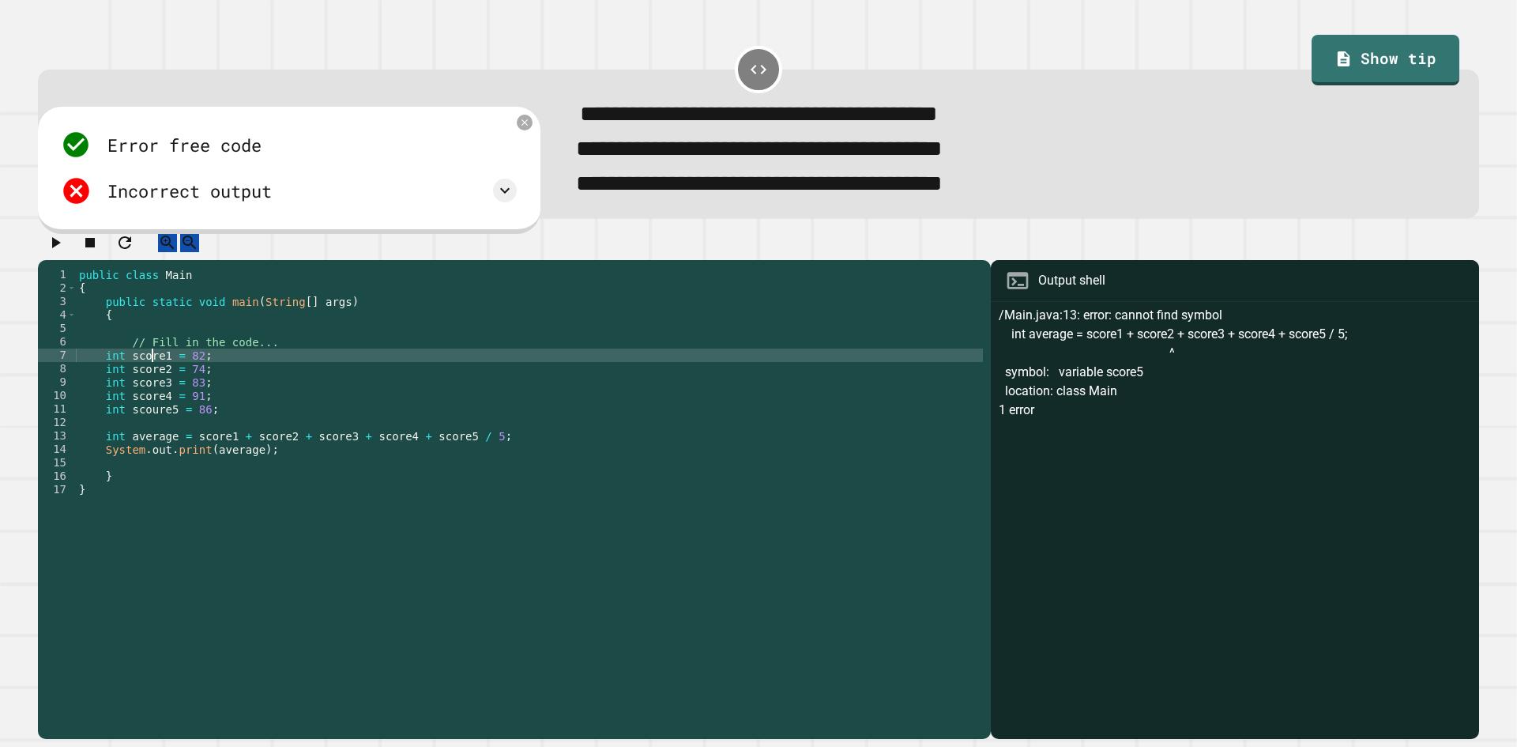
click at [152, 376] on div "public class Main { public static void main ( String [ ] args ) { // Fill in th…" at bounding box center [529, 483] width 907 height 430
click at [209, 448] on div "public class Main { public static void main ( String [ ] args ) { // Fill in th…" at bounding box center [529, 483] width 907 height 430
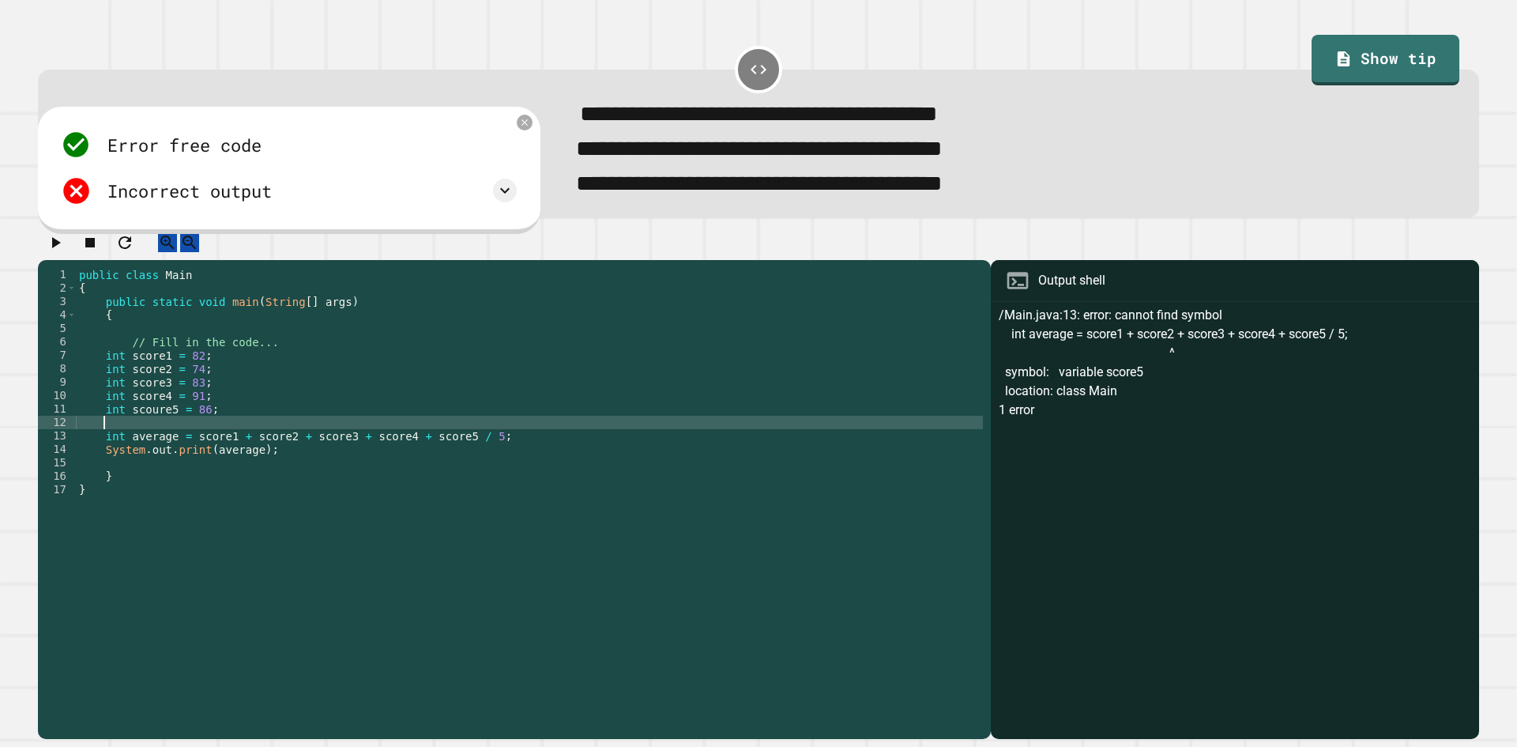
click at [209, 448] on div "public class Main { public static void main ( String [ ] args ) { // Fill in th…" at bounding box center [529, 483] width 907 height 430
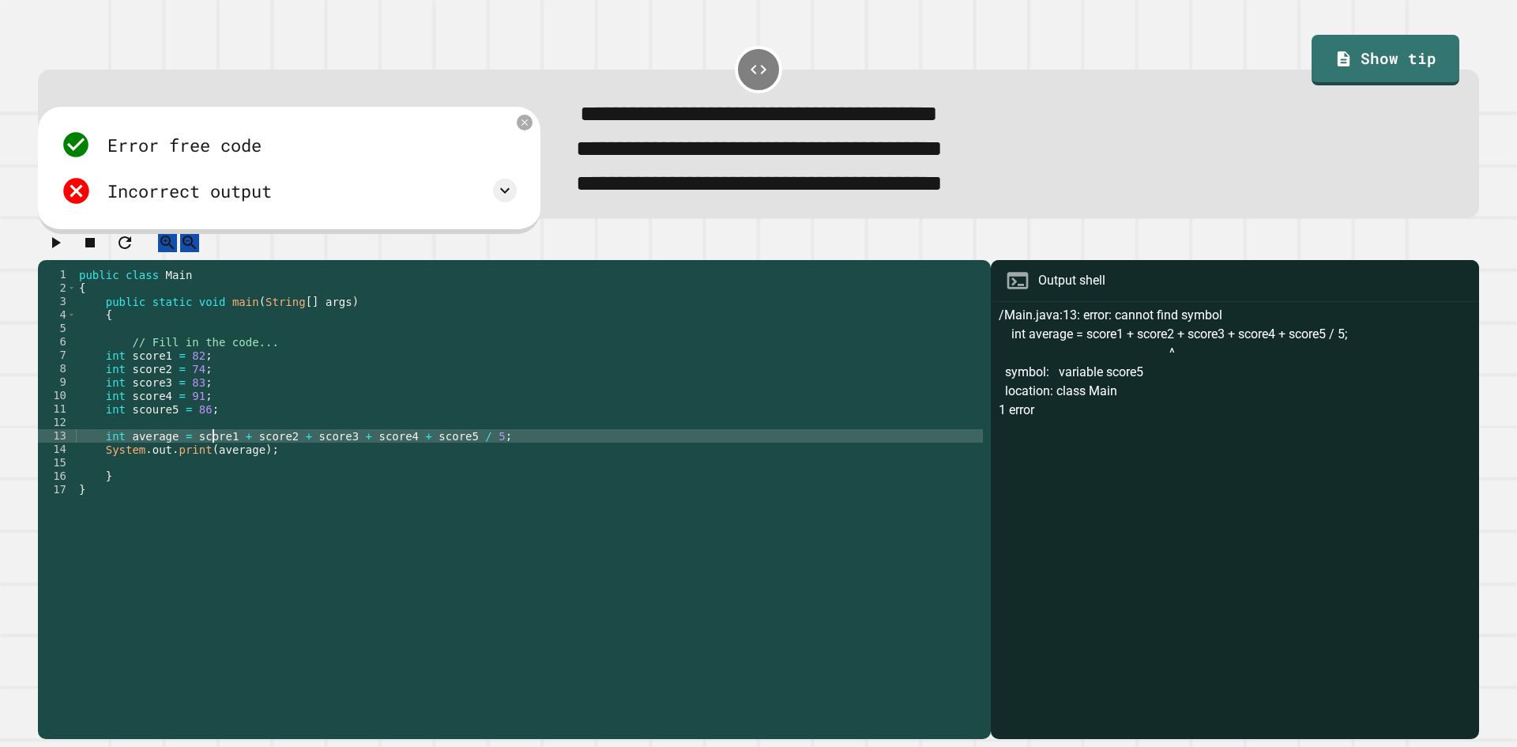
click at [214, 459] on div "public class Main { public static void main ( String [ ] args ) { // Fill in th…" at bounding box center [529, 483] width 907 height 430
click at [58, 252] on icon "button" at bounding box center [55, 242] width 19 height 19
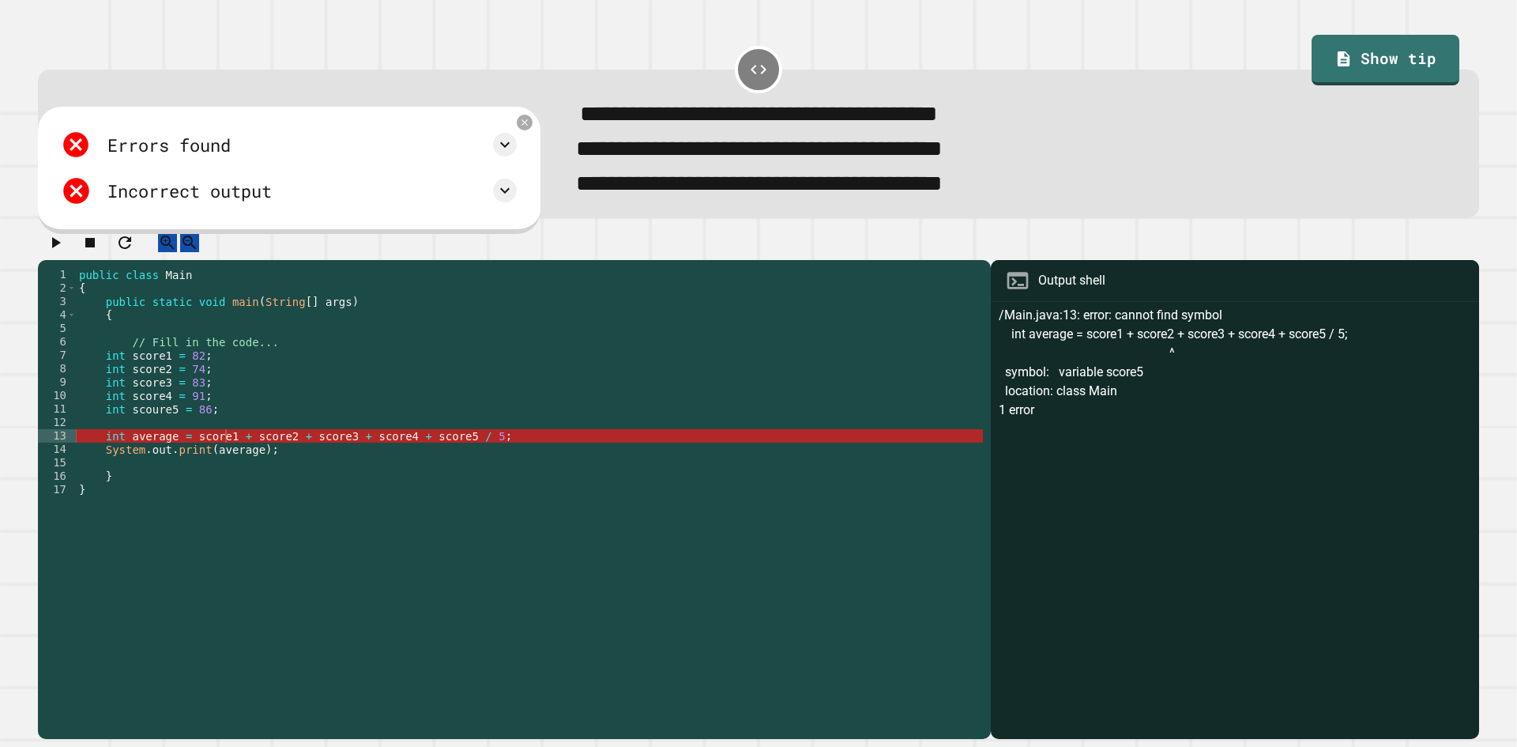
click at [119, 460] on div "public class Main { public static void main ( String [ ] args ) { // Fill in th…" at bounding box center [529, 483] width 907 height 430
click at [135, 435] on div "public class Main { public static void main ( String [ ] args ) { // Fill in th…" at bounding box center [529, 483] width 907 height 430
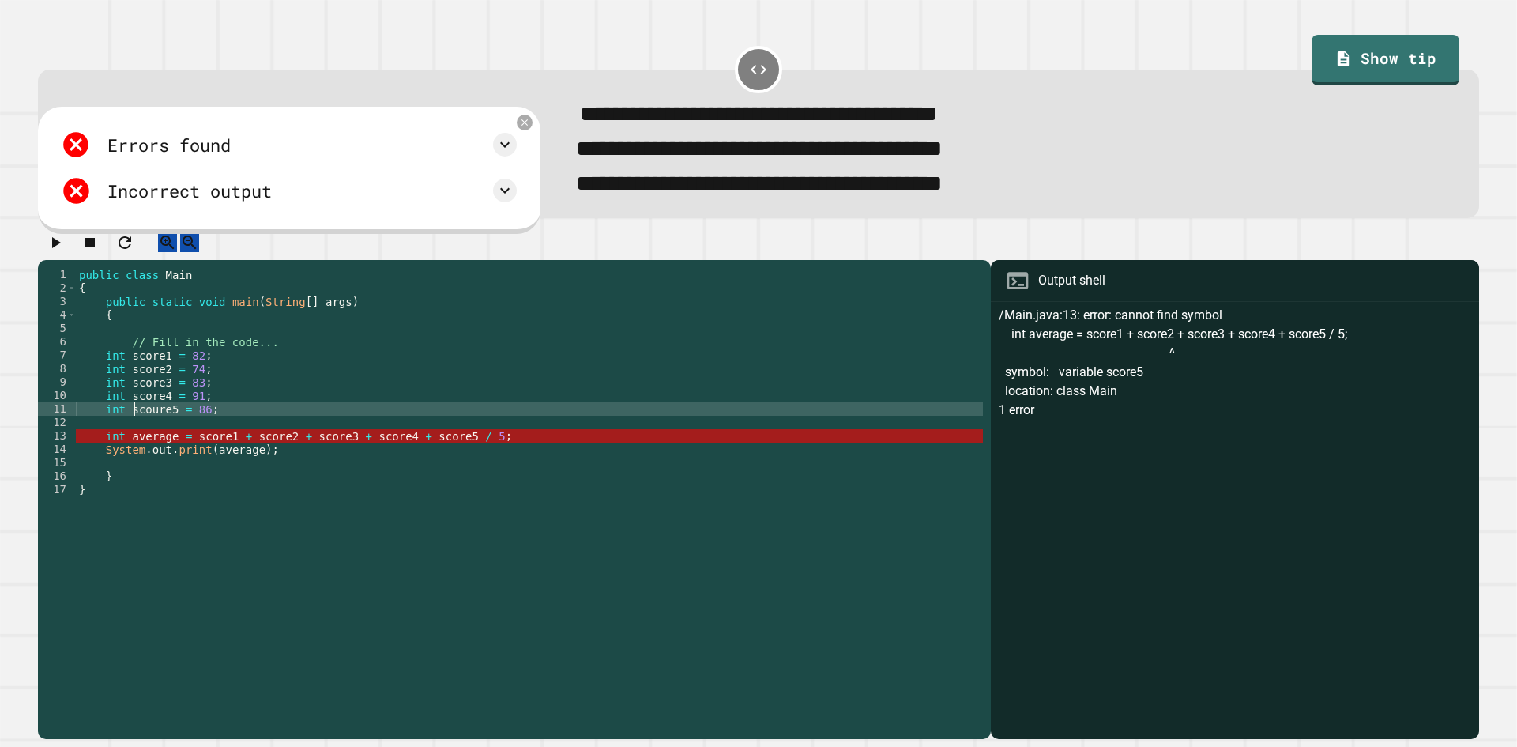
click at [135, 435] on div "public class Main { public static void main ( String [ ] args ) { // Fill in th…" at bounding box center [529, 483] width 907 height 430
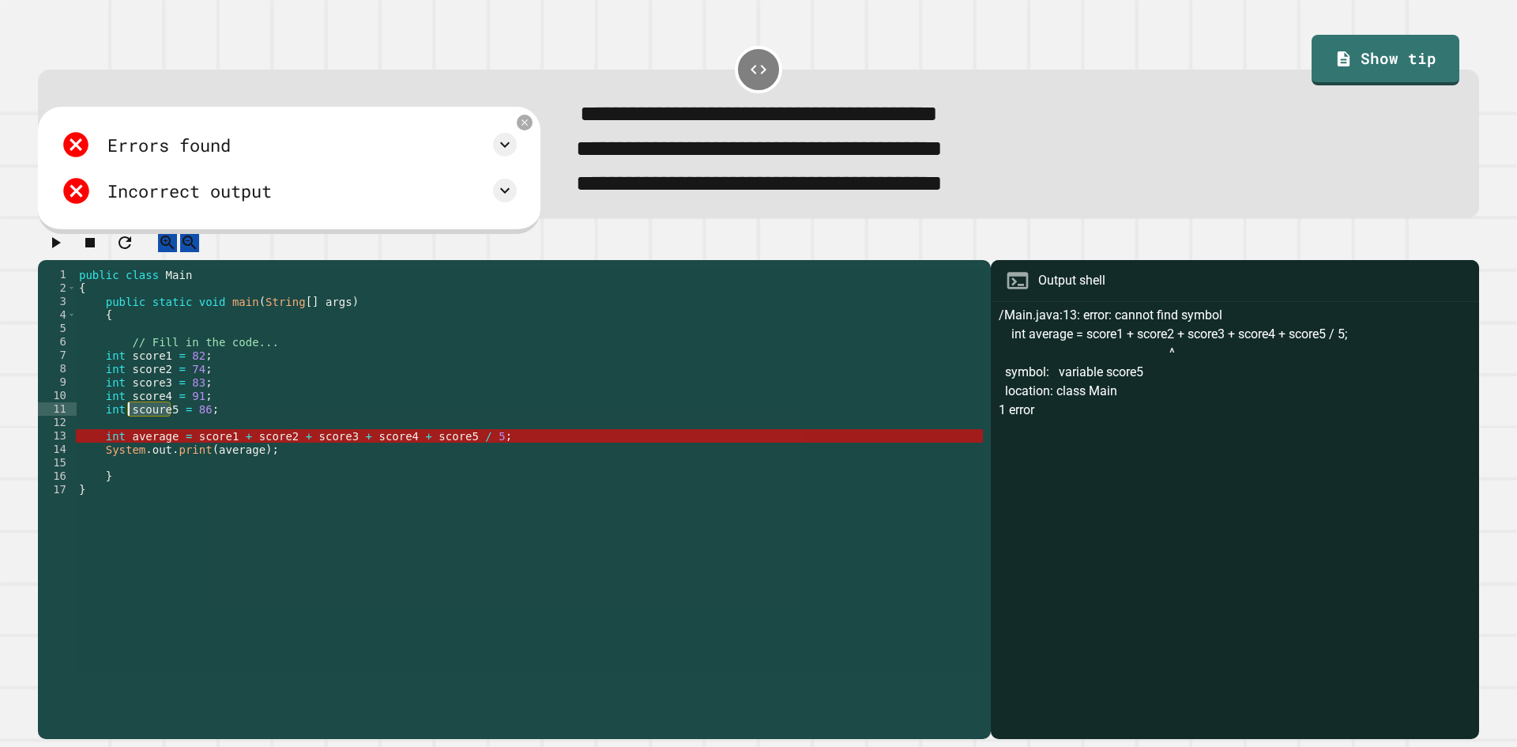
click at [151, 433] on div "public class Main { public static void main ( String [ ] args ) { // Fill in th…" at bounding box center [529, 469] width 907 height 403
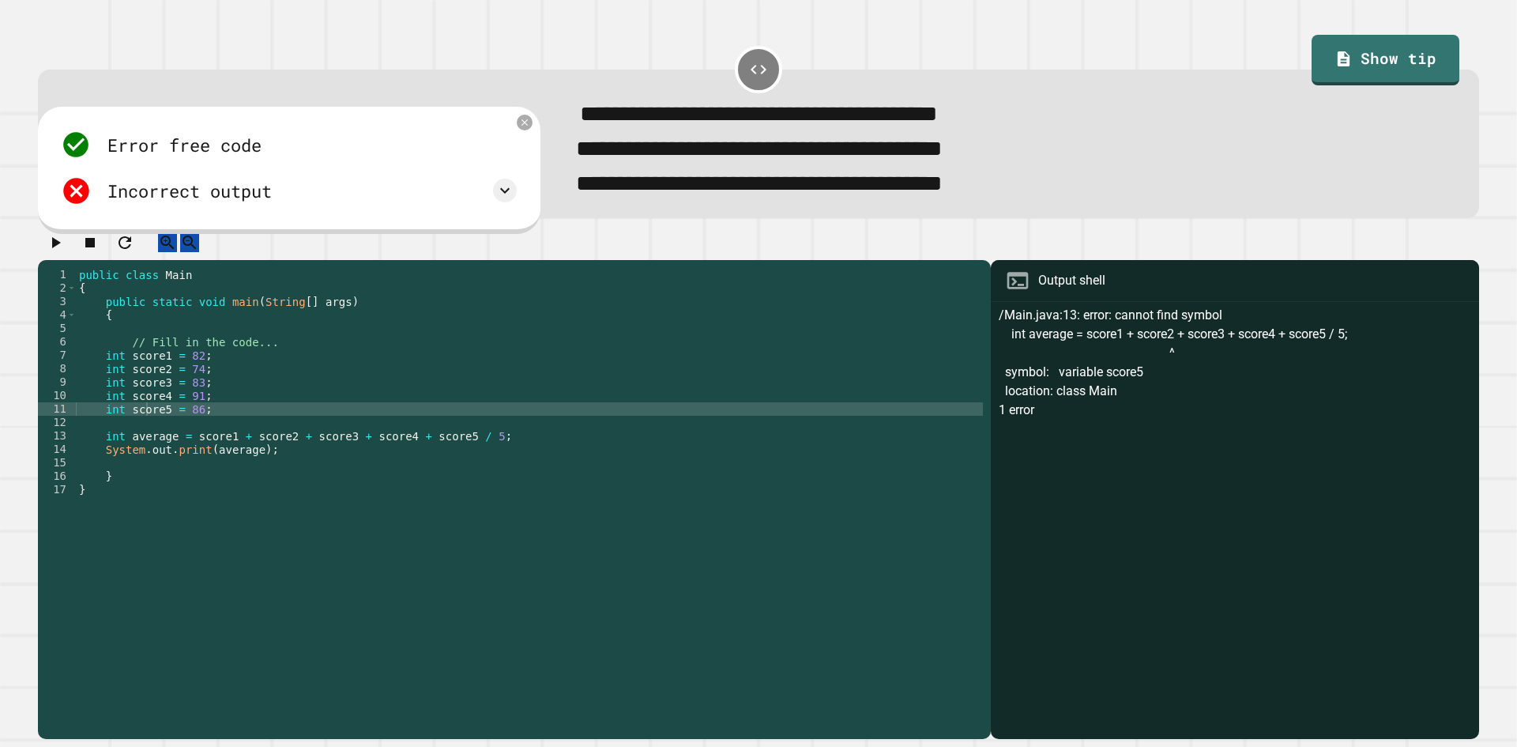
click at [60, 252] on icon "button" at bounding box center [55, 242] width 19 height 19
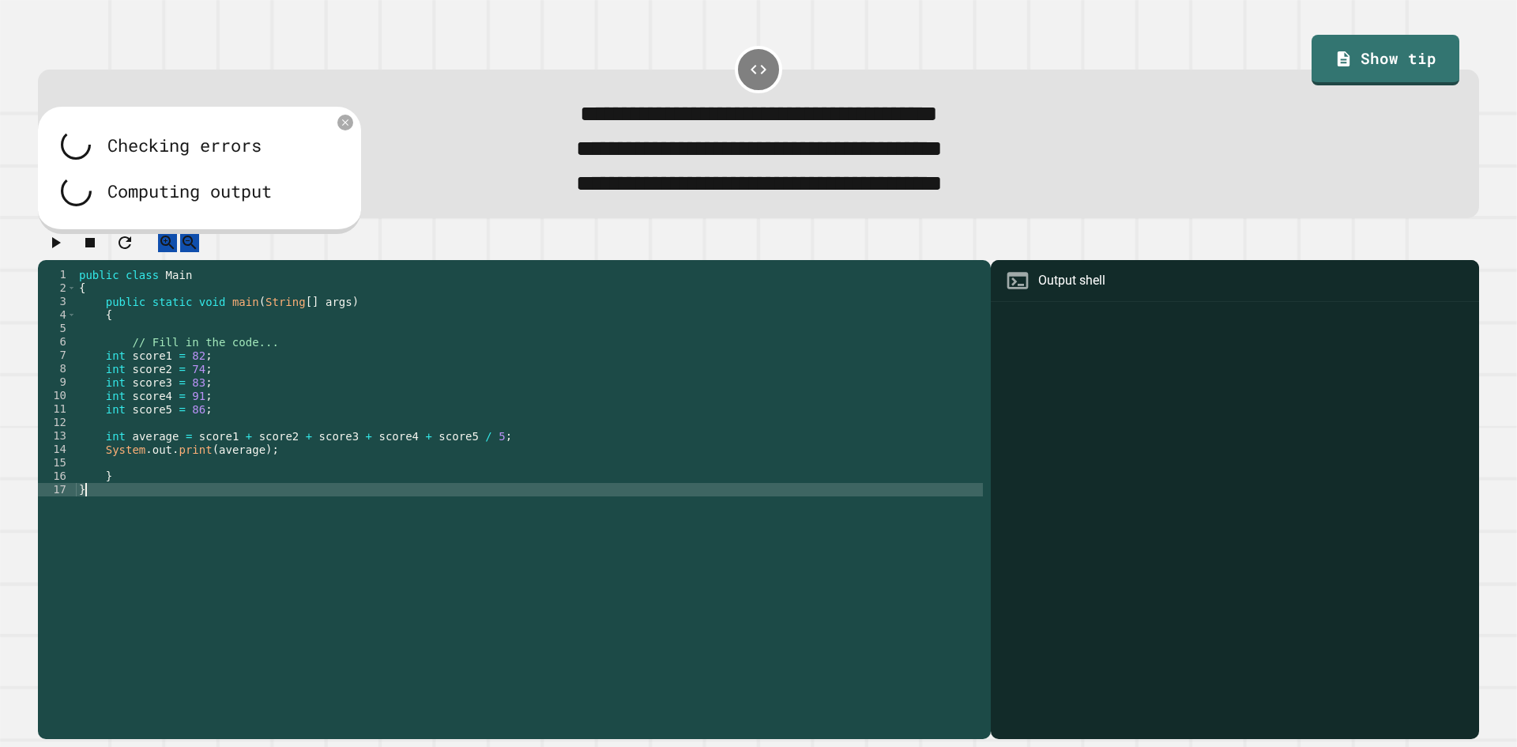
click at [474, 532] on div "public class Main { public static void main ( String [ ] args ) { // Fill in th…" at bounding box center [529, 483] width 907 height 430
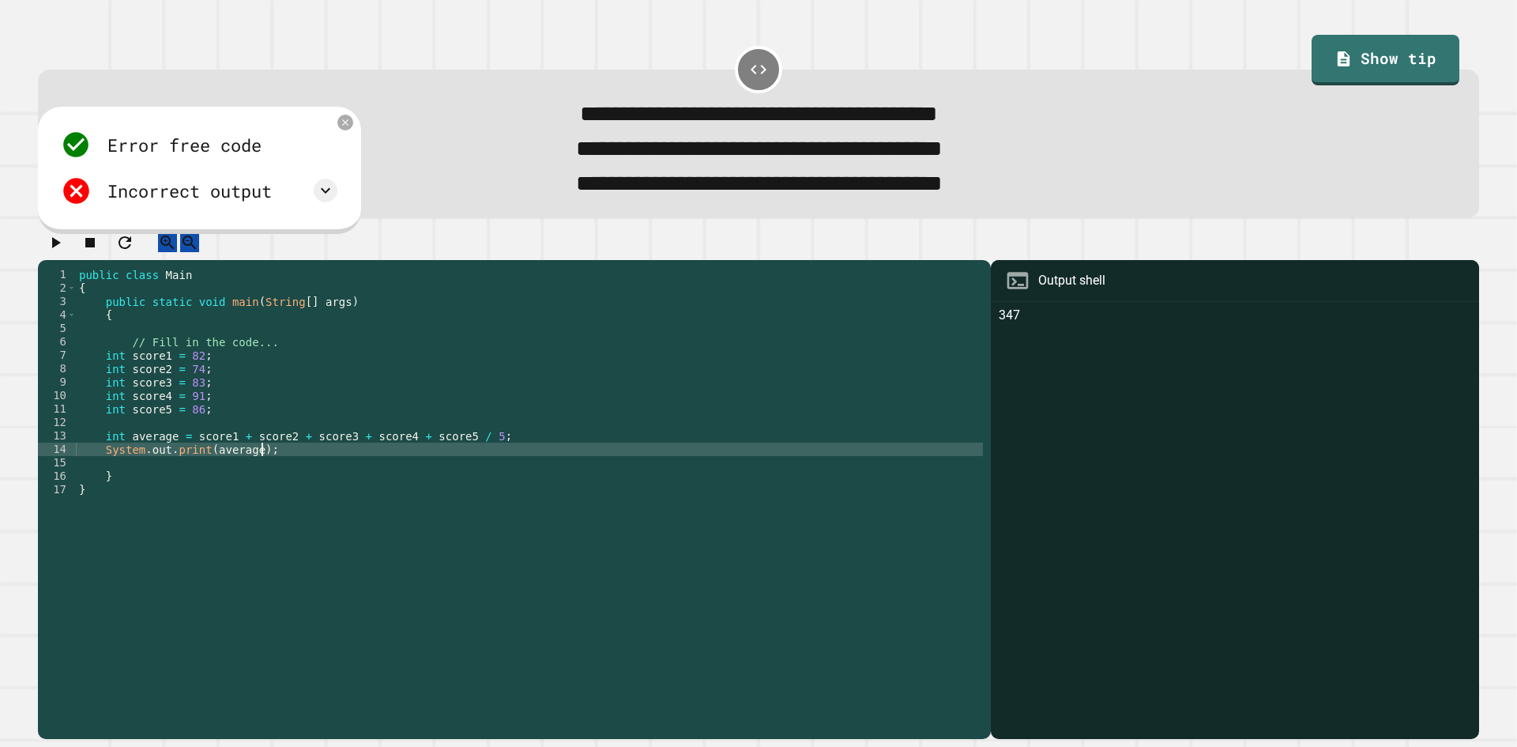
click at [442, 473] on div "public class Main { public static void main ( String [ ] args ) { // Fill in th…" at bounding box center [529, 483] width 907 height 430
click at [337, 205] on div "Incorrect output" at bounding box center [199, 190] width 277 height 30
click at [325, 195] on icon at bounding box center [325, 190] width 19 height 19
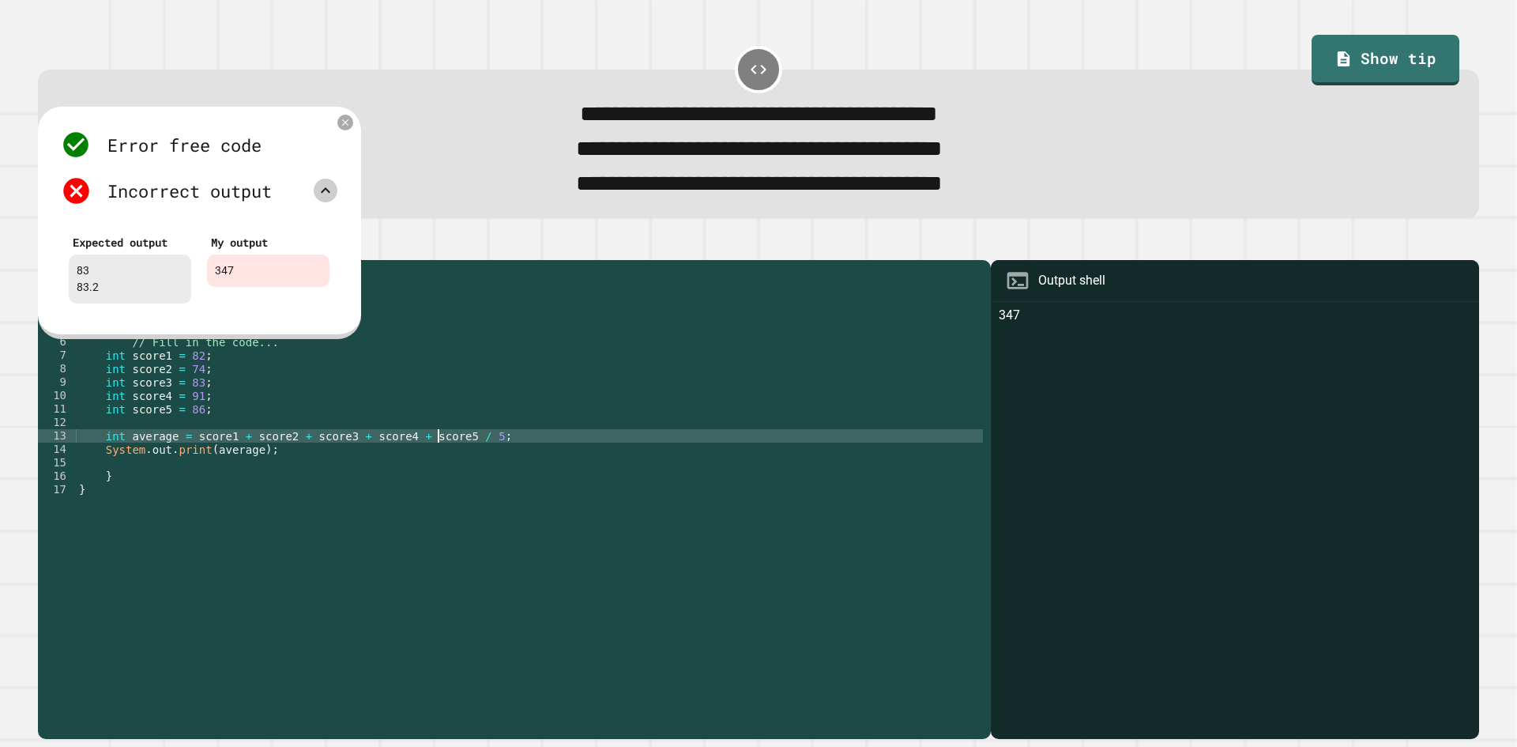
click at [440, 454] on div "public class Main { public static void main ( String [ ] args ) { // Fill in th…" at bounding box center [529, 483] width 907 height 430
click at [443, 453] on div "public class Main { public static void main ( String [ ] args ) { // Fill in th…" at bounding box center [529, 483] width 907 height 430
click at [190, 456] on div "public class Main { public static void main ( String [ ] args ) { // Fill in th…" at bounding box center [529, 483] width 907 height 430
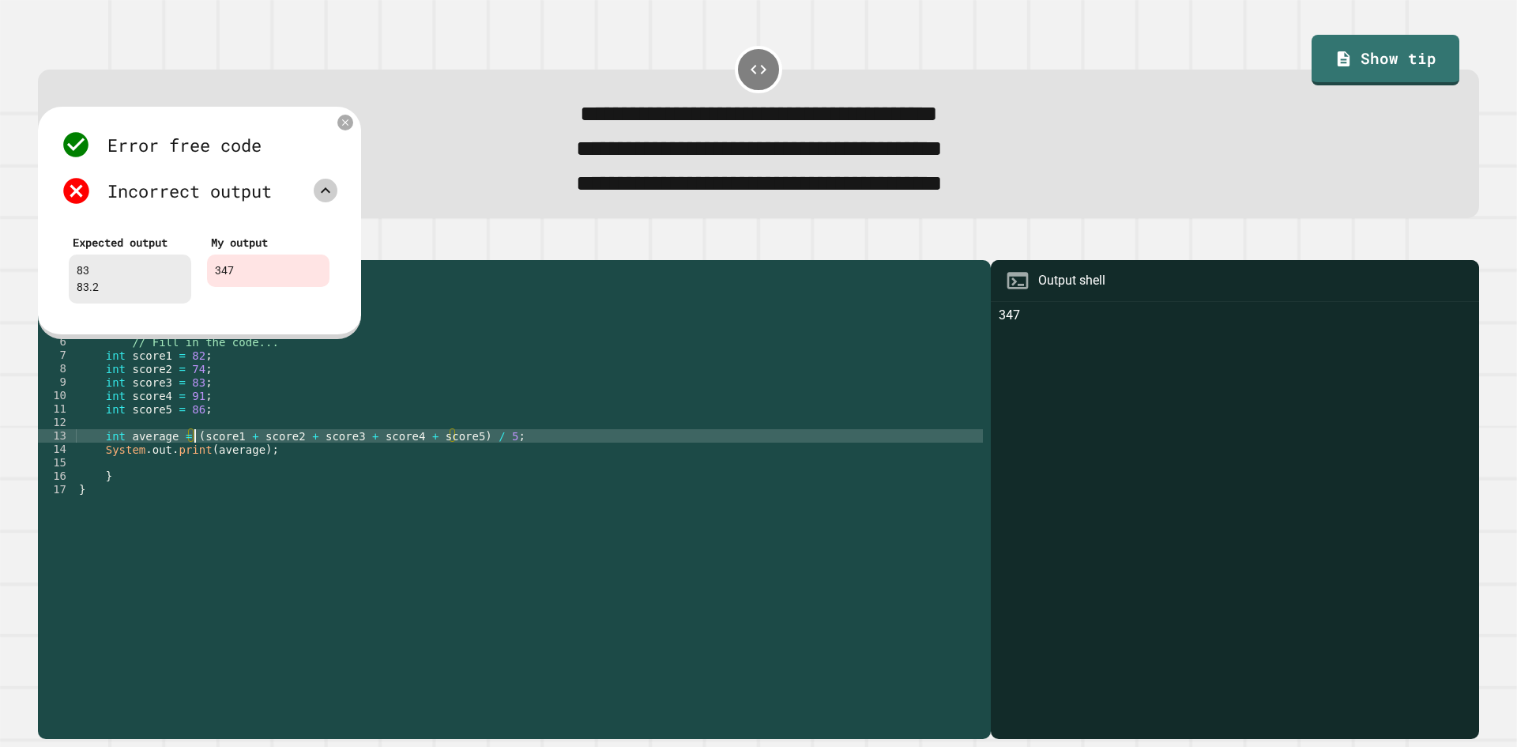
type textarea "**********"
click at [338, 130] on div at bounding box center [345, 123] width 16 height 16
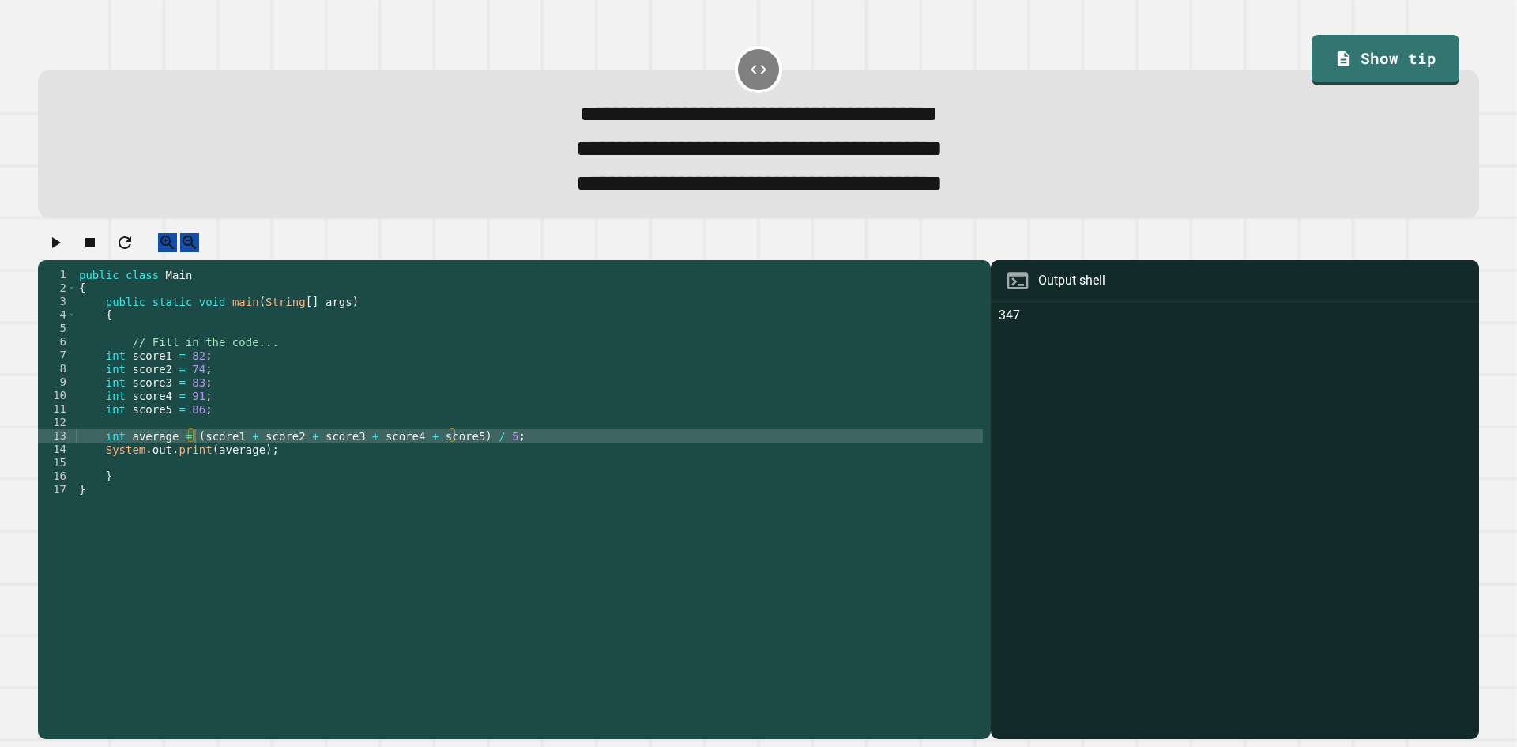
click at [56, 252] on icon "button" at bounding box center [55, 242] width 19 height 19
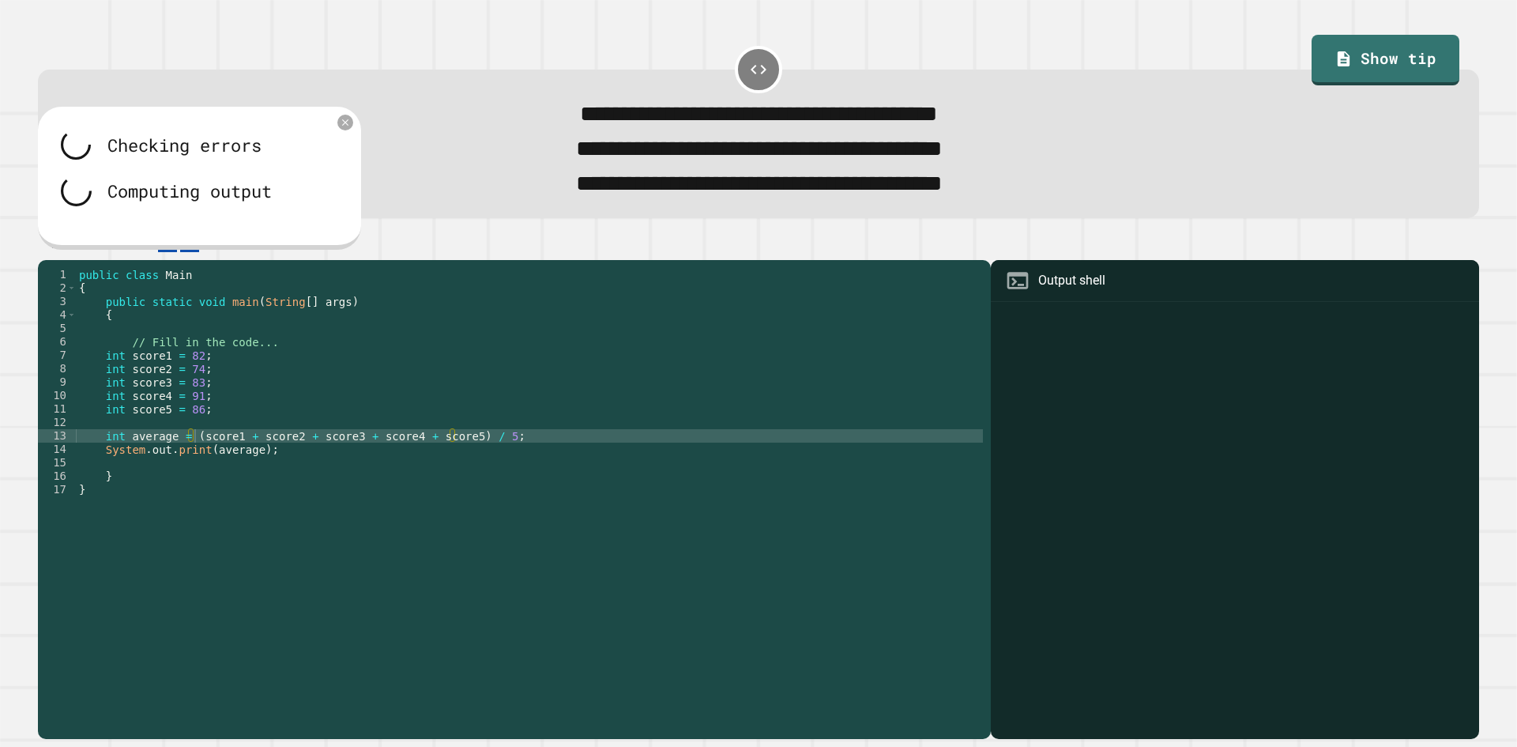
click at [312, 480] on div "public class Main { public static void main ( String [ ] args ) { // Fill in th…" at bounding box center [529, 483] width 907 height 430
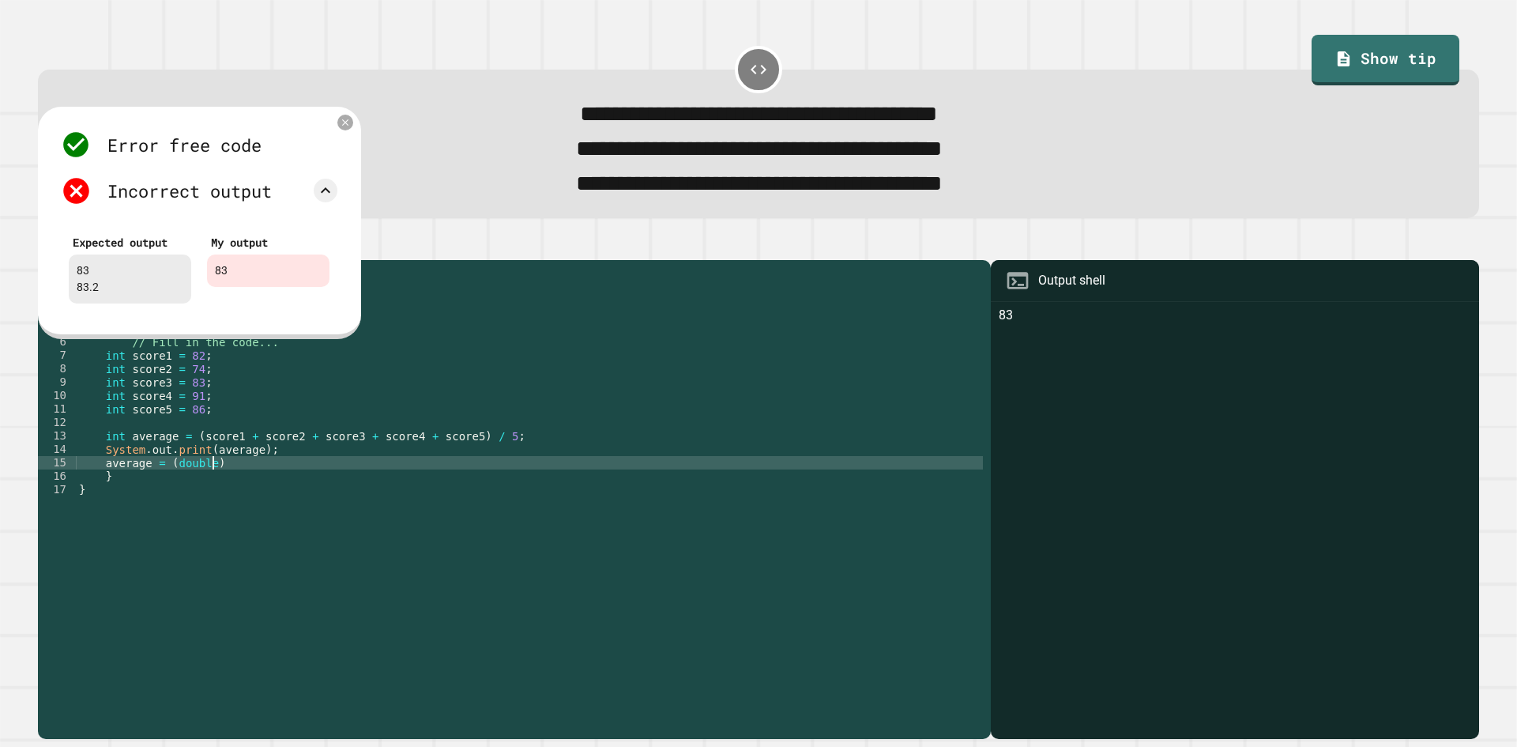
scroll to position [0, 9]
type textarea "**********"
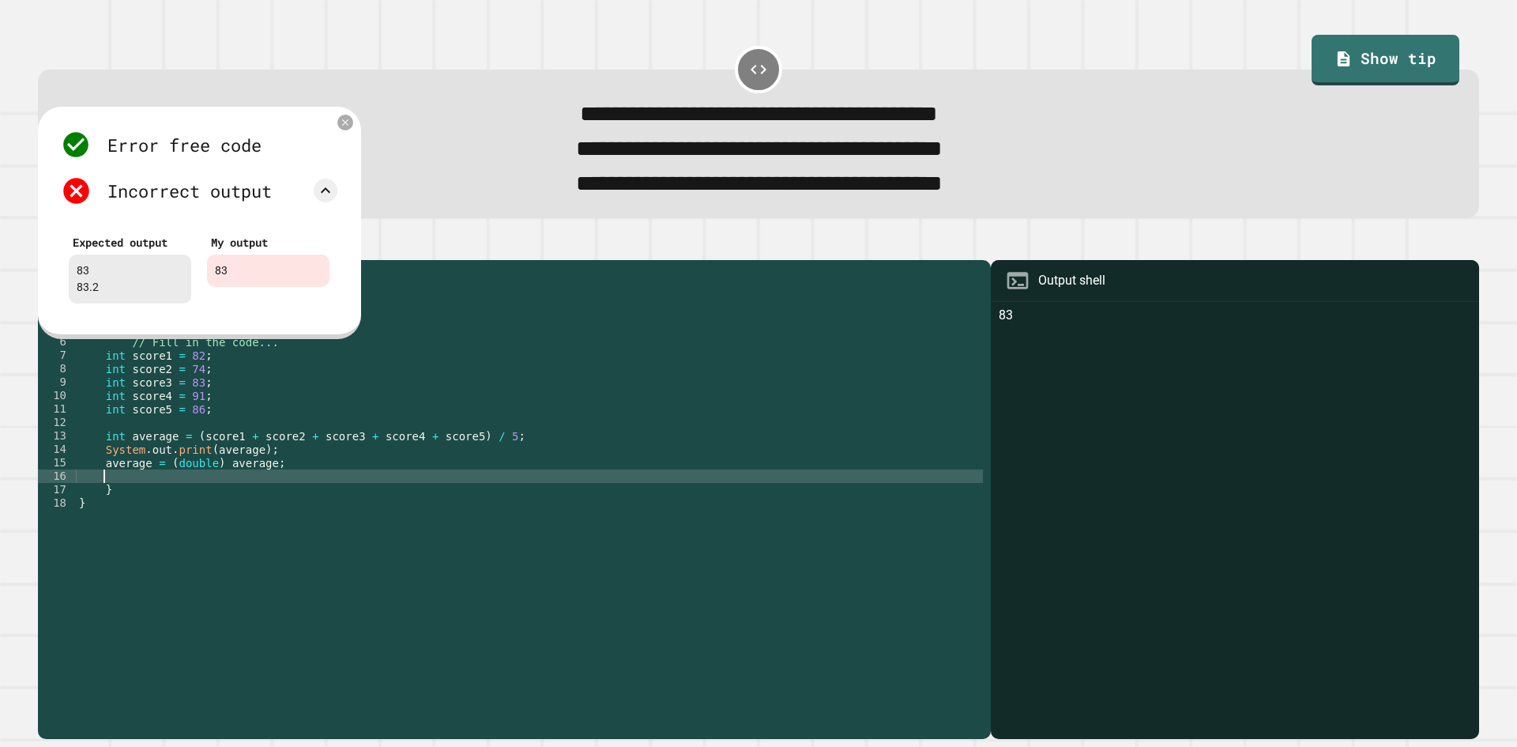
scroll to position [0, 2]
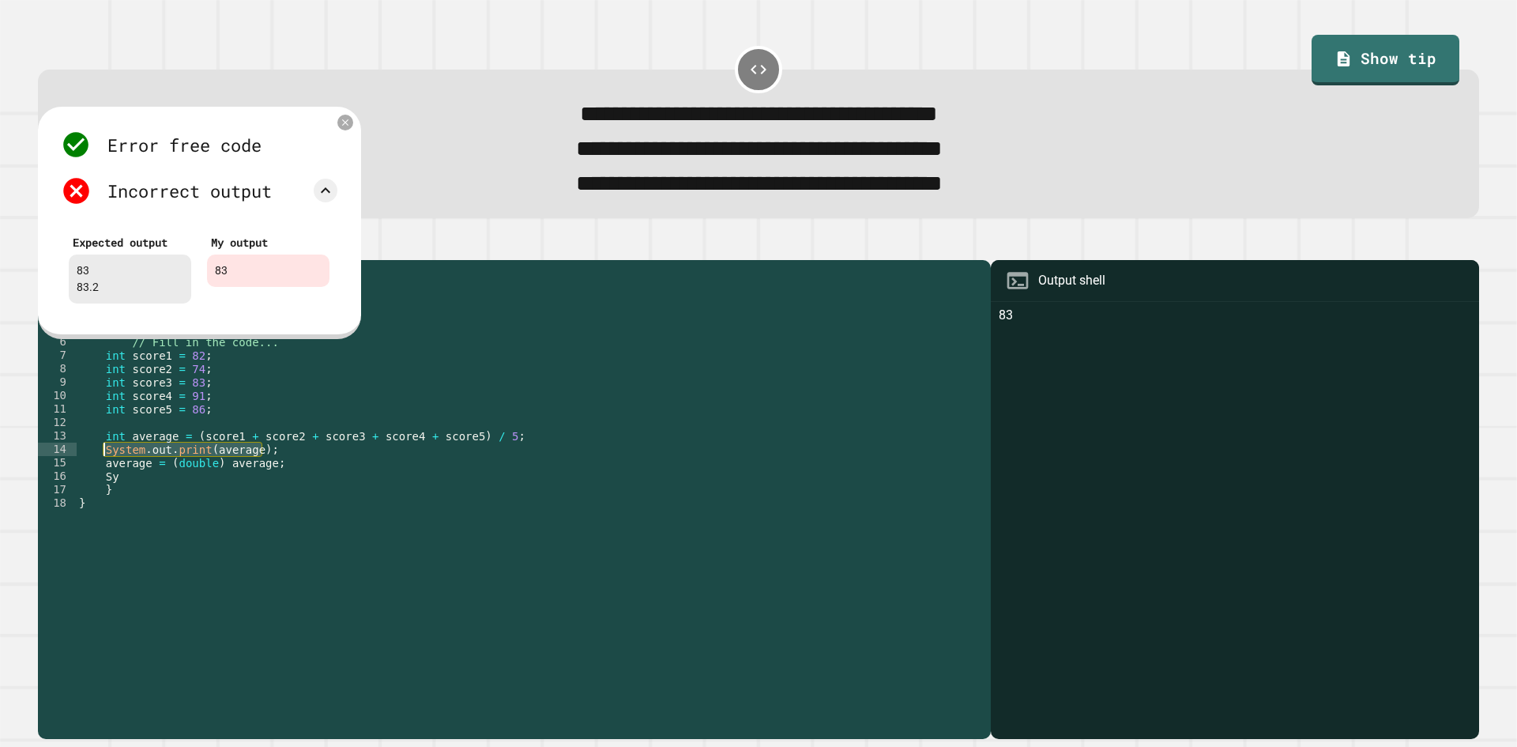
drag, startPoint x: 307, startPoint y: 472, endPoint x: 102, endPoint y: 474, distance: 205.4
click at [102, 474] on div "public class Main { public static void main ( String [ ] args ) { // Fill in th…" at bounding box center [529, 483] width 907 height 430
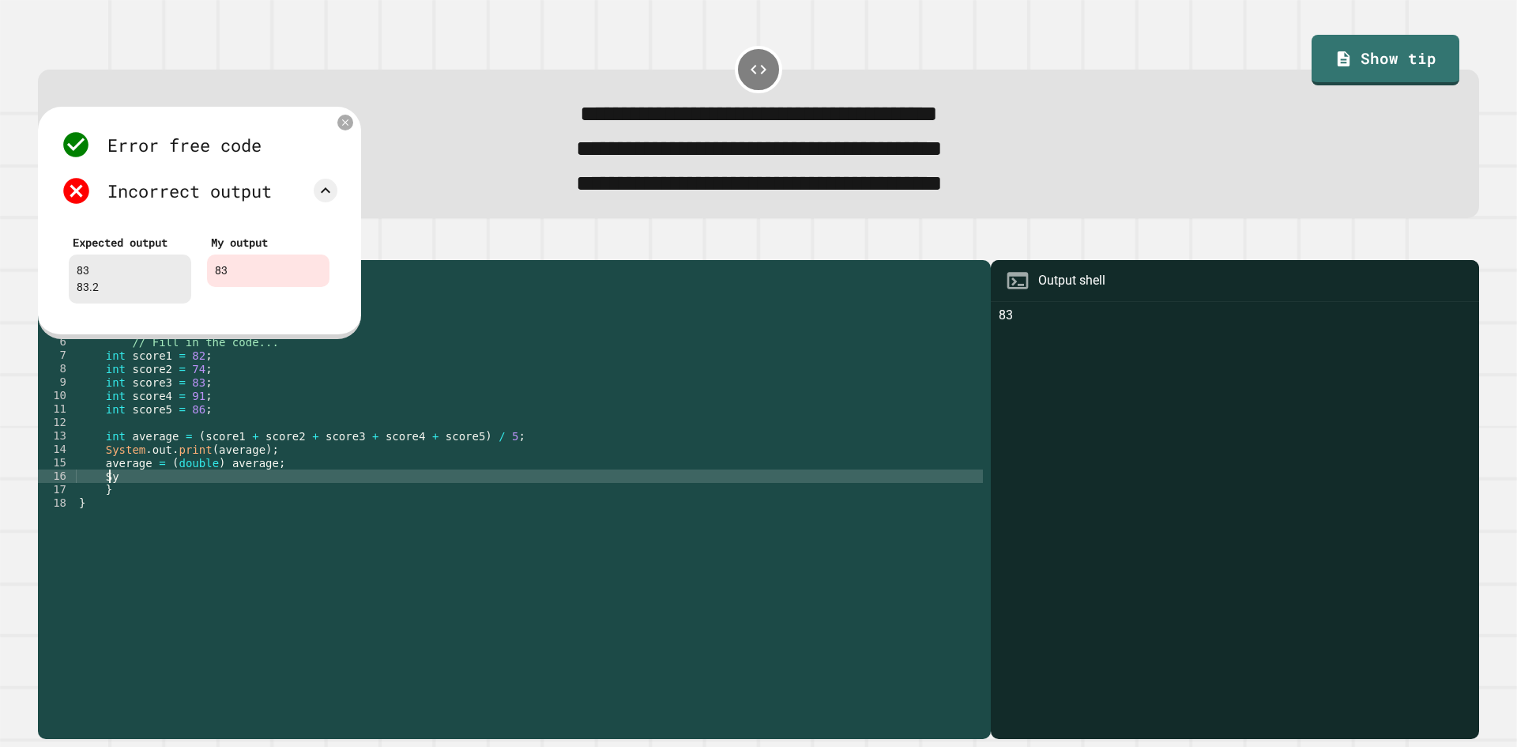
click at [108, 497] on div "public class Main { public static void main ( String [ ] args ) { // Fill in th…" at bounding box center [529, 483] width 907 height 430
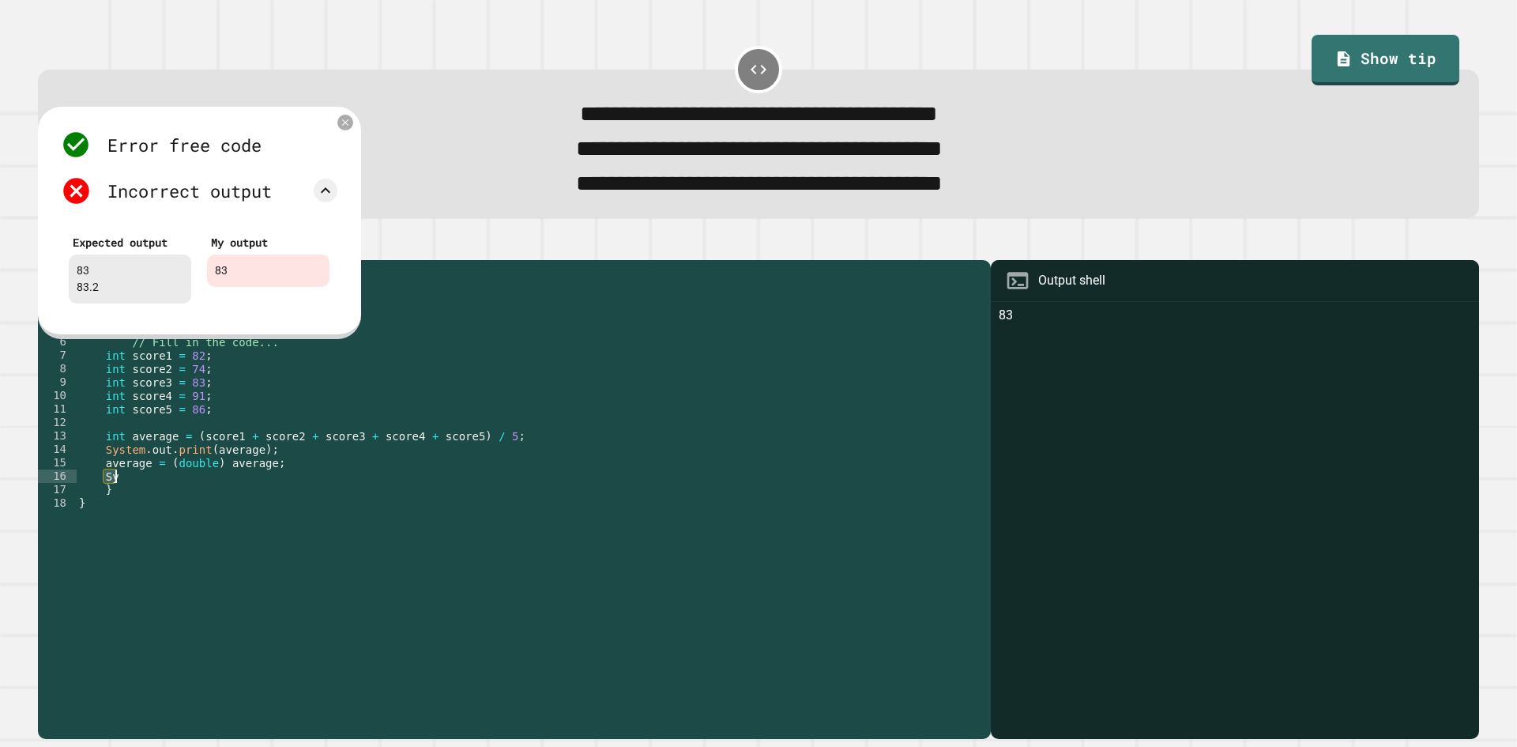
click at [108, 497] on div "public class Main { public static void main ( String [ ] args ) { // Fill in th…" at bounding box center [529, 483] width 907 height 430
paste textarea "**********"
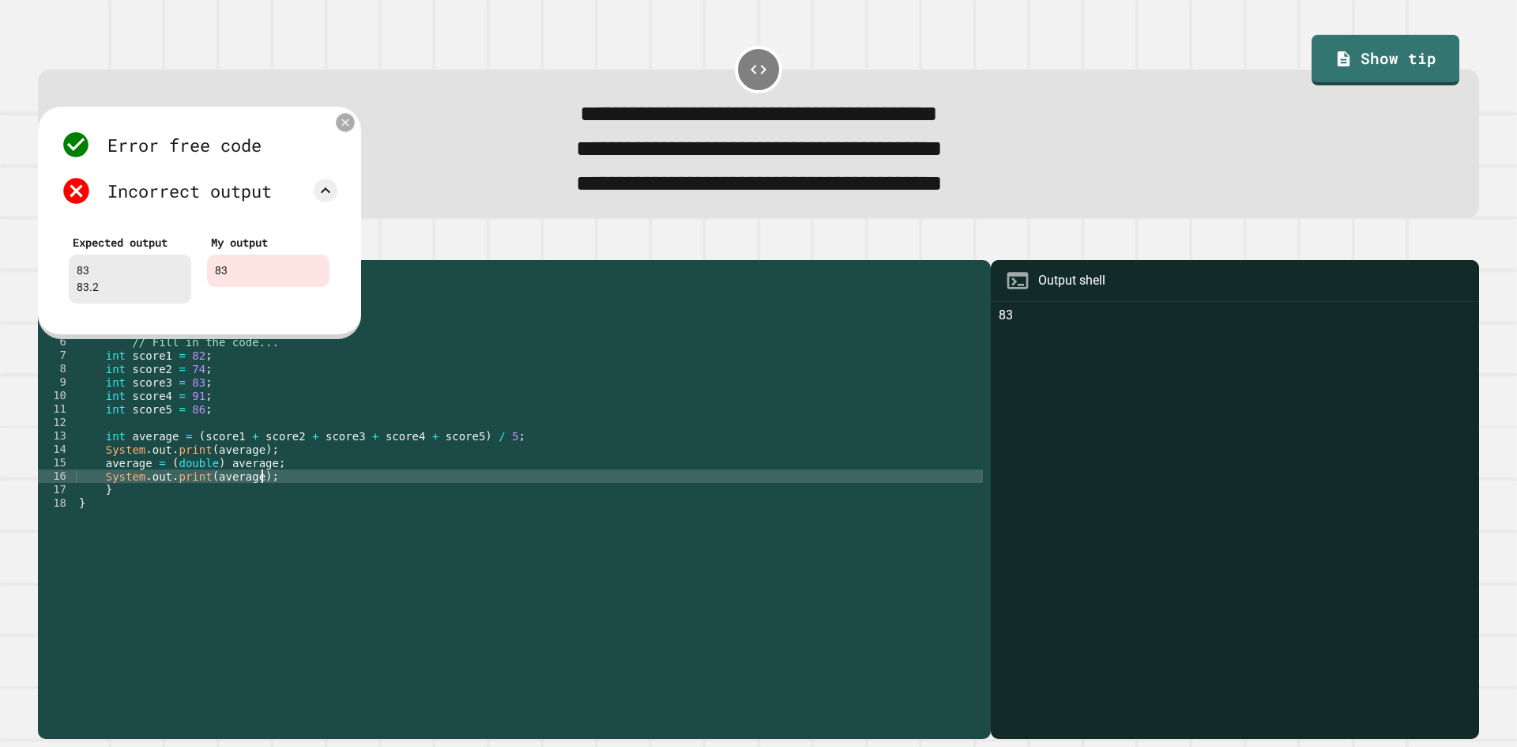
click at [344, 126] on icon at bounding box center [345, 123] width 8 height 8
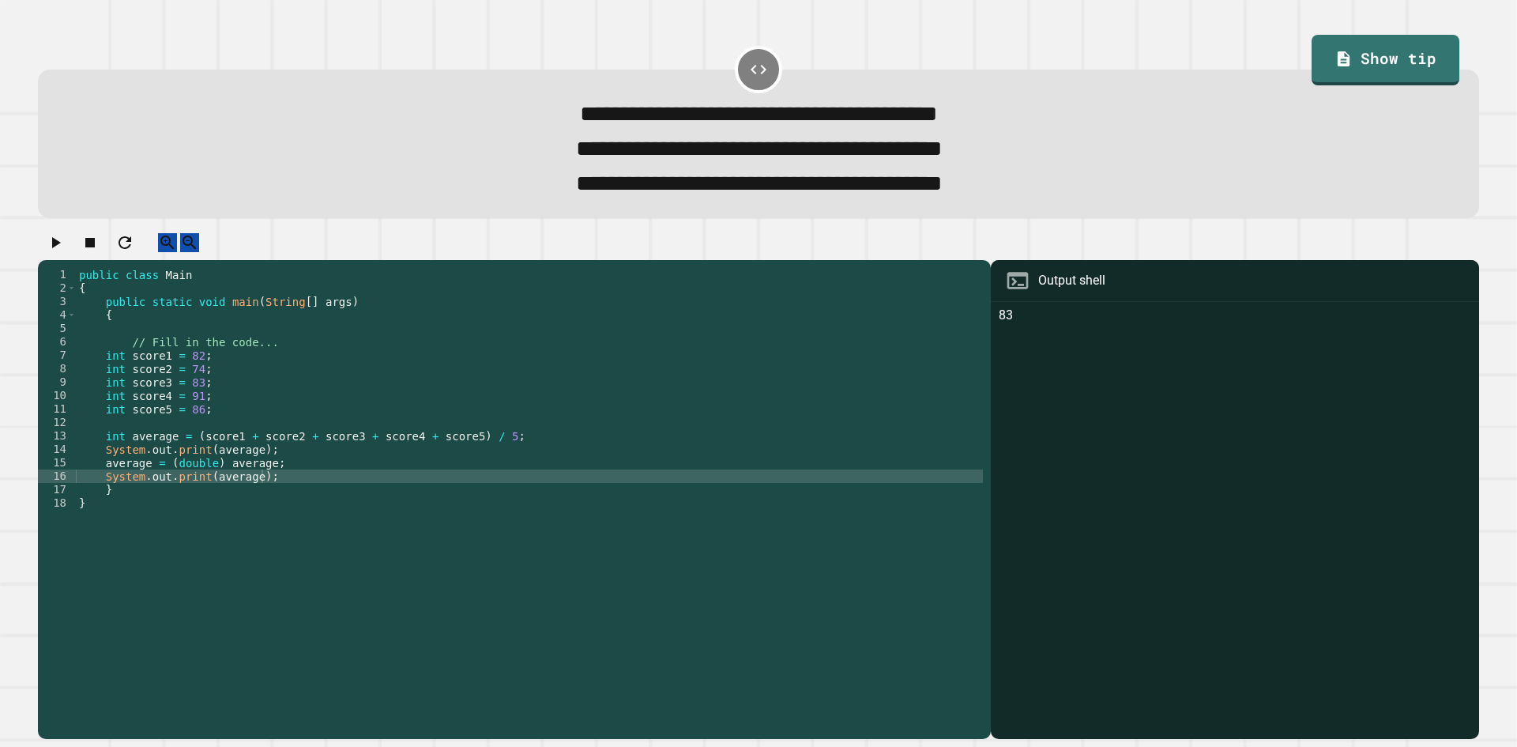
click at [48, 253] on button "button" at bounding box center [55, 243] width 19 height 20
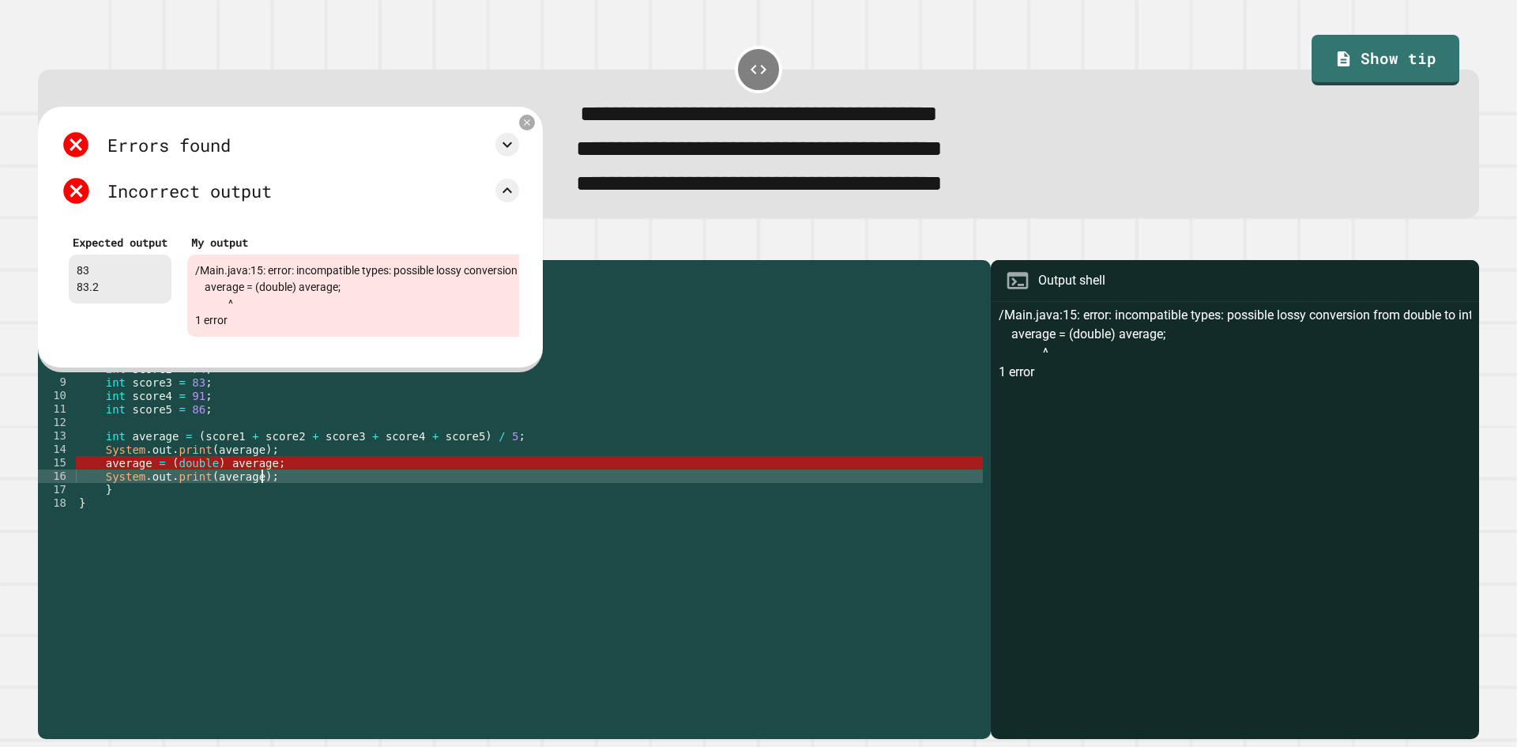
click at [304, 495] on div "public class Main { public static void main ( String [ ] args ) { // Fill in th…" at bounding box center [529, 483] width 907 height 430
click at [299, 476] on div "public class Main { public static void main ( String [ ] args ) { // Fill in th…" at bounding box center [529, 483] width 907 height 430
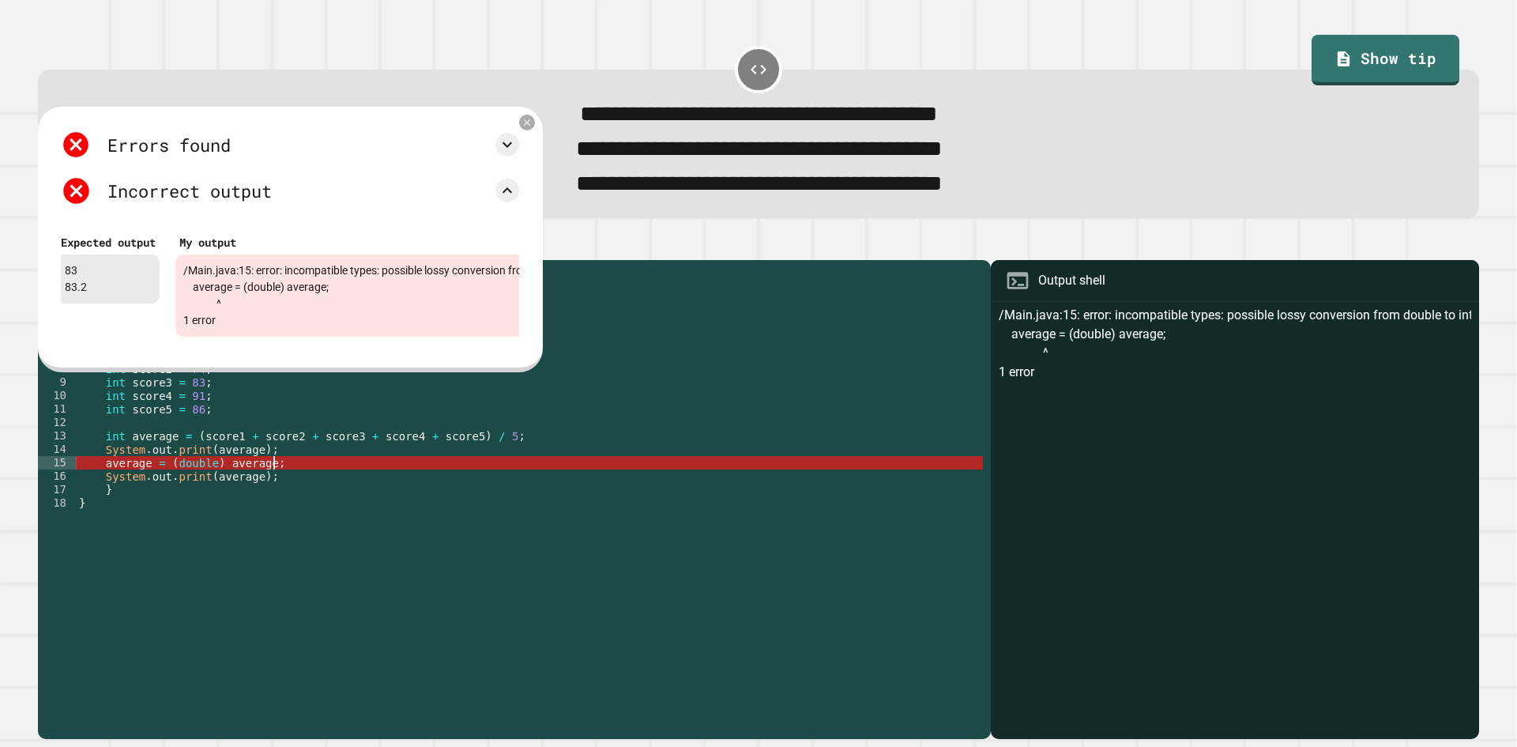
scroll to position [0, 0]
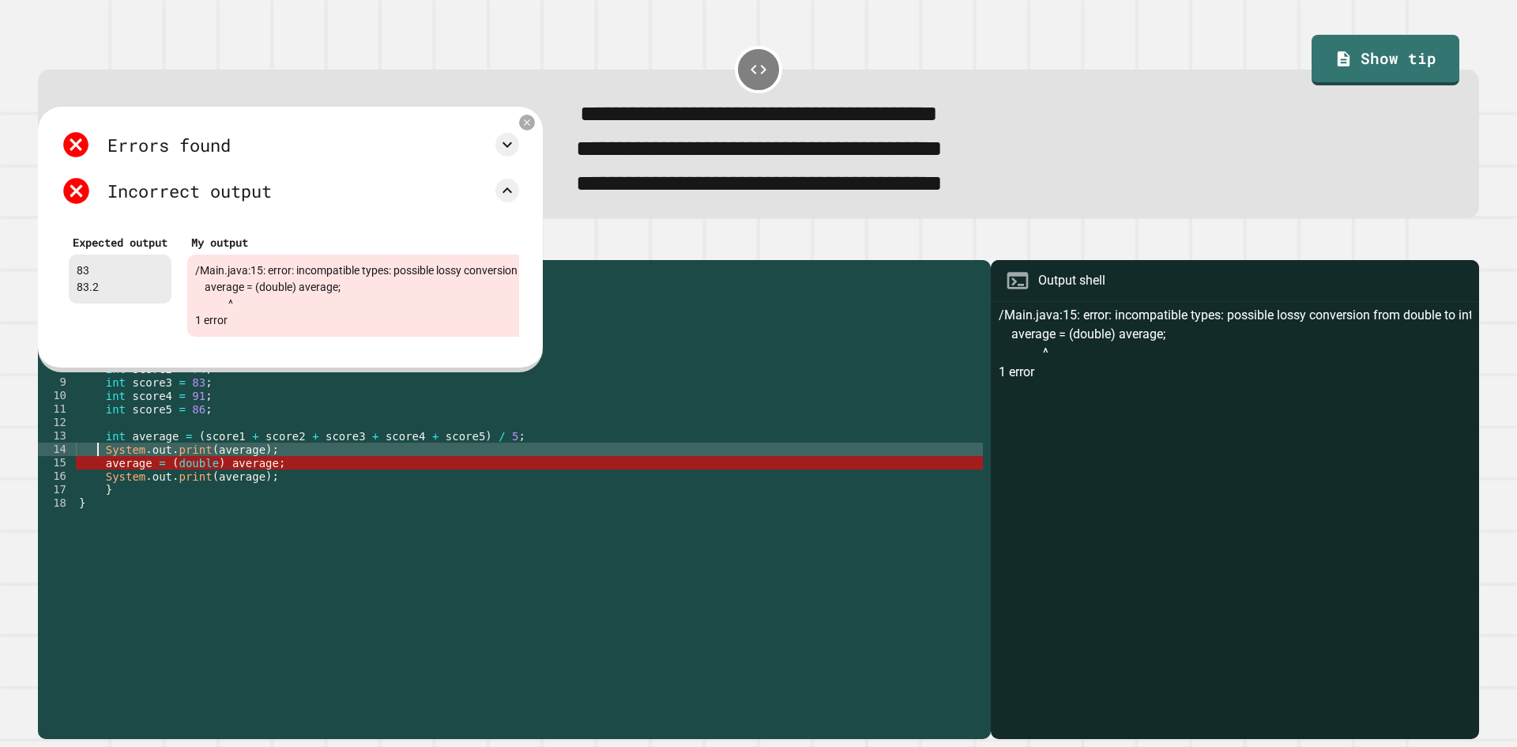
click at [100, 476] on div "public class Main { public static void main ( String [ ] args ) { // Fill in th…" at bounding box center [529, 483] width 907 height 430
click at [104, 485] on div "public class Main { public static void main ( String [ ] args ) { // Fill in th…" at bounding box center [529, 483] width 907 height 430
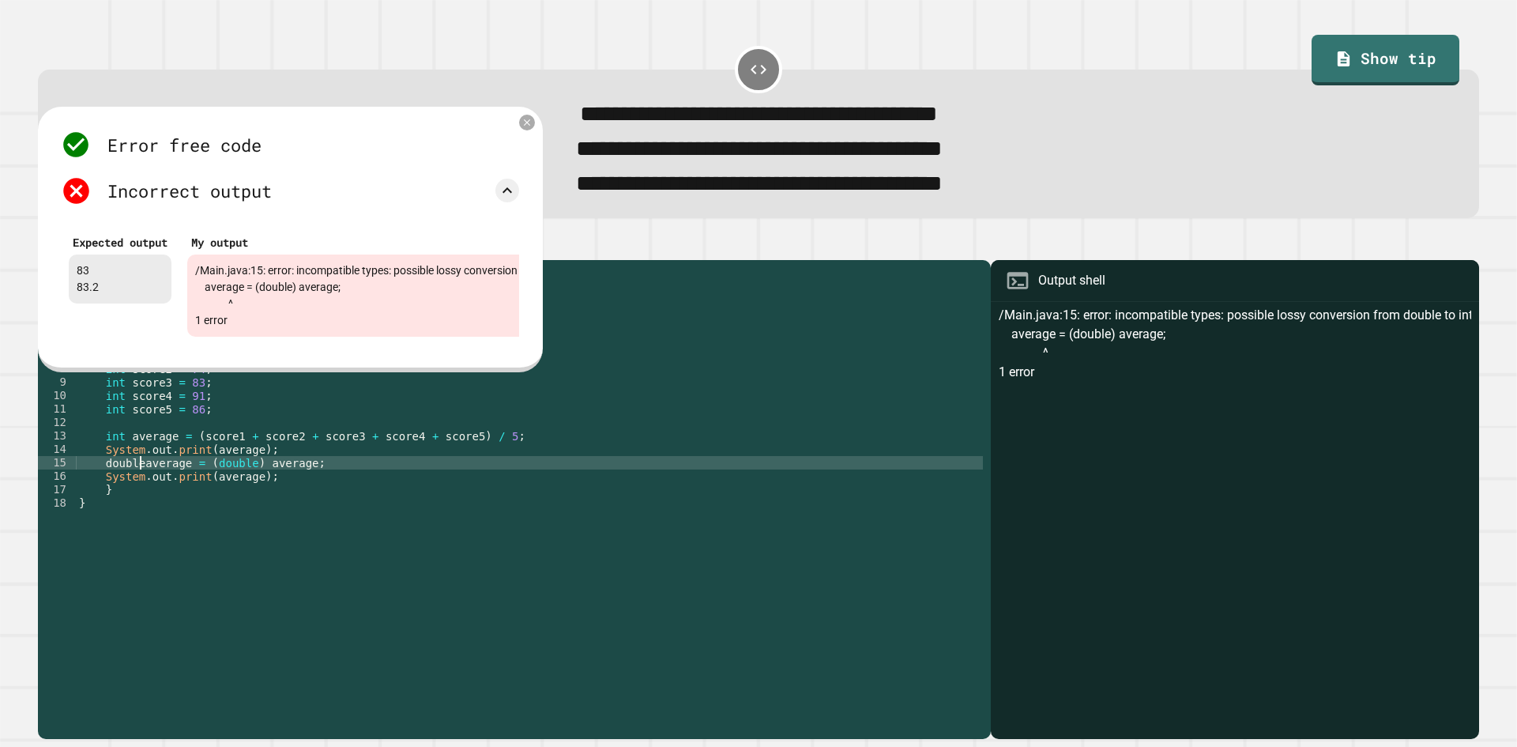
scroll to position [0, 5]
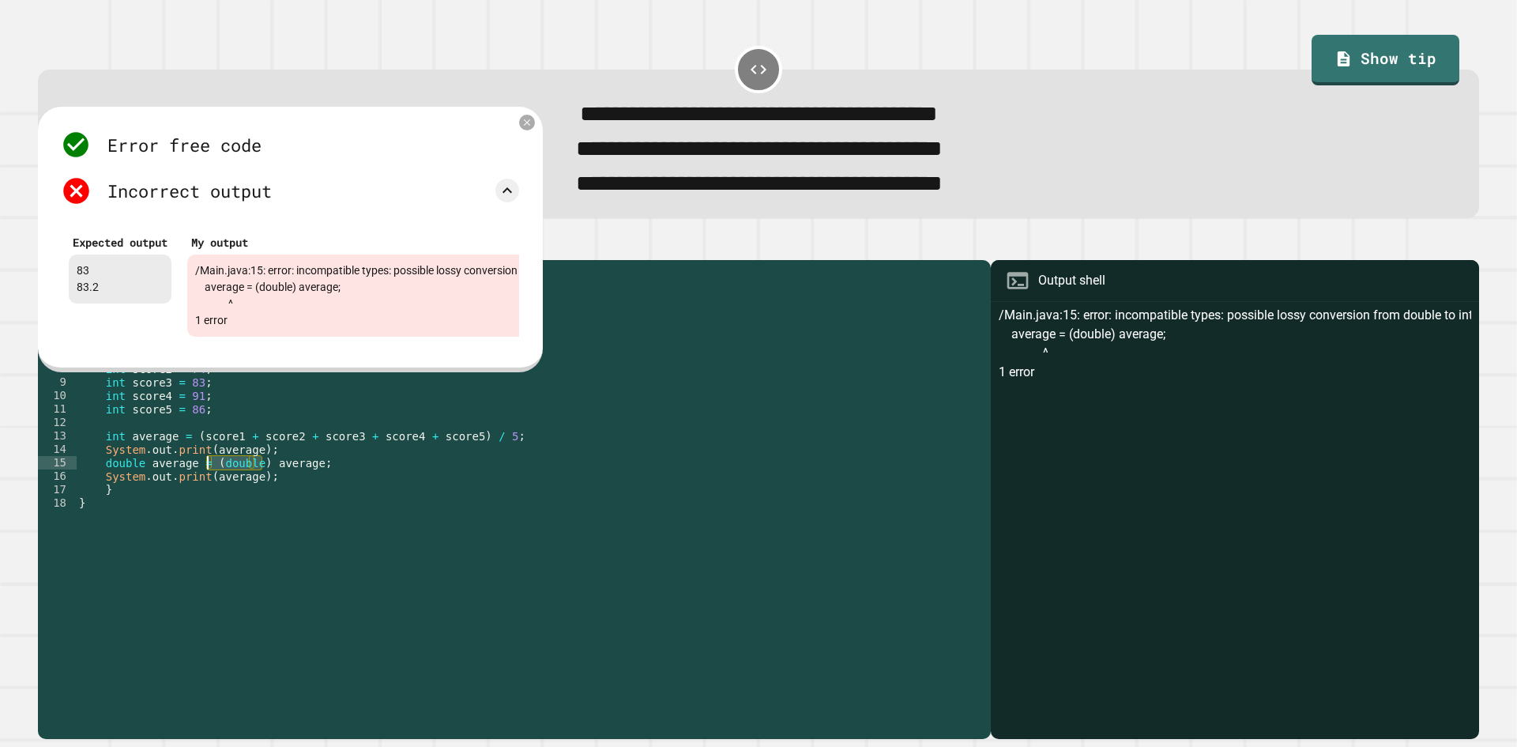
drag, startPoint x: 263, startPoint y: 481, endPoint x: 208, endPoint y: 488, distance: 55.8
click at [208, 488] on div "public class Main { public static void main ( String [ ] args ) { // Fill in th…" at bounding box center [529, 483] width 907 height 430
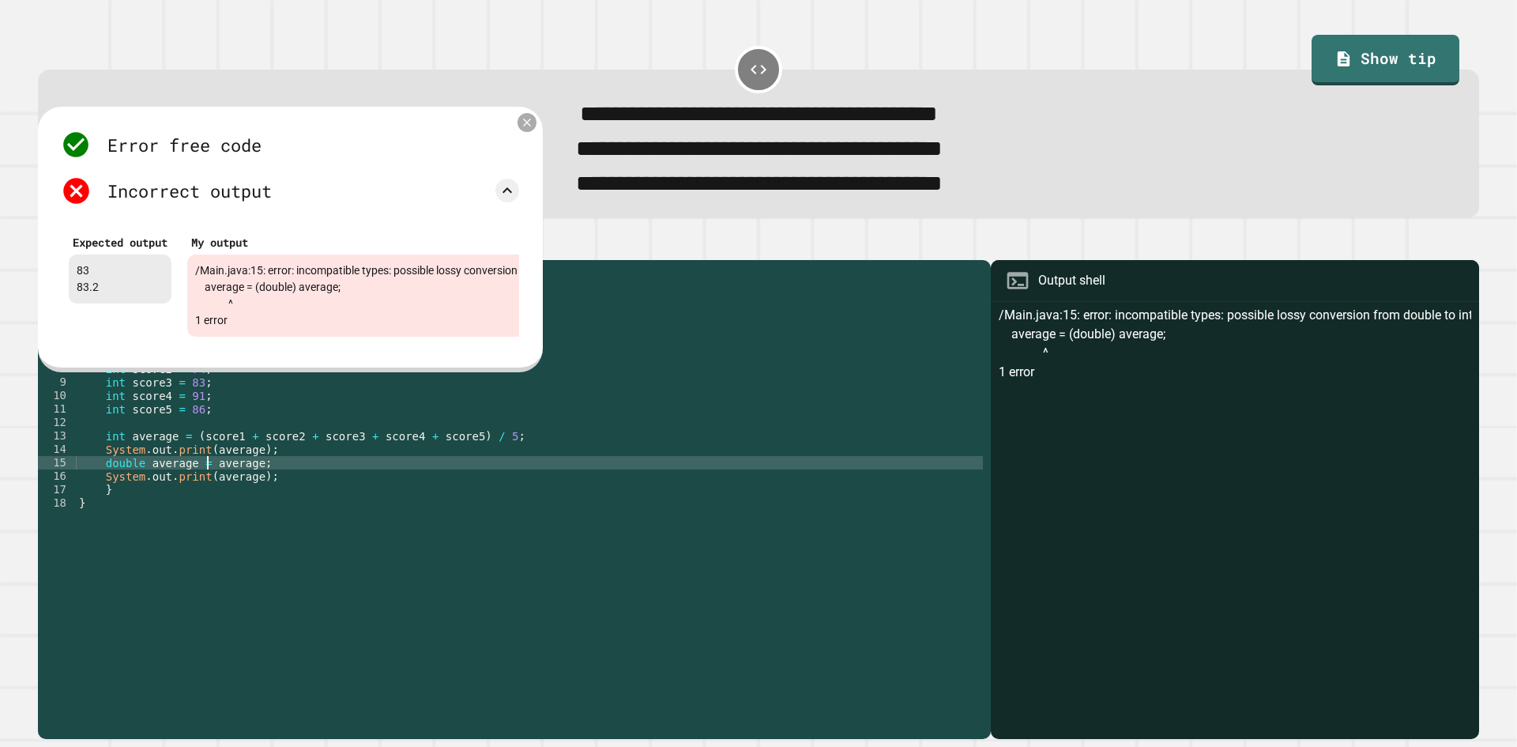
click at [523, 129] on icon at bounding box center [527, 121] width 13 height 13
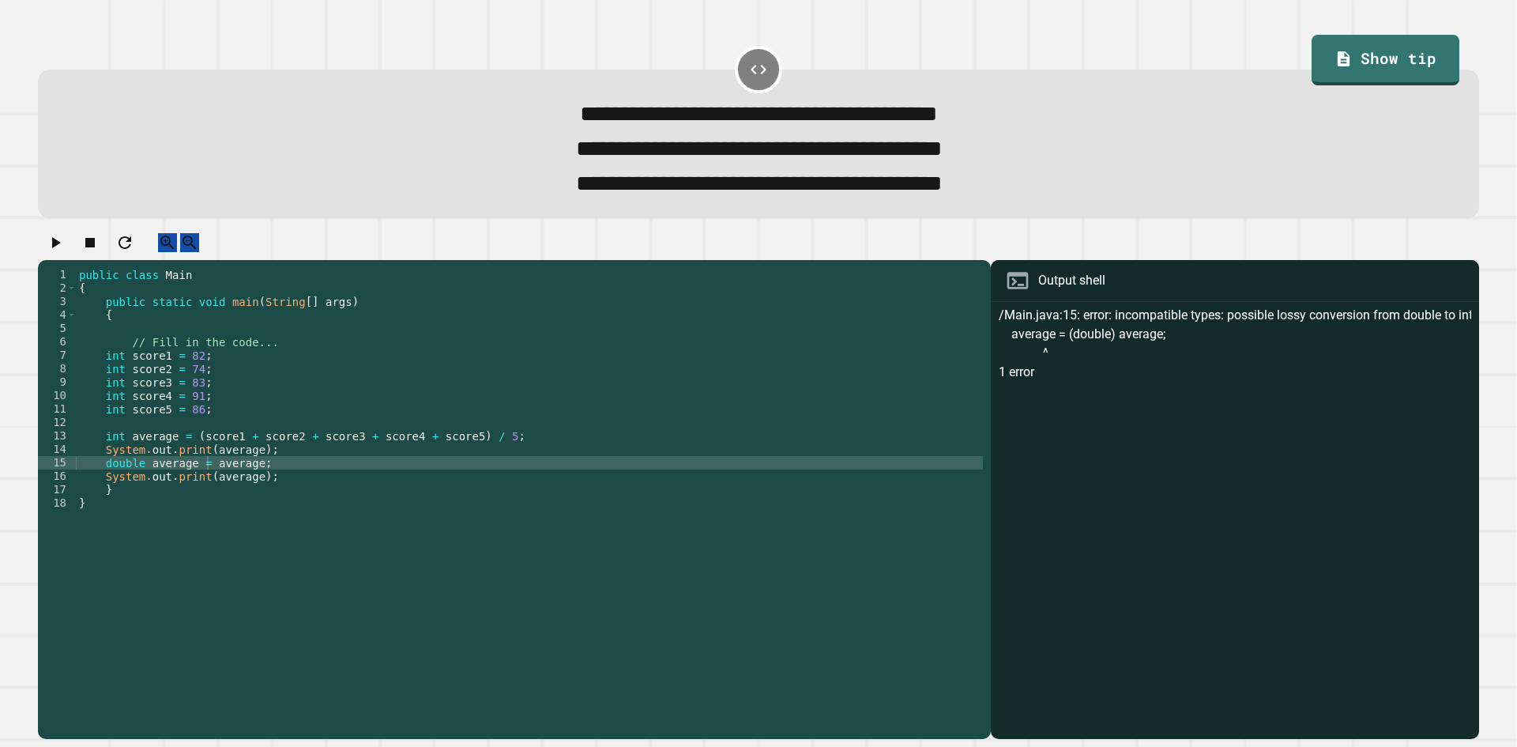
click at [65, 252] on icon "button" at bounding box center [55, 242] width 19 height 19
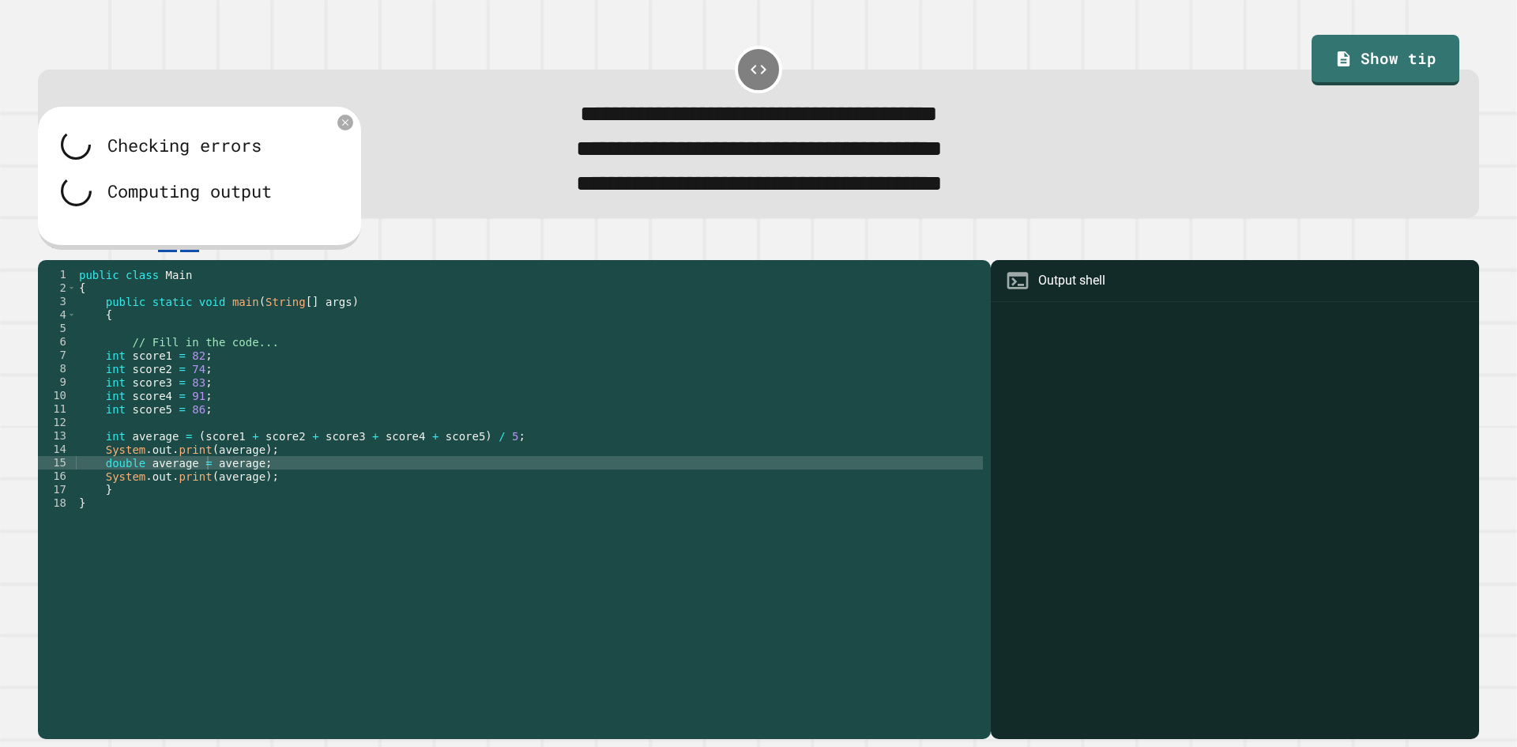
scroll to position [0, 0]
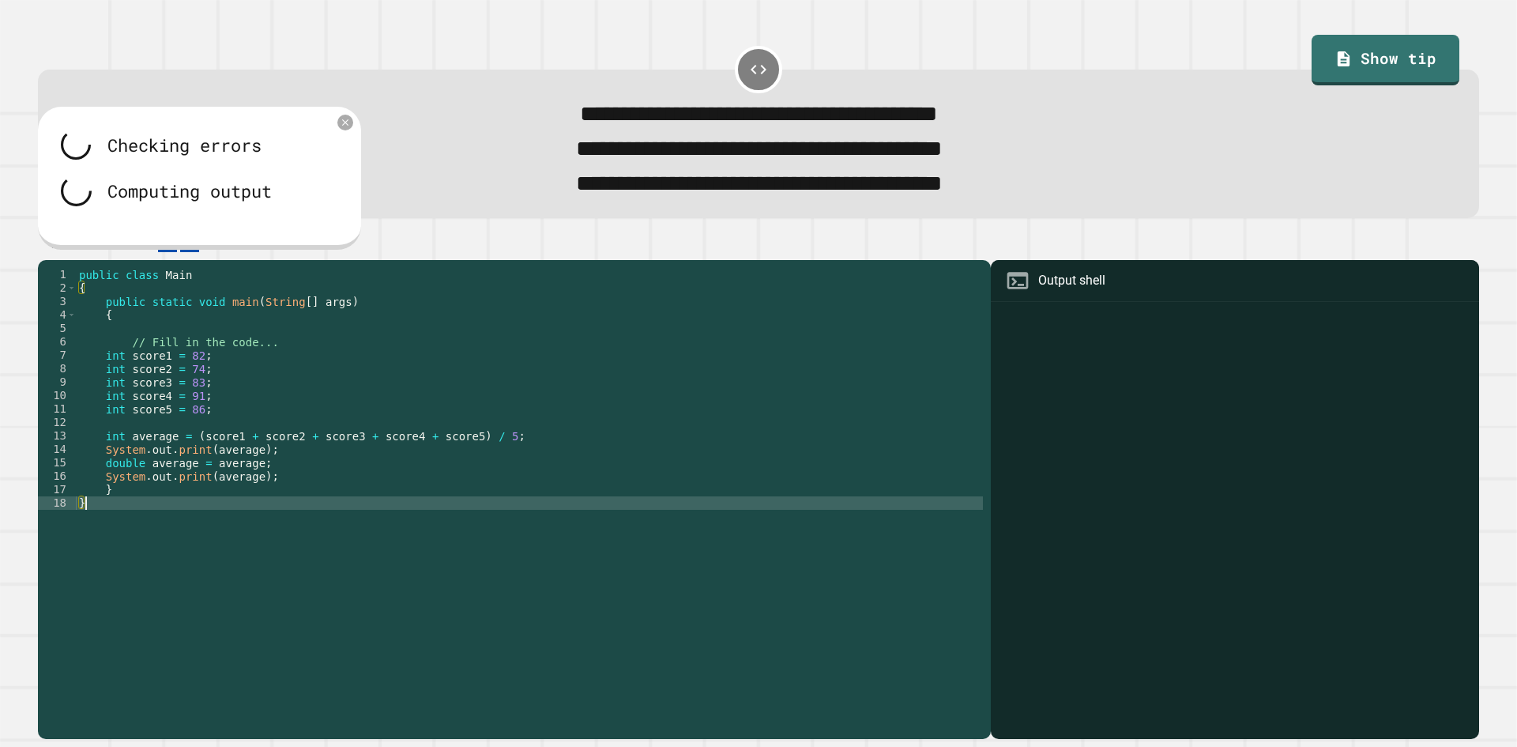
click at [302, 545] on div "public class Main { public static void main ( String [ ] args ) { // Fill in th…" at bounding box center [529, 483] width 907 height 430
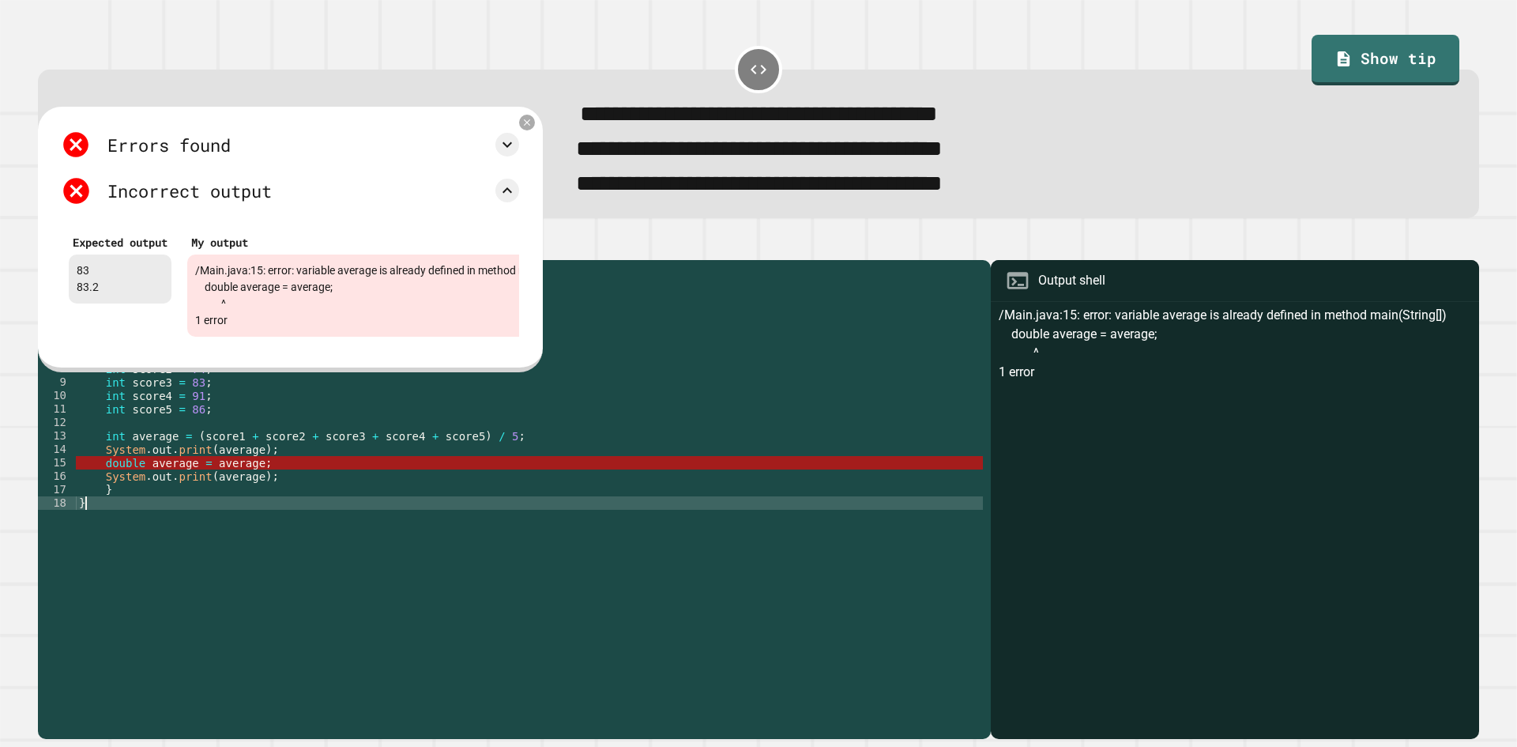
scroll to position [0, 99]
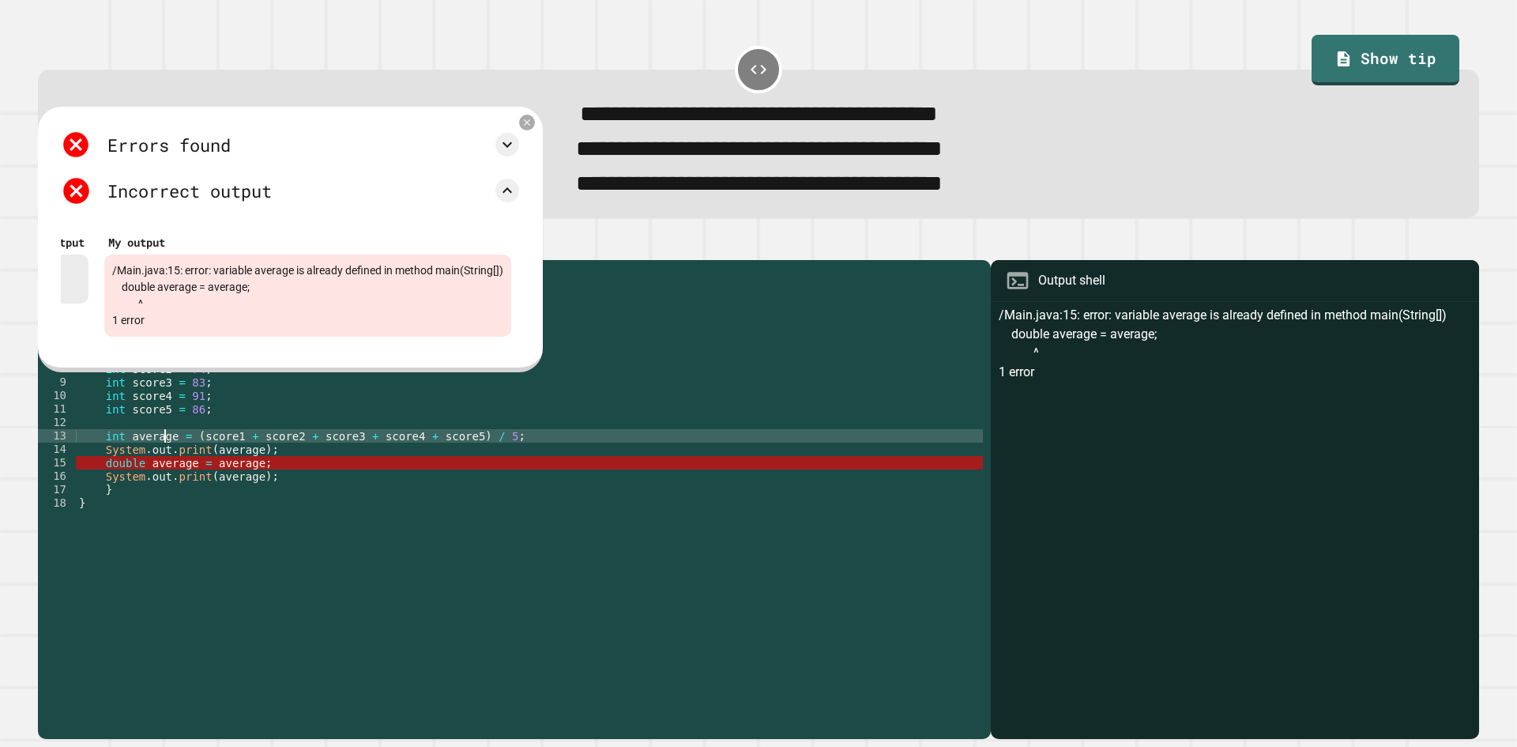
click at [167, 454] on div "public class Main { public static void main ( String [ ] args ) { // Fill in th…" at bounding box center [529, 483] width 907 height 430
click at [171, 458] on div "public class Main { public static void main ( String [ ] args ) { // Fill in th…" at bounding box center [529, 469] width 907 height 403
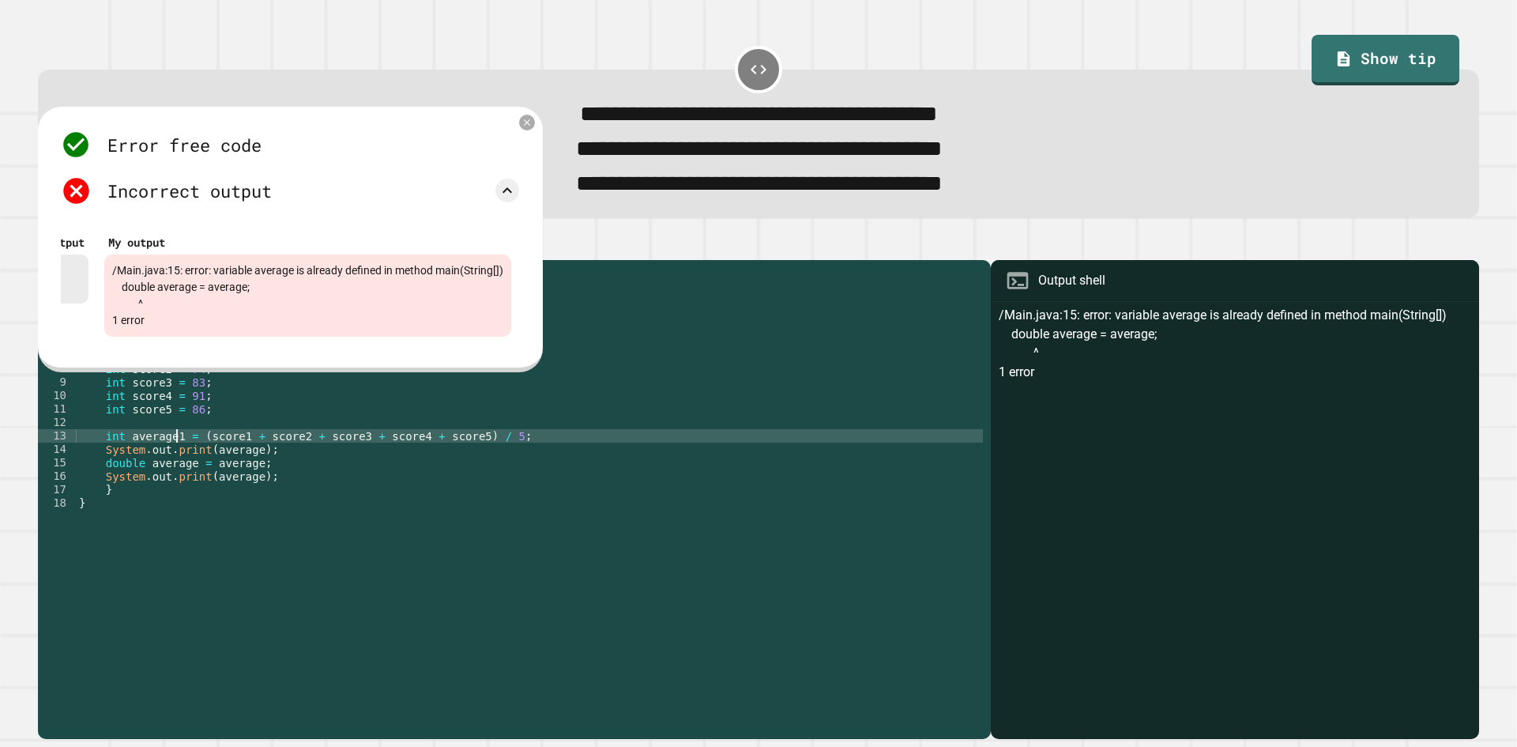
click at [247, 479] on div "public class Main { public static void main ( String [ ] args ) { // Fill in th…" at bounding box center [529, 483] width 907 height 430
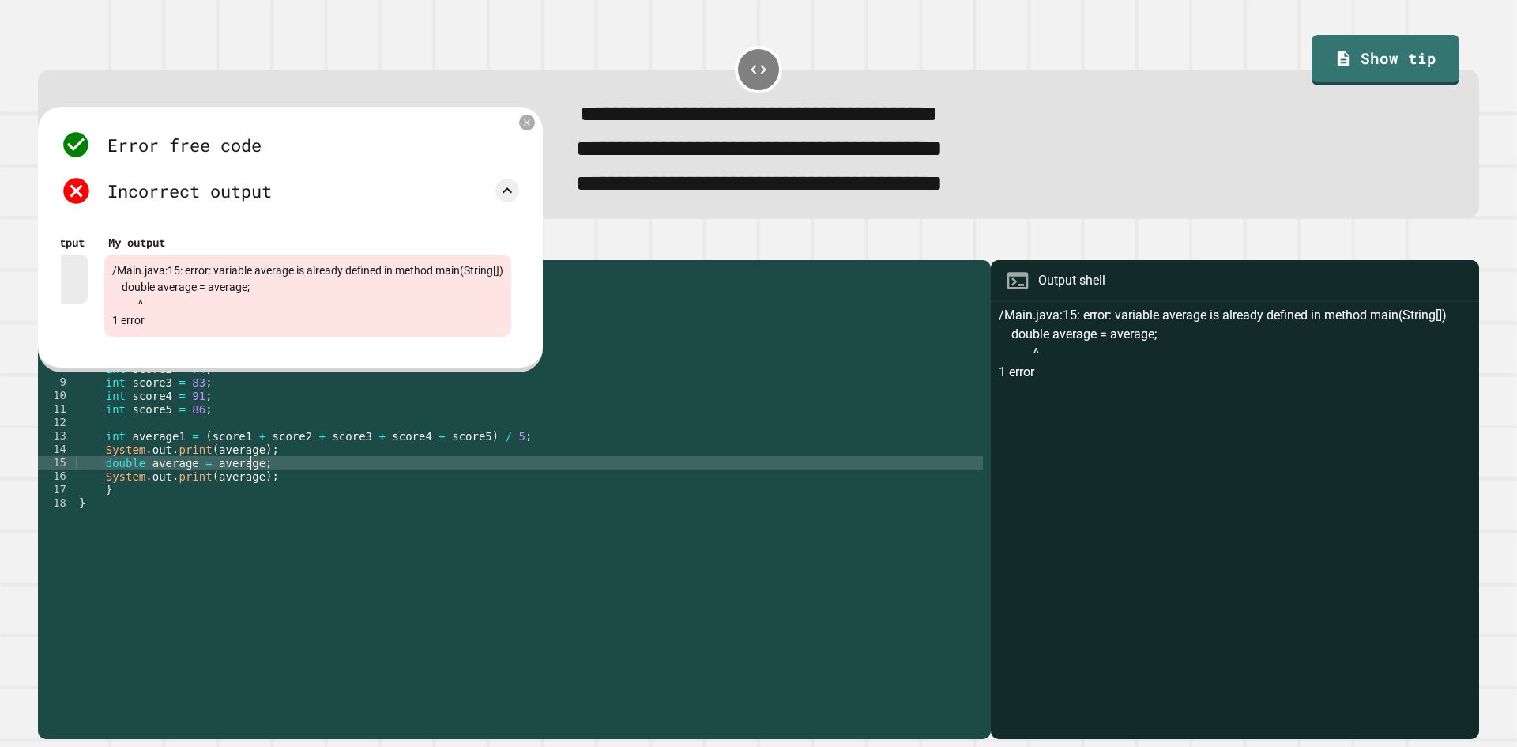
scroll to position [0, 12]
click at [524, 129] on icon at bounding box center [527, 121] width 13 height 13
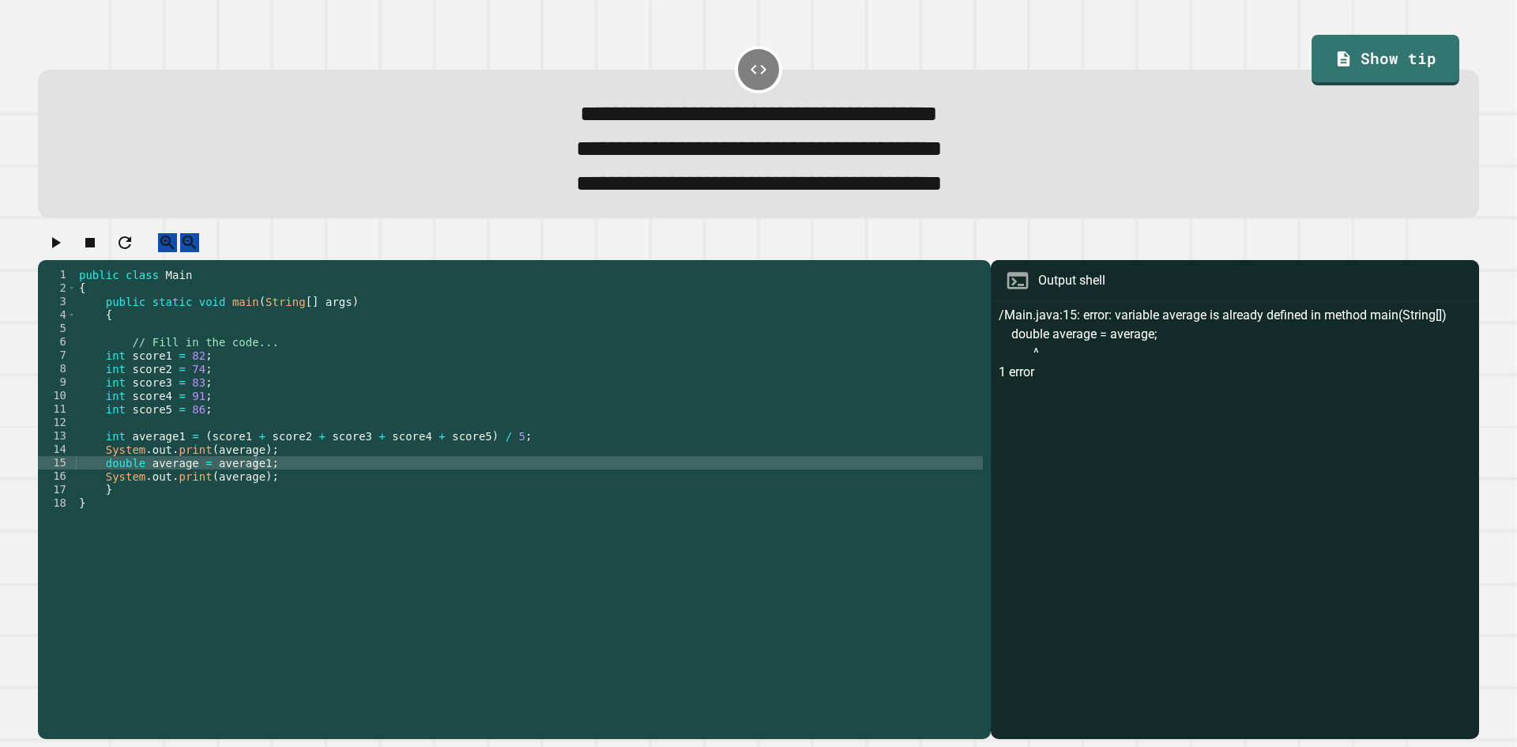
click at [42, 256] on div at bounding box center [758, 247] width 1441 height 28
click at [51, 251] on button "button" at bounding box center [55, 243] width 19 height 20
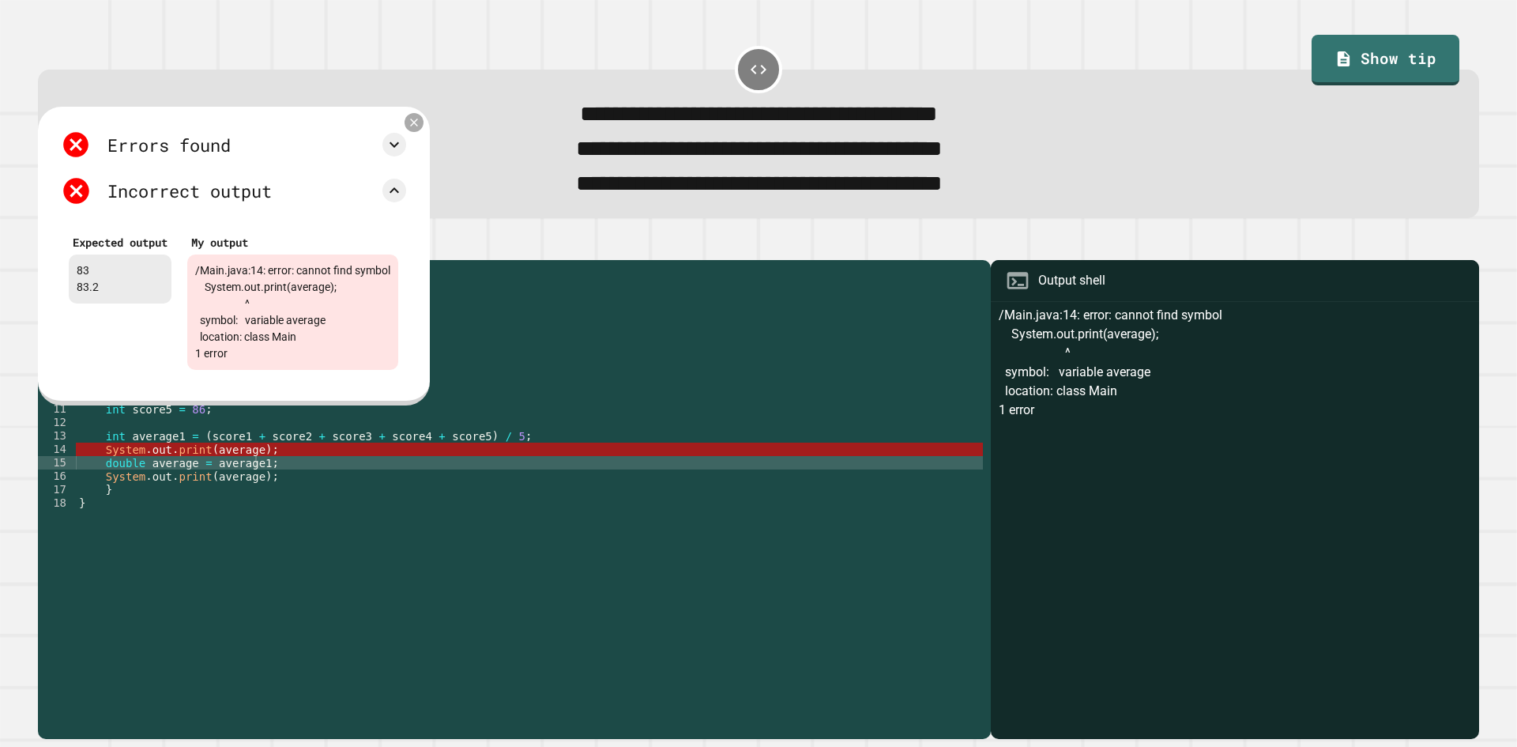
click at [421, 129] on icon at bounding box center [414, 121] width 13 height 13
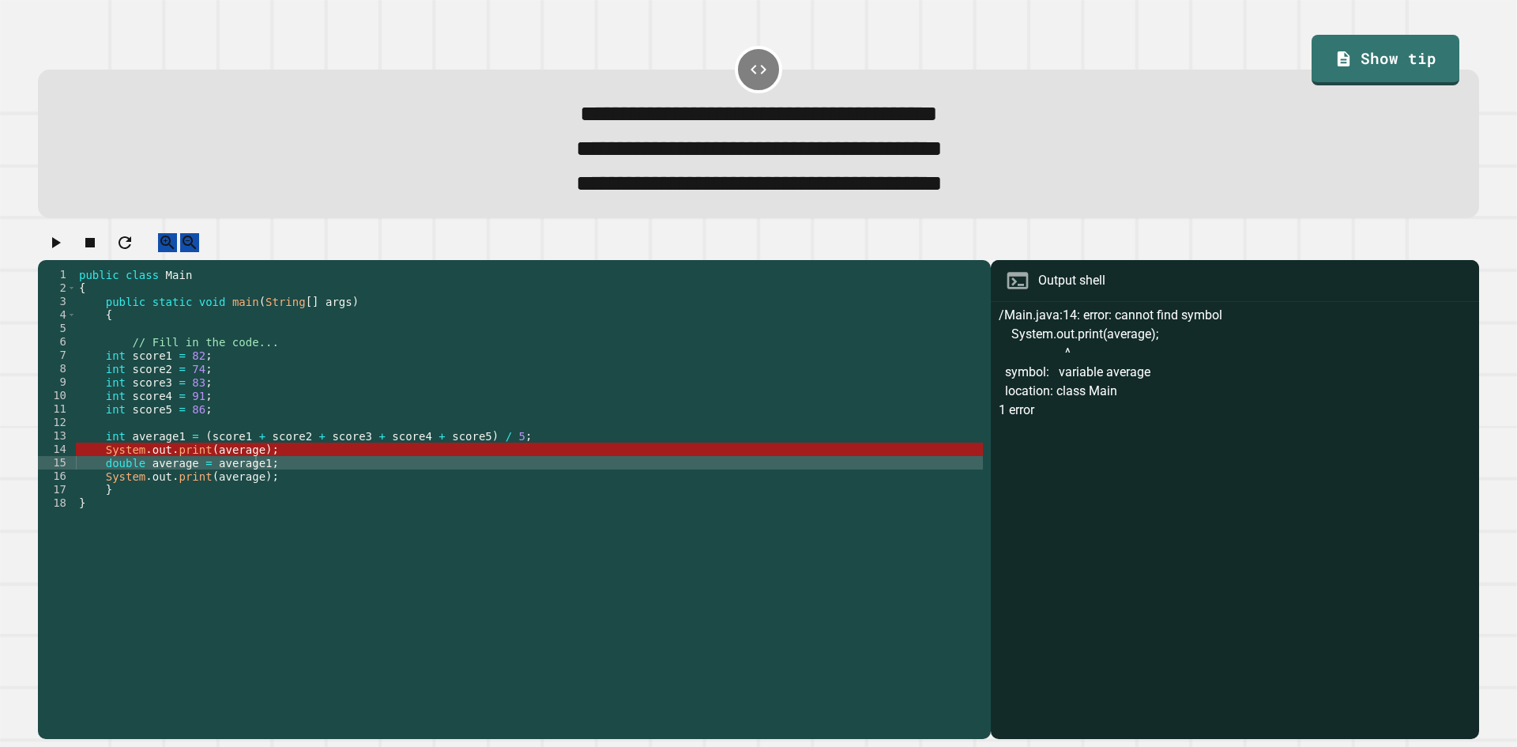
click at [292, 456] on div "public class Main { public static void main ( String [ ] args ) { // Fill in th…" at bounding box center [529, 483] width 907 height 430
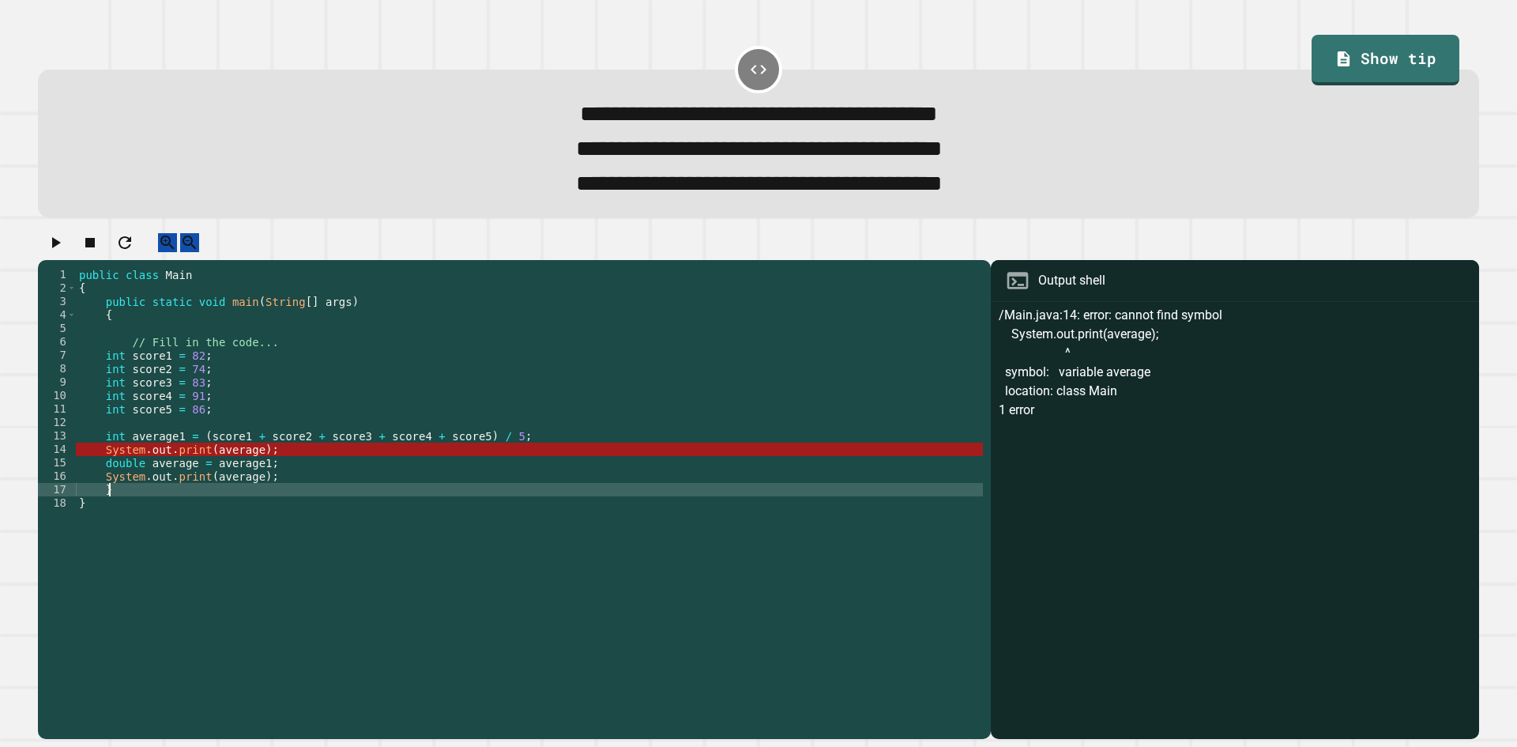
click at [273, 503] on div "public class Main { public static void main ( String [ ] args ) { // Fill in th…" at bounding box center [529, 483] width 907 height 430
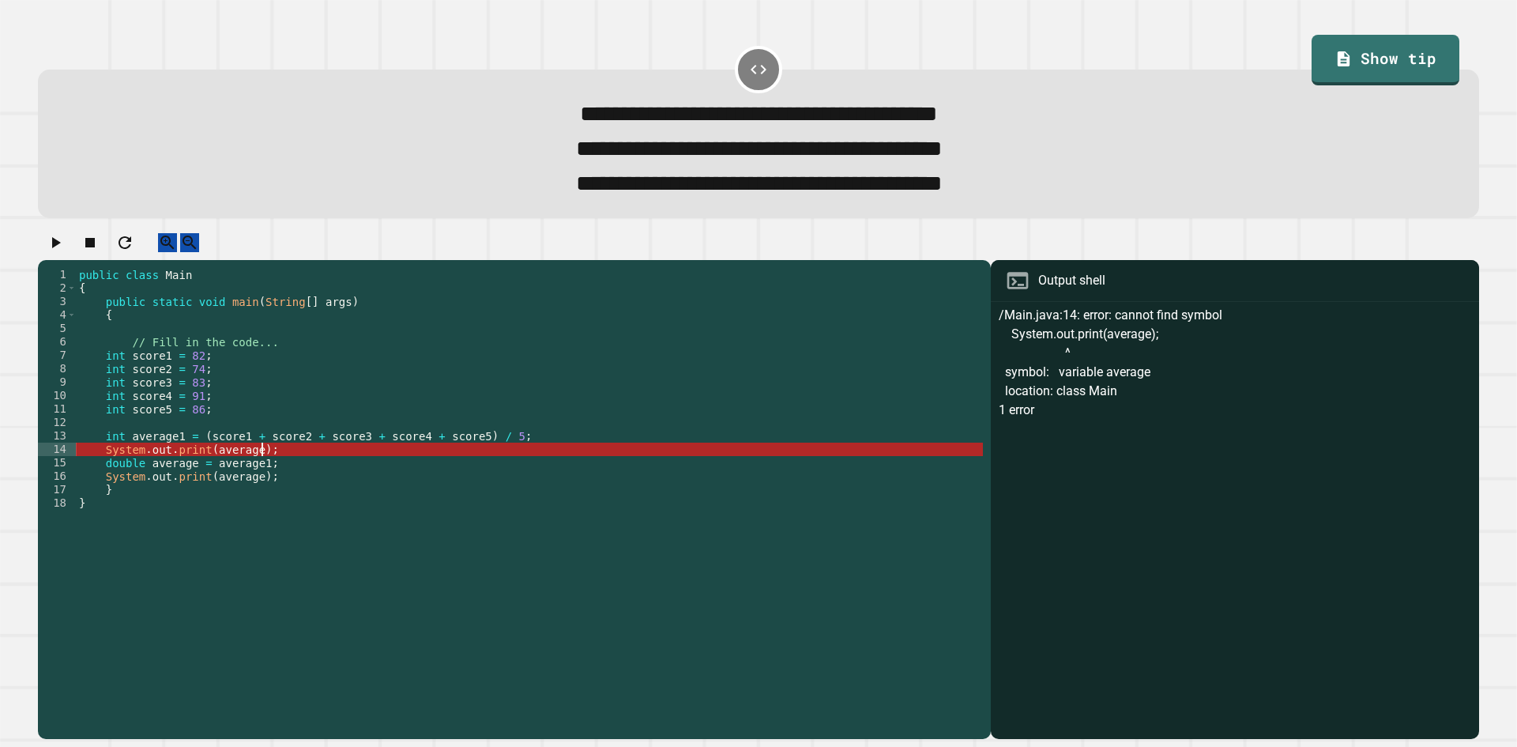
click at [298, 464] on div "public class Main { public static void main ( String [ ] args ) { // Fill in th…" at bounding box center [529, 483] width 907 height 430
click at [1074, 408] on div "/Main.java:14: error: cannot find symbol System.out.print(average); ^ symbol: v…" at bounding box center [1235, 522] width 472 height 433
click at [249, 472] on div "public class Main { public static void main ( String [ ] args ) { // Fill in th…" at bounding box center [529, 483] width 907 height 430
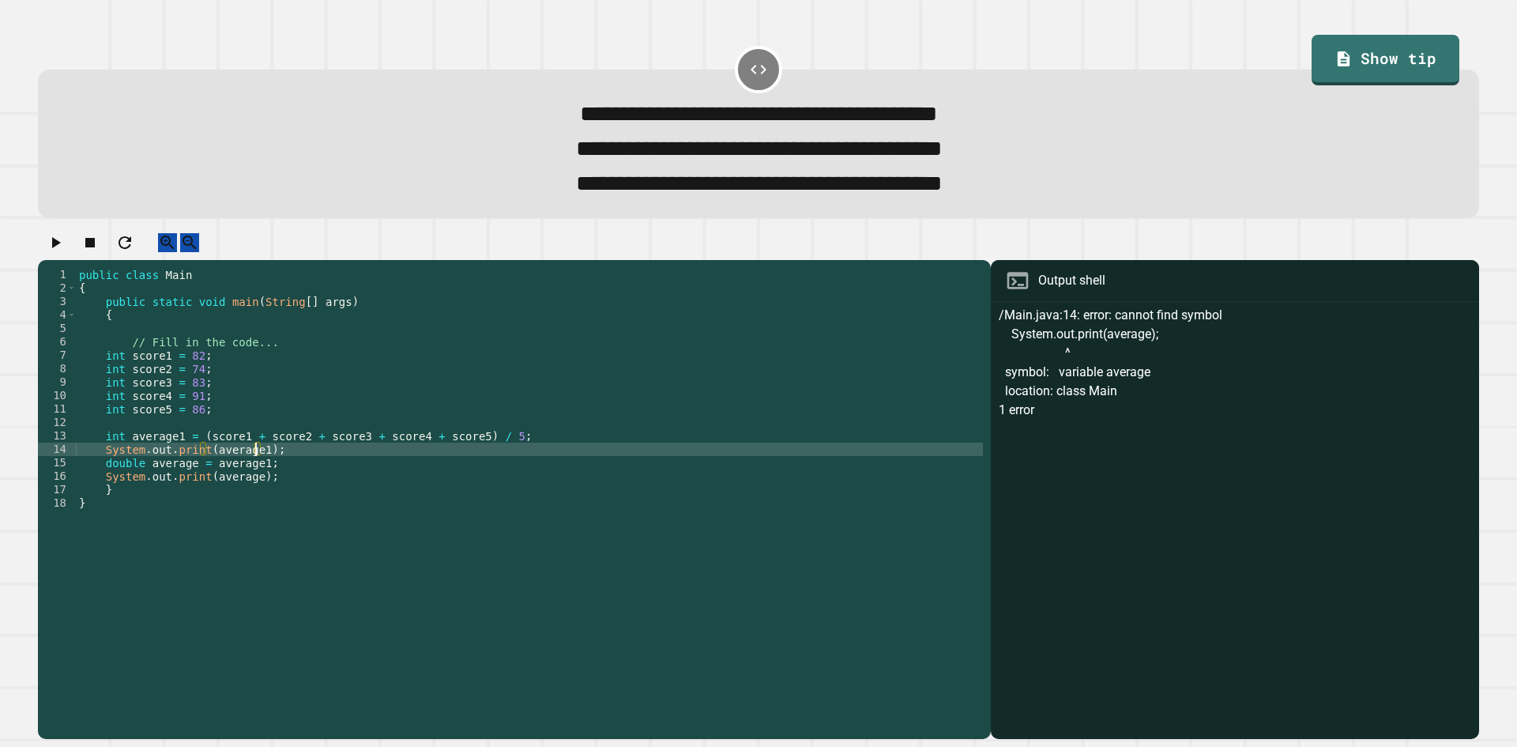
click at [62, 253] on button "button" at bounding box center [55, 243] width 19 height 20
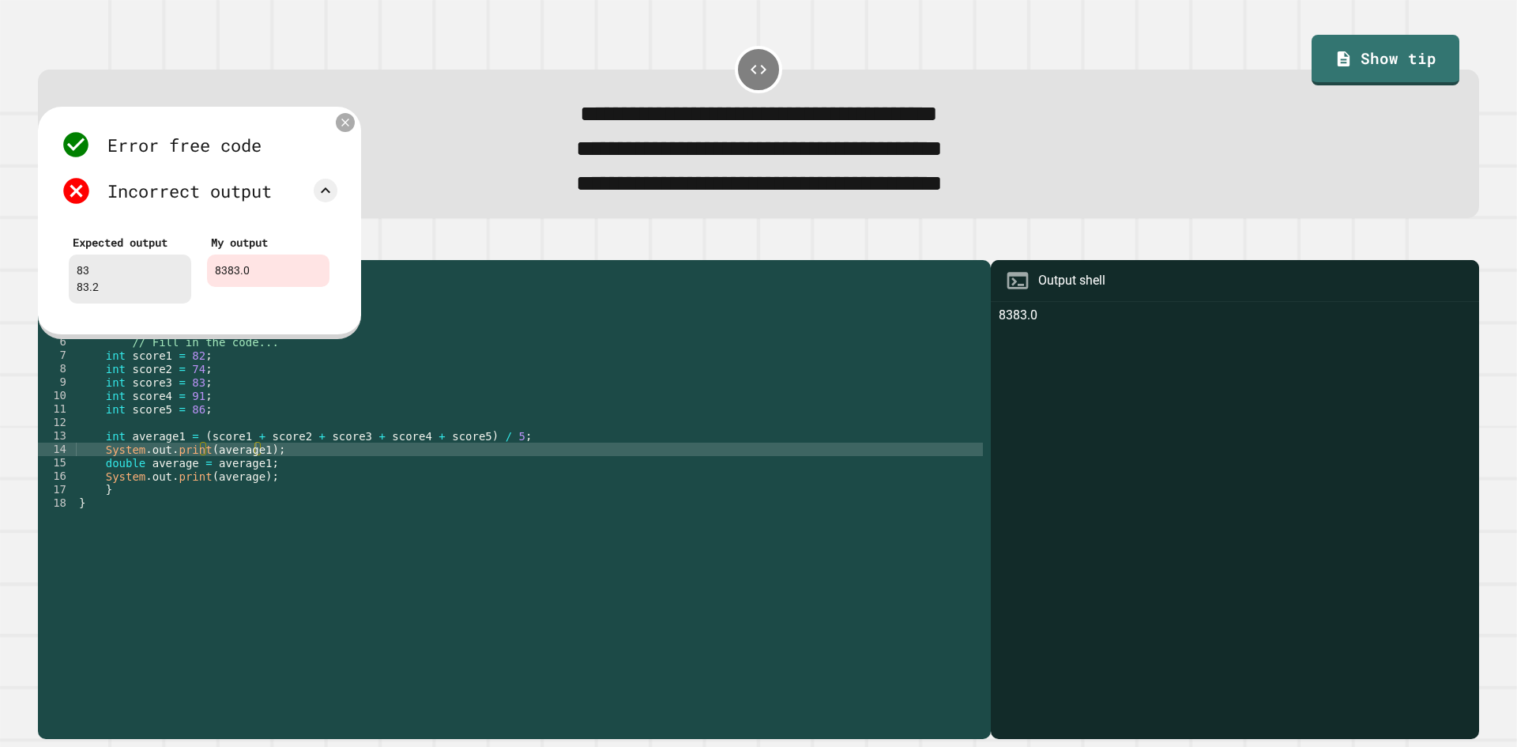
click at [345, 129] on icon at bounding box center [345, 121] width 13 height 13
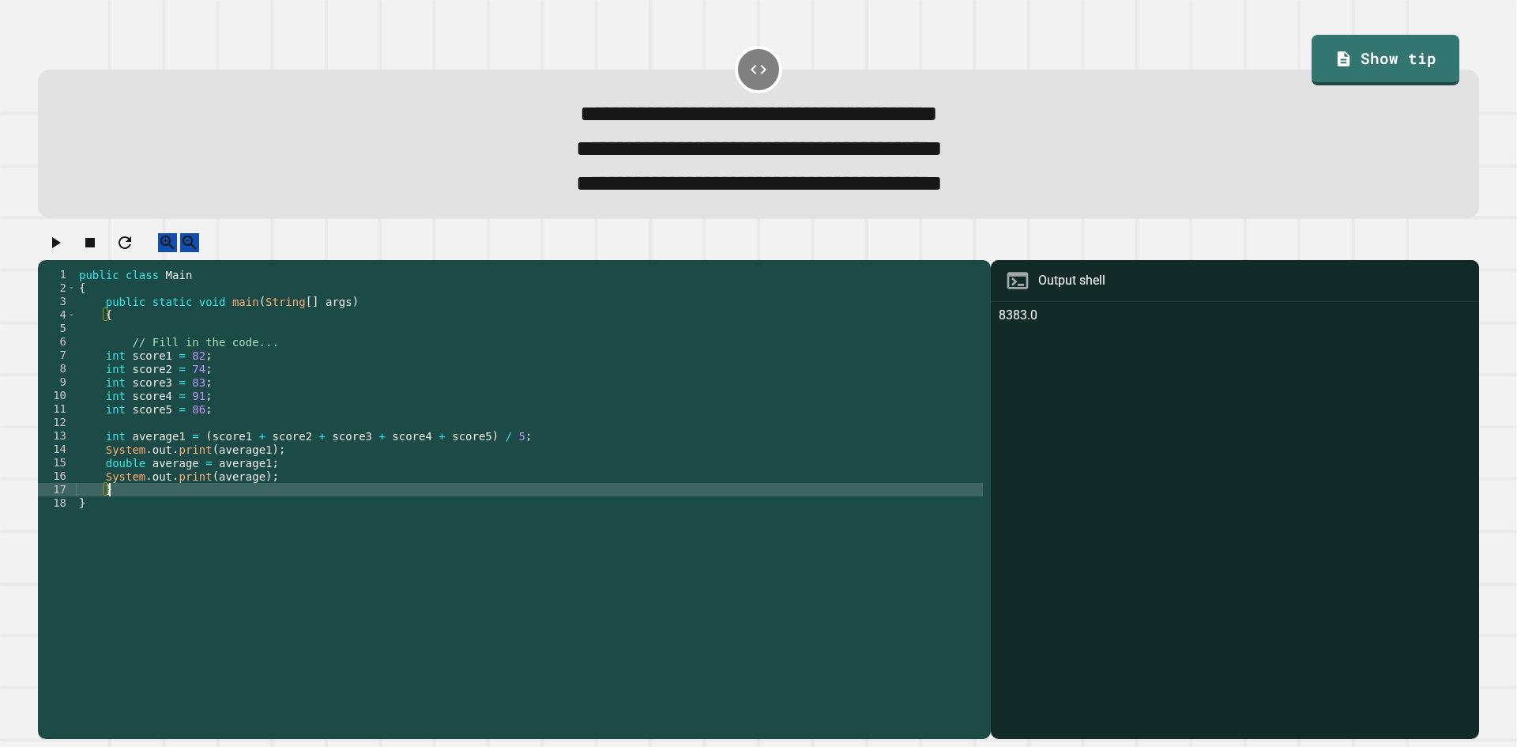
scroll to position [0, 2]
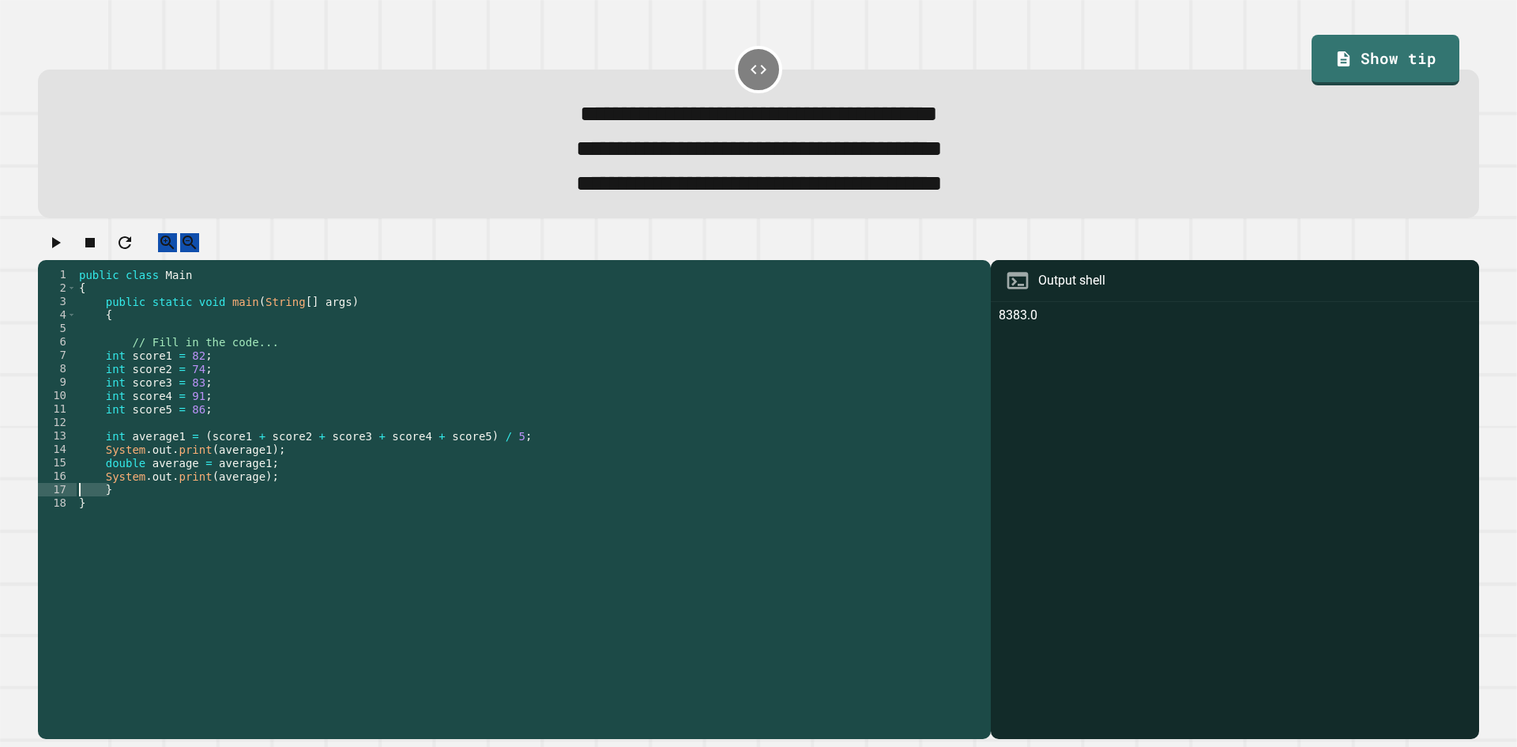
drag, startPoint x: 295, startPoint y: 505, endPoint x: 48, endPoint y: 481, distance: 248.4
click at [49, 484] on div "**********" at bounding box center [510, 469] width 945 height 403
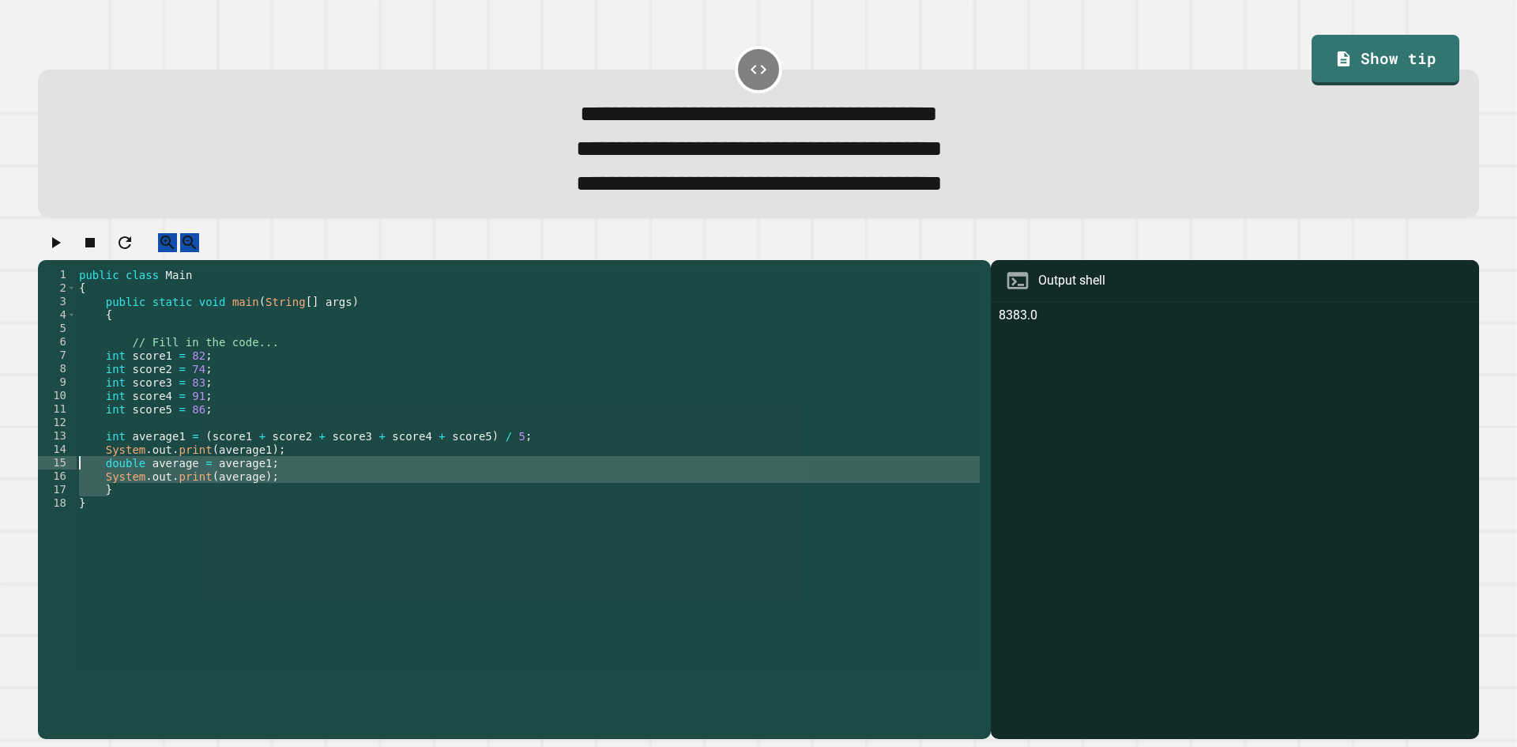
click at [217, 491] on div "public class Main { public static void main ( String [ ] args ) { // Fill in th…" at bounding box center [529, 469] width 907 height 403
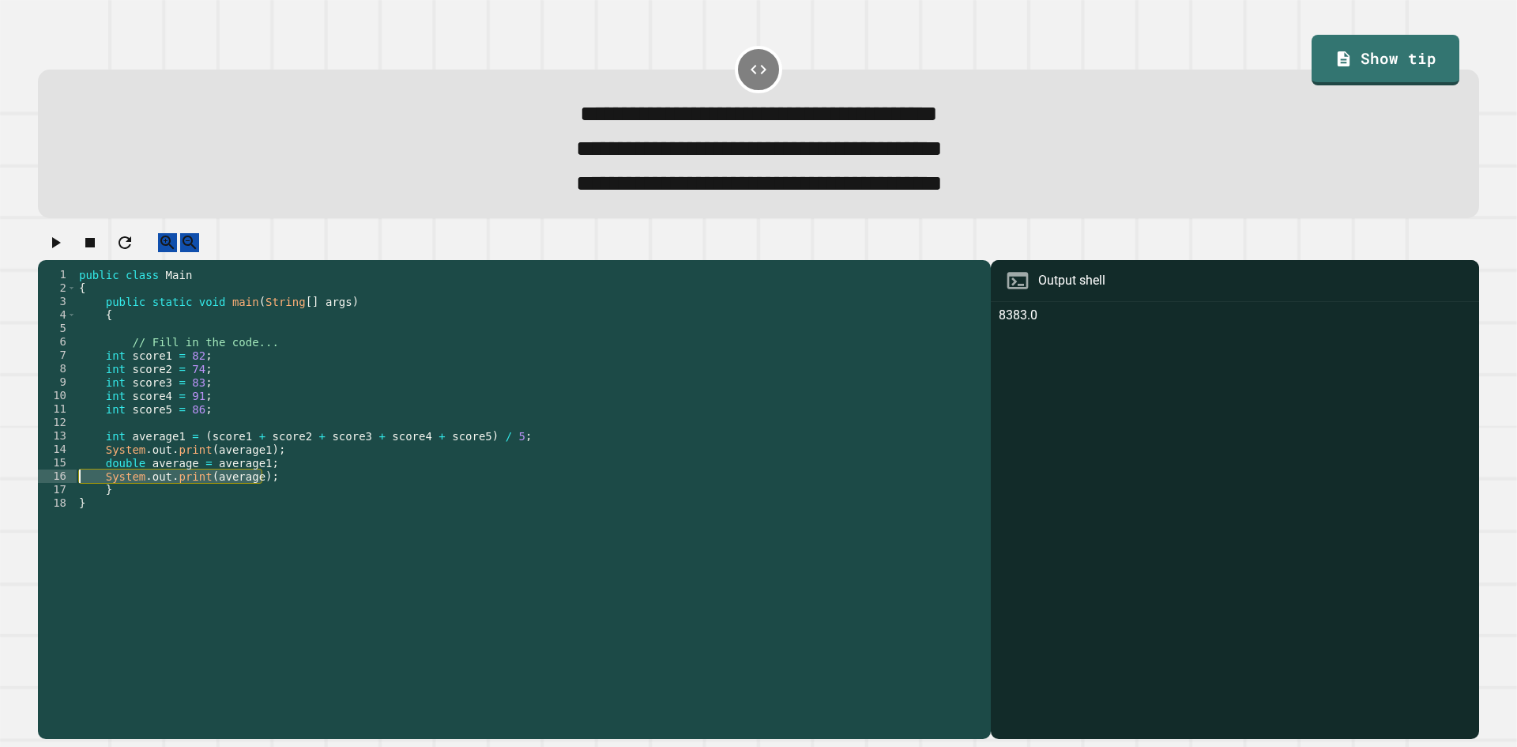
drag, startPoint x: 300, startPoint y: 501, endPoint x: 40, endPoint y: 499, distance: 260.7
click at [40, 499] on div "**********" at bounding box center [510, 469] width 945 height 403
type textarea "**********"
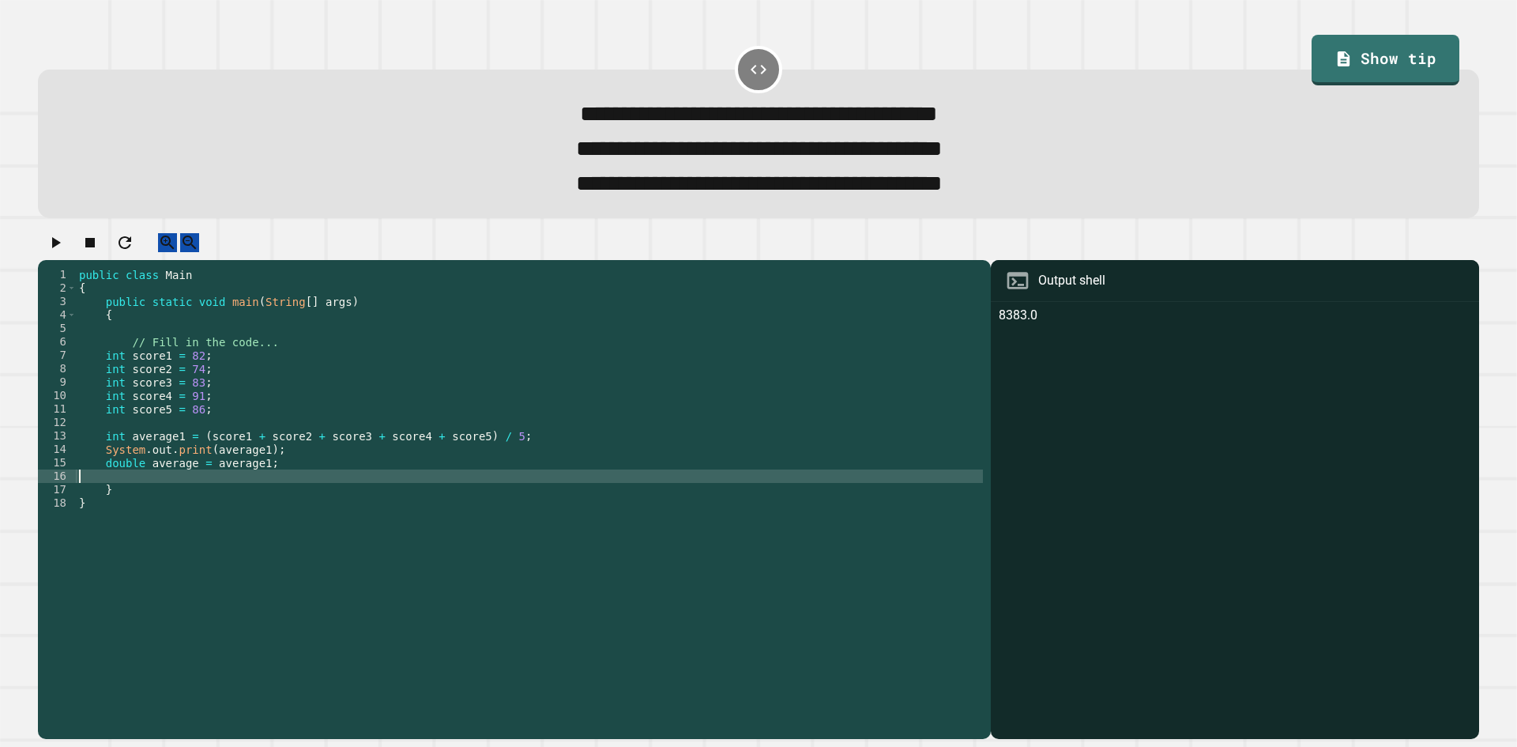
scroll to position [0, 0]
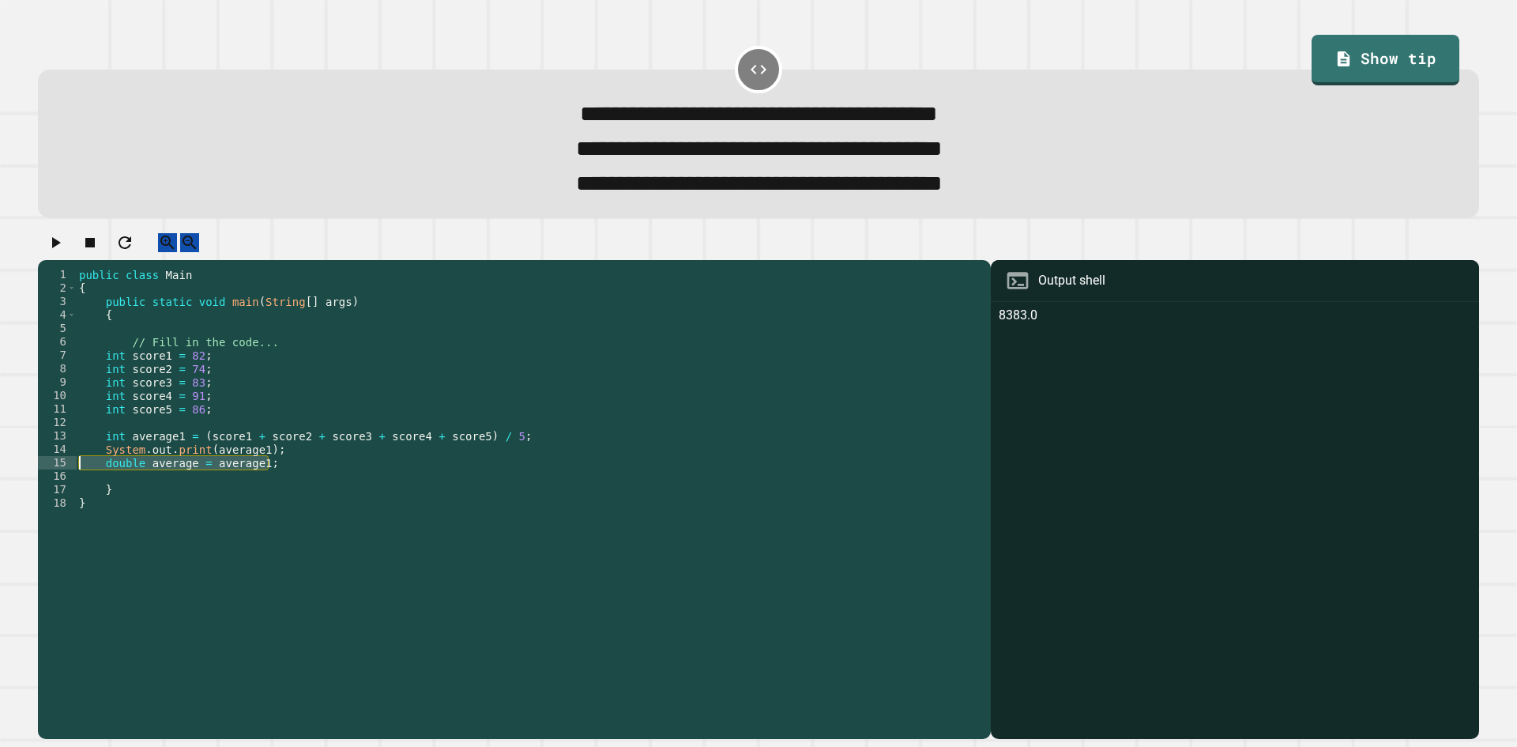
drag, startPoint x: 298, startPoint y: 485, endPoint x: 23, endPoint y: 486, distance: 274.9
click at [23, 486] on div "**********" at bounding box center [758, 373] width 1517 height 747
type textarea "**********"
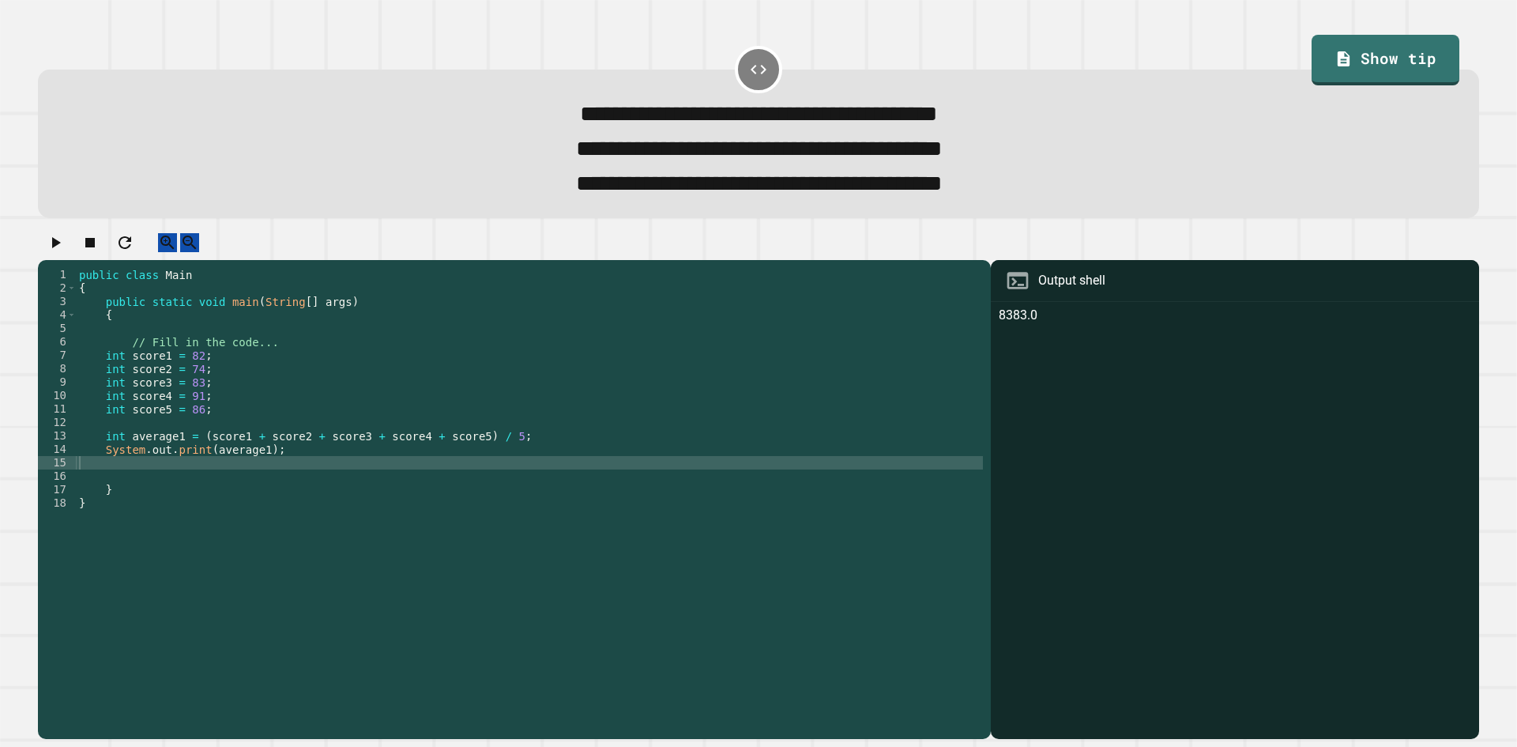
click at [65, 252] on icon "button" at bounding box center [55, 242] width 19 height 19
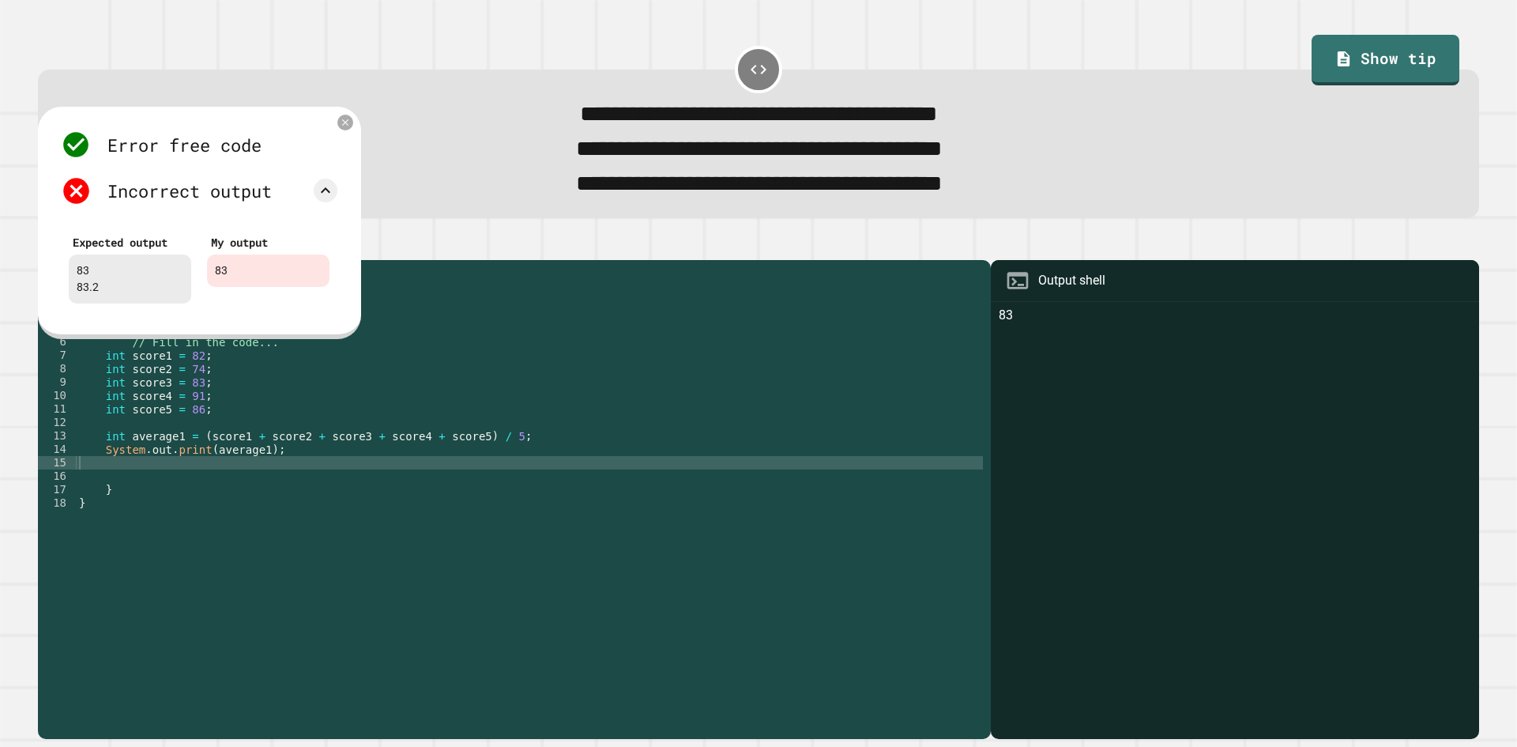
click at [151, 453] on div "public class Main { public static void main ( String [ ] args ) { // Fill in th…" at bounding box center [529, 483] width 907 height 430
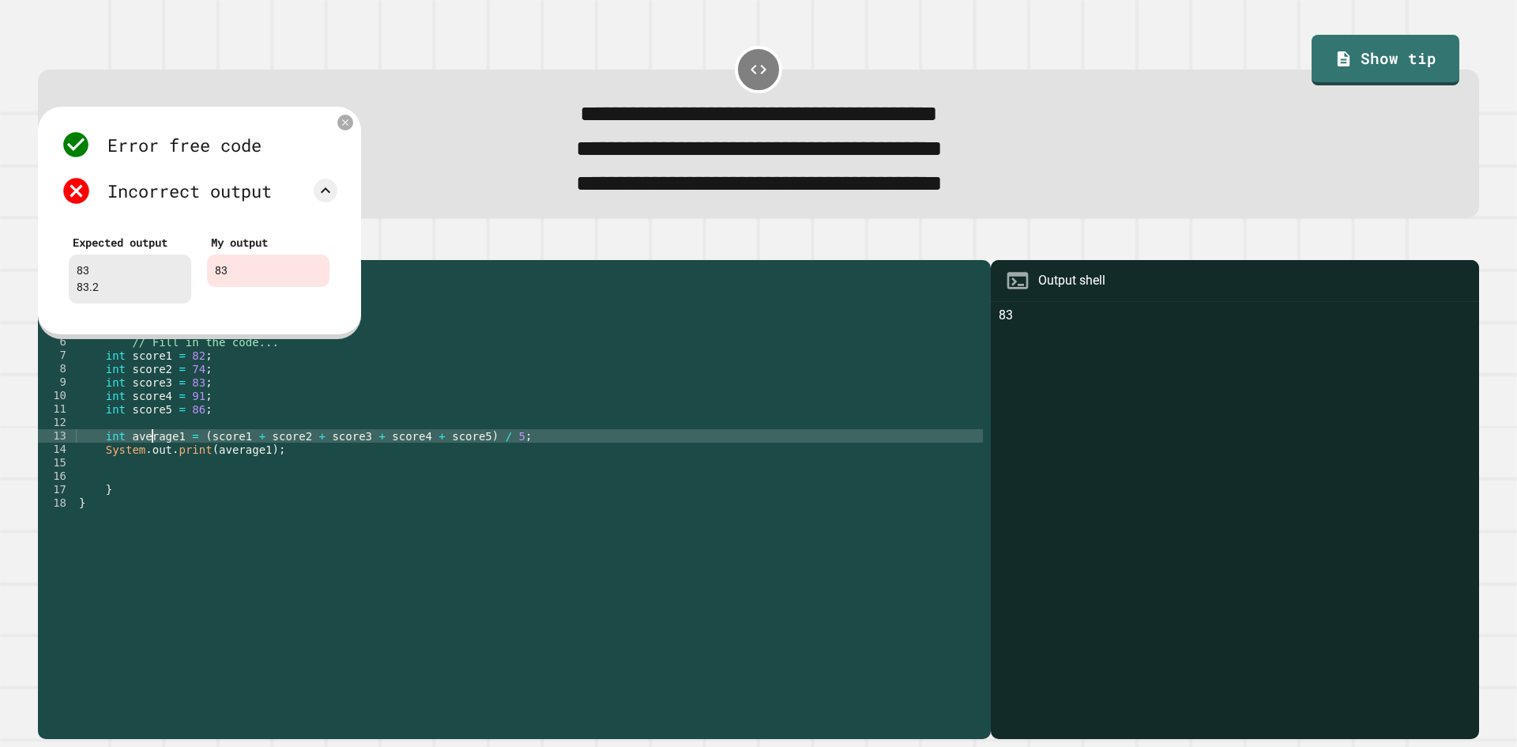
click at [164, 485] on div "public class Main { public static void main ( String [ ] args ) { // Fill in th…" at bounding box center [529, 483] width 907 height 430
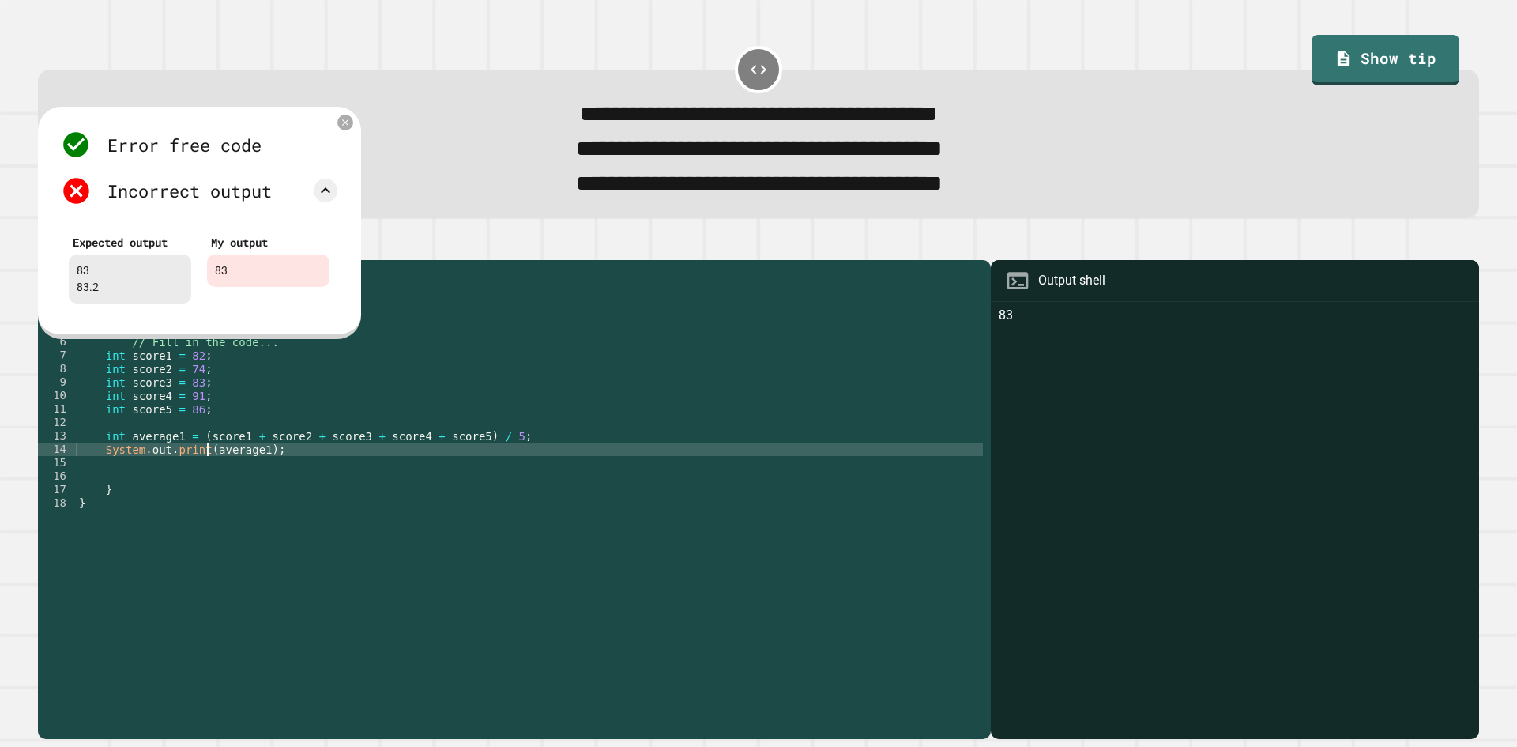
click at [205, 476] on div "public class Main { public static void main ( String [ ] args ) { // Fill in th…" at bounding box center [529, 483] width 907 height 430
click at [200, 476] on div "public class Main { public static void main ( String [ ] args ) { // Fill in th…" at bounding box center [529, 483] width 907 height 430
type textarea "**********"
click at [244, 504] on div "public class Main { public static void main ( String [ ] args ) { // Fill in th…" at bounding box center [529, 483] width 907 height 430
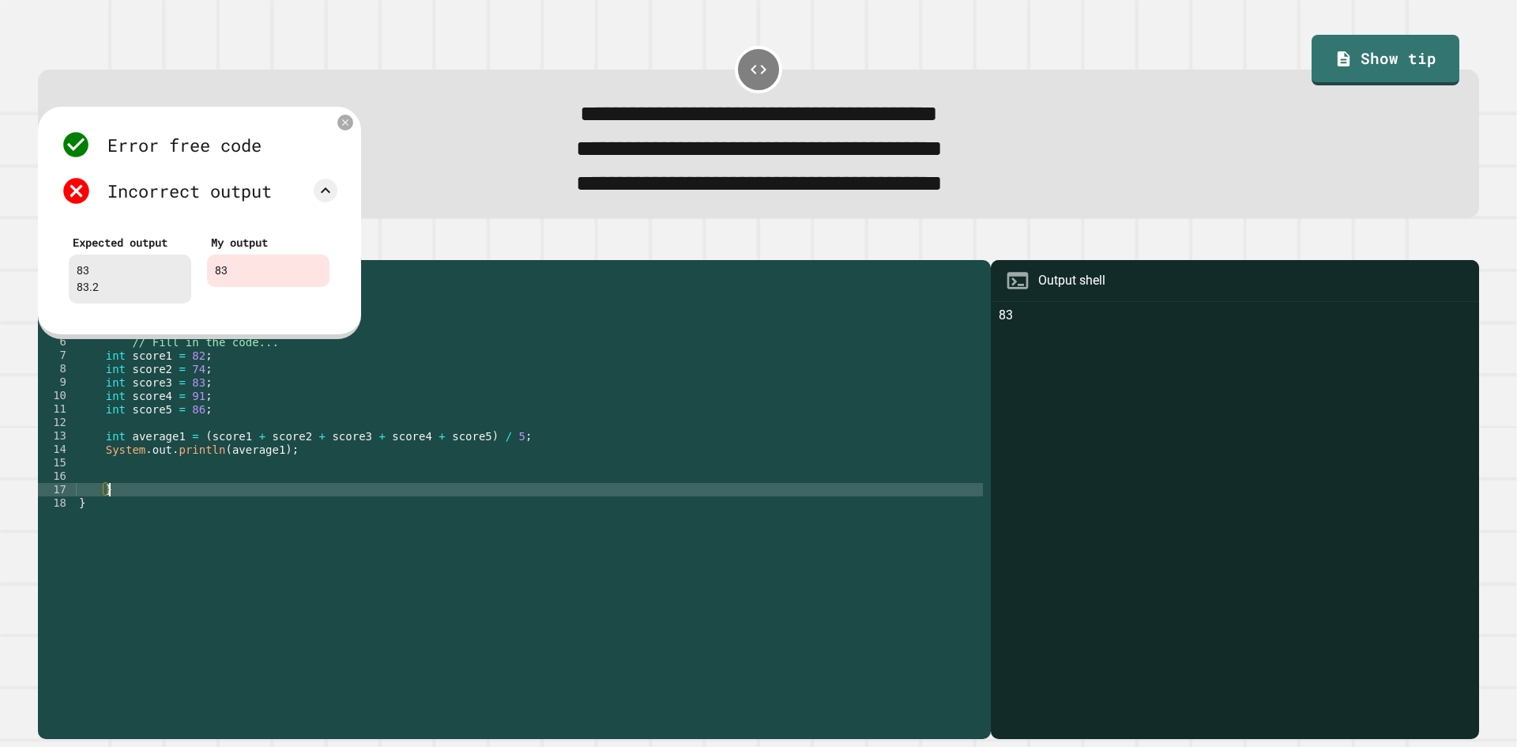
scroll to position [0, 2]
click at [259, 475] on div "public class Main { public static void main ( String [ ] args ) { // Fill in th…" at bounding box center [529, 483] width 907 height 430
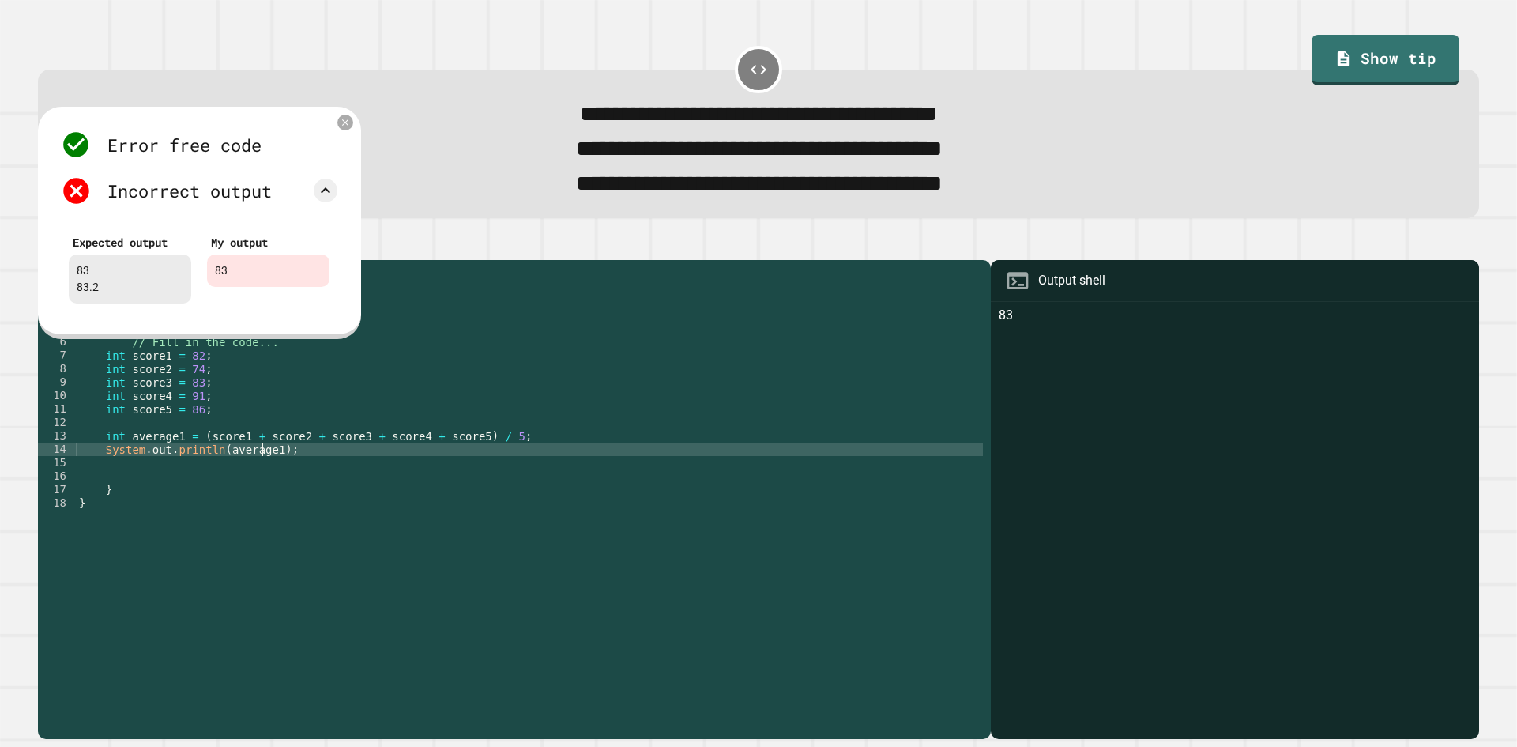
click at [262, 484] on div "public class Main { public static void main ( String [ ] args ) { // Fill in th…" at bounding box center [529, 483] width 907 height 430
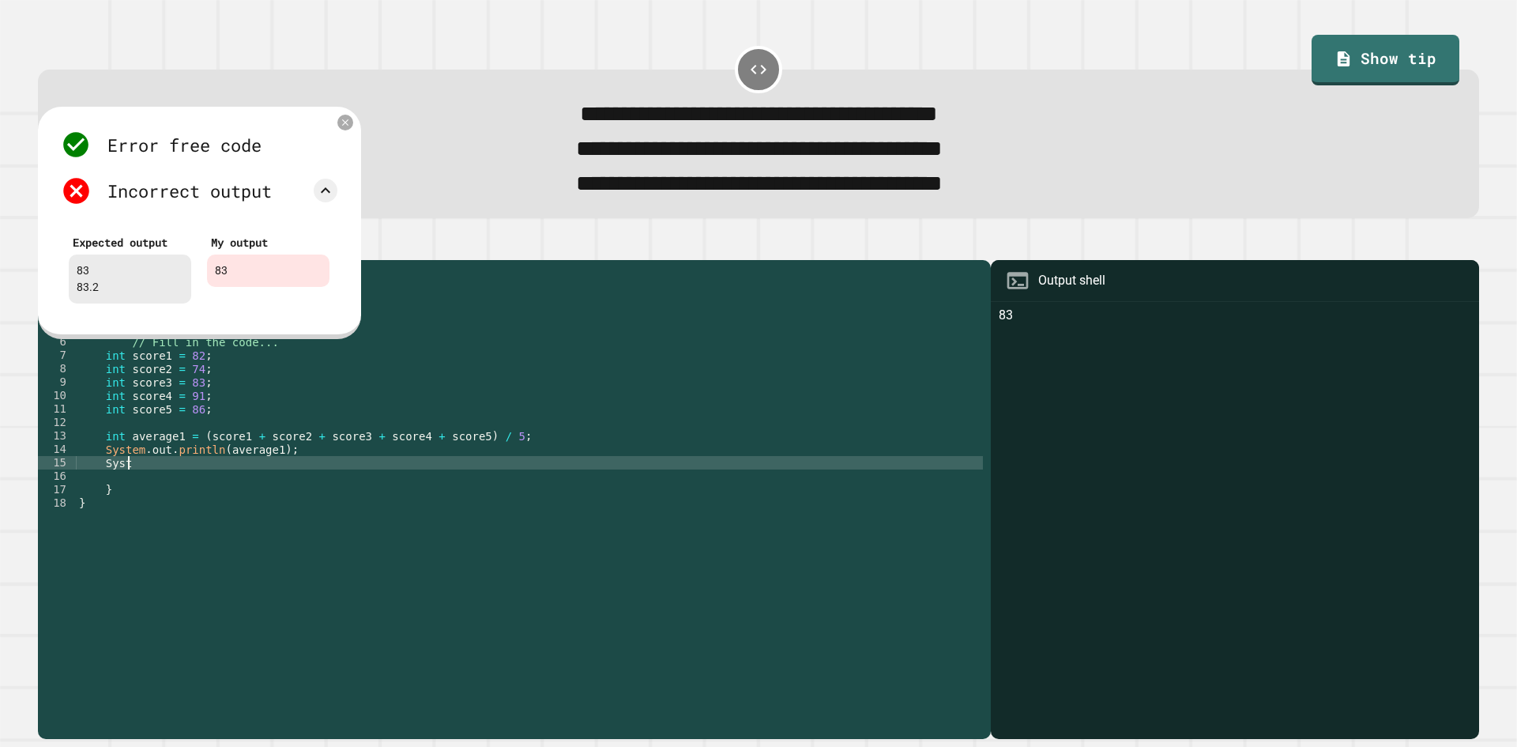
scroll to position [0, 2]
type textarea "*"
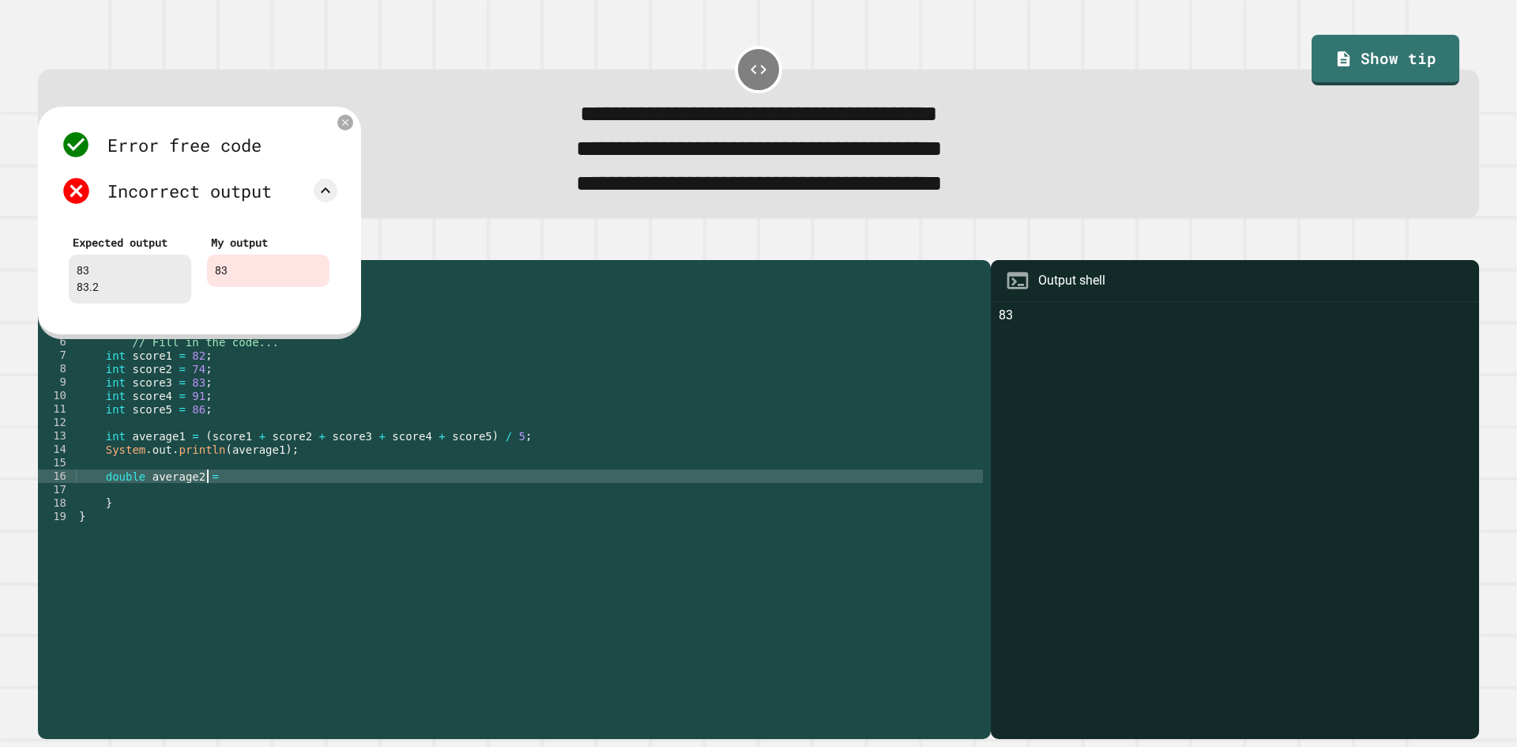
scroll to position [0, 9]
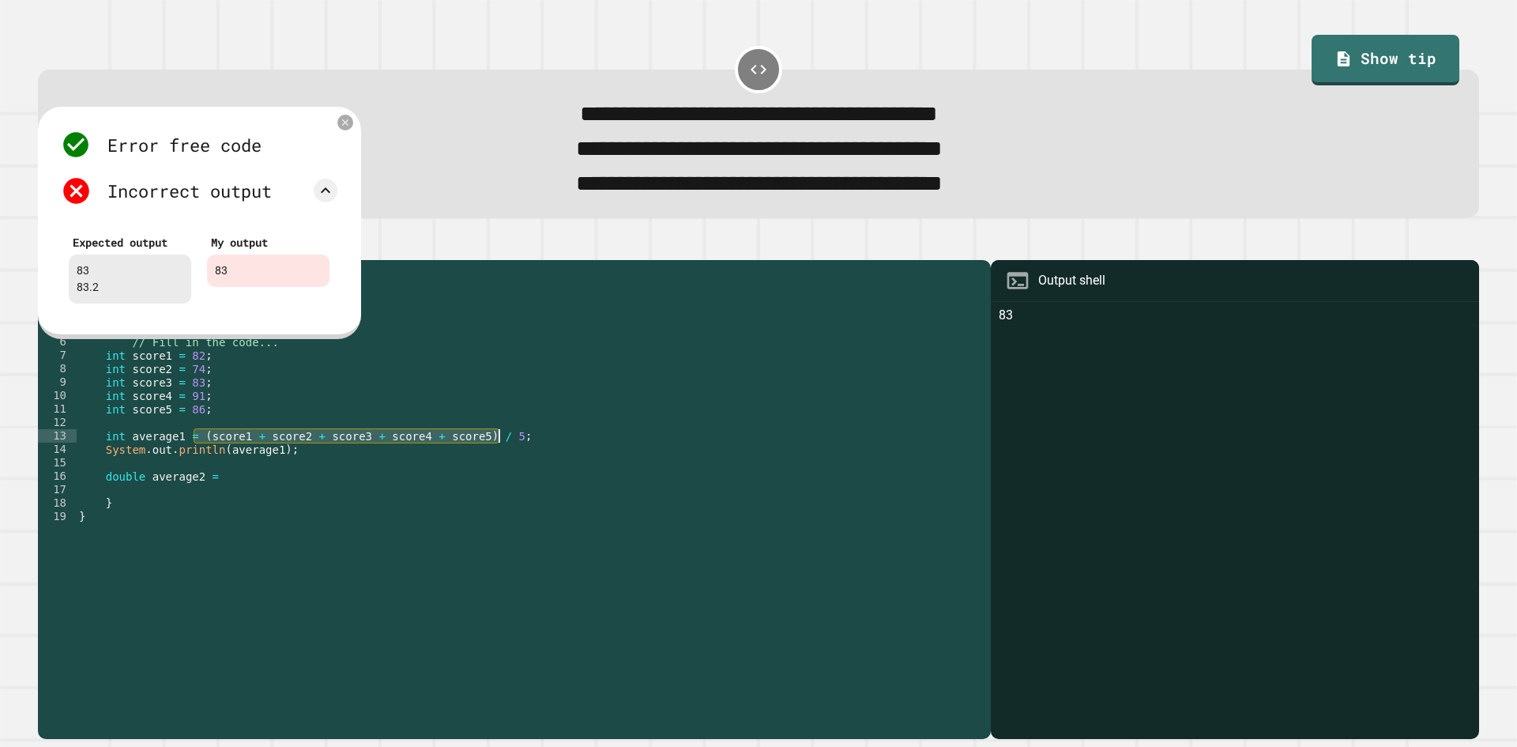
drag, startPoint x: 197, startPoint y: 457, endPoint x: 546, endPoint y: 450, distance: 349.3
click at [546, 450] on div "public class Main { public static void main ( String [ ] args ) { // Fill in th…" at bounding box center [529, 483] width 907 height 430
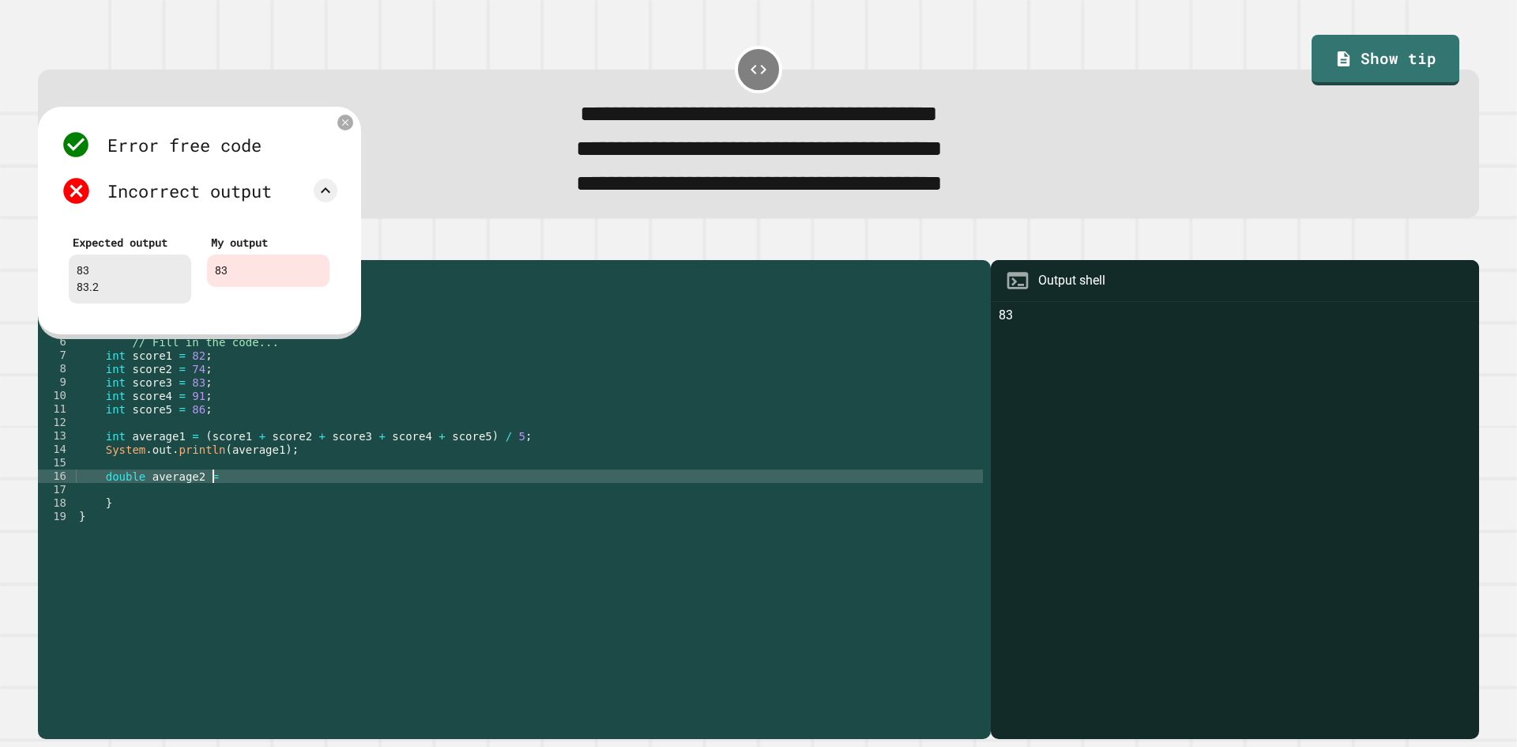
click at [450, 494] on div "public class Main { public static void main ( String [ ] args ) { // Fill in th…" at bounding box center [529, 483] width 907 height 430
paste textarea "**********"
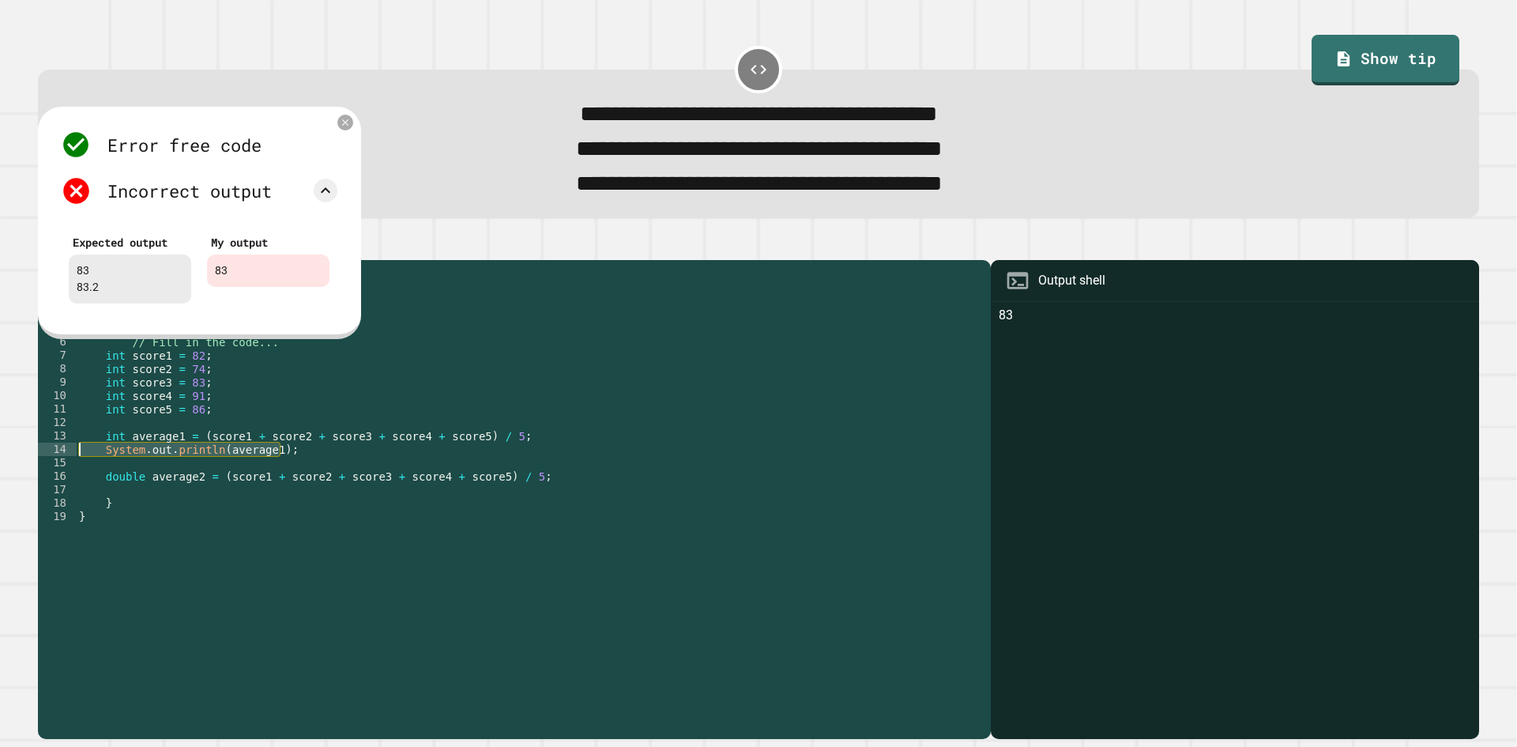
drag, startPoint x: 265, startPoint y: 476, endPoint x: 27, endPoint y: 467, distance: 238.8
click at [27, 467] on div "**********" at bounding box center [758, 373] width 1517 height 747
type textarea "**********"
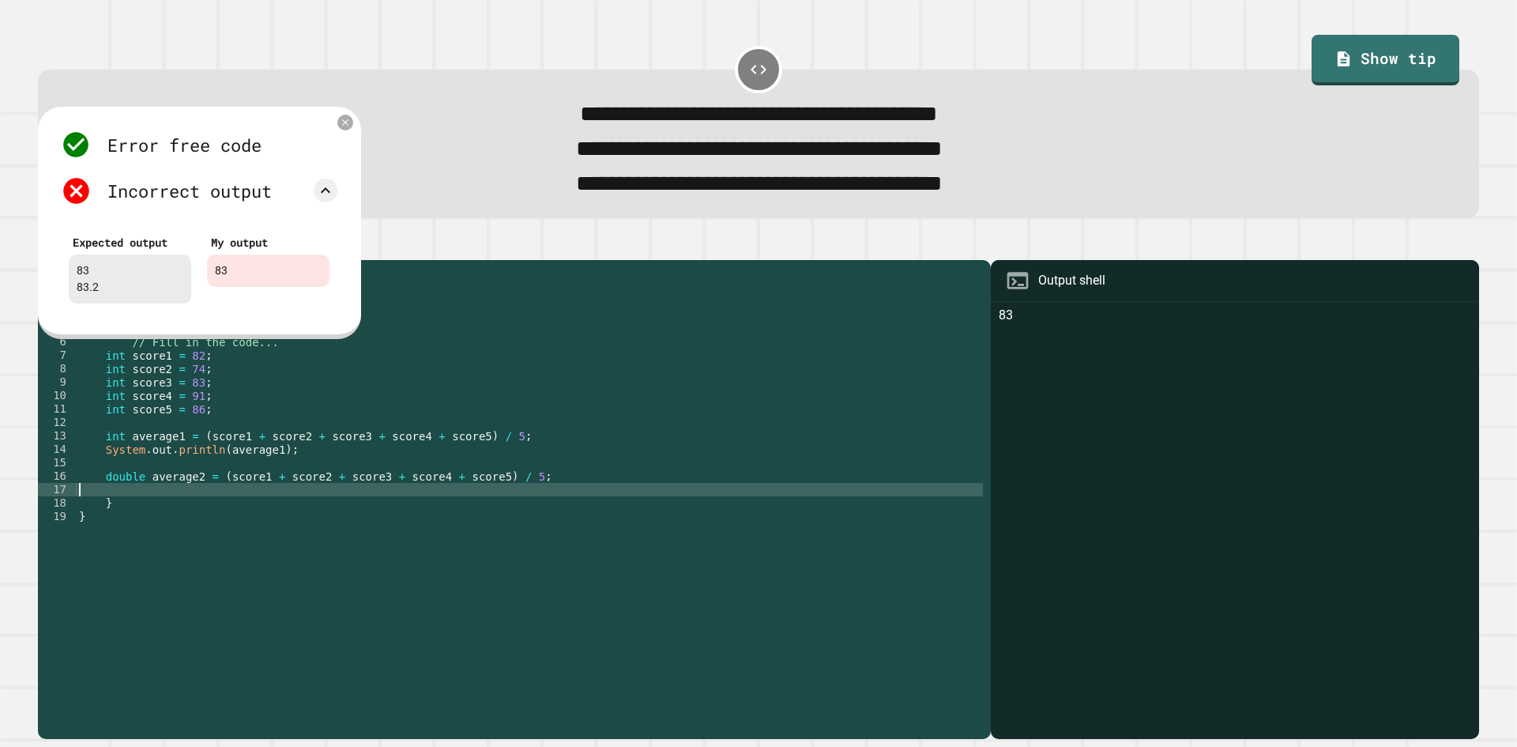
click at [111, 506] on div "public class Main { public static void main ( String [ ] args ) { // Fill in th…" at bounding box center [529, 483] width 907 height 430
paste textarea "**********"
click at [269, 512] on div "public class Main { public static void main ( String [ ] args ) { // Fill in th…" at bounding box center [529, 483] width 907 height 430
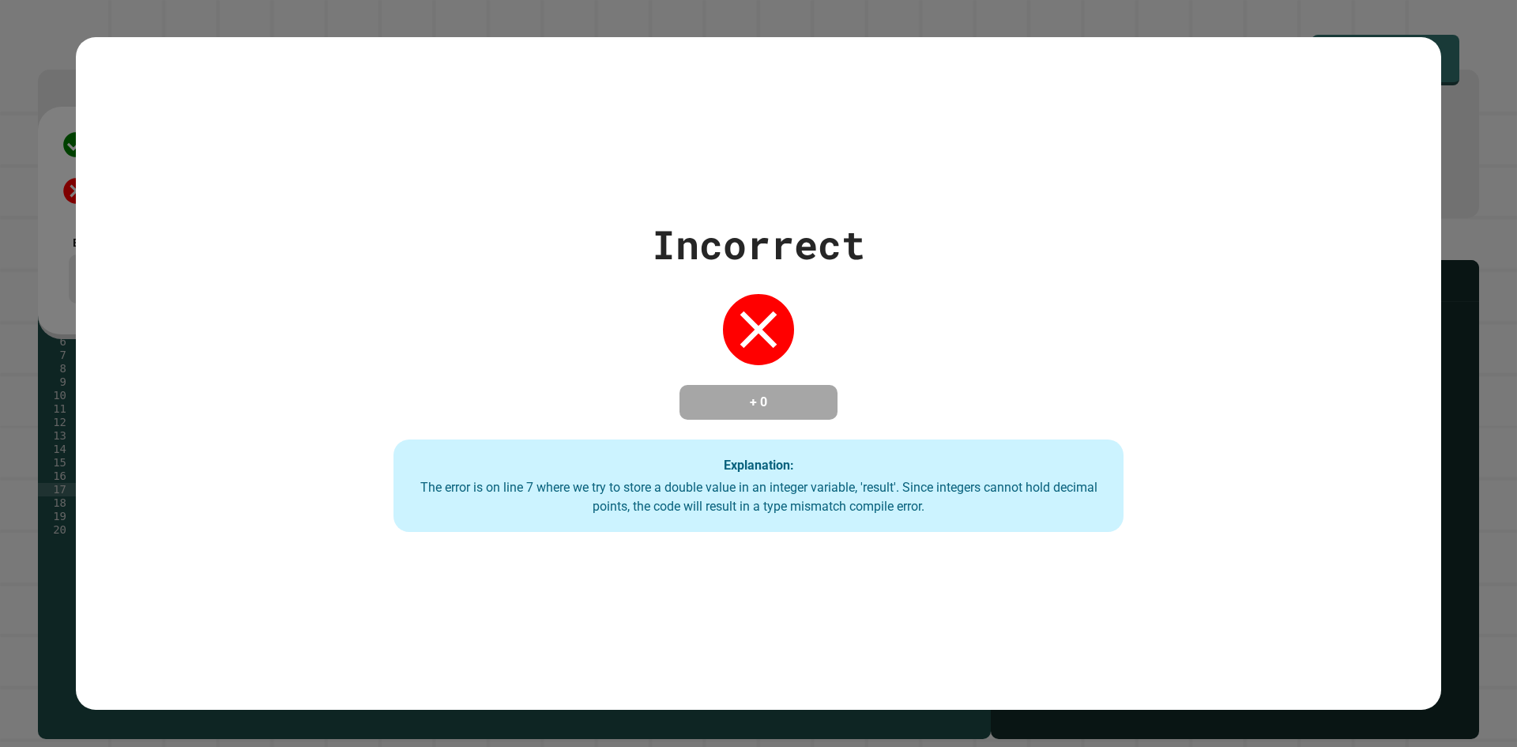
type textarea "**********"
click at [345, 139] on div "Incorrect + 0 Explanation: The error is on line 7 where we try to store a doubl…" at bounding box center [758, 373] width 1365 height 672
click at [592, 315] on div "Incorrect + 0 Explanation: The error is on line 7 where we try to store a doubl…" at bounding box center [759, 374] width 1044 height 318
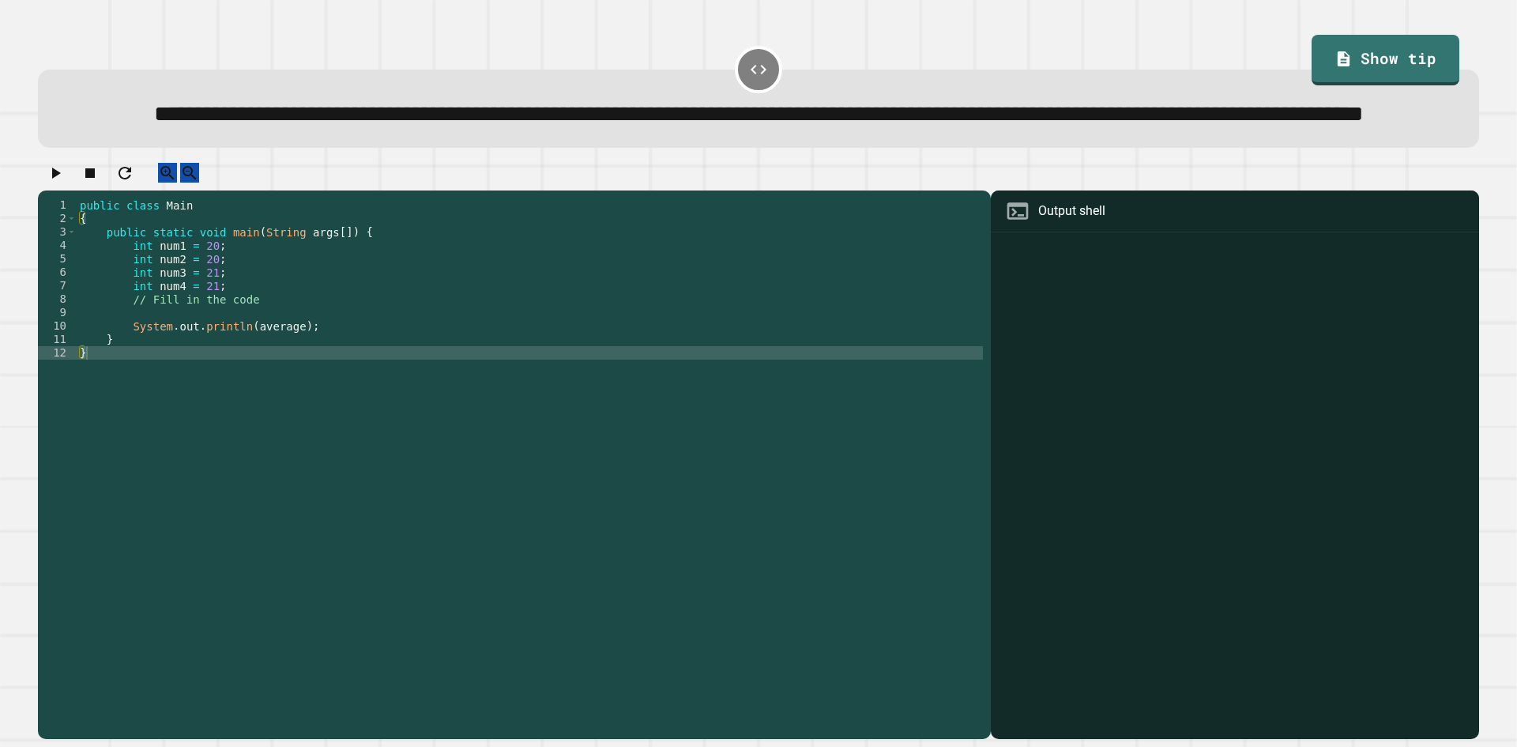
click at [481, 371] on div "public class Main { public static void main ( String args [ ]) { int num1 = 20 …" at bounding box center [530, 433] width 906 height 470
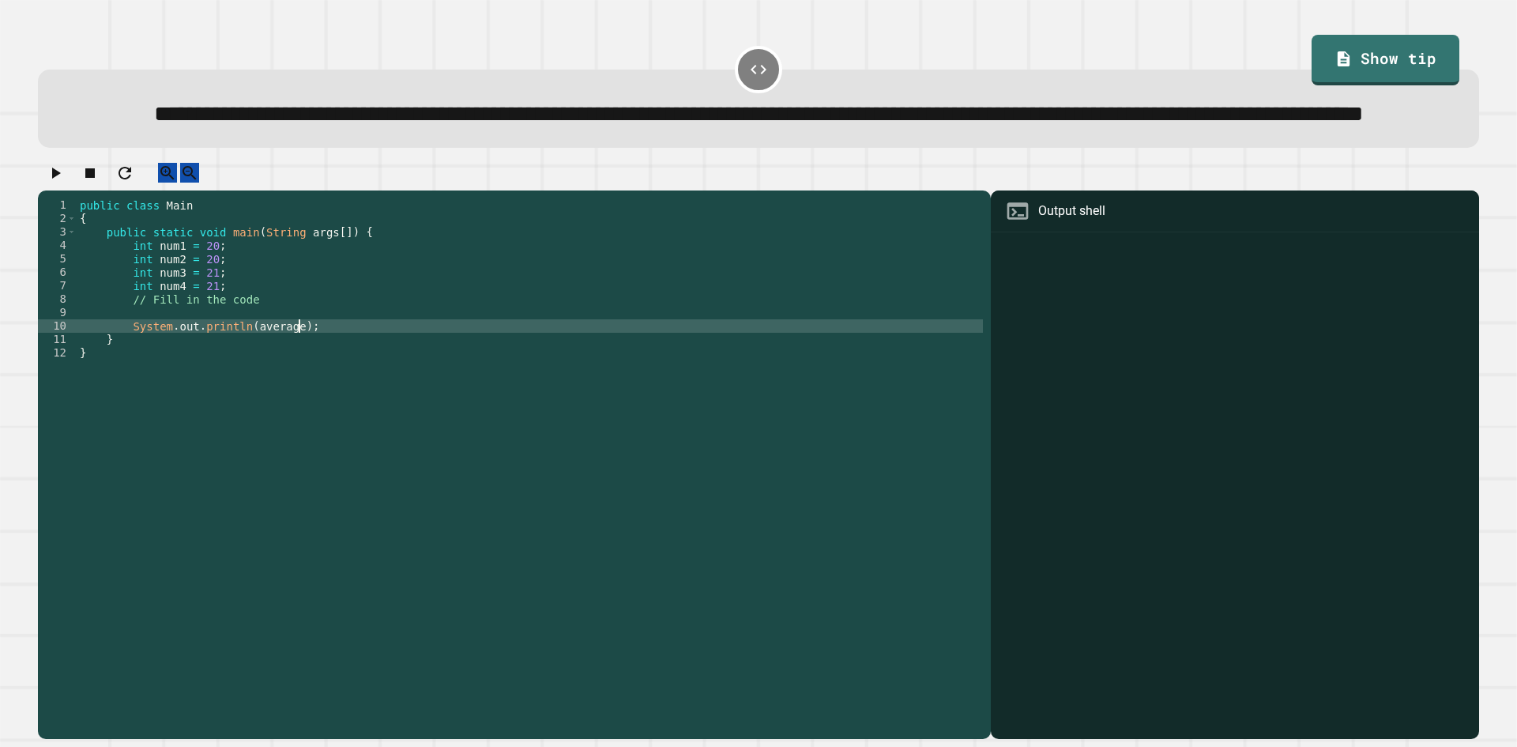
click at [481, 362] on div "public class Main { public static void main ( String args [ ]) { int num1 = 20 …" at bounding box center [530, 433] width 906 height 470
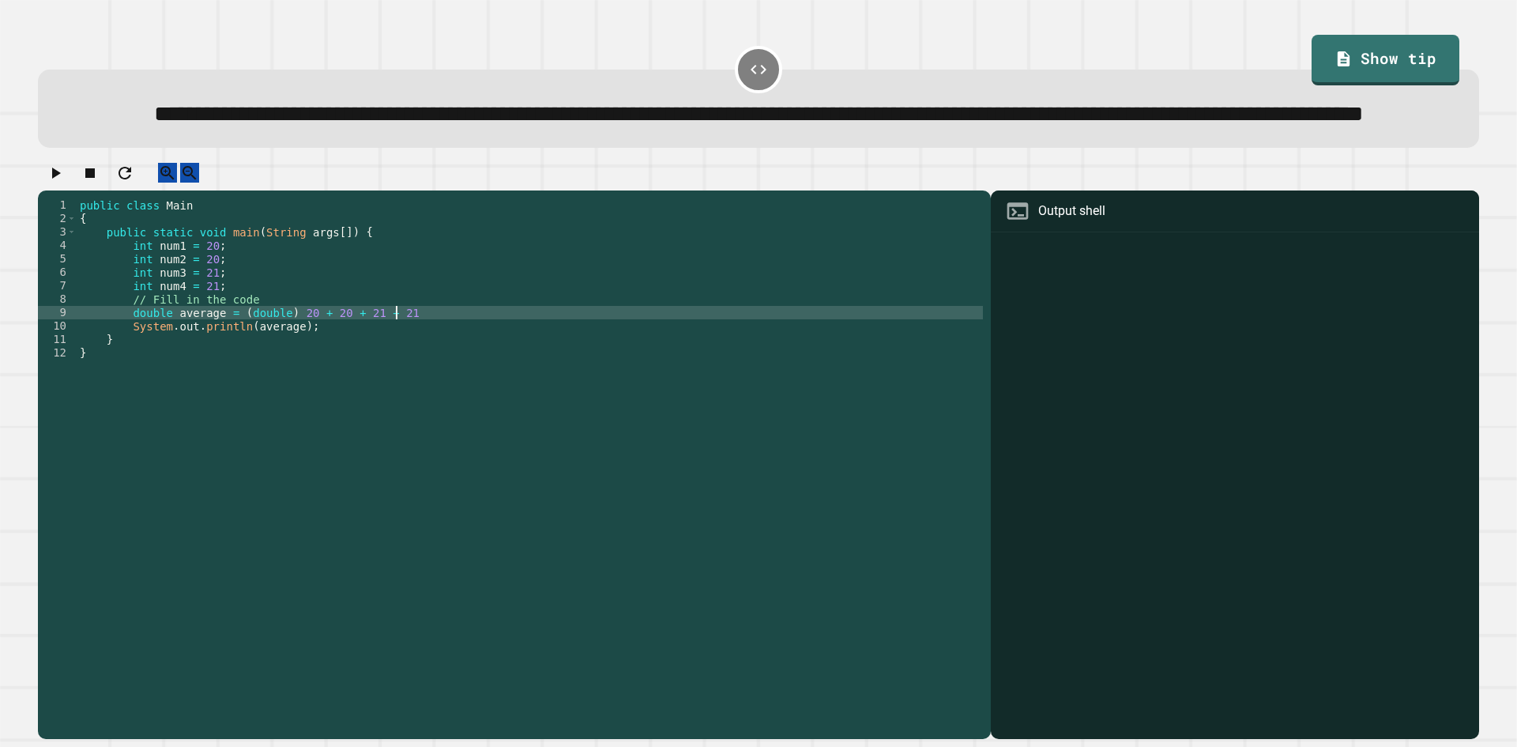
scroll to position [0, 22]
click at [389, 365] on div "public class Main { public static void main ( String args [ ]) { int num1 = 20 …" at bounding box center [530, 433] width 906 height 470
click at [289, 369] on div "public class Main { public static void main ( String args [ ]) { int num1 = 20 …" at bounding box center [530, 433] width 906 height 470
click at [394, 362] on div "public class Main { public static void main ( String args [ ]) { int num1 = 20 …" at bounding box center [530, 433] width 906 height 470
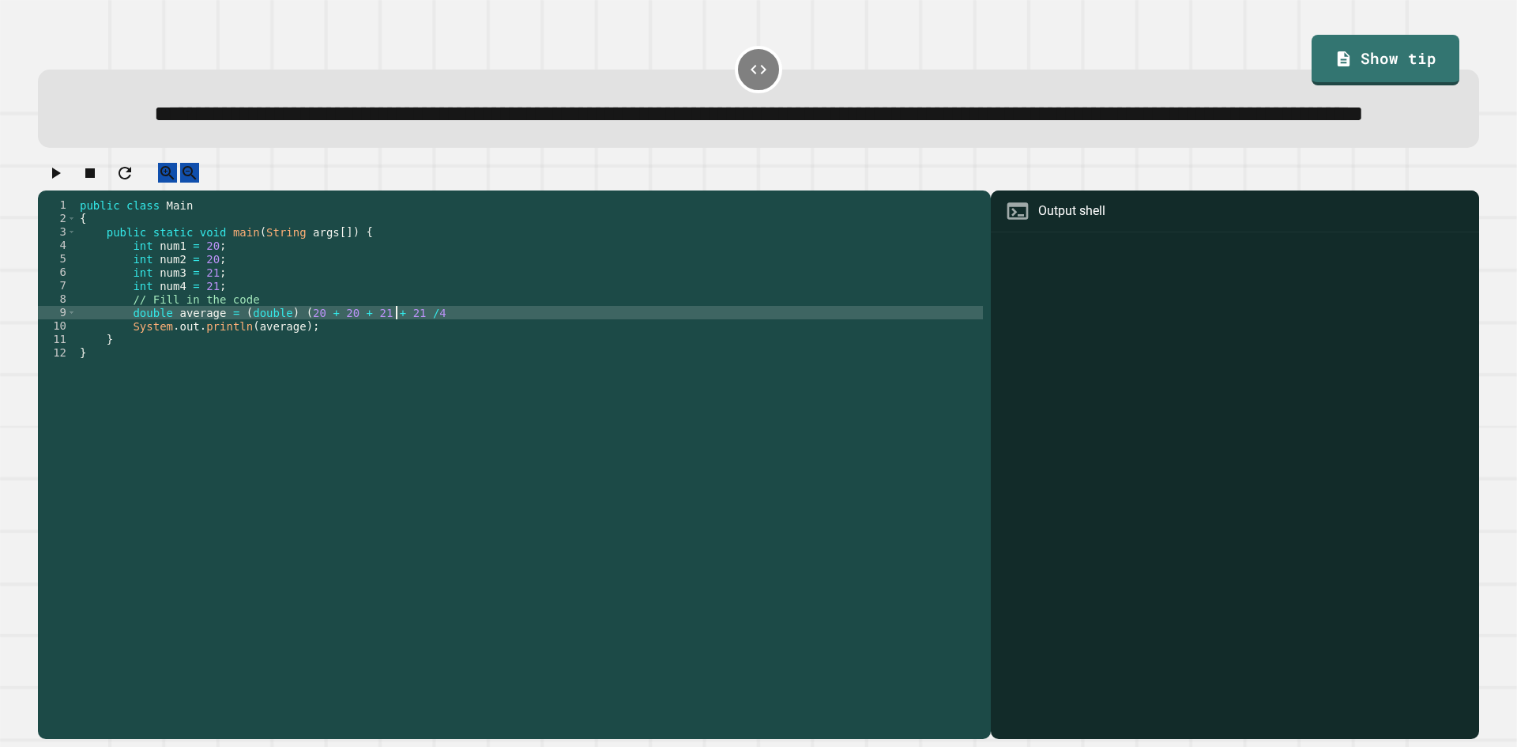
scroll to position [0, 23]
click at [288, 363] on div "public class Main { public static void main ( String args [ ]) { int num1 = 20 …" at bounding box center [530, 433] width 906 height 470
click at [420, 367] on div "public class Main { public static void main ( String args [ ]) { int num1 = 20 …" at bounding box center [530, 433] width 906 height 470
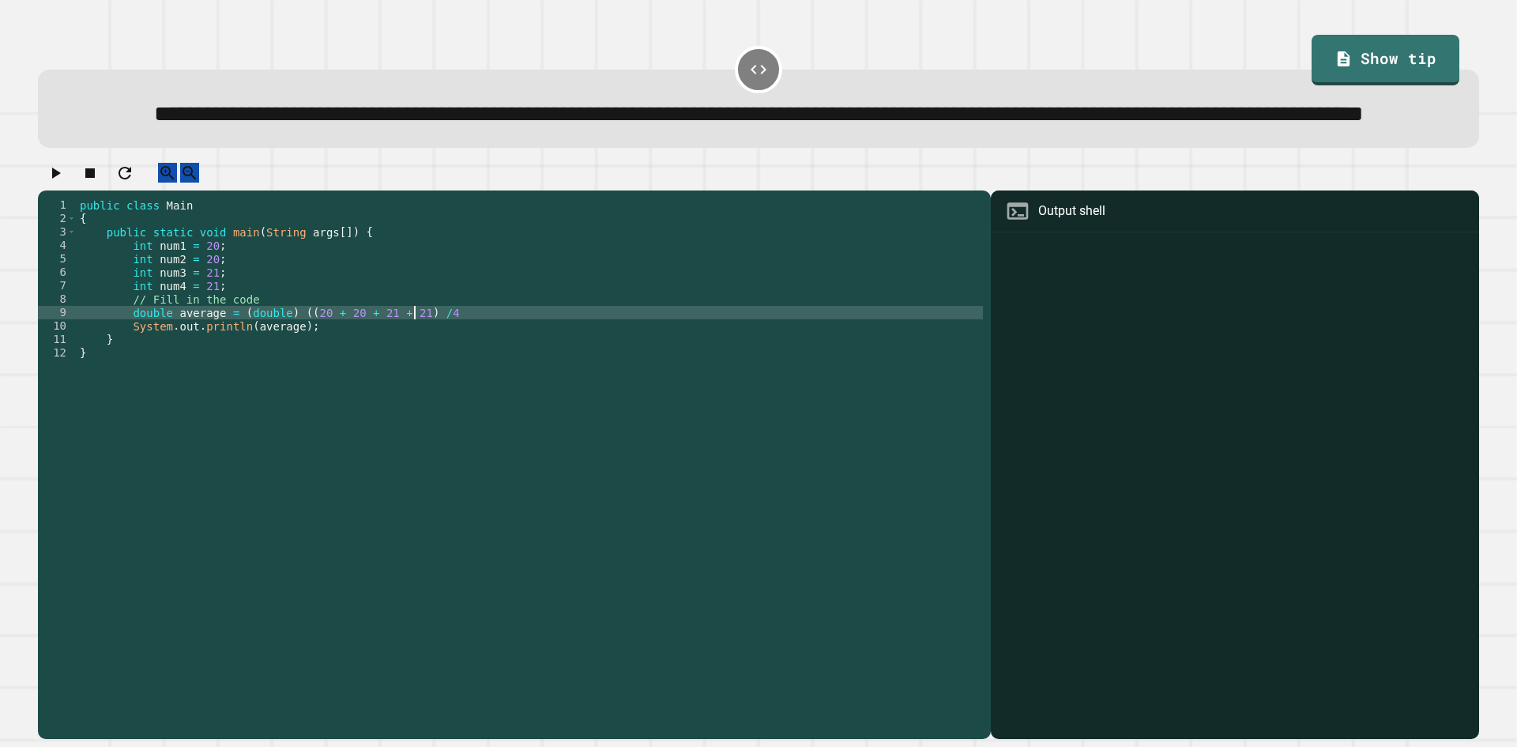
click at [452, 369] on div "public class Main { public static void main ( String args [ ]) { int num1 = 20 …" at bounding box center [530, 433] width 906 height 470
click at [65, 182] on button "button" at bounding box center [55, 173] width 19 height 20
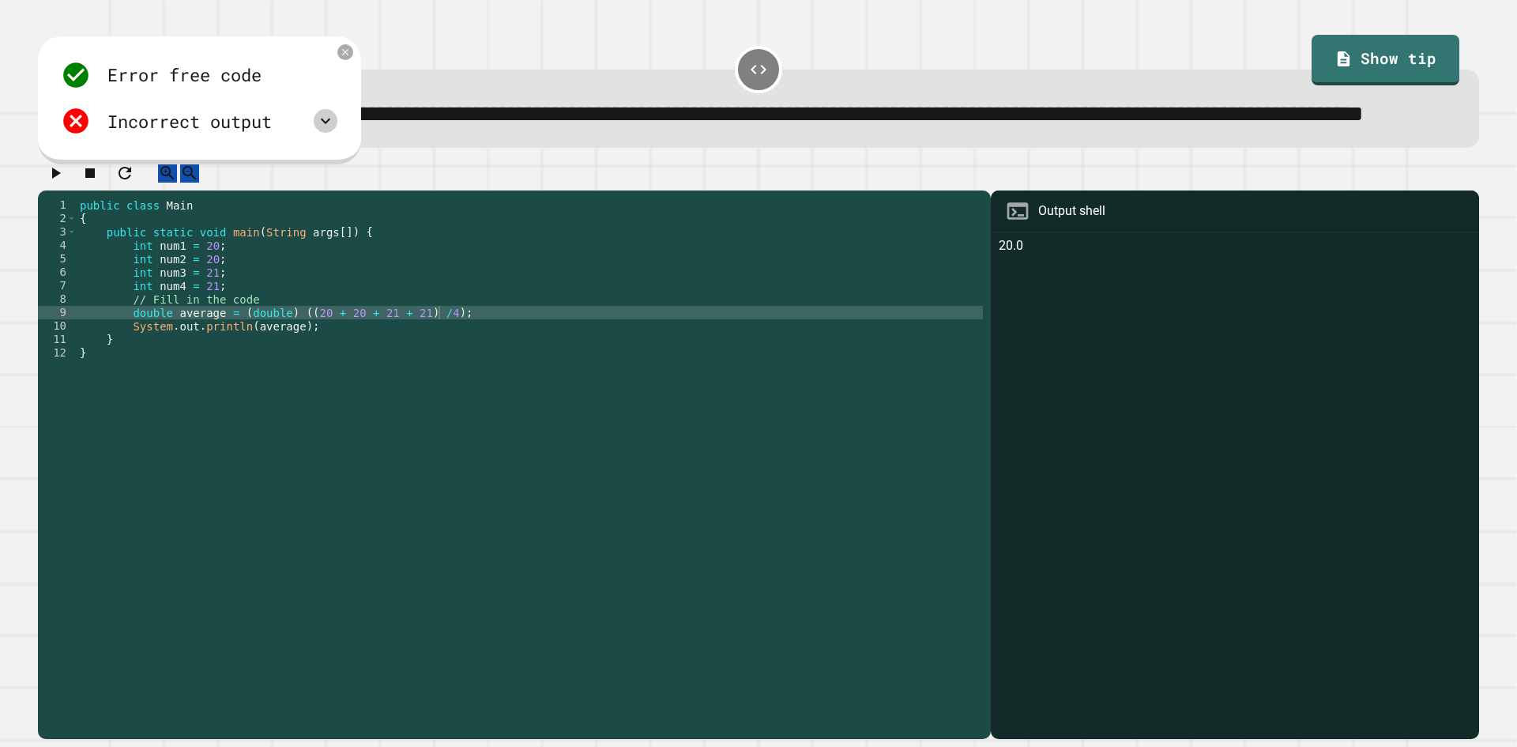
click at [329, 130] on icon at bounding box center [325, 120] width 19 height 19
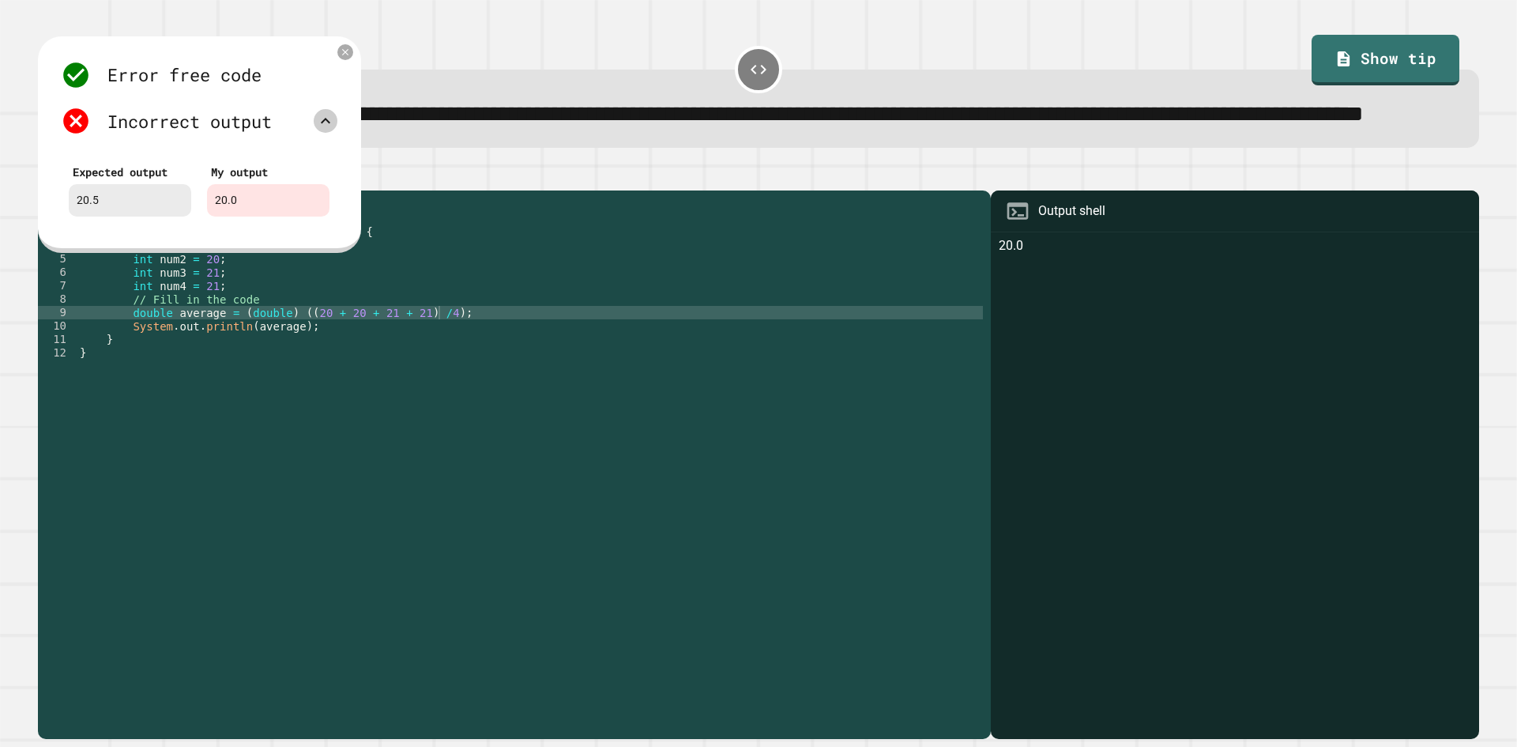
click at [441, 365] on div "public class Main { public static void main ( String args [ ]) { int num1 = 20 …" at bounding box center [530, 433] width 906 height 470
click at [434, 368] on div "public class Main { public static void main ( String args [ ]) { int num1 = 20 …" at bounding box center [530, 433] width 906 height 470
type textarea "**********"
click at [354, 101] on div "Error free code 20.0 Incorrect output Expected output 20.5 My output 20.0" at bounding box center [199, 144] width 323 height 216
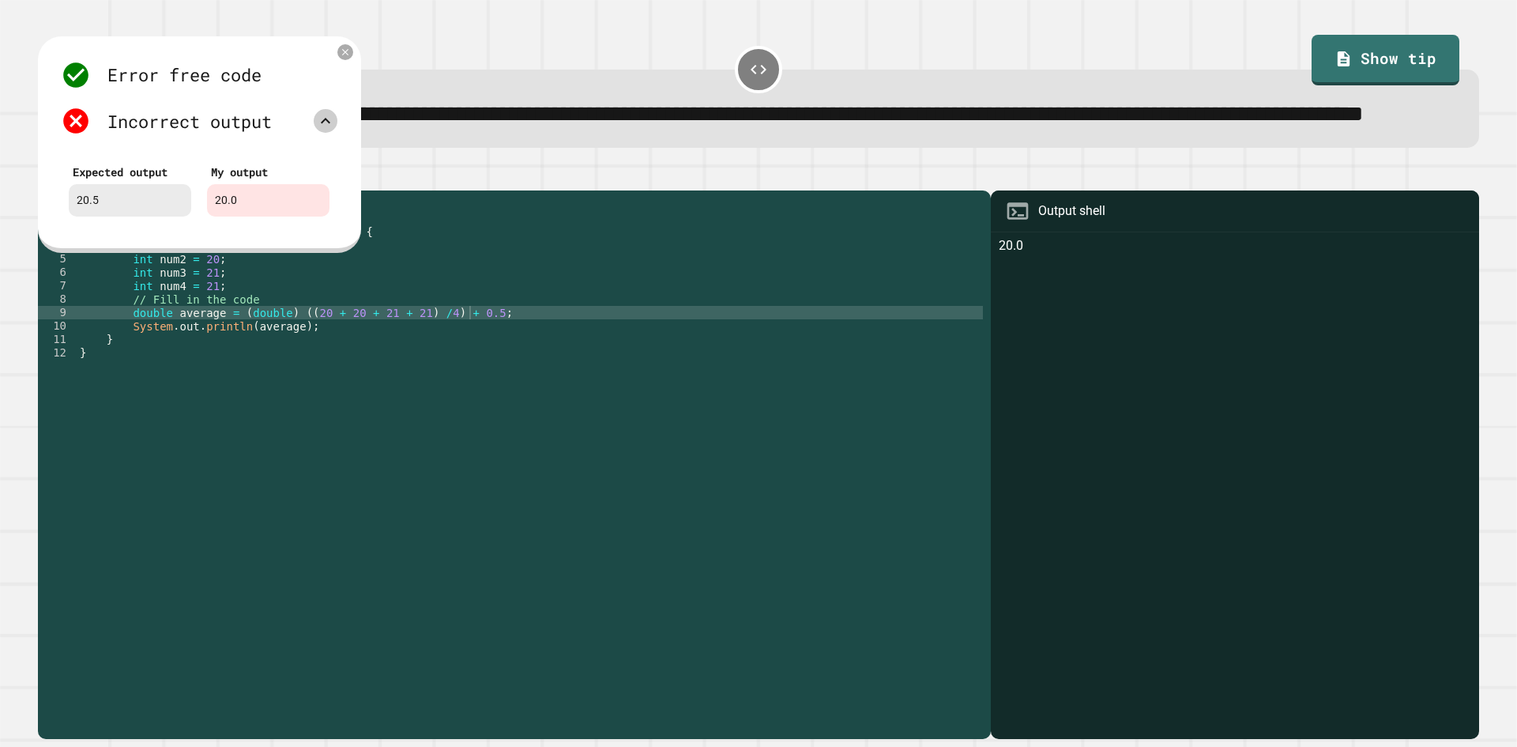
click at [355, 99] on div "Error free code 20.0 Incorrect output Expected output 20.5 My output 20.0" at bounding box center [199, 144] width 323 height 216
click at [355, 96] on div "Error free code 20.0 Incorrect output Expected output 20.5 My output 20.0" at bounding box center [199, 144] width 323 height 216
click at [349, 58] on icon at bounding box center [346, 53] width 12 height 12
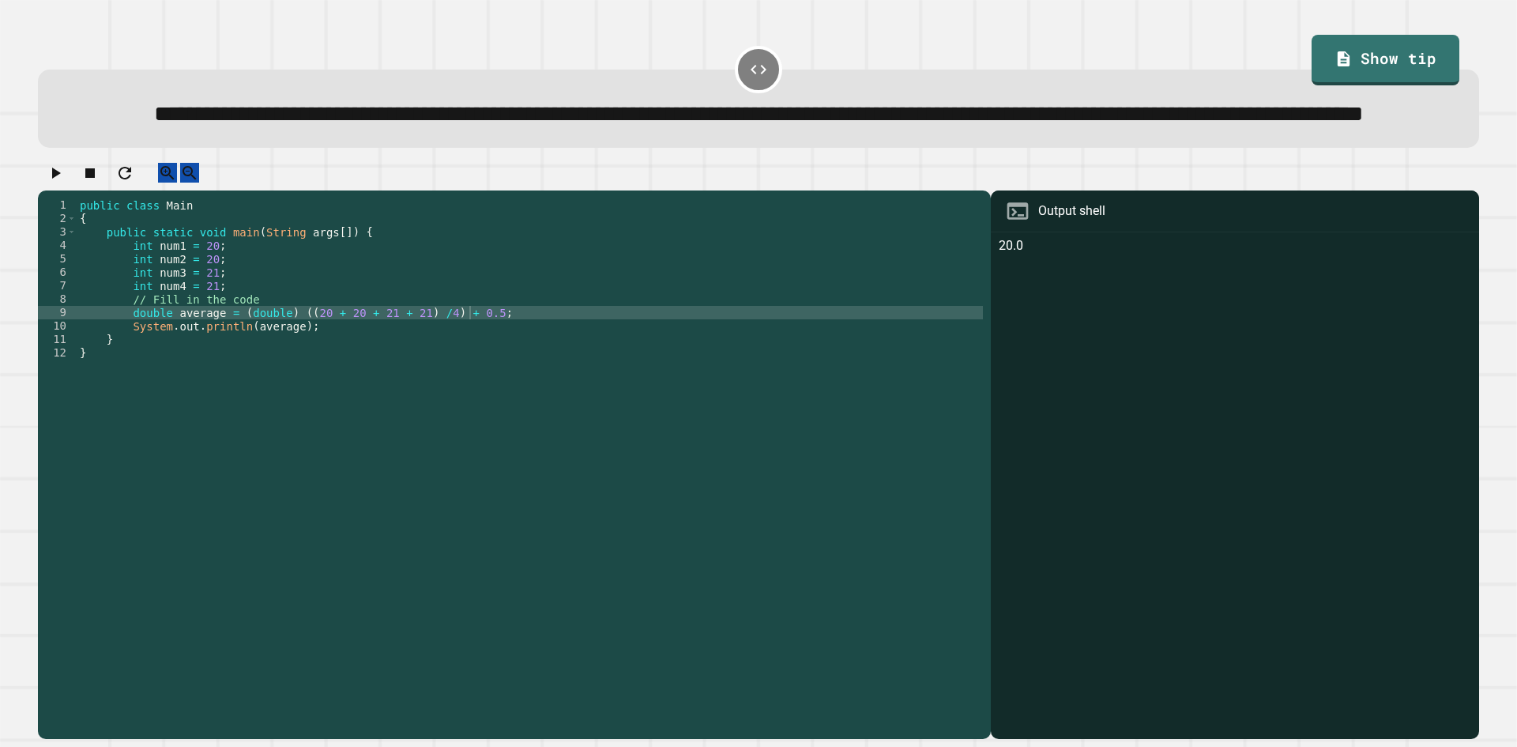
click at [59, 182] on icon "button" at bounding box center [55, 173] width 19 height 19
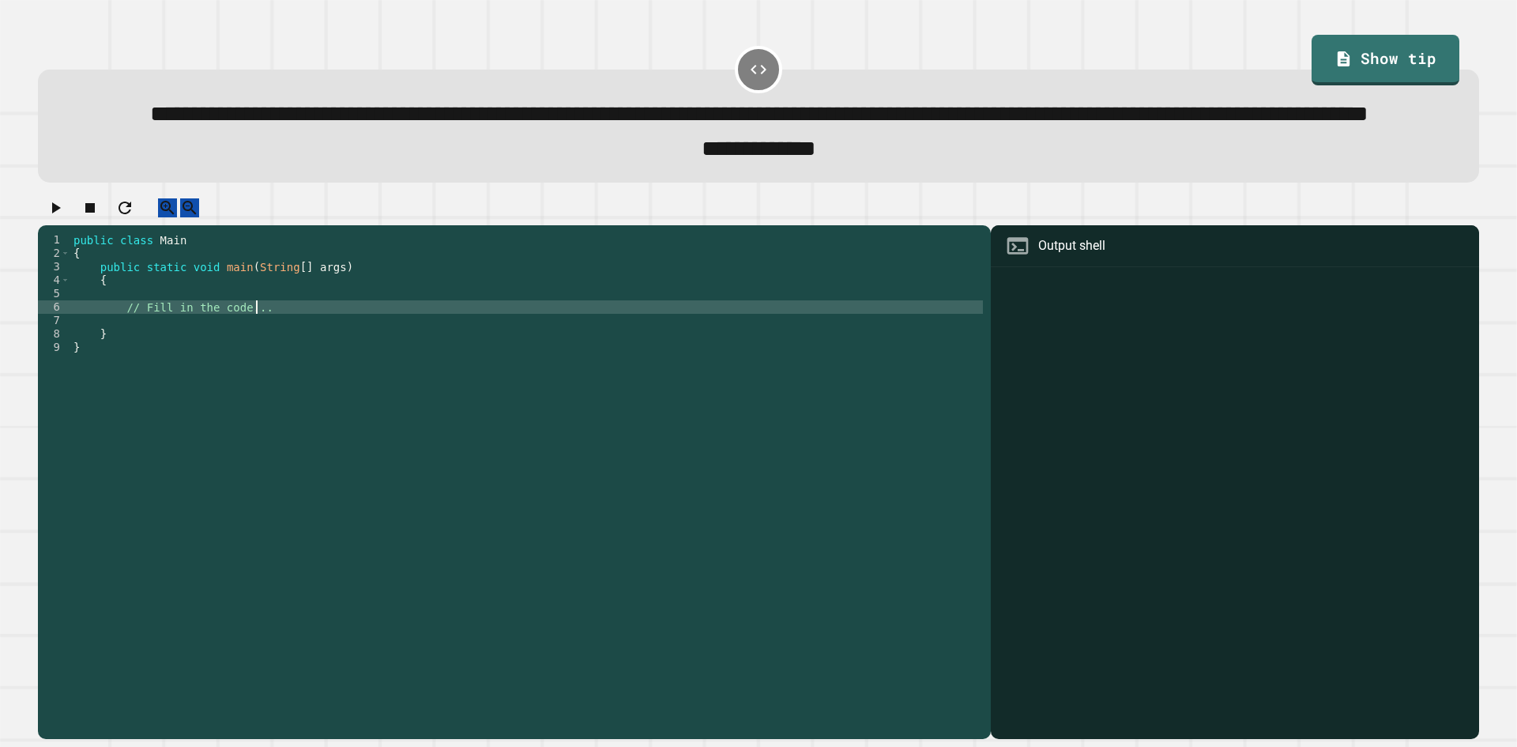
click at [611, 366] on div "public class Main { public static void main ( String [ ] args ) { // Fill in th…" at bounding box center [526, 448] width 912 height 430
type textarea "**********"
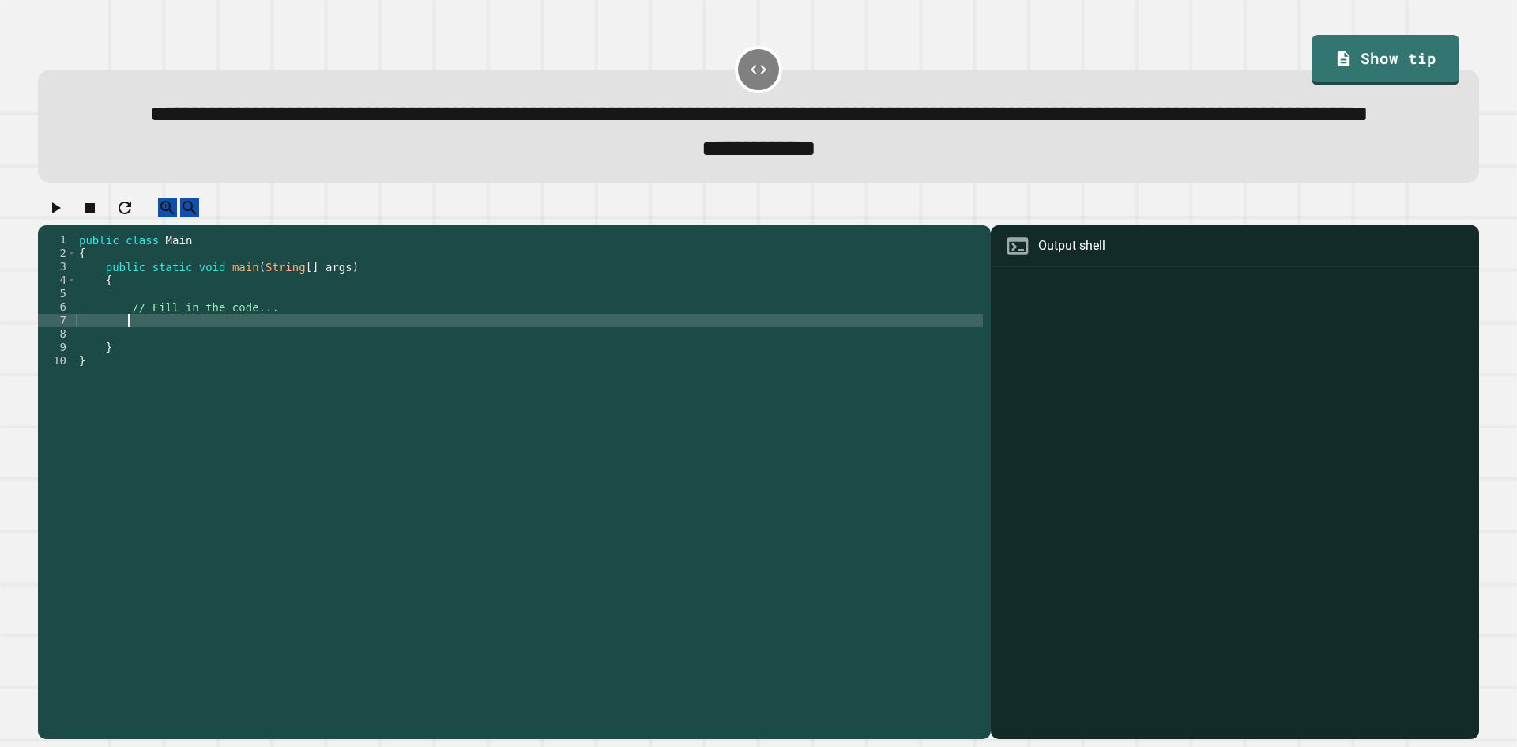
scroll to position [0, 2]
type textarea "*"
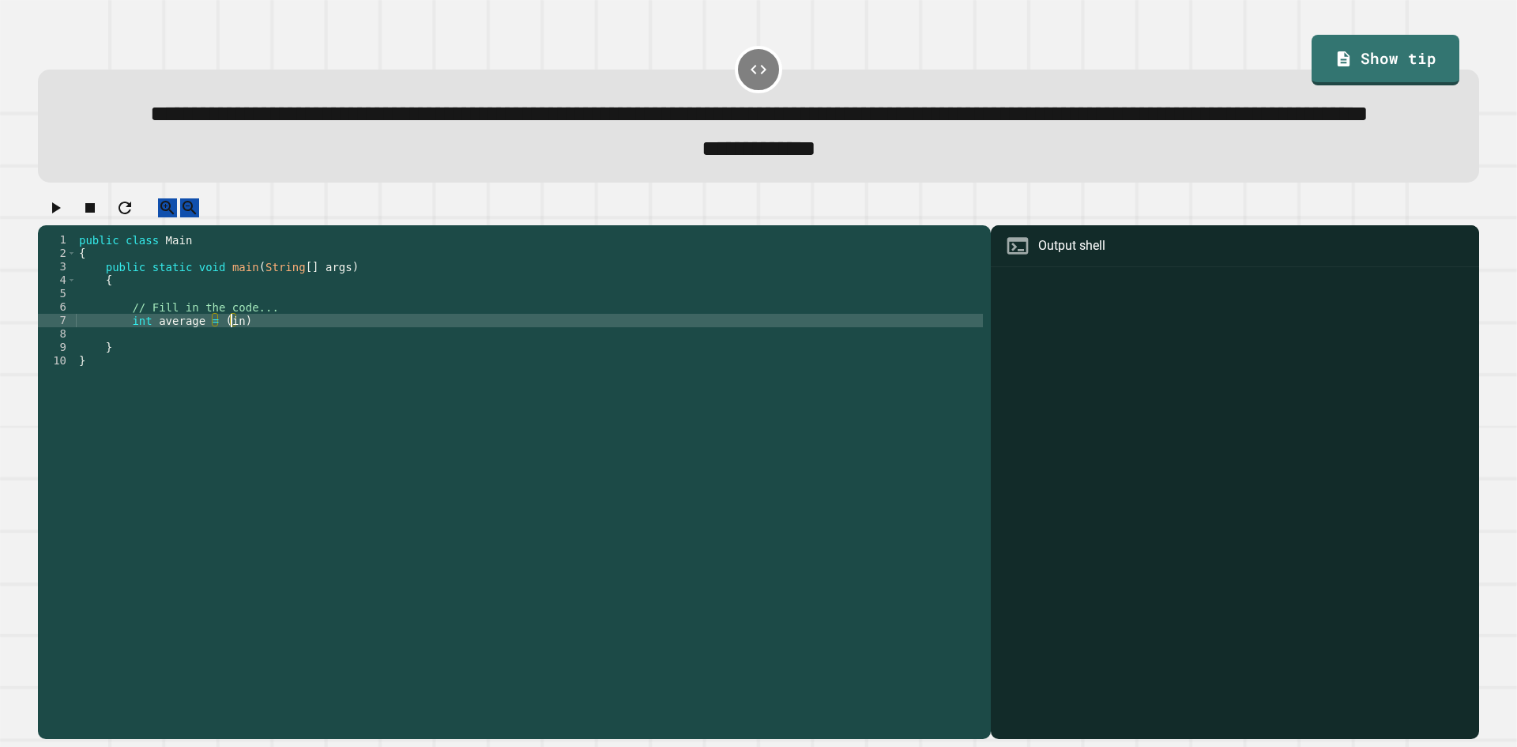
type textarea "**********"
click at [324, 377] on div "public class Main { public static void main ( String [ ] args ) { // Fill in th…" at bounding box center [529, 448] width 907 height 430
type textarea "**********"
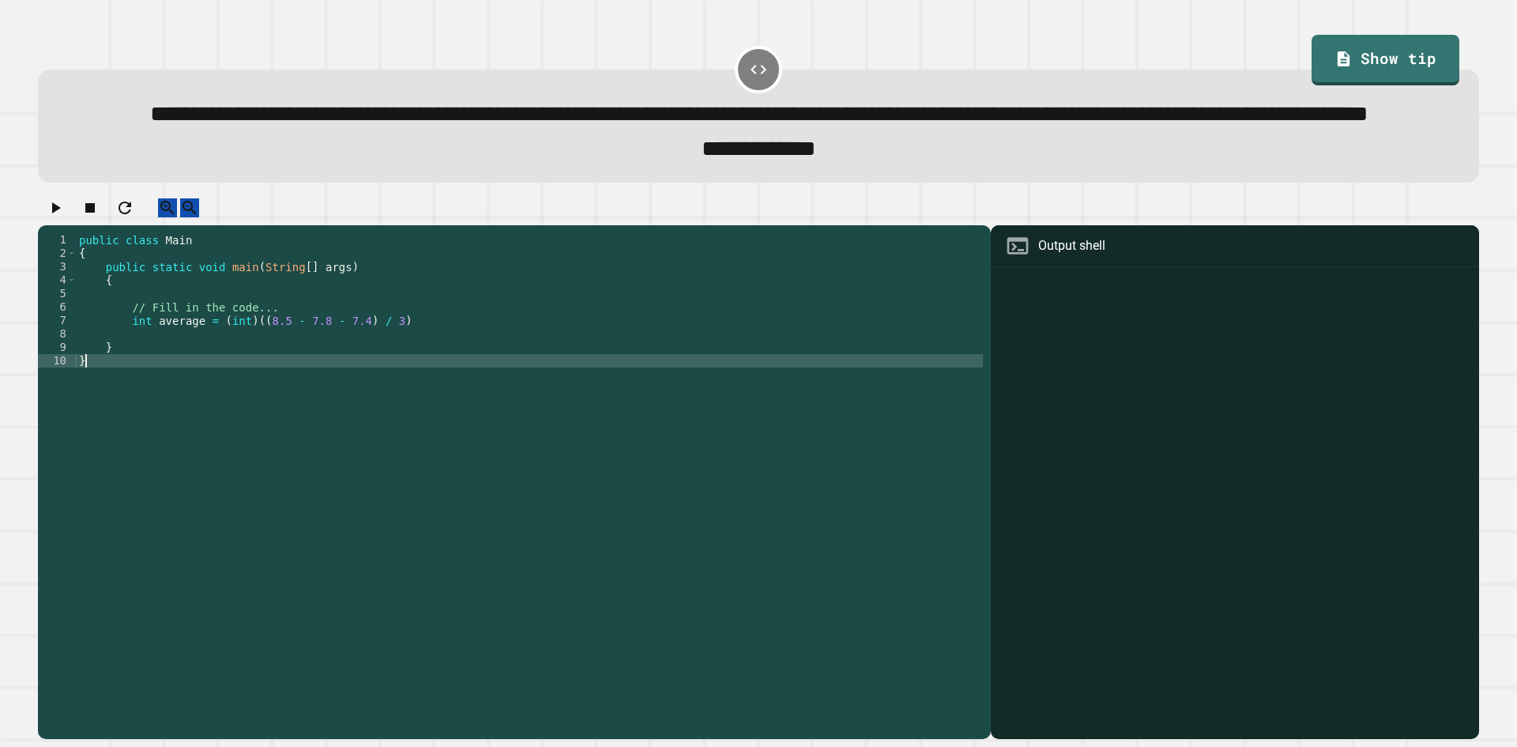
click at [356, 438] on div "public class Main { public static void main ( String [ ] args ) { // Fill in th…" at bounding box center [529, 448] width 907 height 430
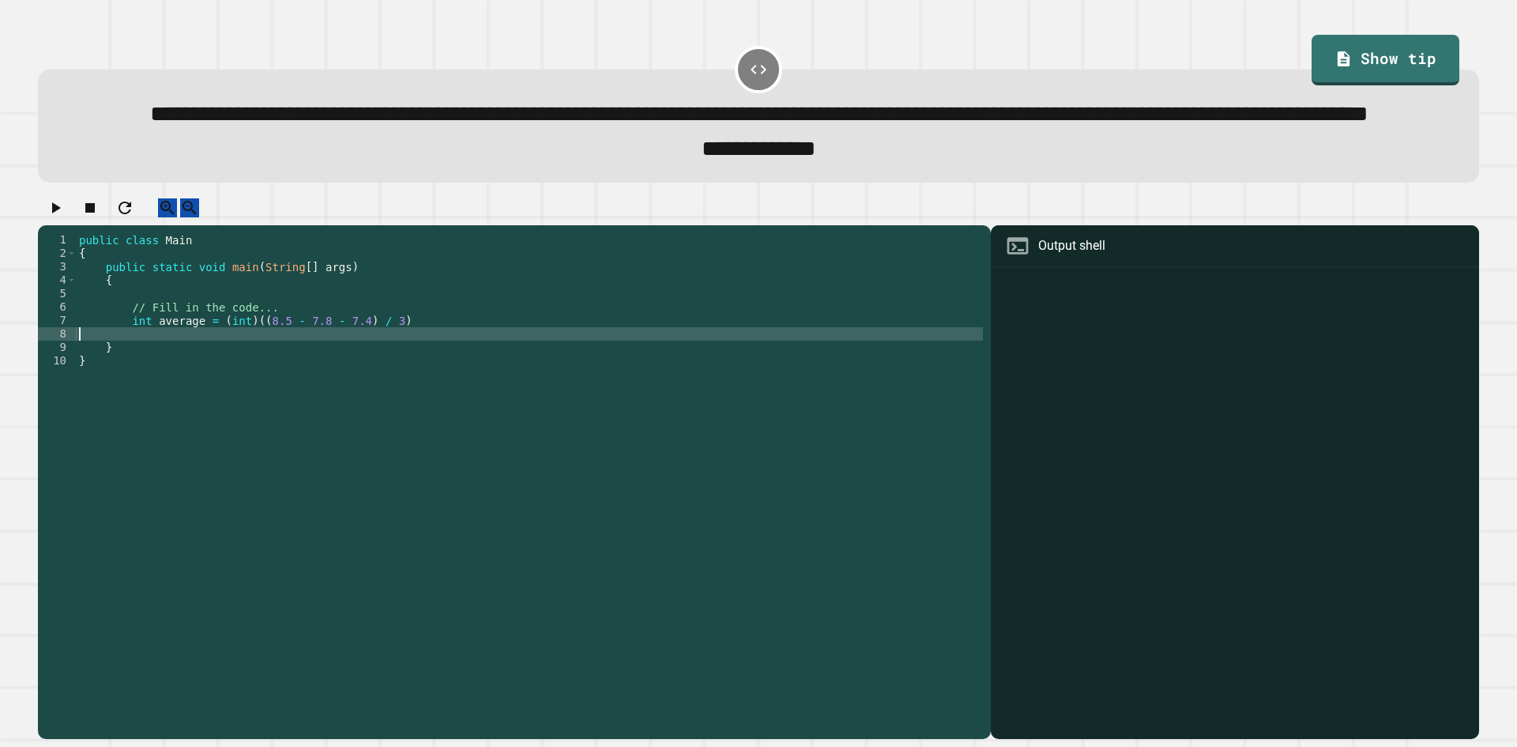
click at [226, 392] on div "public class Main { public static void main ( String [ ] args ) { // Fill in th…" at bounding box center [529, 448] width 907 height 430
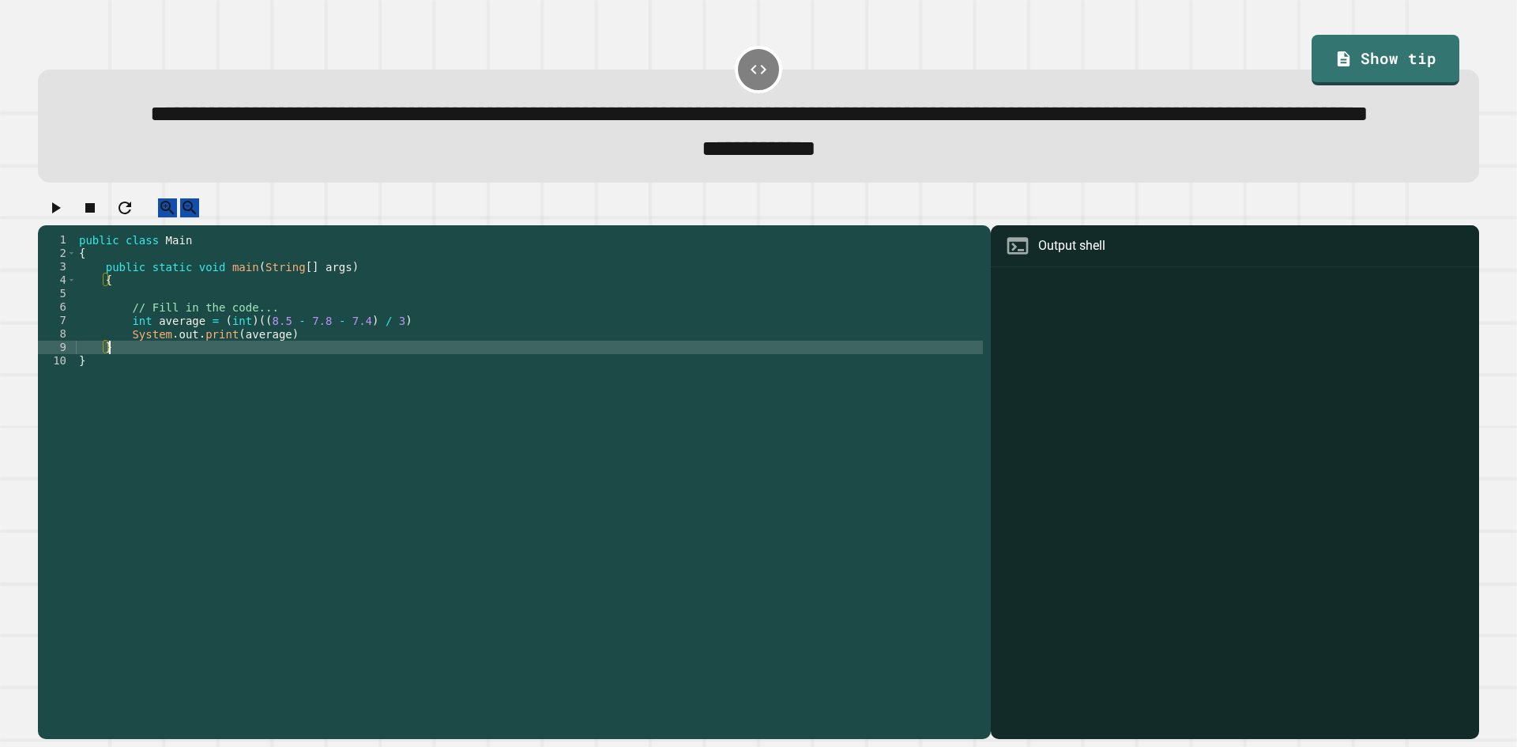
click at [439, 397] on div "public class Main { public static void main ( String [ ] args ) { // Fill in th…" at bounding box center [529, 448] width 907 height 430
click at [438, 390] on div "public class Main { public static void main ( String [ ] args ) { // Fill in th…" at bounding box center [529, 448] width 907 height 430
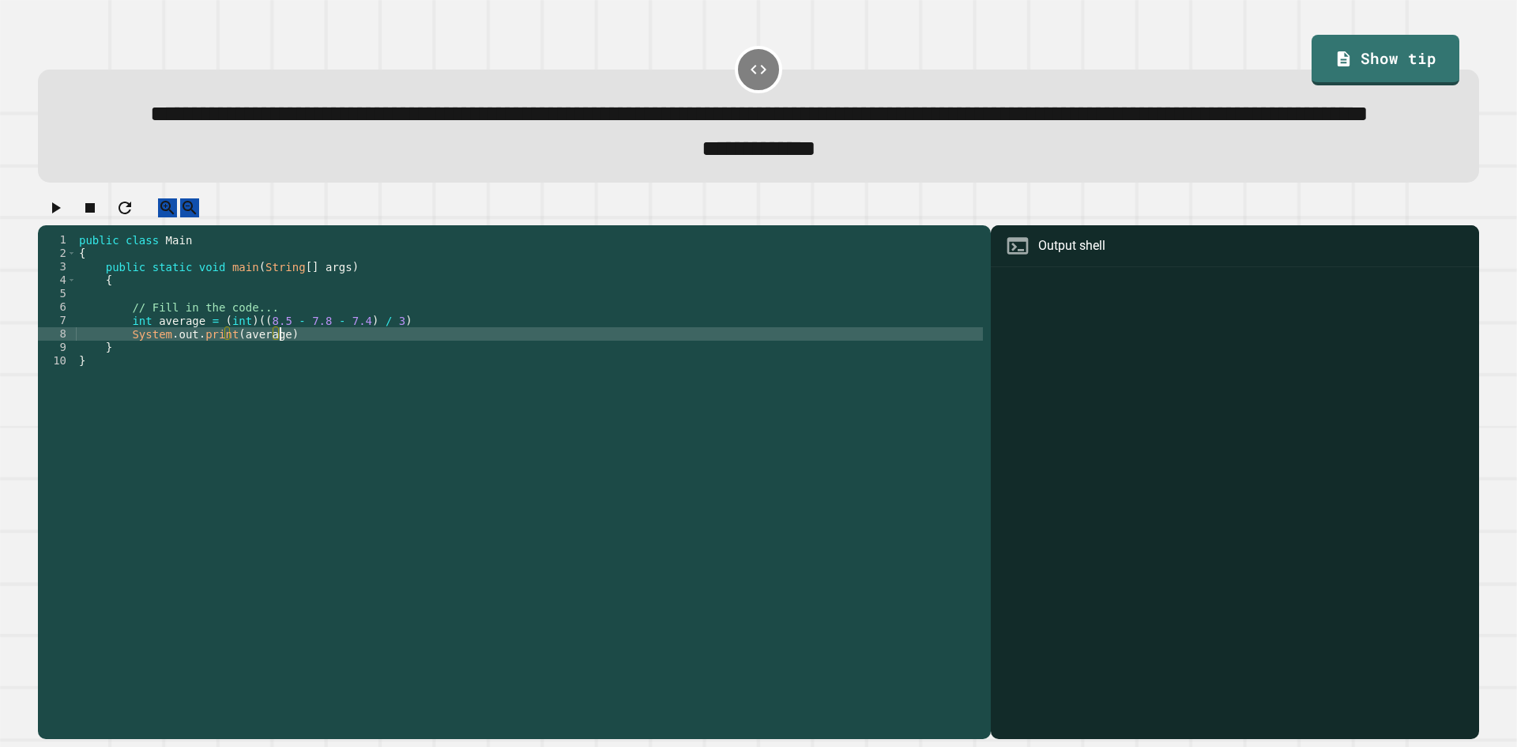
scroll to position [0, 13]
click at [42, 226] on div at bounding box center [758, 212] width 1441 height 28
click at [55, 217] on icon "button" at bounding box center [55, 207] width 19 height 19
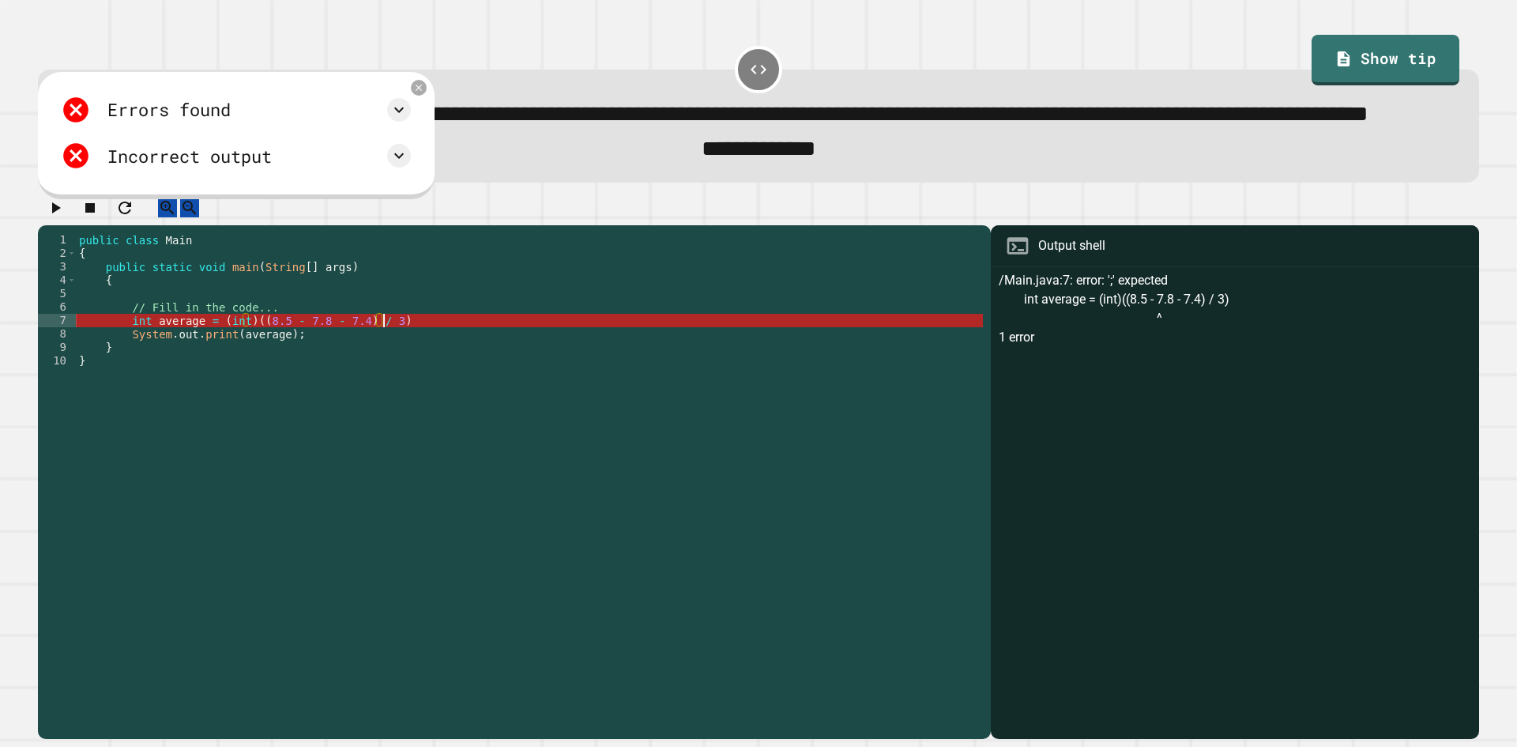
click at [634, 373] on div "public class Main { public static void main ( String [ ] args ) { // Fill in th…" at bounding box center [529, 448] width 907 height 430
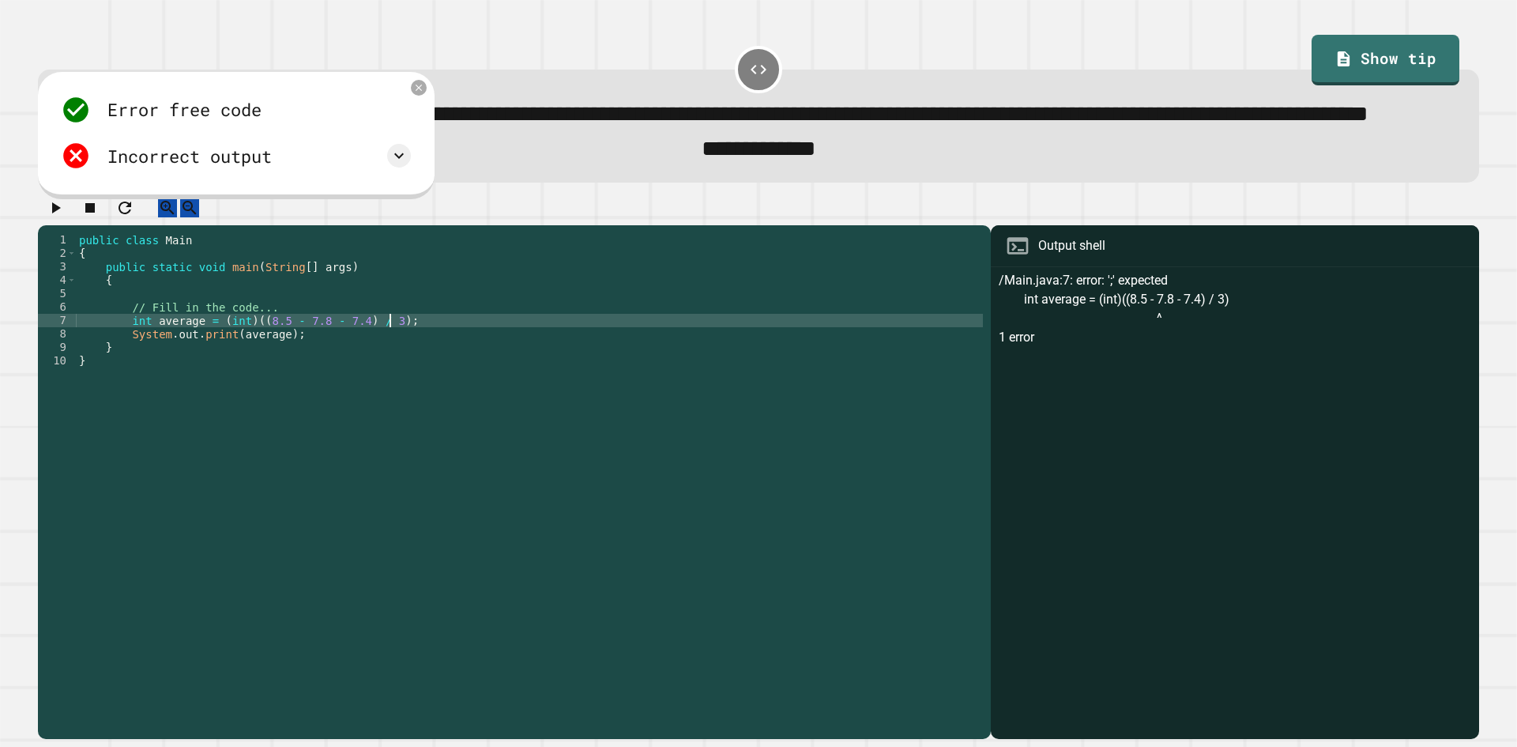
scroll to position [0, 21]
click at [61, 213] on icon "button" at bounding box center [56, 207] width 9 height 11
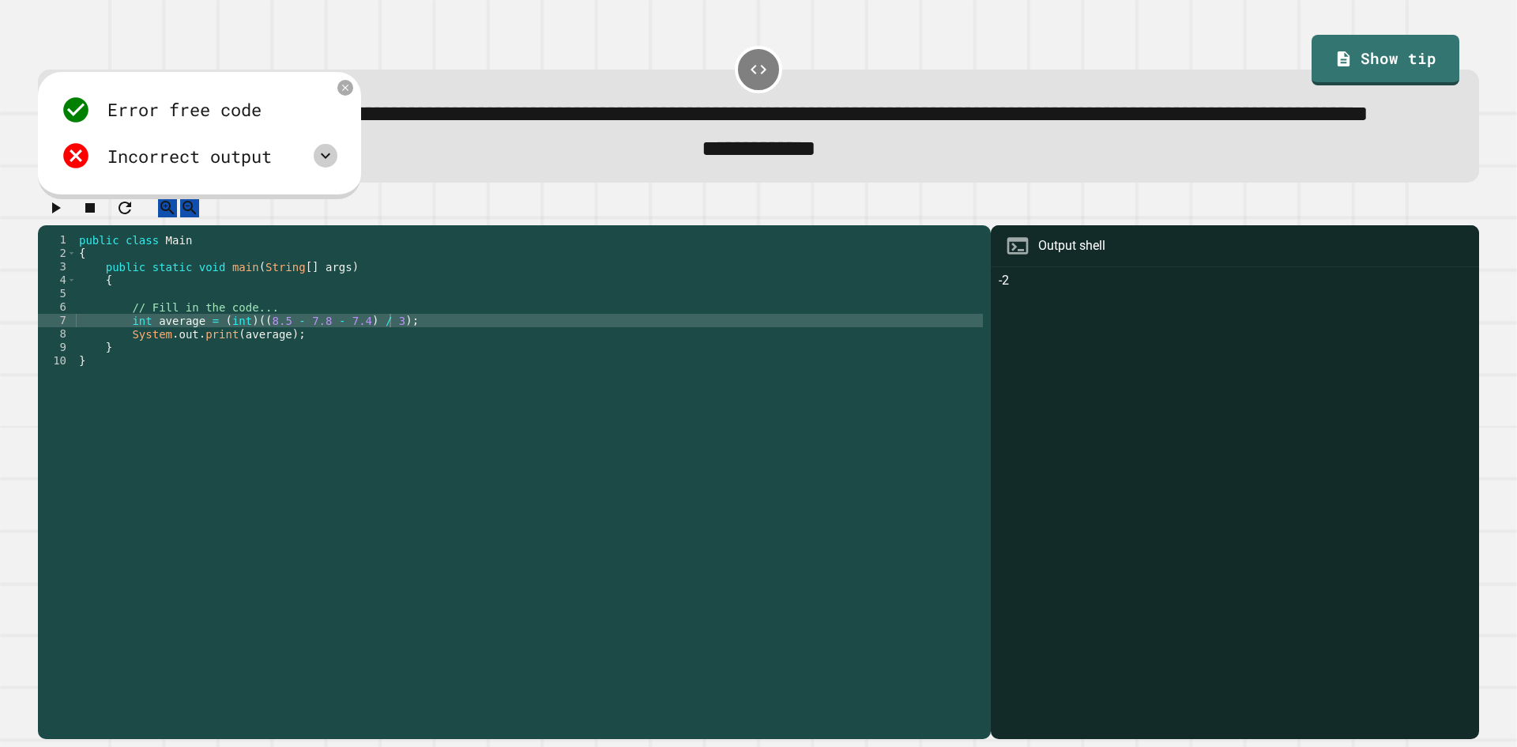
click at [329, 159] on icon at bounding box center [325, 156] width 9 height 6
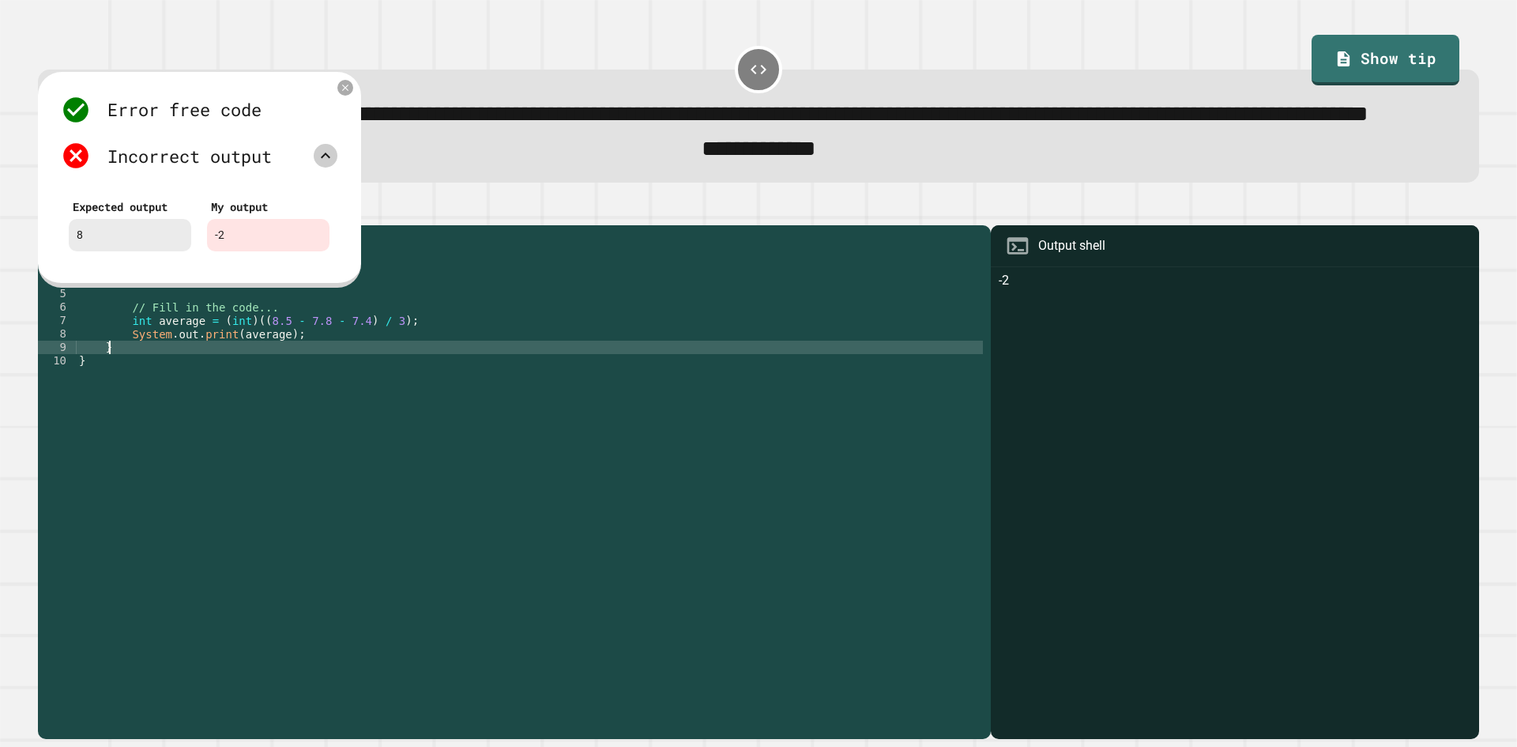
scroll to position [0, 2]
click at [337, 399] on div "public class Main { public static void main ( String [ ] args ) { // Fill in th…" at bounding box center [529, 448] width 907 height 430
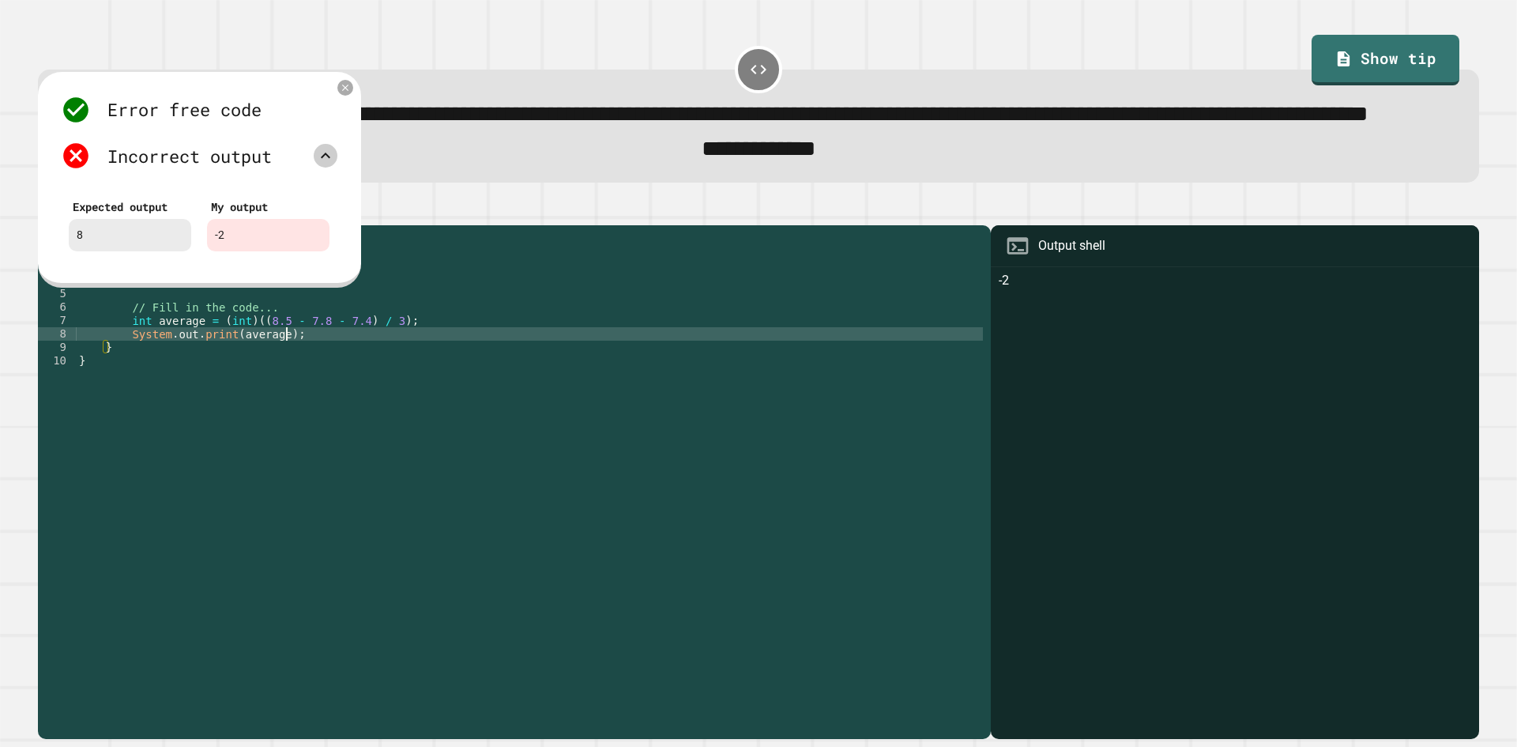
click at [374, 386] on div "public class Main { public static void main ( String [ ] args ) { // Fill in th…" at bounding box center [529, 448] width 907 height 430
click at [412, 396] on div "public class Main { public static void main ( String [ ] args ) { // Fill in th…" at bounding box center [529, 448] width 907 height 430
click at [413, 391] on div "public class Main { public static void main ( String [ ] args ) { // Fill in th…" at bounding box center [529, 448] width 907 height 430
click at [322, 378] on div "public class Main { public static void main ( String [ ] args ) { // Fill in th…" at bounding box center [529, 448] width 907 height 430
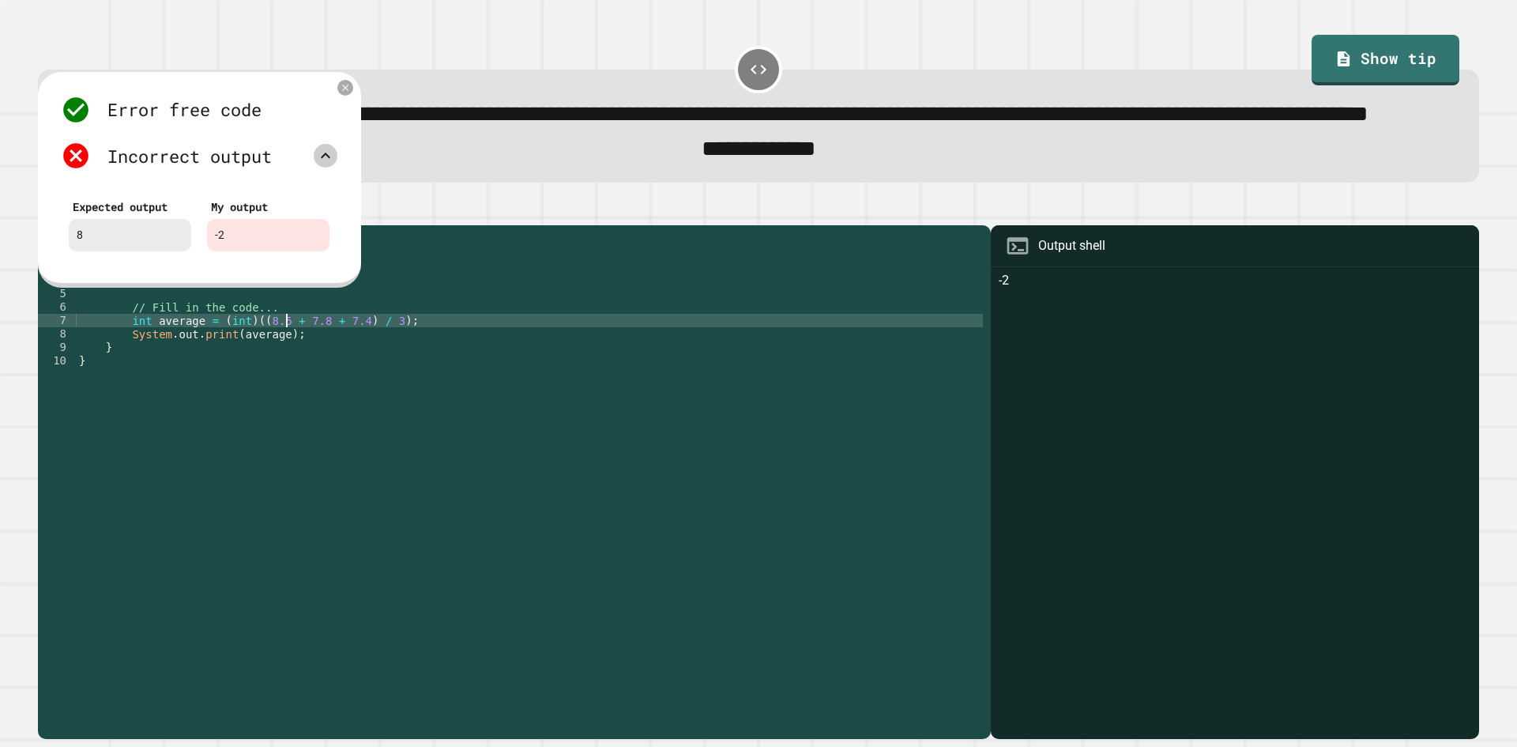
scroll to position [0, 14]
click at [344, 93] on icon at bounding box center [345, 87] width 11 height 11
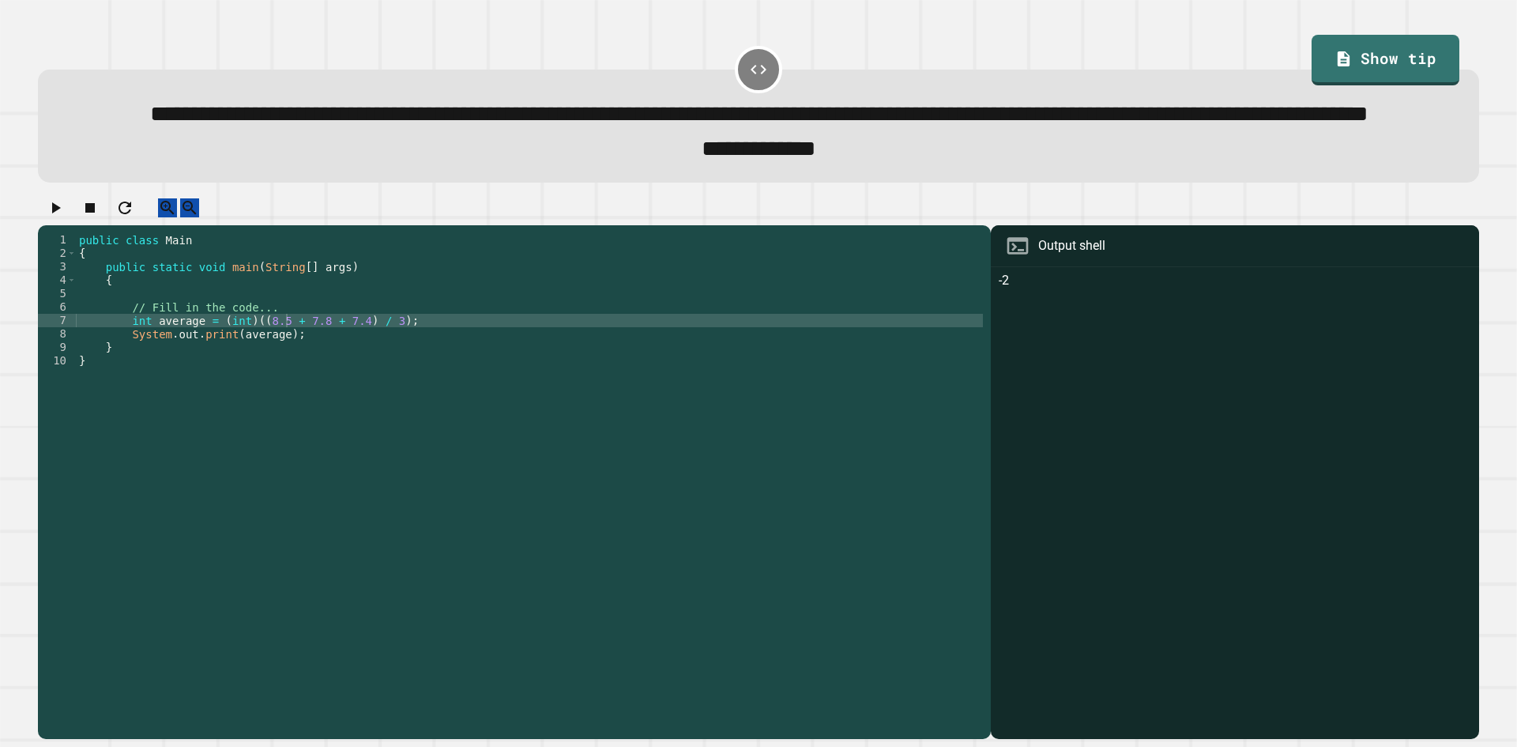
click at [65, 218] on button "button" at bounding box center [55, 208] width 19 height 20
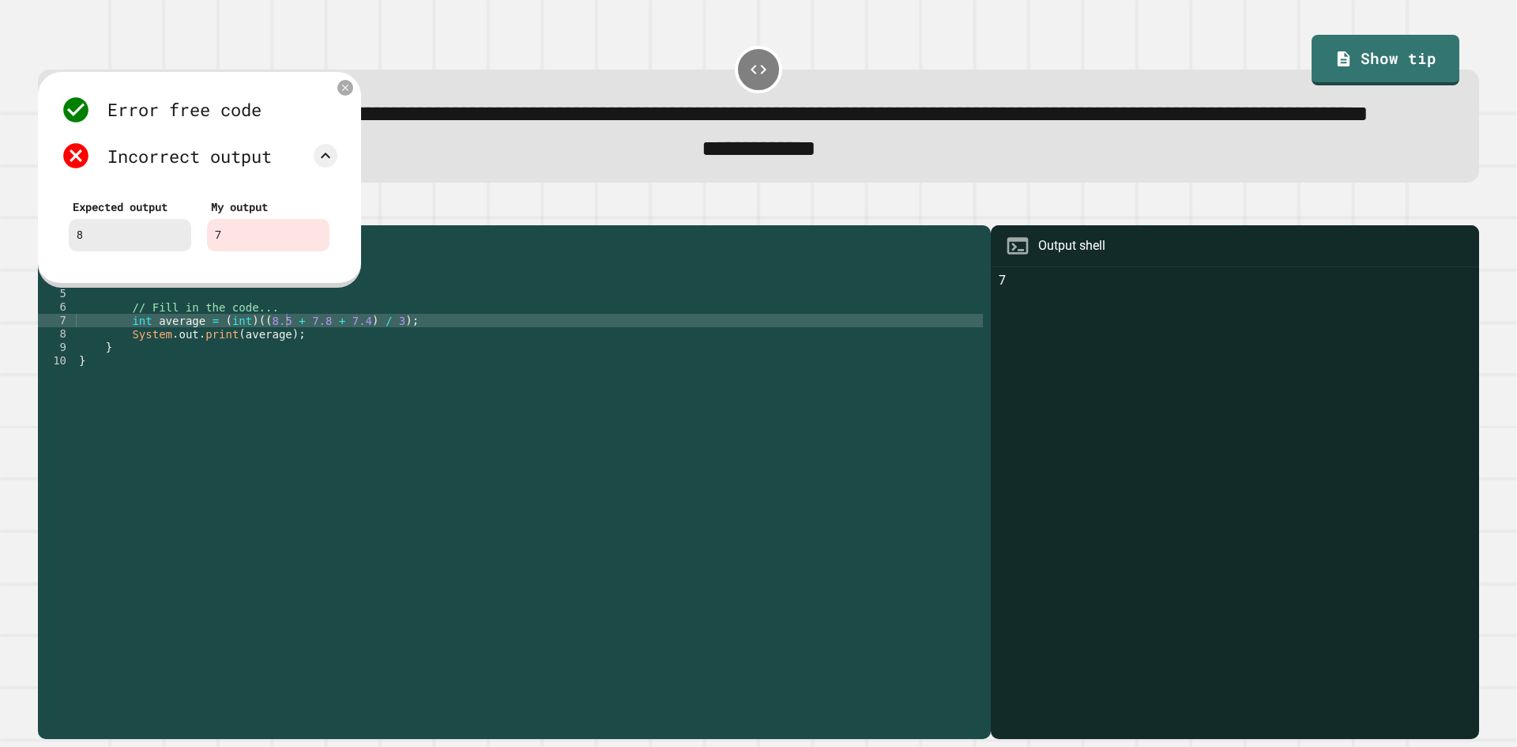
scroll to position [0, 2]
click at [275, 408] on div "public class Main { public static void main ( String [ ] args ) { // Fill in th…" at bounding box center [529, 448] width 907 height 430
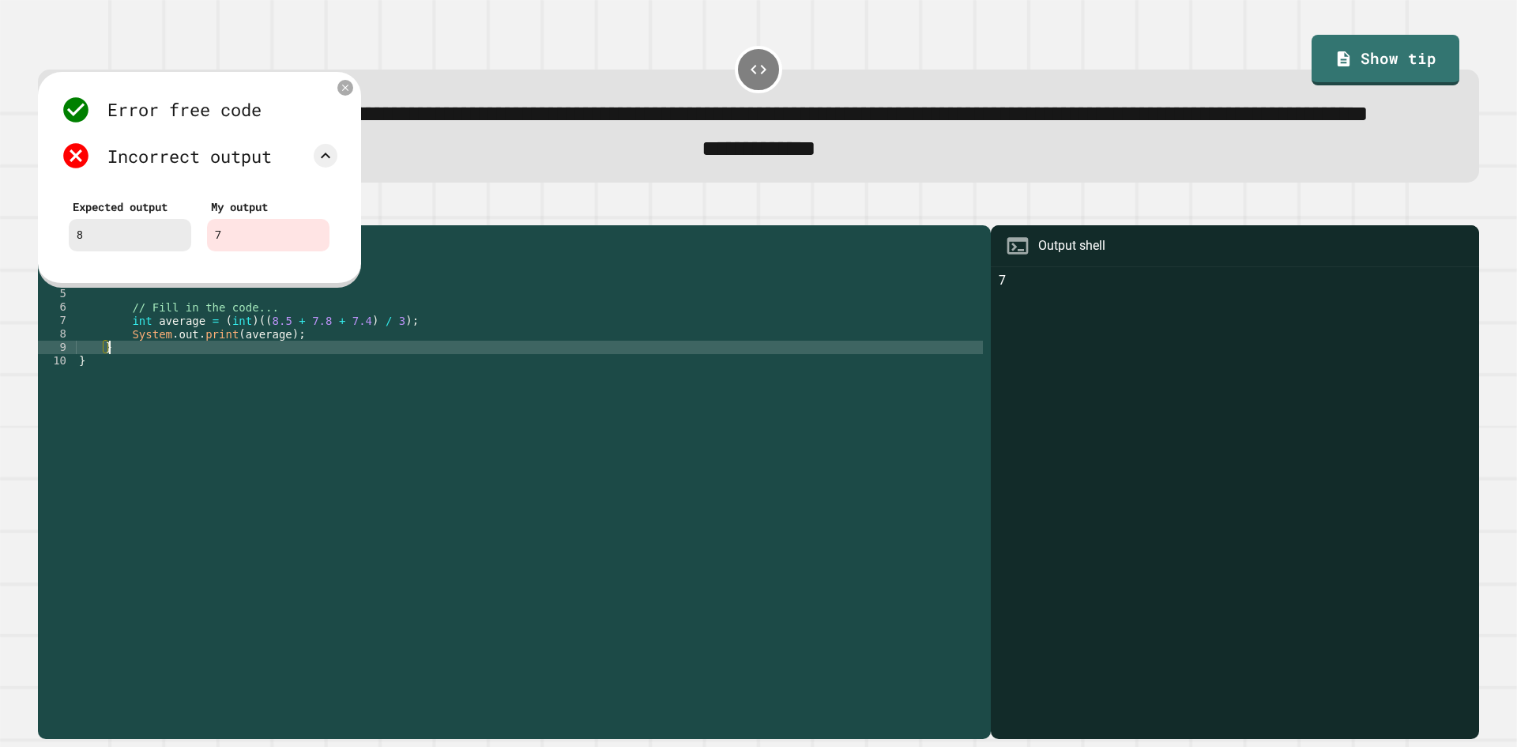
click at [374, 390] on div "public class Main { public static void main ( String [ ] args ) { // Fill in th…" at bounding box center [529, 448] width 907 height 430
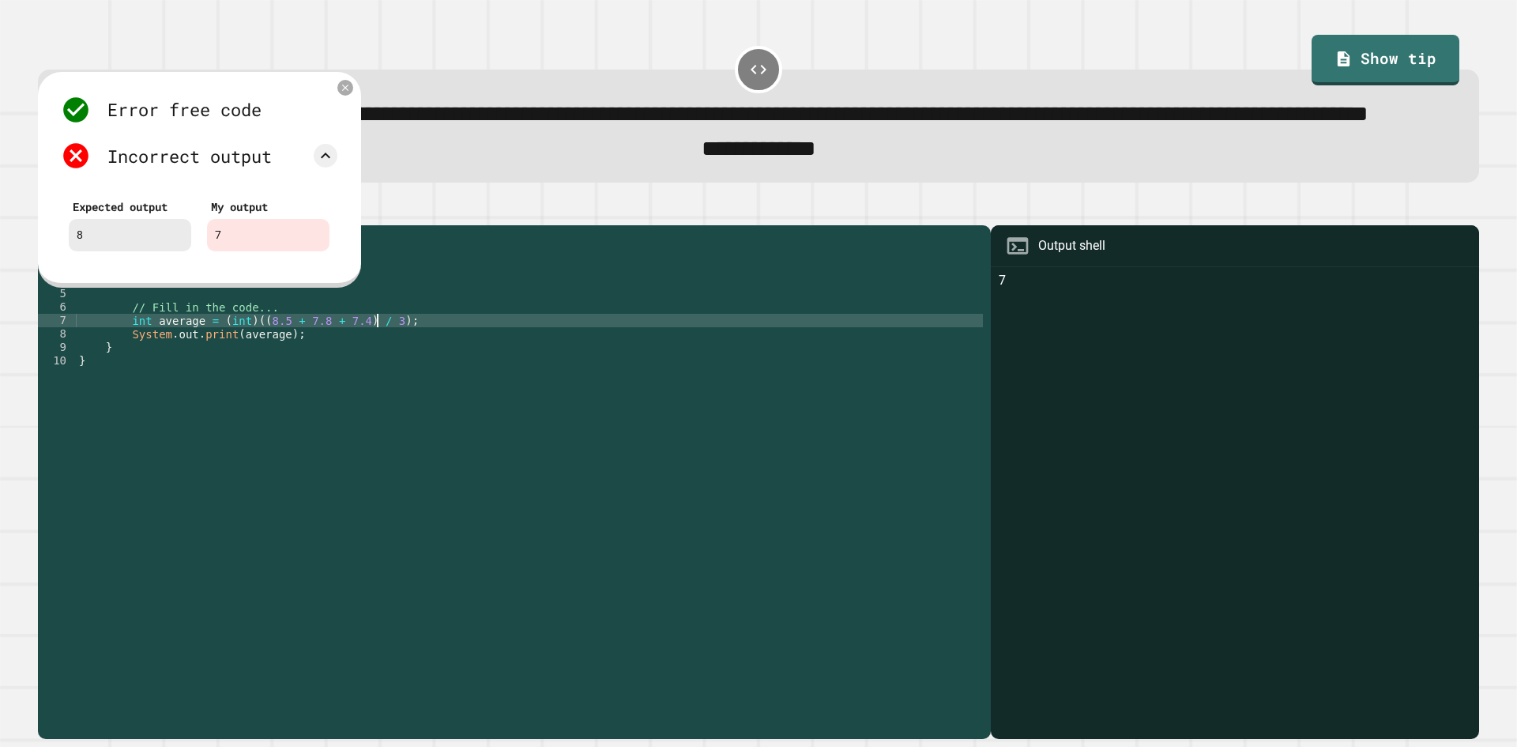
click at [374, 371] on div "public class Main { public static void main ( String [ ] args ) { // Fill in th…" at bounding box center [529, 448] width 907 height 430
click at [382, 378] on div "public class Main { public static void main ( String [ ] args ) { // Fill in th…" at bounding box center [529, 448] width 907 height 430
click at [250, 375] on div "public class Main { public static void main ( String [ ] args ) { // Fill in th…" at bounding box center [529, 448] width 907 height 430
click at [356, 373] on div "public class Main { public static void main ( String [ ] args ) { // Fill in th…" at bounding box center [529, 448] width 907 height 430
drag, startPoint x: 340, startPoint y: 373, endPoint x: 346, endPoint y: 379, distance: 8.9
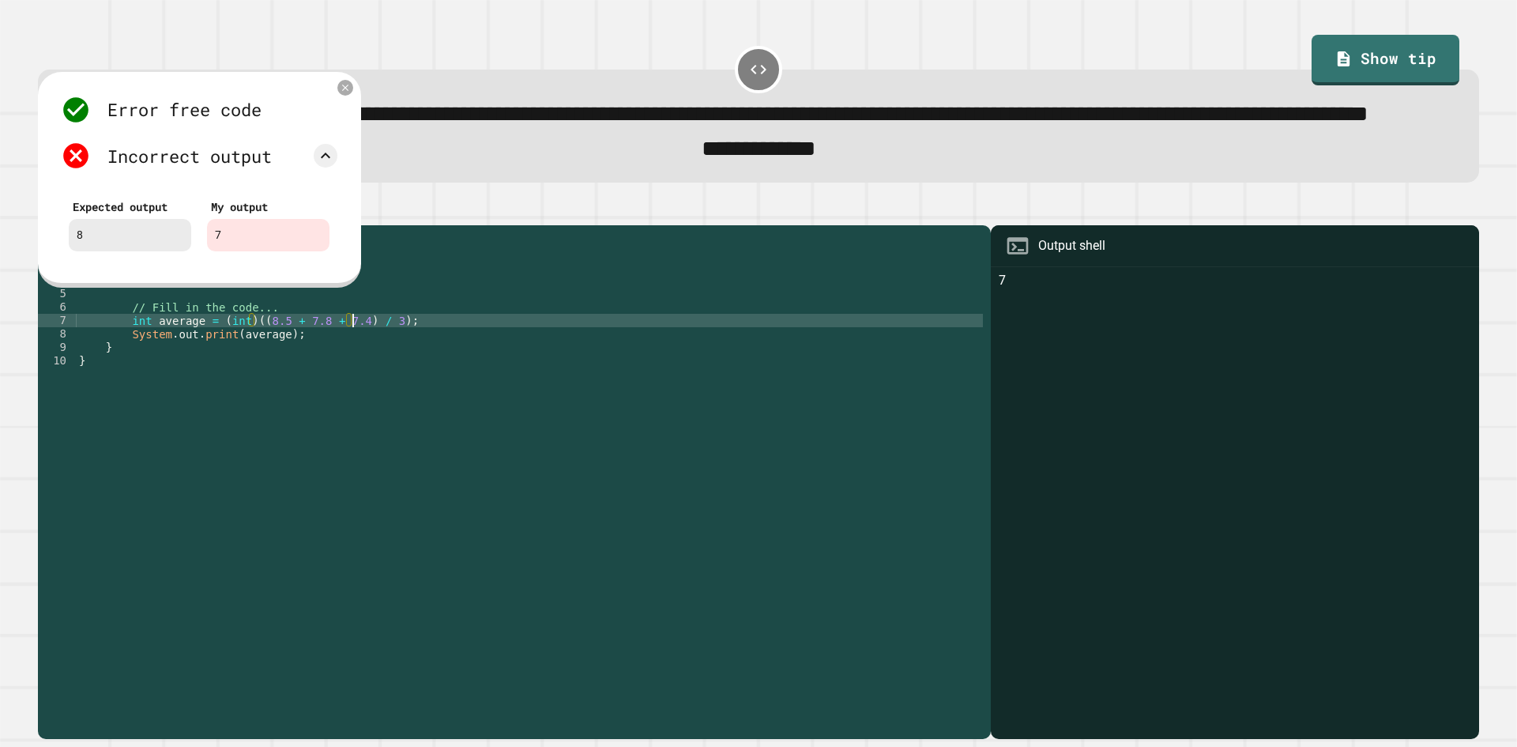
click at [341, 373] on div "public class Main { public static void main ( String [ ] args ) { // Fill in th…" at bounding box center [529, 448] width 907 height 430
click at [346, 374] on div "public class Main { public static void main ( String [ ] args ) { // Fill in th…" at bounding box center [529, 448] width 907 height 430
type textarea "**********"
click at [350, 93] on icon at bounding box center [345, 87] width 11 height 11
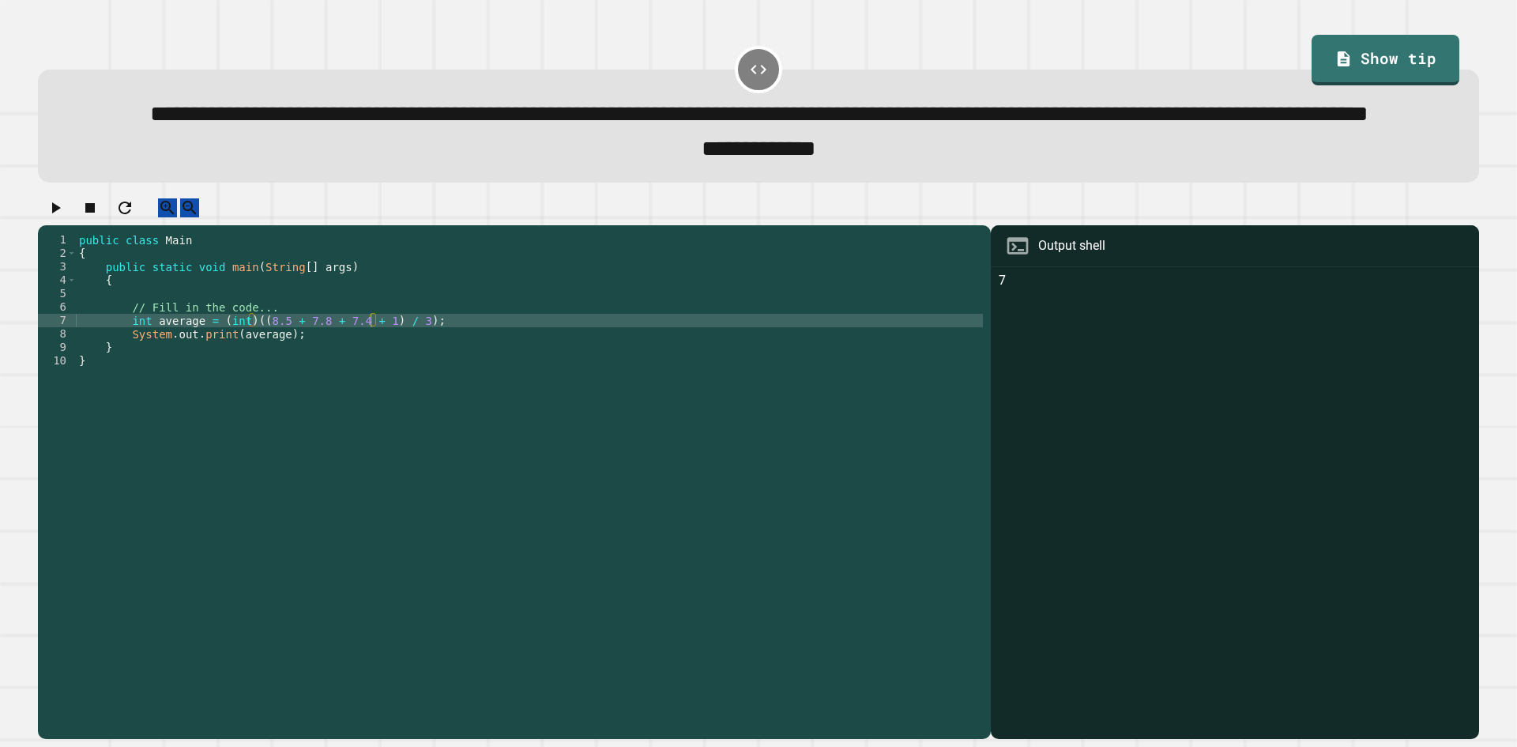
click at [53, 217] on icon "button" at bounding box center [55, 207] width 19 height 19
